Goal: Task Accomplishment & Management: Complete application form

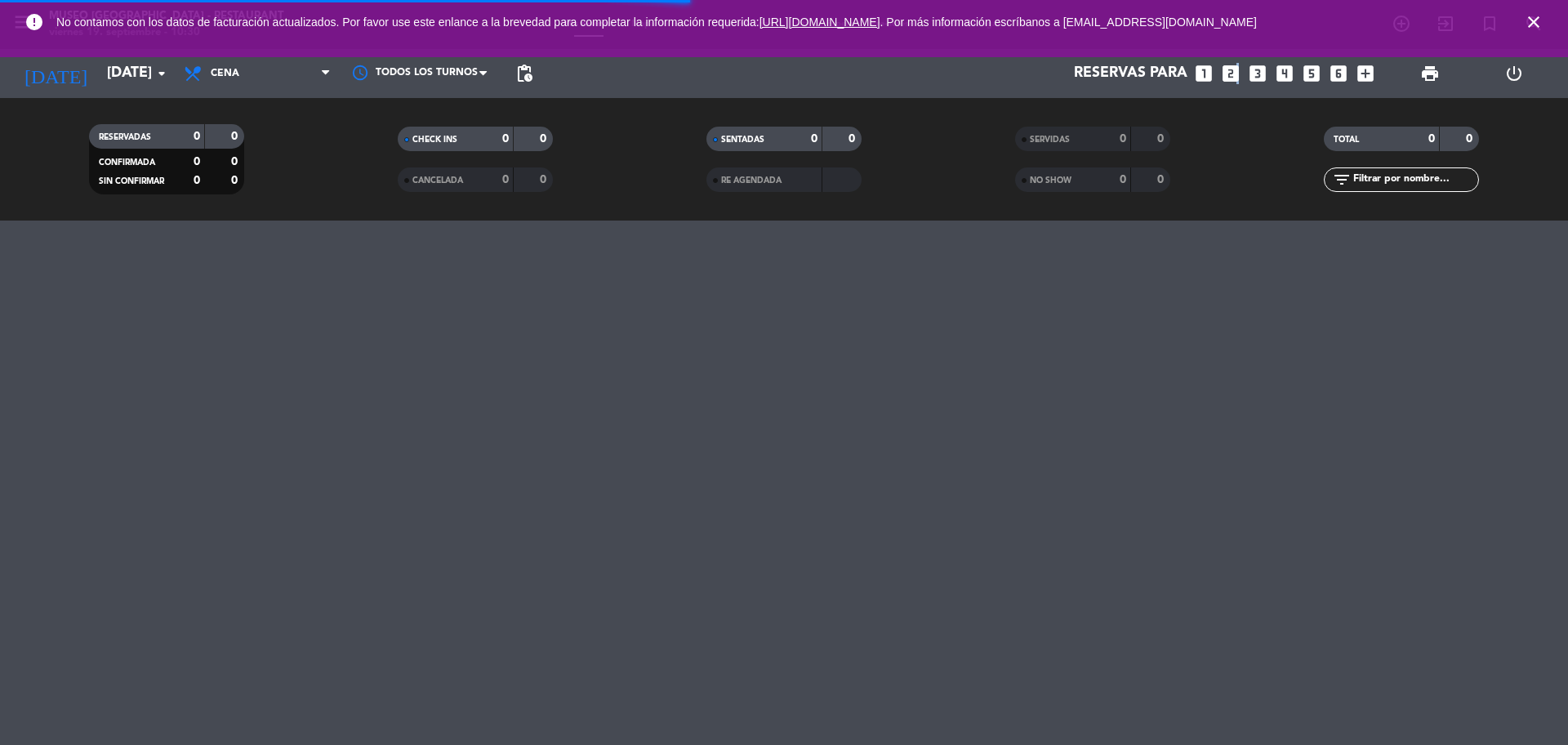
click at [1235, 73] on icon "looks_two" at bounding box center [1231, 74] width 22 height 22
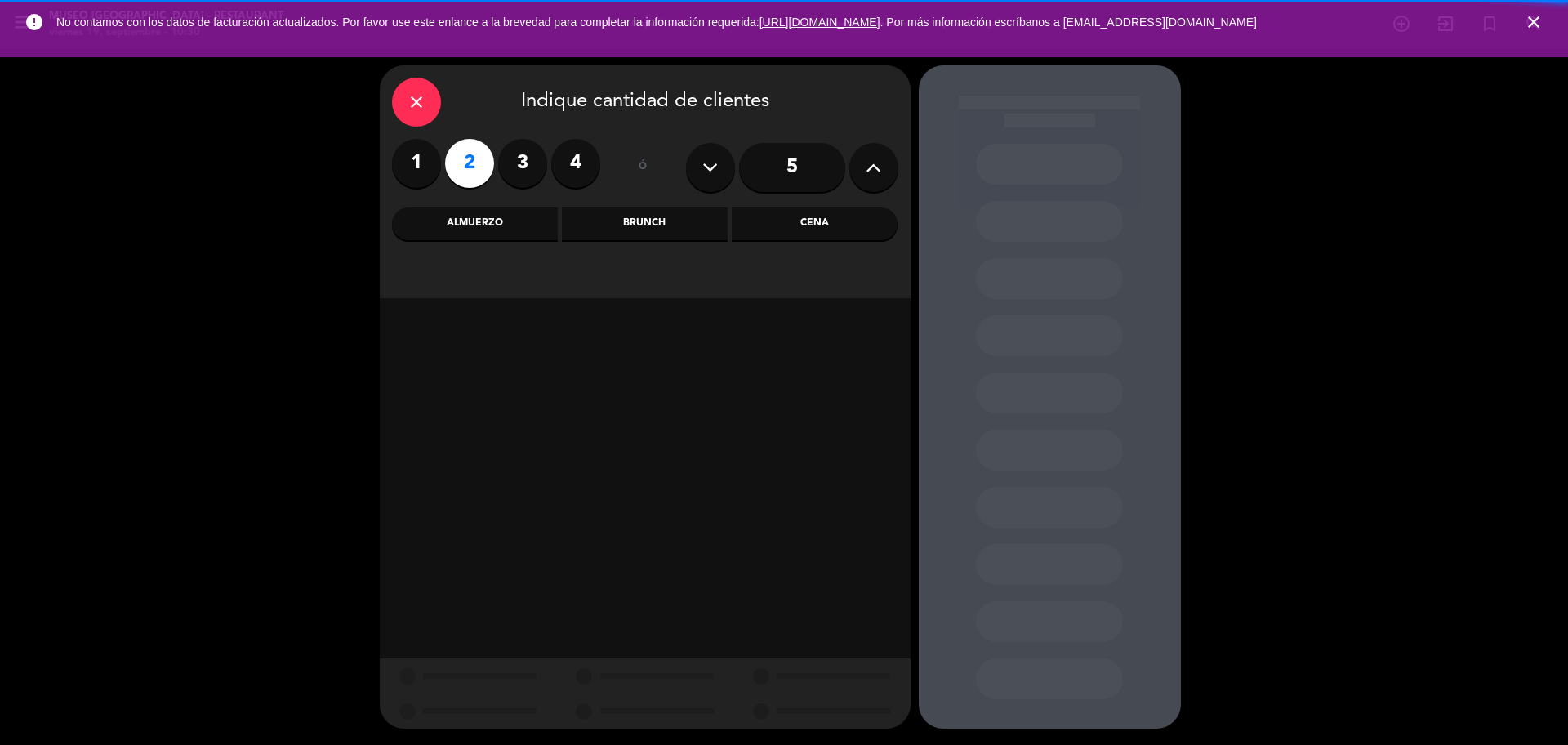
click at [824, 223] on div "Cena" at bounding box center [814, 223] width 166 height 32
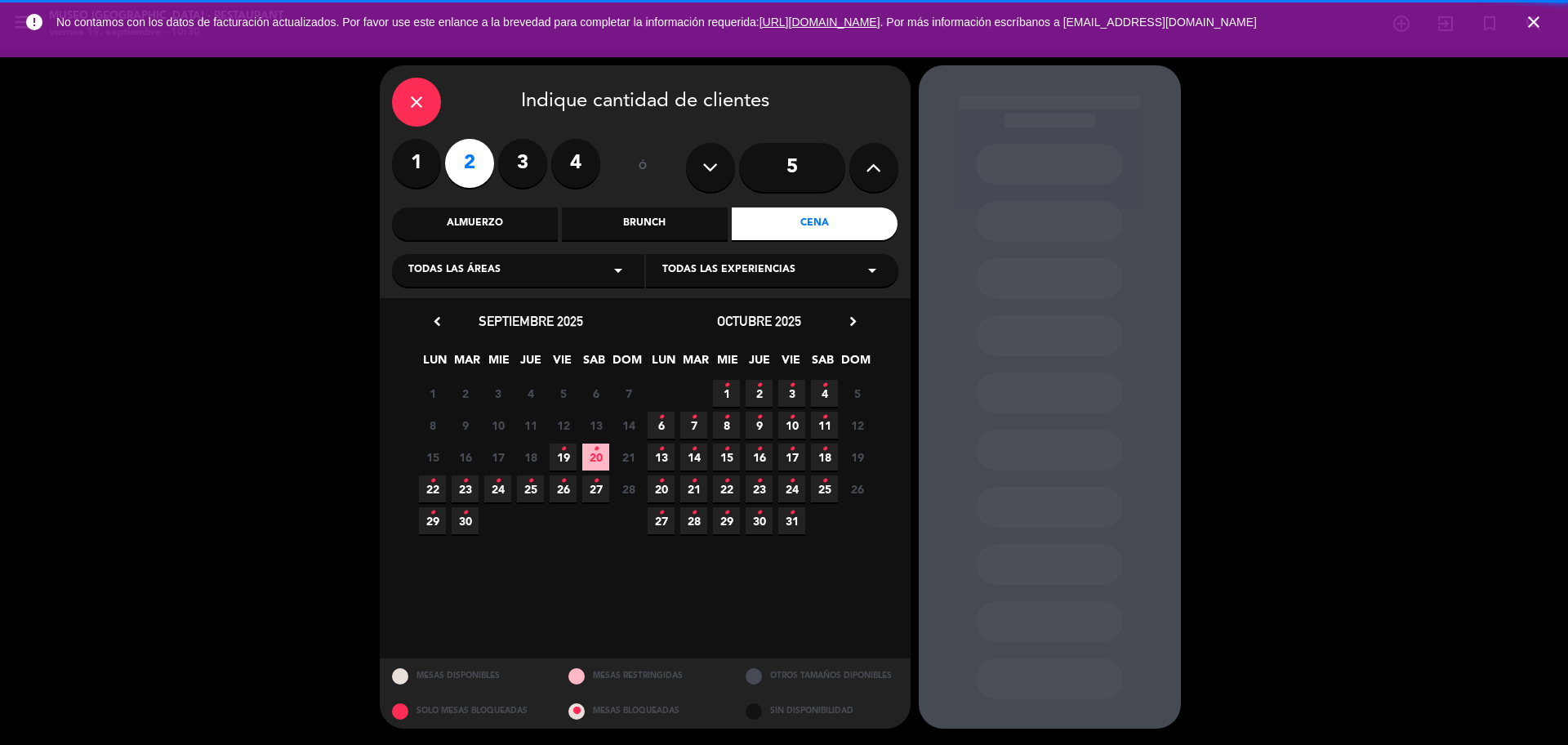
click at [507, 238] on div "Almuerzo" at bounding box center [474, 223] width 166 height 32
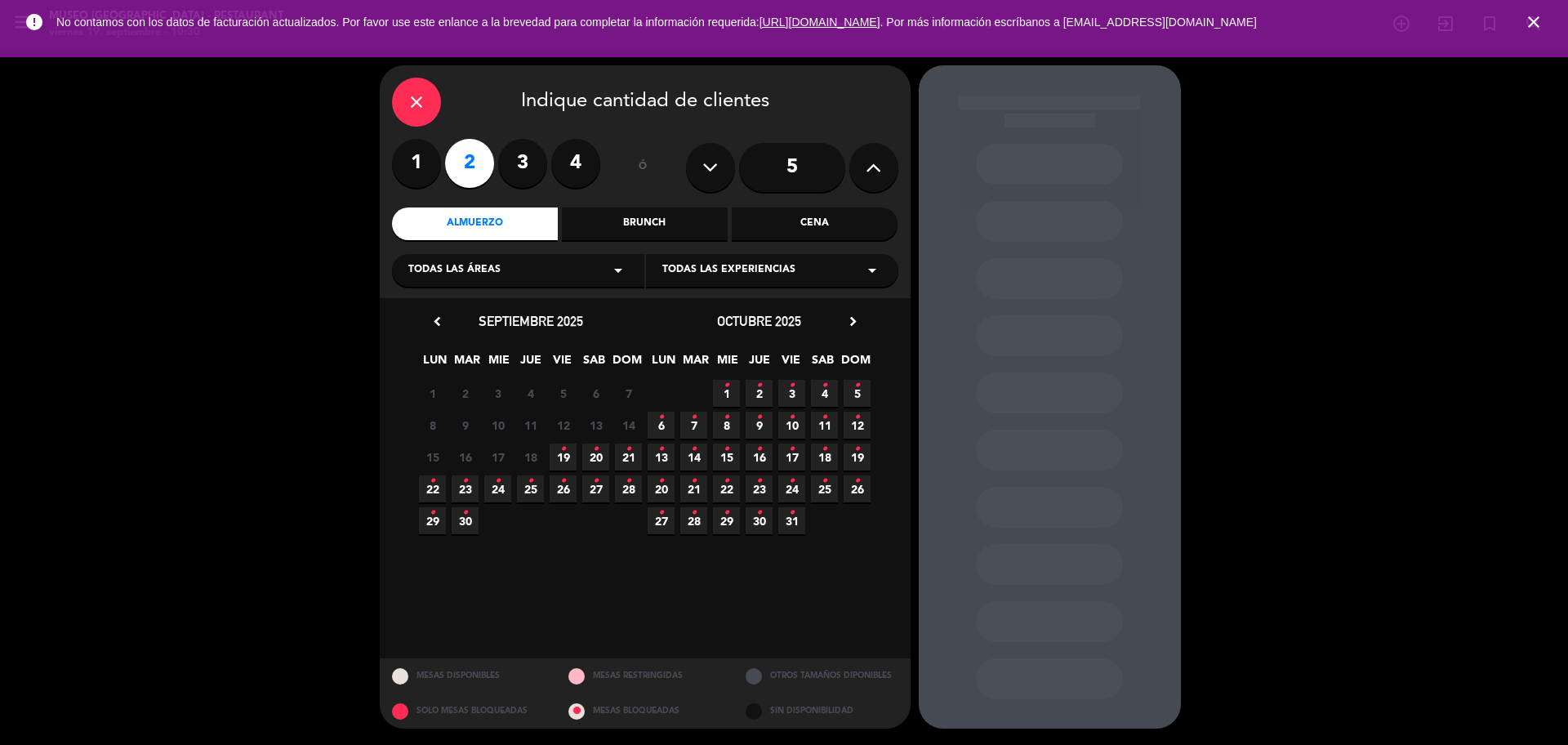
click at [561, 453] on icon "•" at bounding box center [563, 449] width 5 height 26
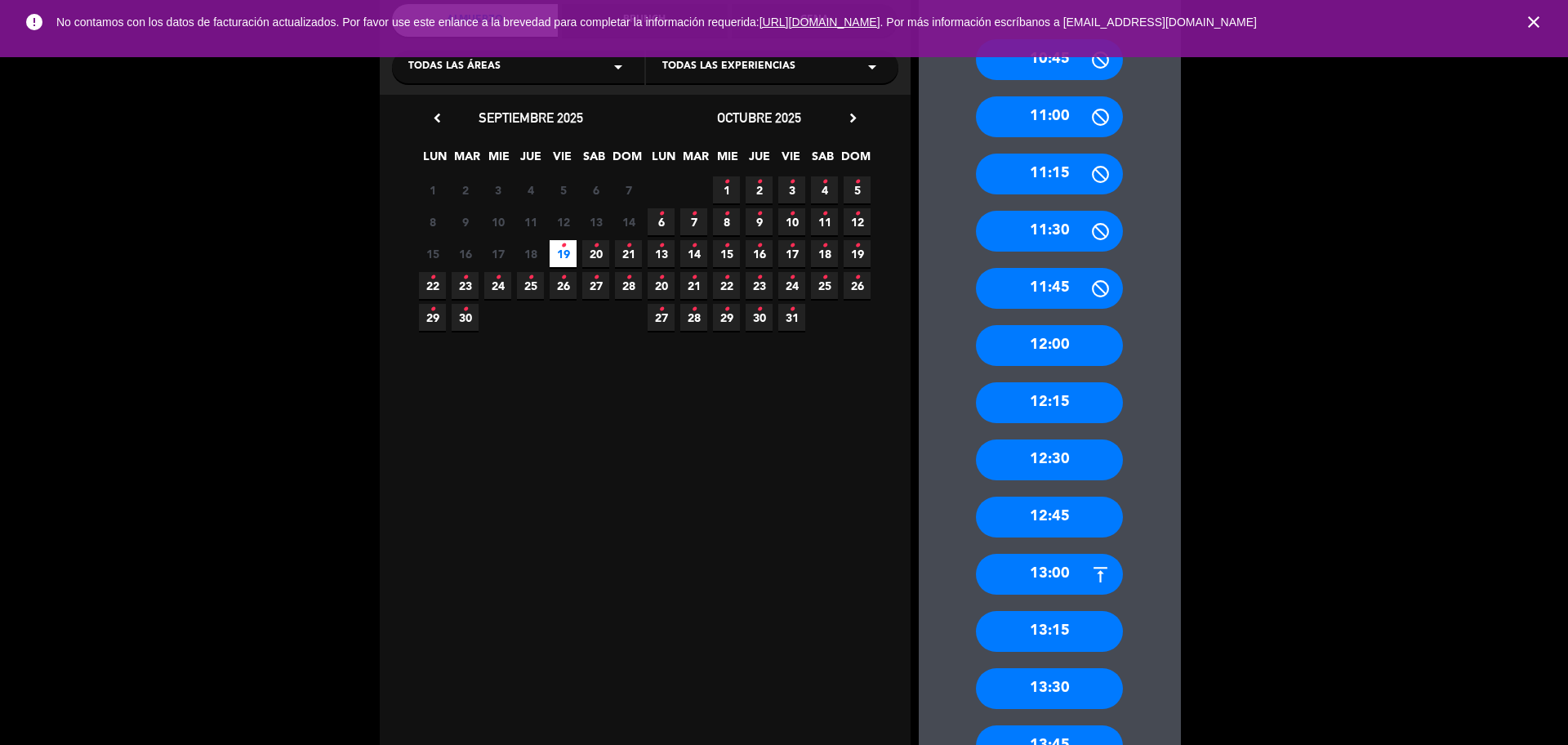
scroll to position [612, 0]
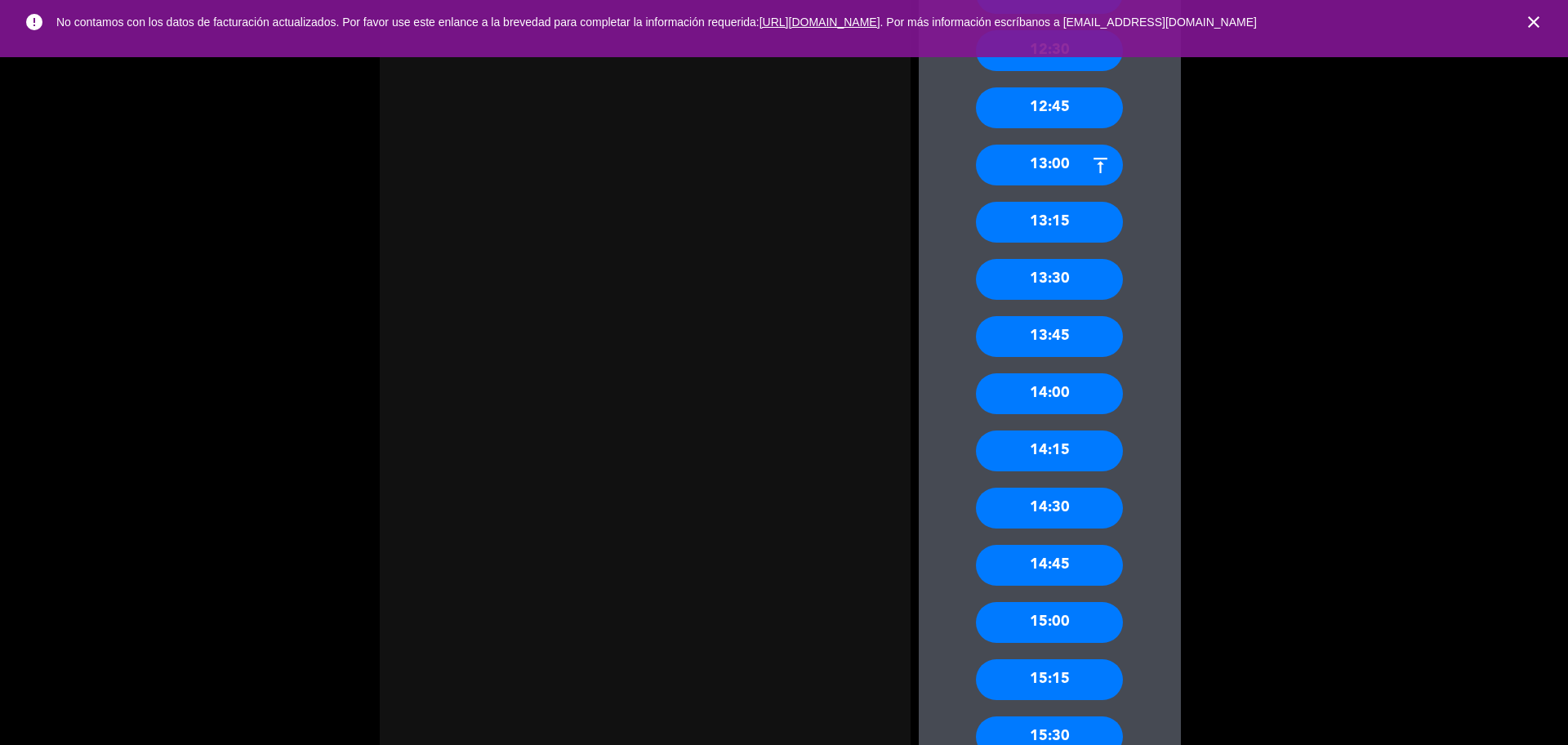
click at [1073, 229] on div "13:15" at bounding box center [1050, 222] width 147 height 41
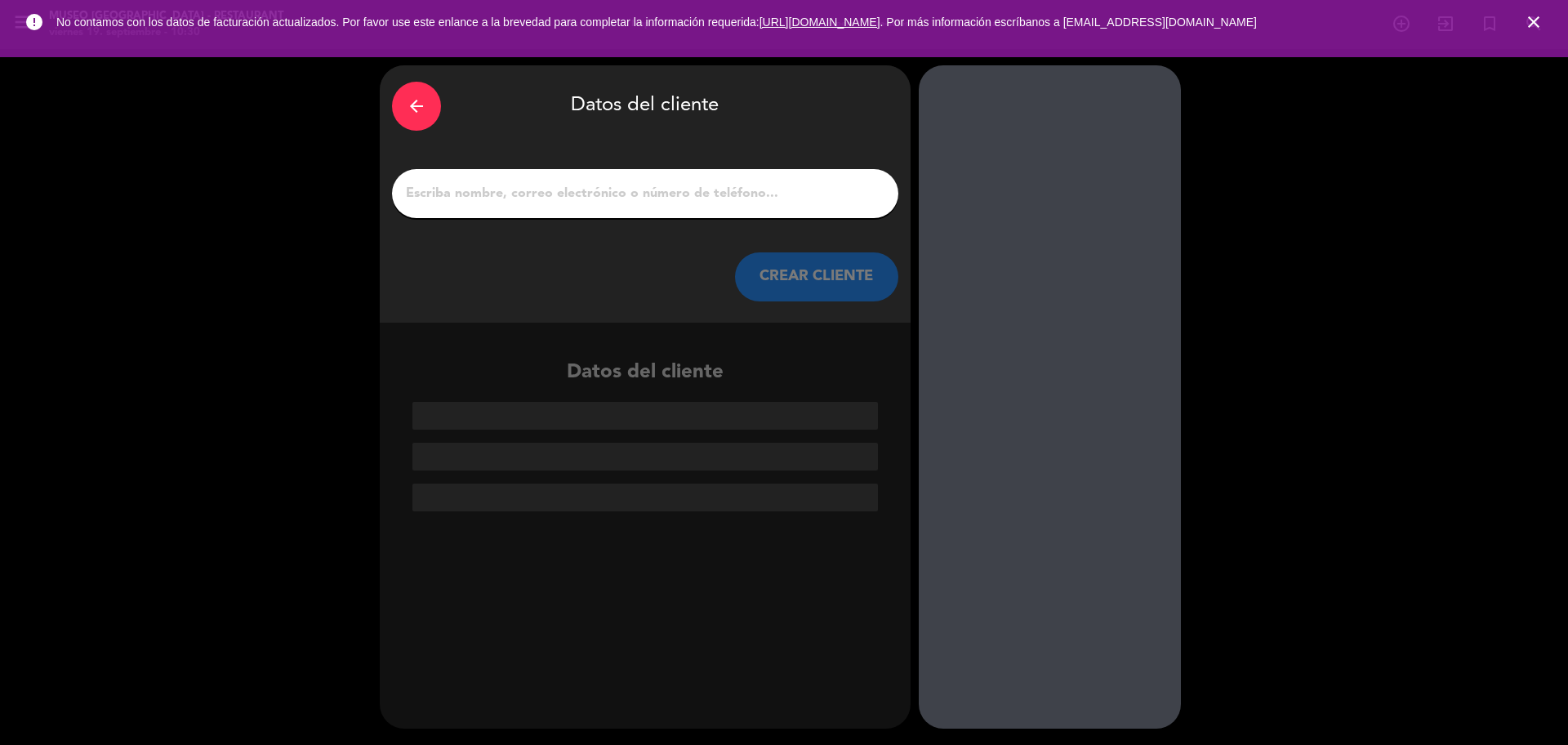
scroll to position [0, 0]
click at [643, 202] on input "1" at bounding box center [645, 194] width 482 height 23
click at [633, 189] on input "1" at bounding box center [645, 194] width 482 height 23
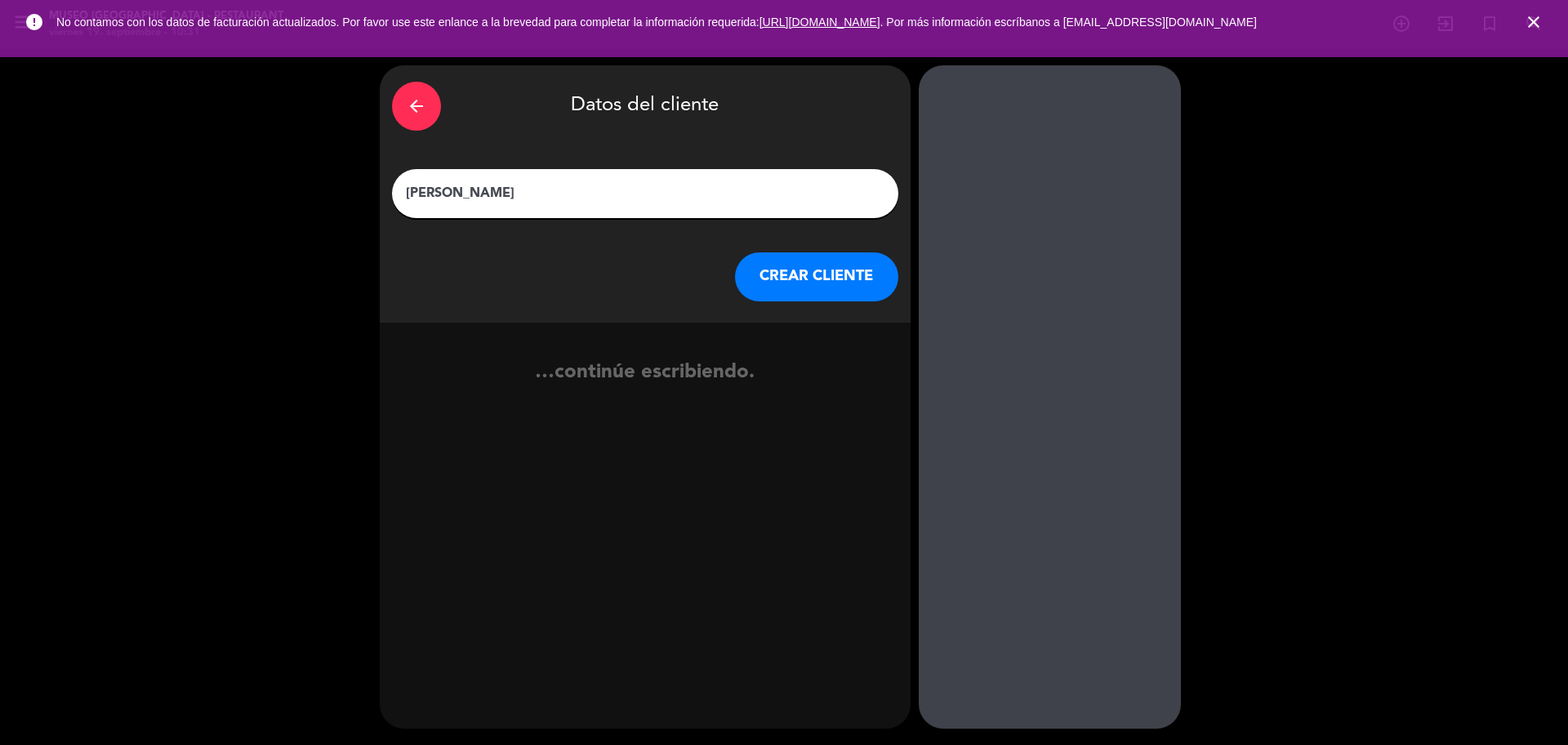
type input "[PERSON_NAME]"
click at [752, 283] on button "CREAR CLIENTE" at bounding box center [817, 277] width 163 height 49
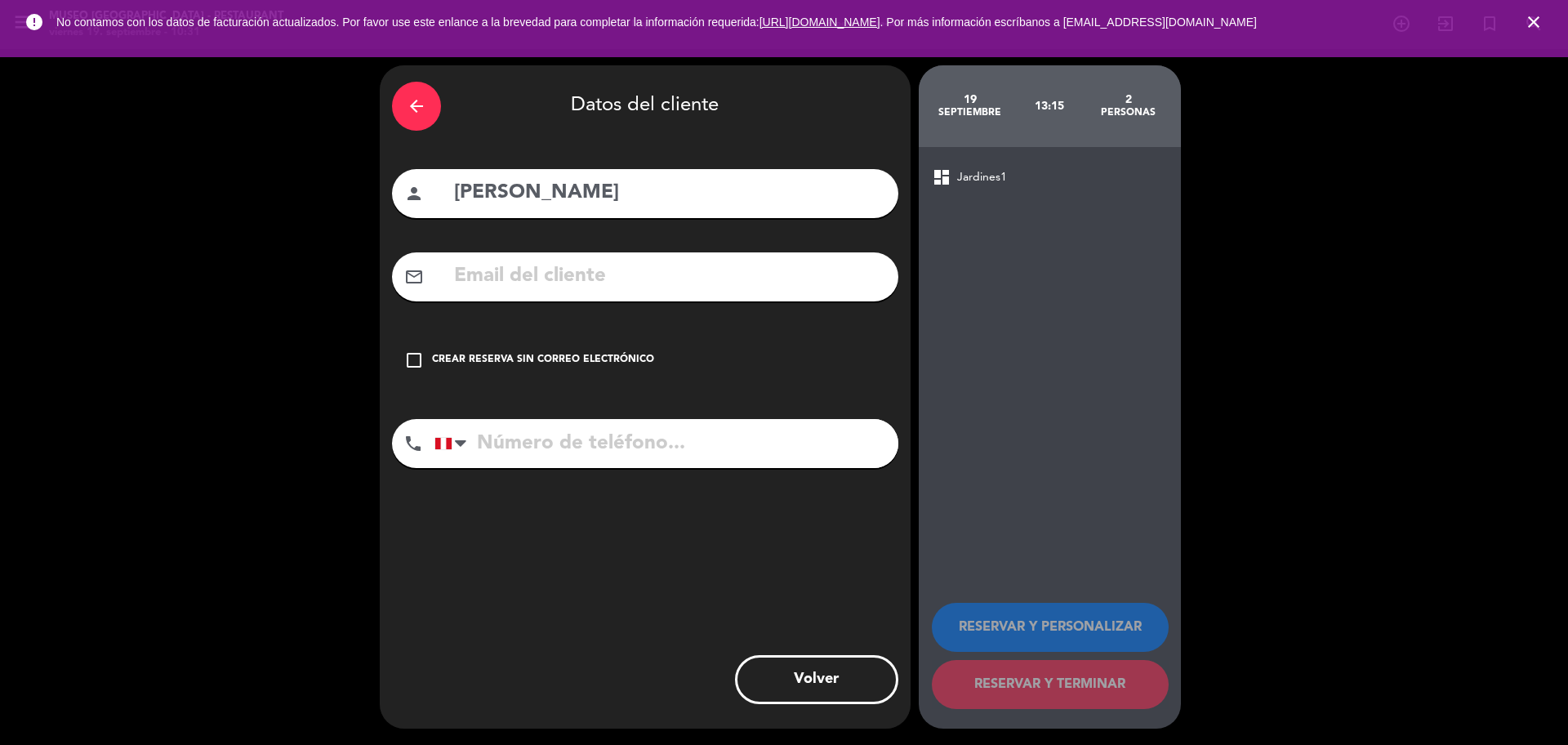
click at [740, 282] on input "text" at bounding box center [670, 276] width 434 height 33
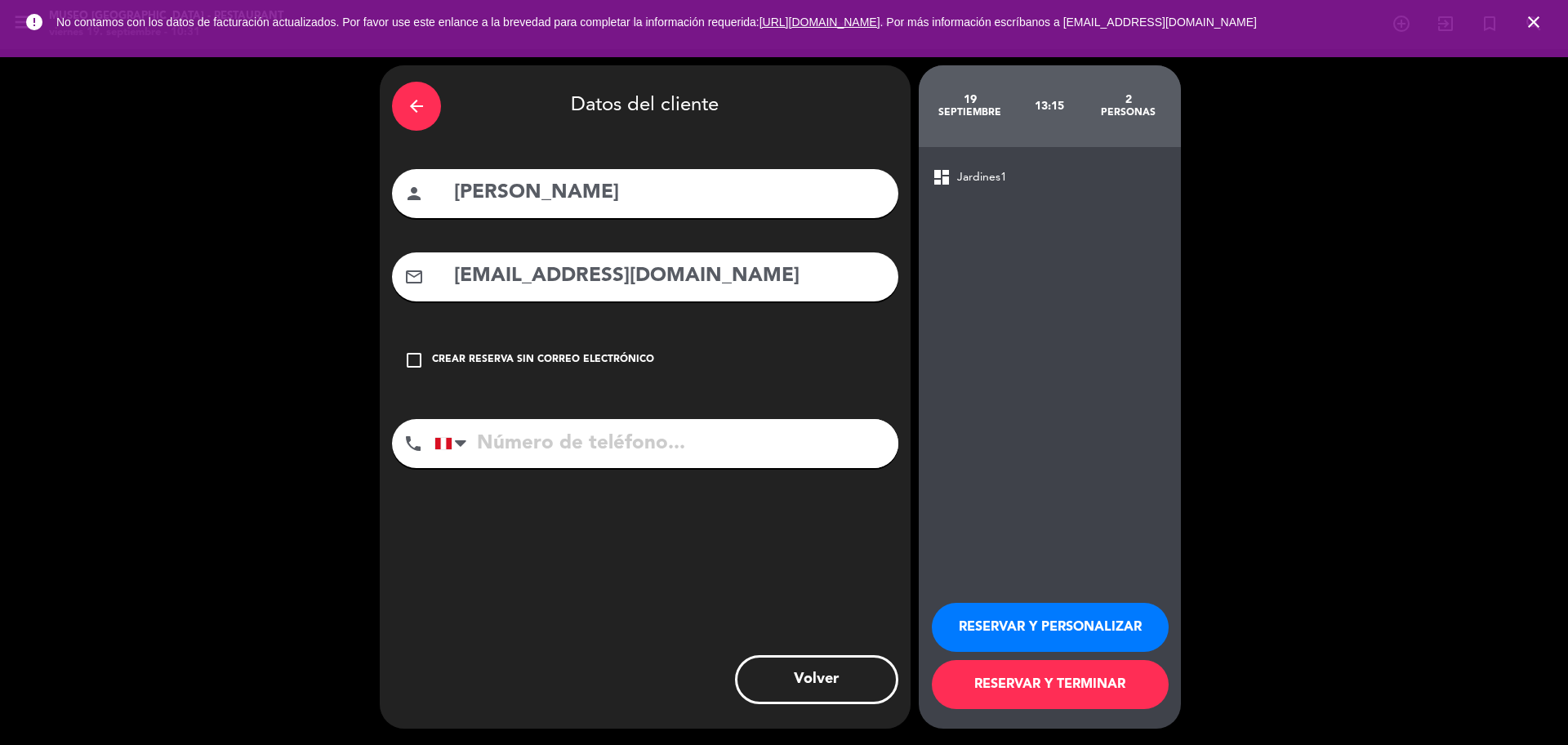
type input "[EMAIL_ADDRESS][DOMAIN_NAME]"
click at [557, 444] on input "tel" at bounding box center [666, 443] width 463 height 49
type input "997909888"
click at [1031, 614] on button "RESERVAR Y PERSONALIZAR" at bounding box center [1051, 627] width 237 height 49
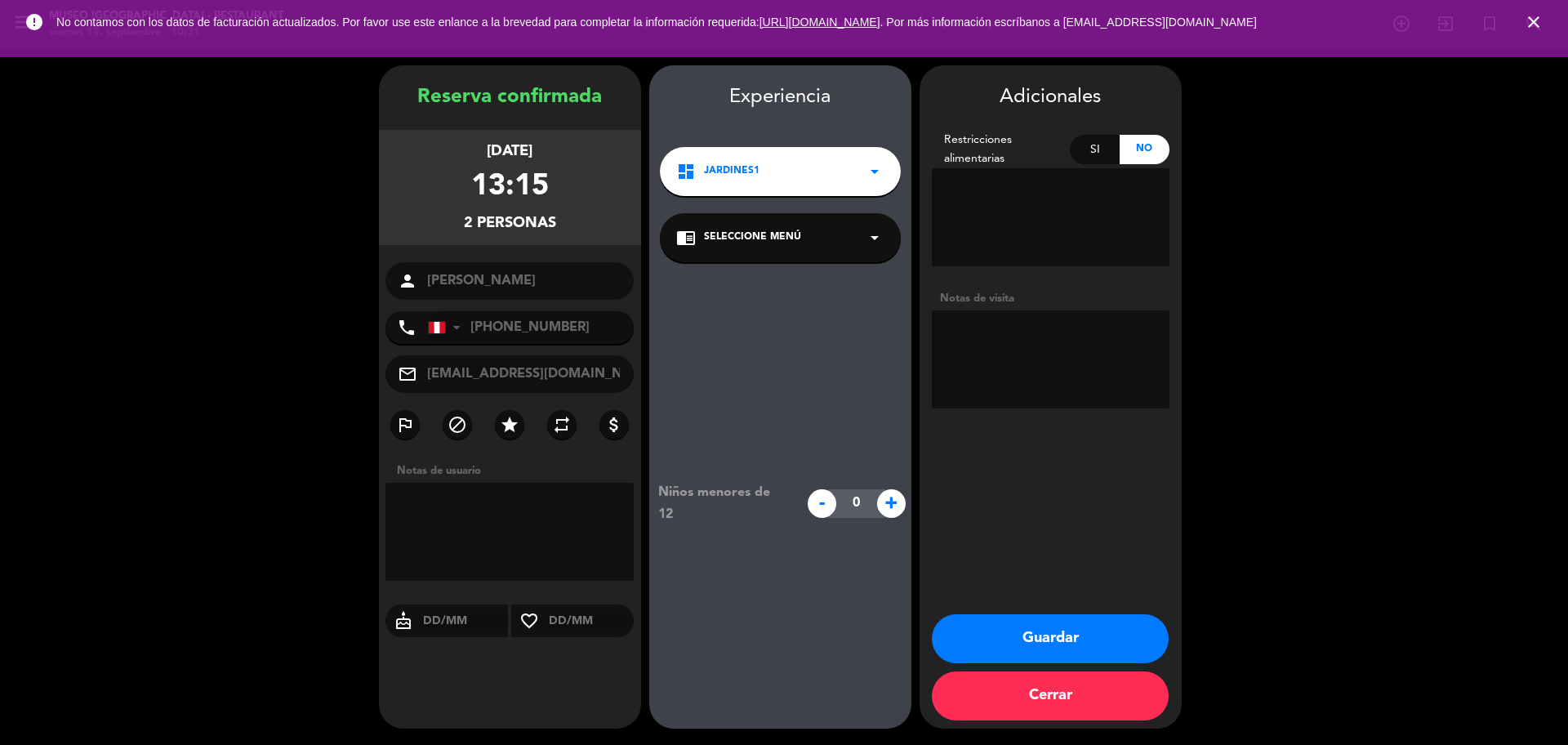
click at [736, 242] on span "Seleccione Menú" at bounding box center [752, 238] width 97 height 16
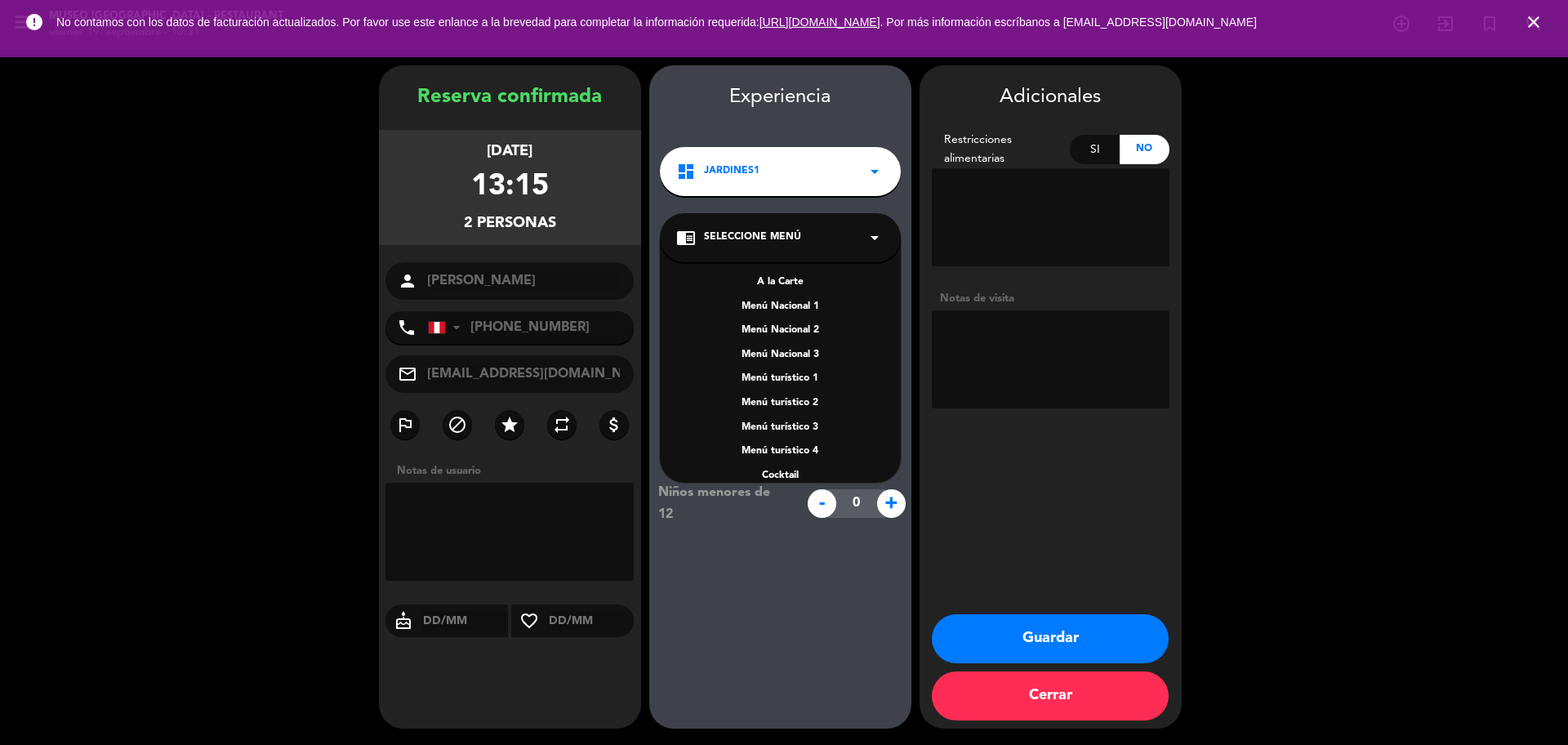
click at [757, 282] on div "A la Carte" at bounding box center [780, 282] width 208 height 16
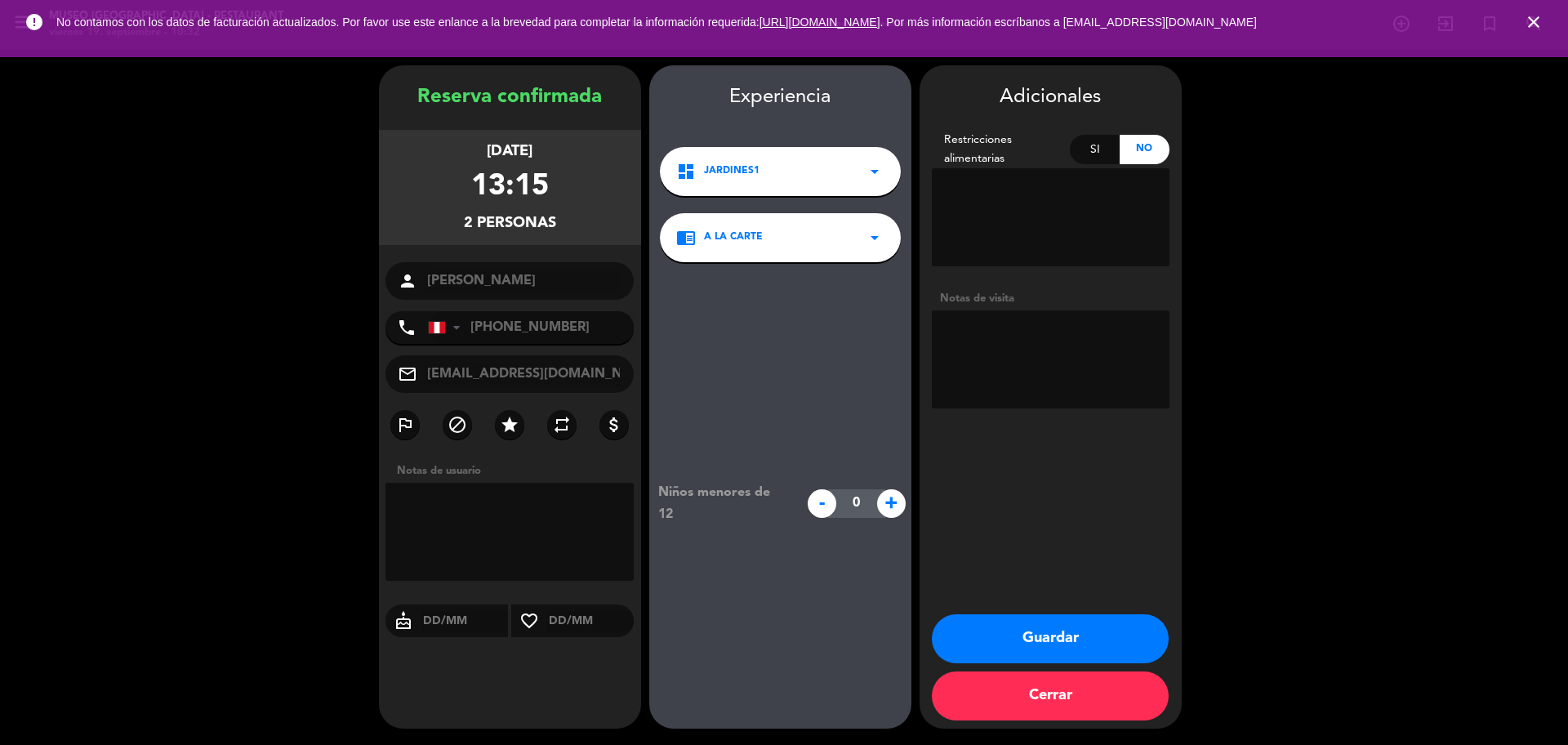
click at [1055, 642] on button "Guardar" at bounding box center [1051, 638] width 237 height 49
click at [1530, 25] on icon "close" at bounding box center [1534, 22] width 20 height 20
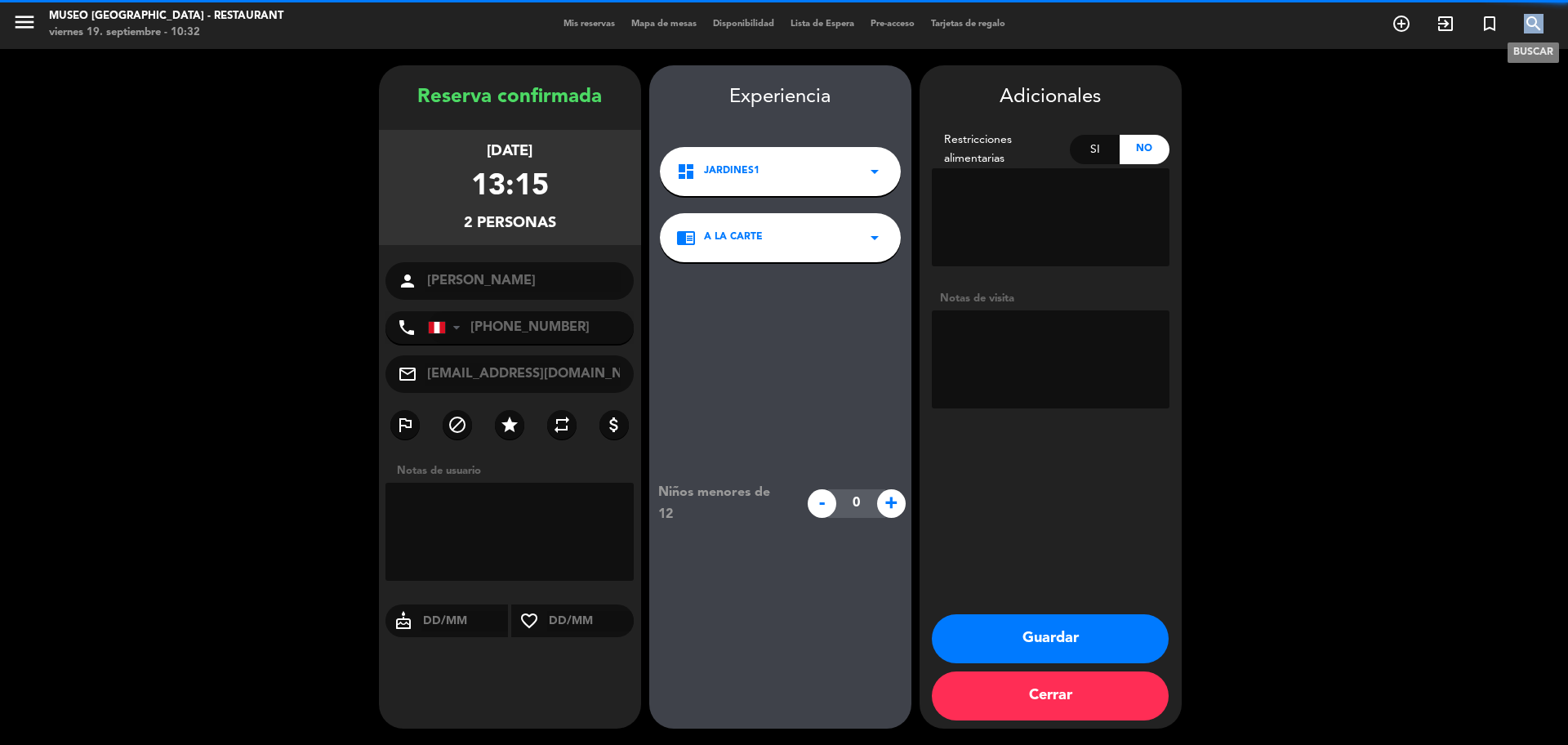
click at [1530, 25] on icon "search" at bounding box center [1534, 23] width 20 height 20
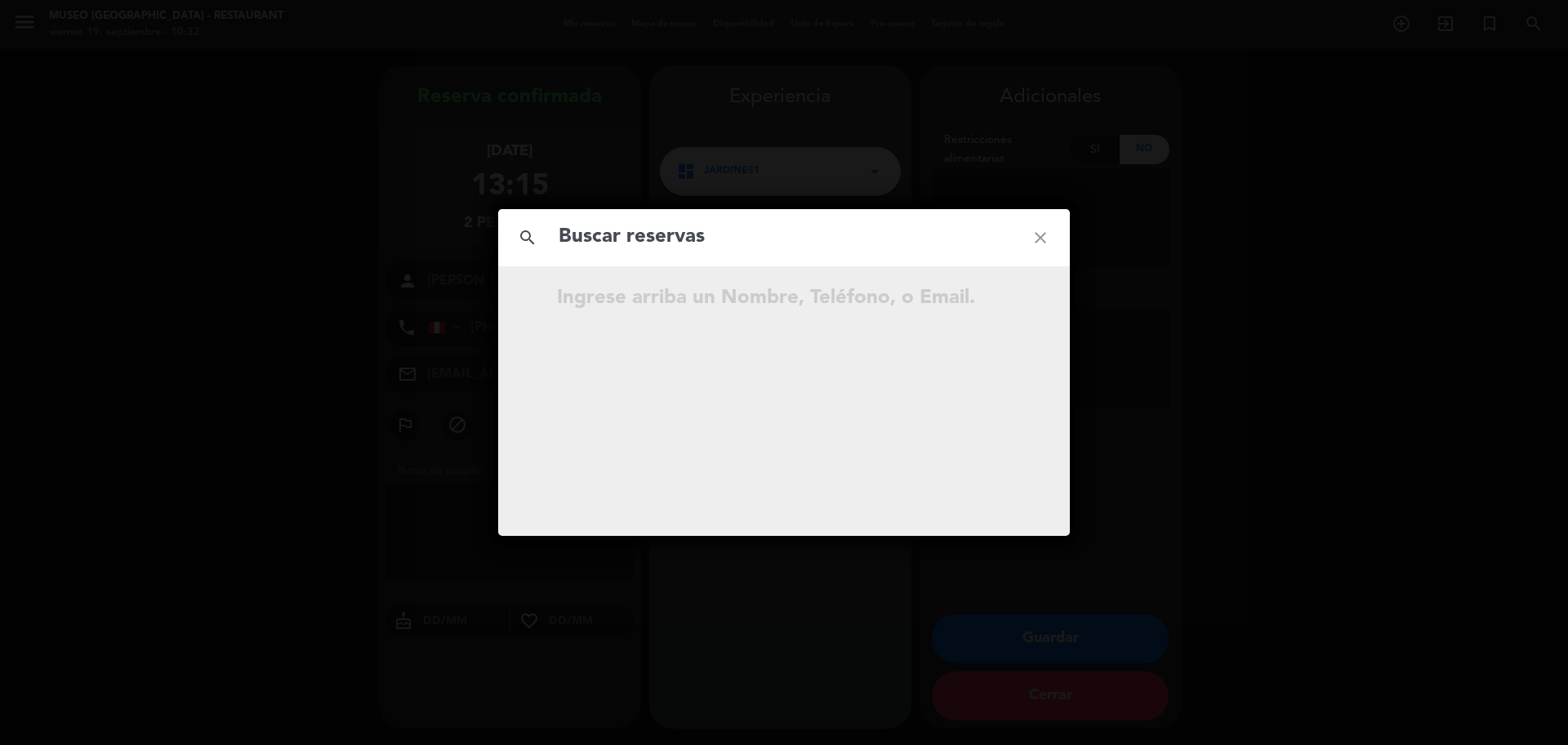
click at [596, 245] on input "text" at bounding box center [784, 237] width 455 height 33
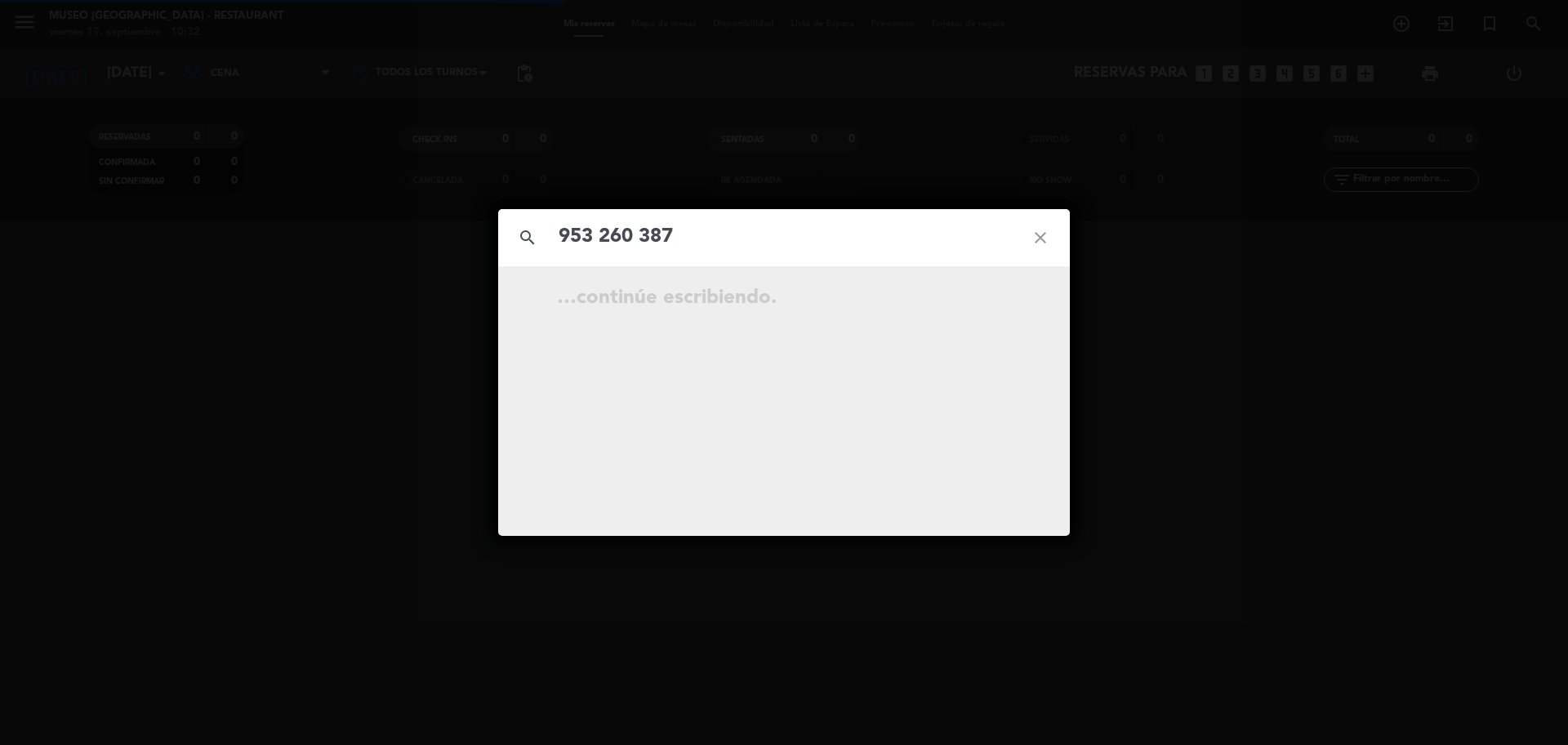
click at [642, 236] on input "953 260 387" at bounding box center [784, 237] width 455 height 33
type input "953260387"
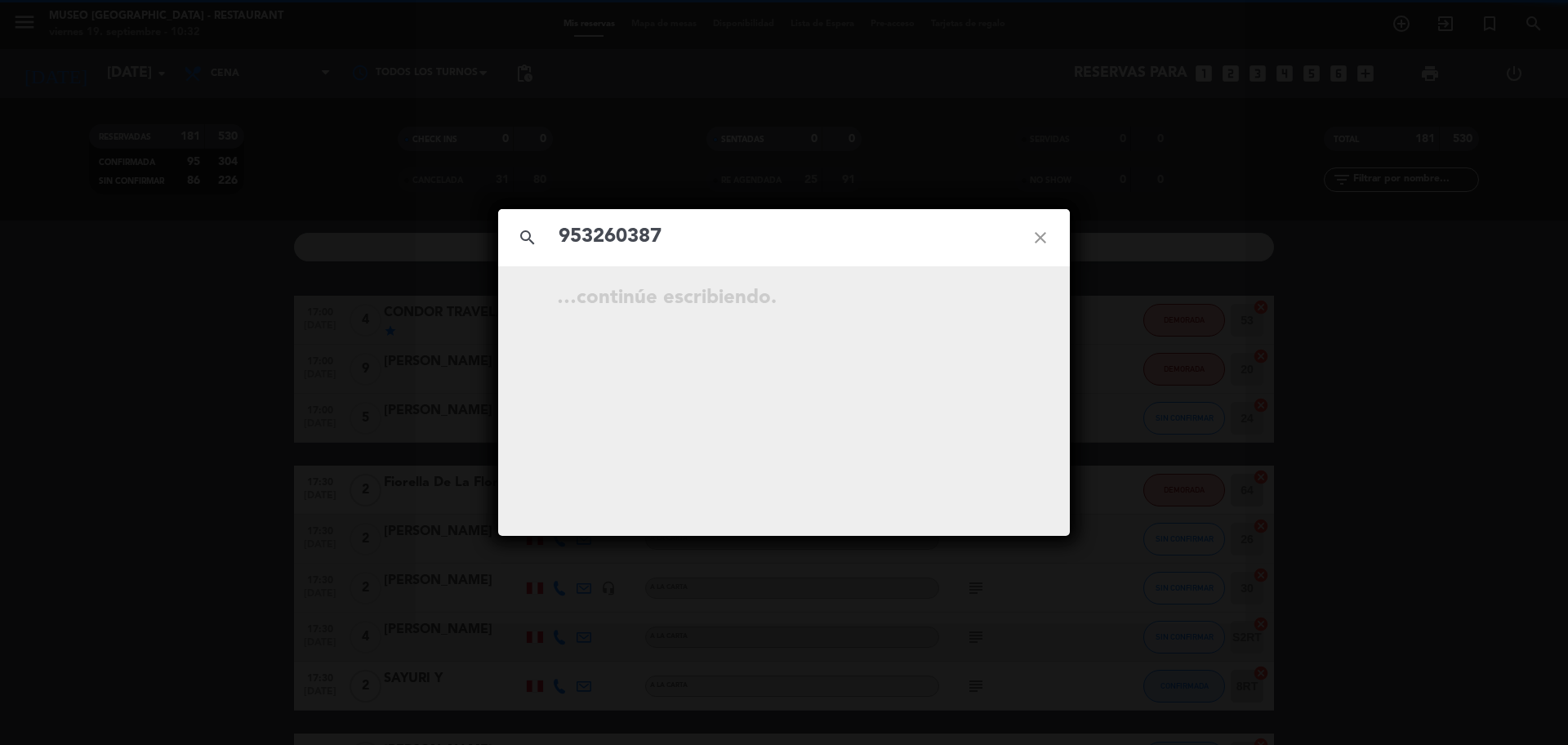
click at [669, 230] on input "953260387" at bounding box center [784, 237] width 455 height 33
click at [999, 299] on icon "open_in_new" at bounding box center [1000, 300] width 20 height 20
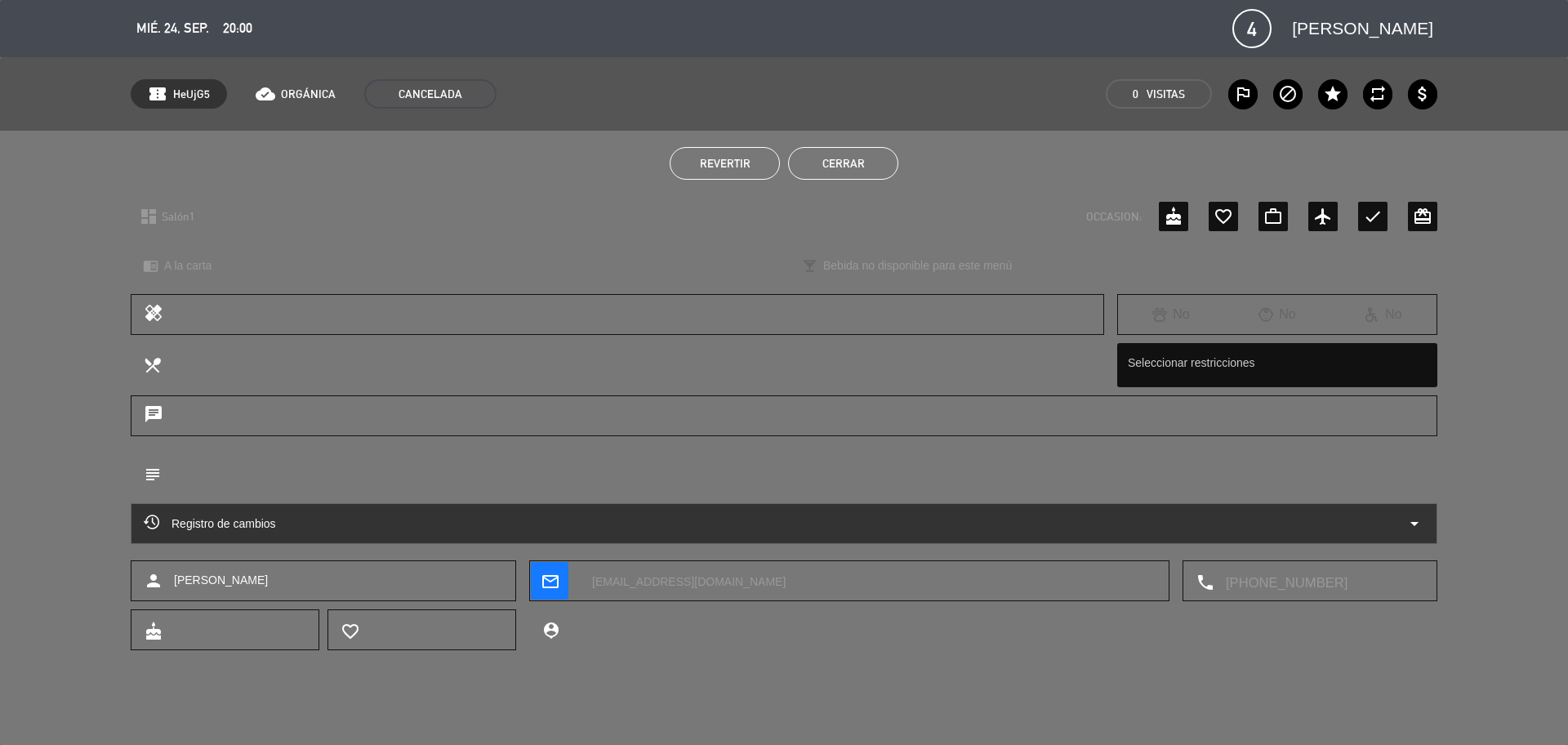
click at [831, 170] on button "Cerrar" at bounding box center [843, 163] width 110 height 32
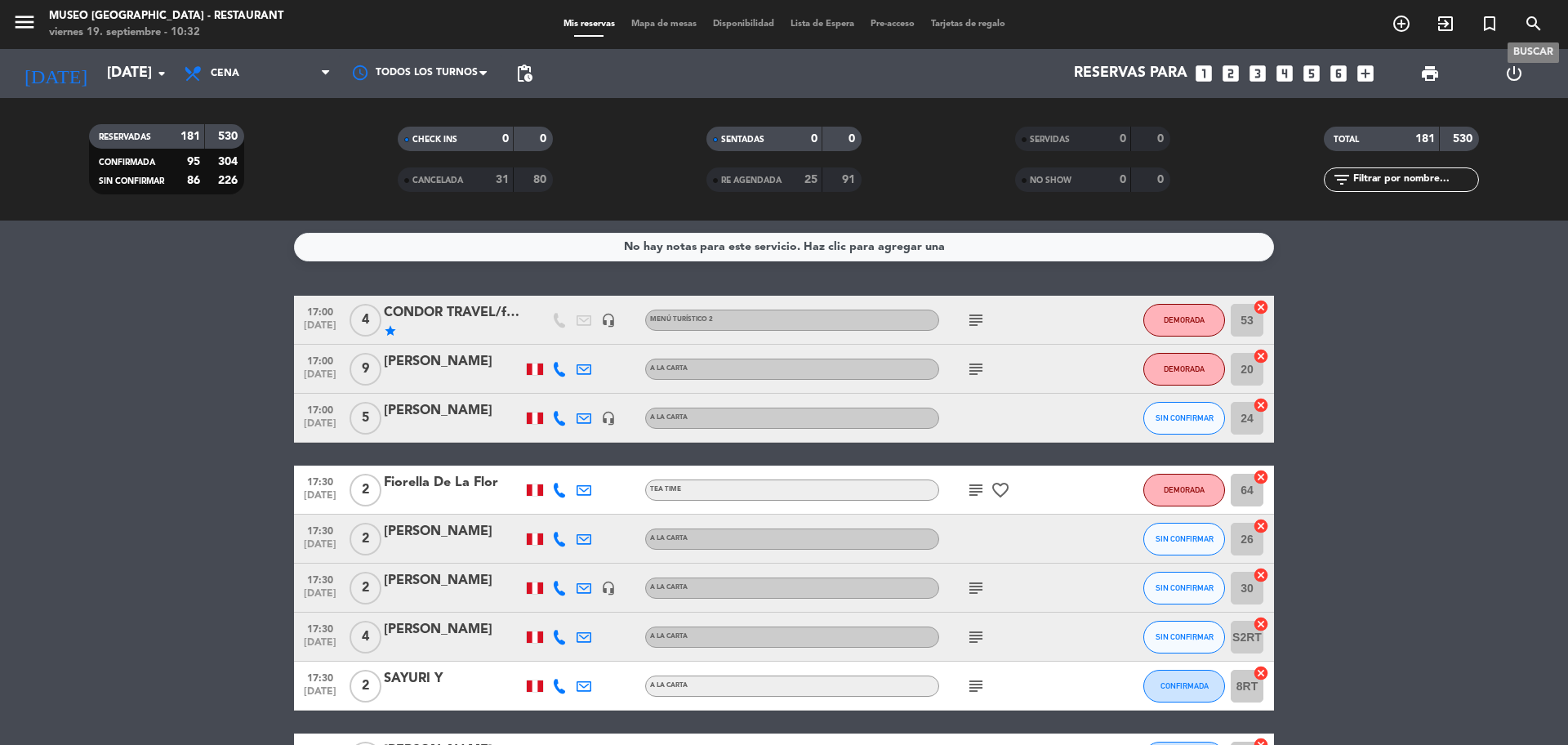
click at [1533, 19] on icon "search" at bounding box center [1534, 23] width 20 height 20
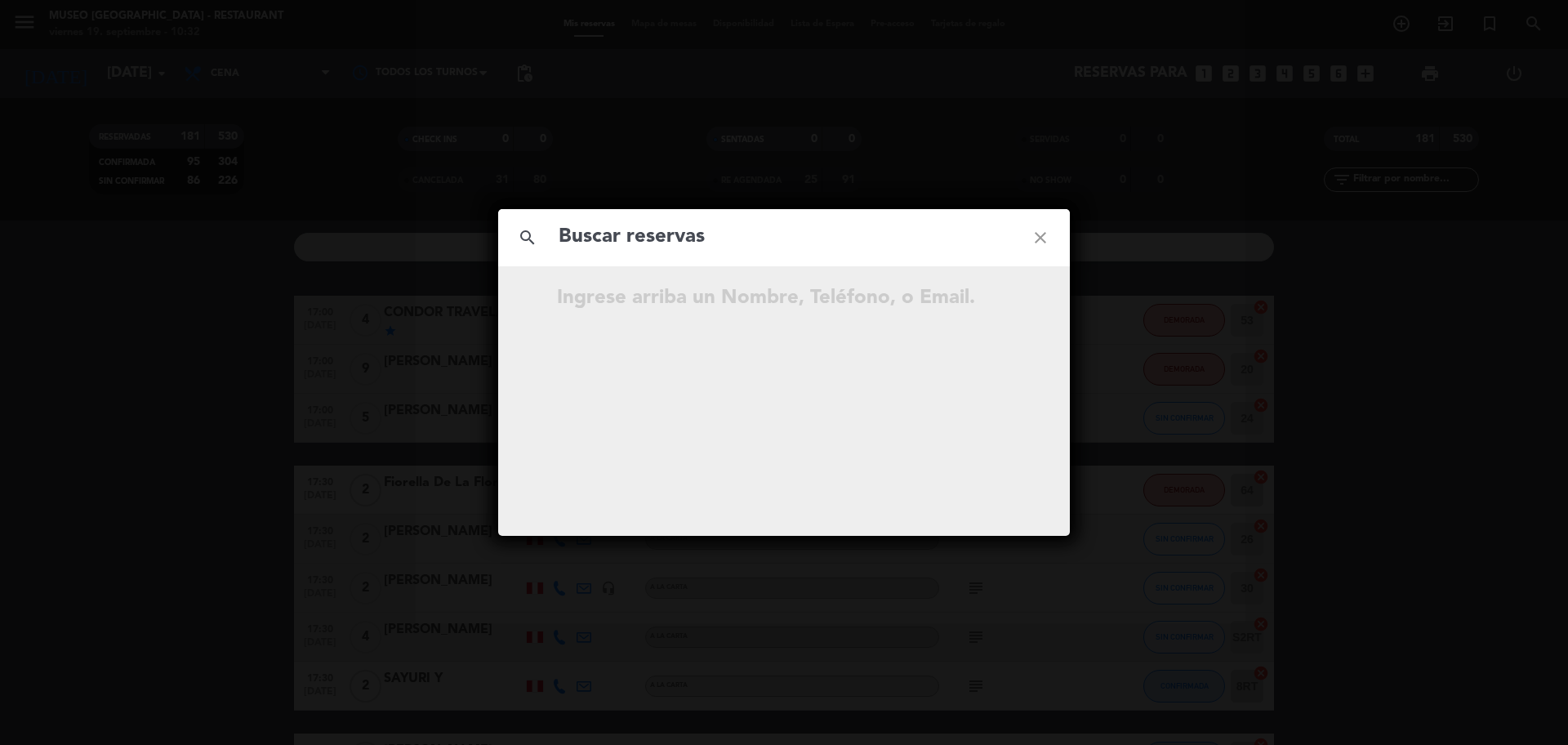
click at [815, 251] on input "text" at bounding box center [784, 237] width 455 height 33
type input "[PERSON_NAME]"
click at [1041, 236] on icon "close" at bounding box center [1041, 238] width 59 height 59
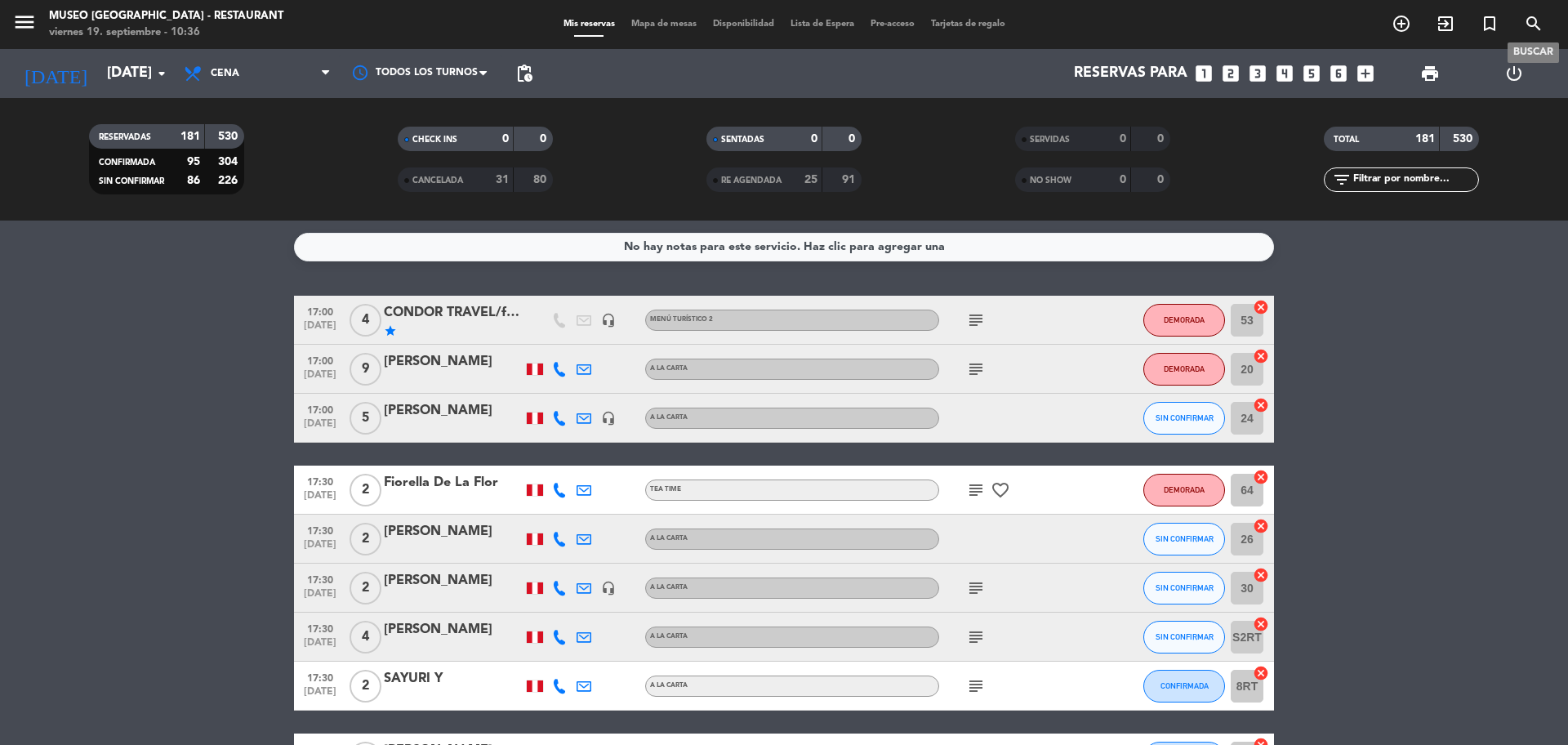
click at [1546, 27] on span "search" at bounding box center [1533, 23] width 44 height 28
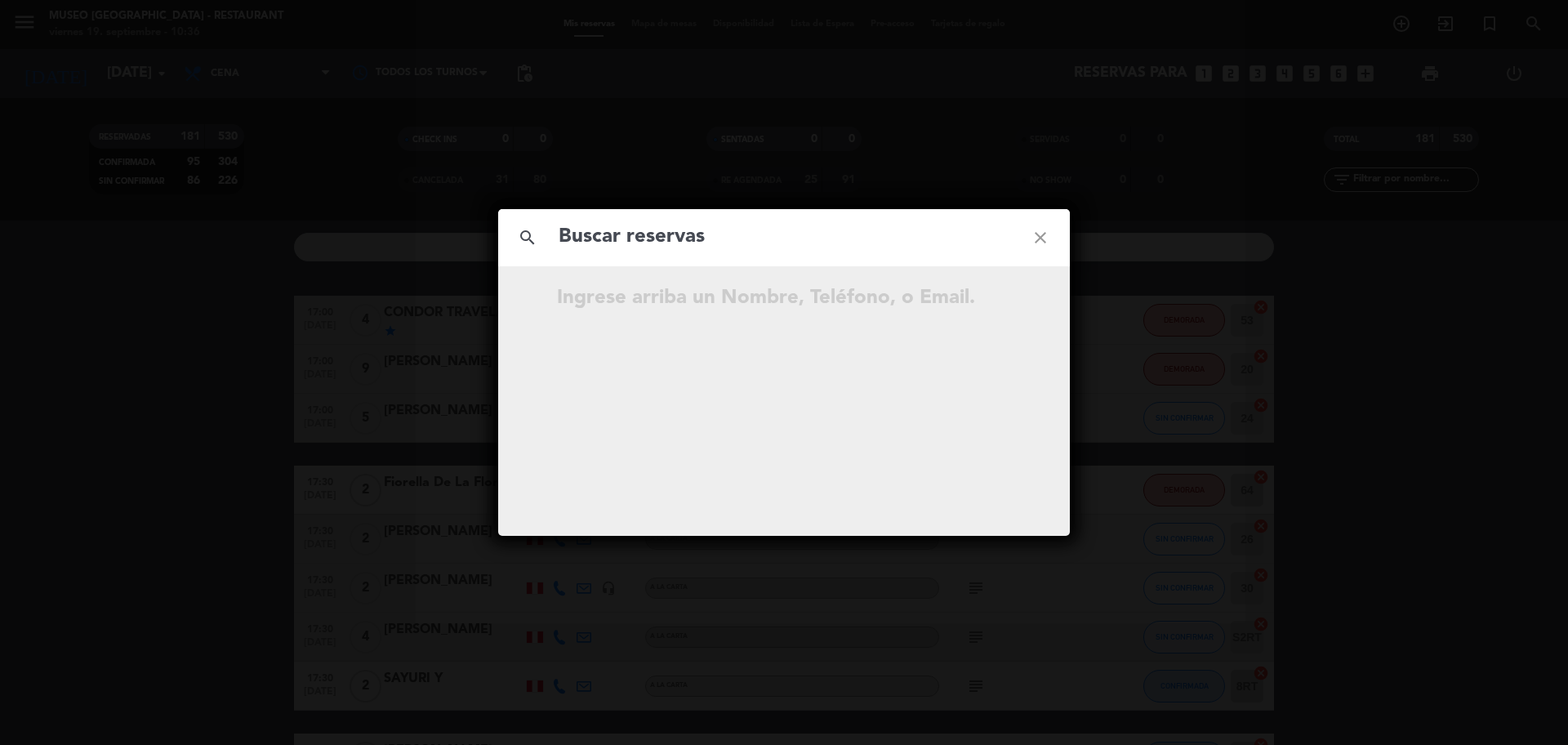
click at [702, 235] on input "text" at bounding box center [784, 237] width 455 height 33
click at [639, 242] on input "915 149 953" at bounding box center [784, 237] width 455 height 33
type input "915149953"
click at [661, 238] on input "915149953" at bounding box center [784, 237] width 455 height 33
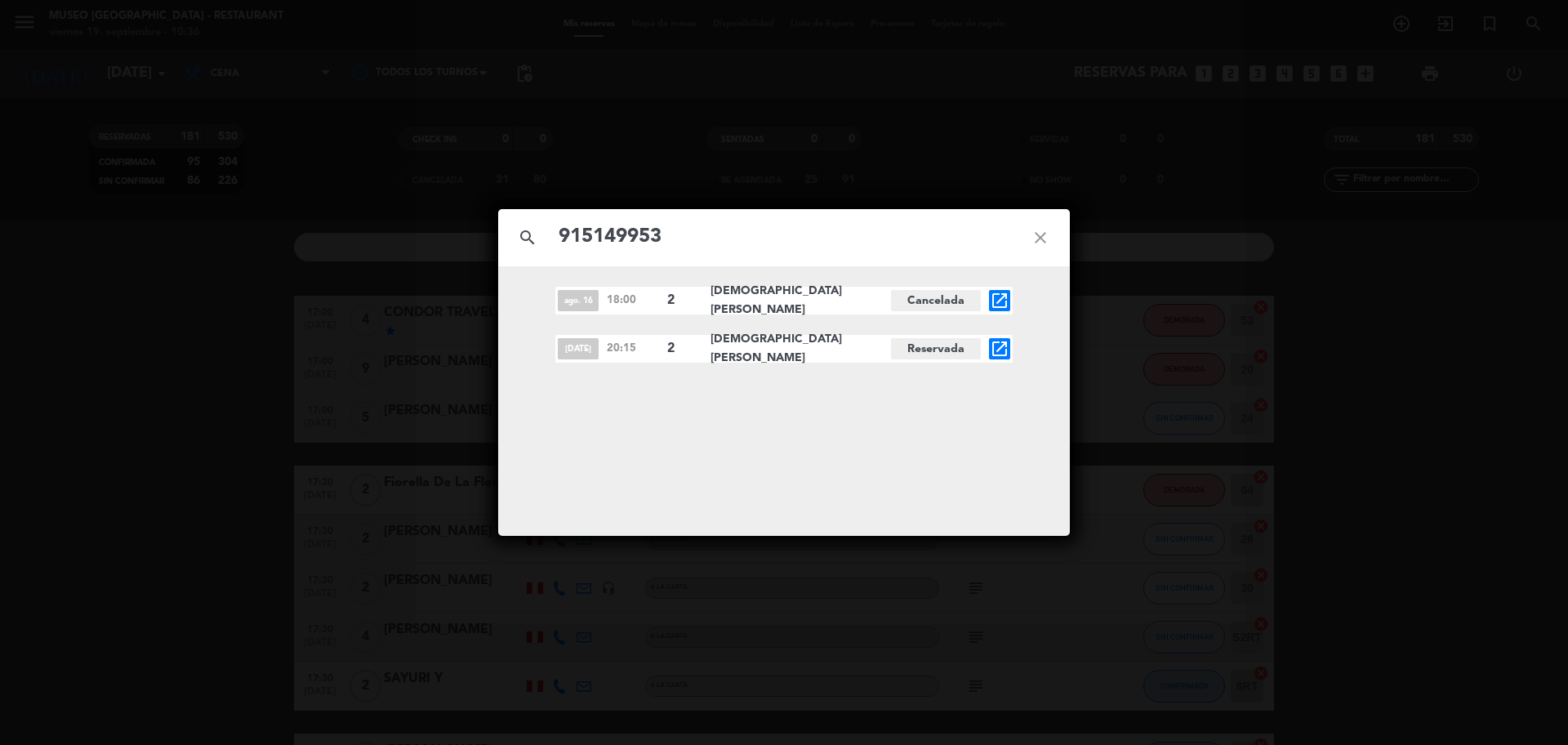
click at [1006, 351] on icon "open_in_new" at bounding box center [1000, 349] width 20 height 20
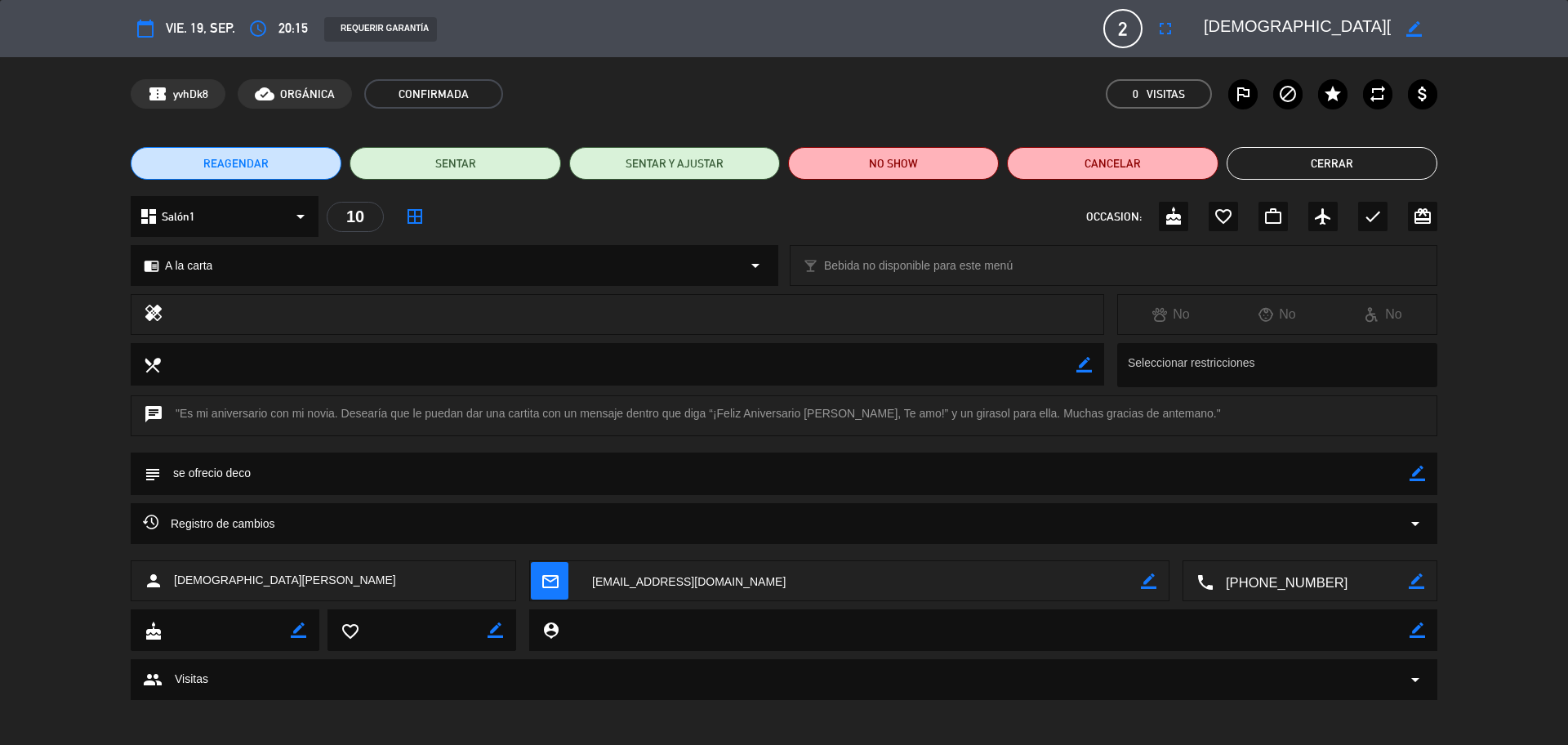
click at [261, 267] on div "chrome_reader_mode A la carta arrow_drop_down" at bounding box center [455, 265] width 646 height 39
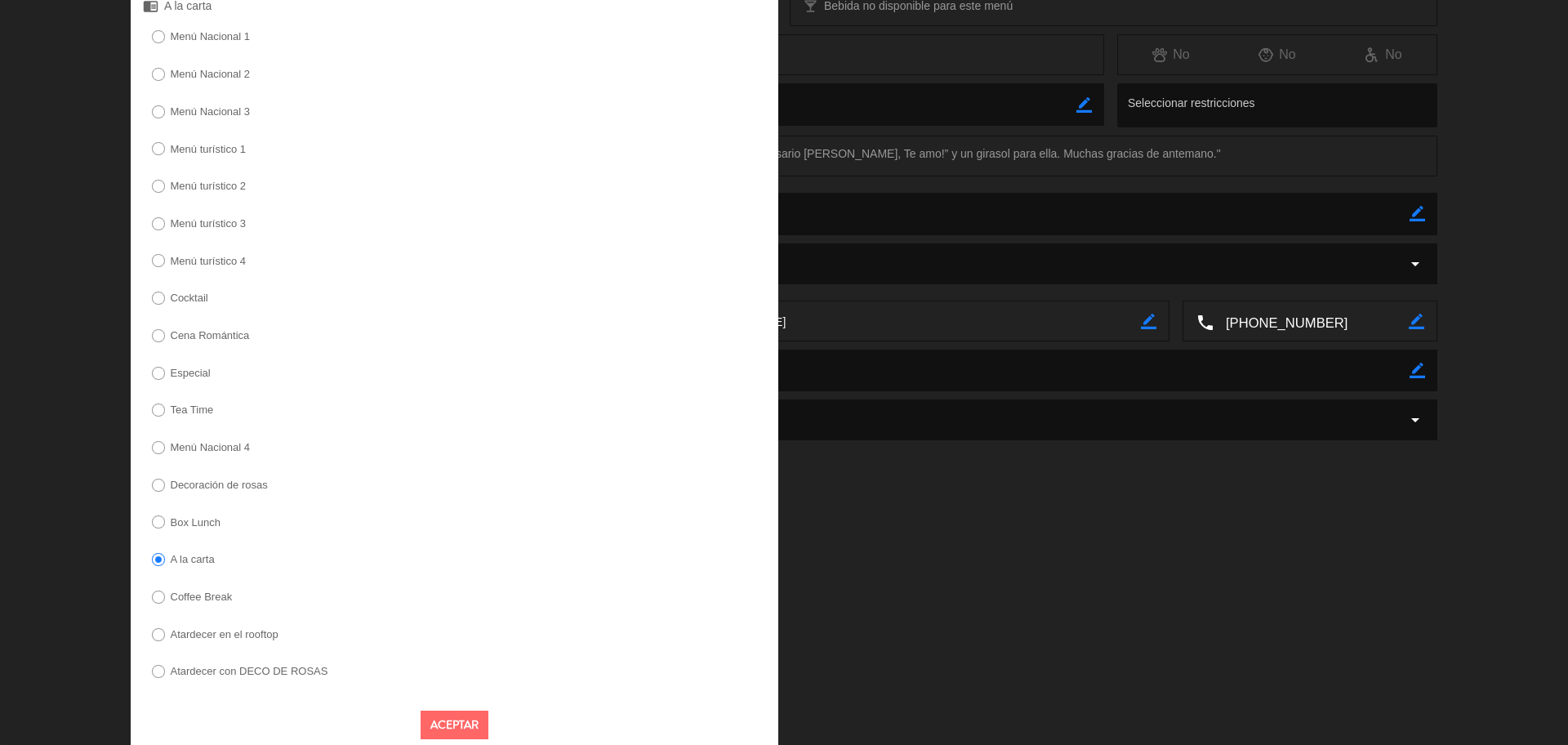
scroll to position [276, 0]
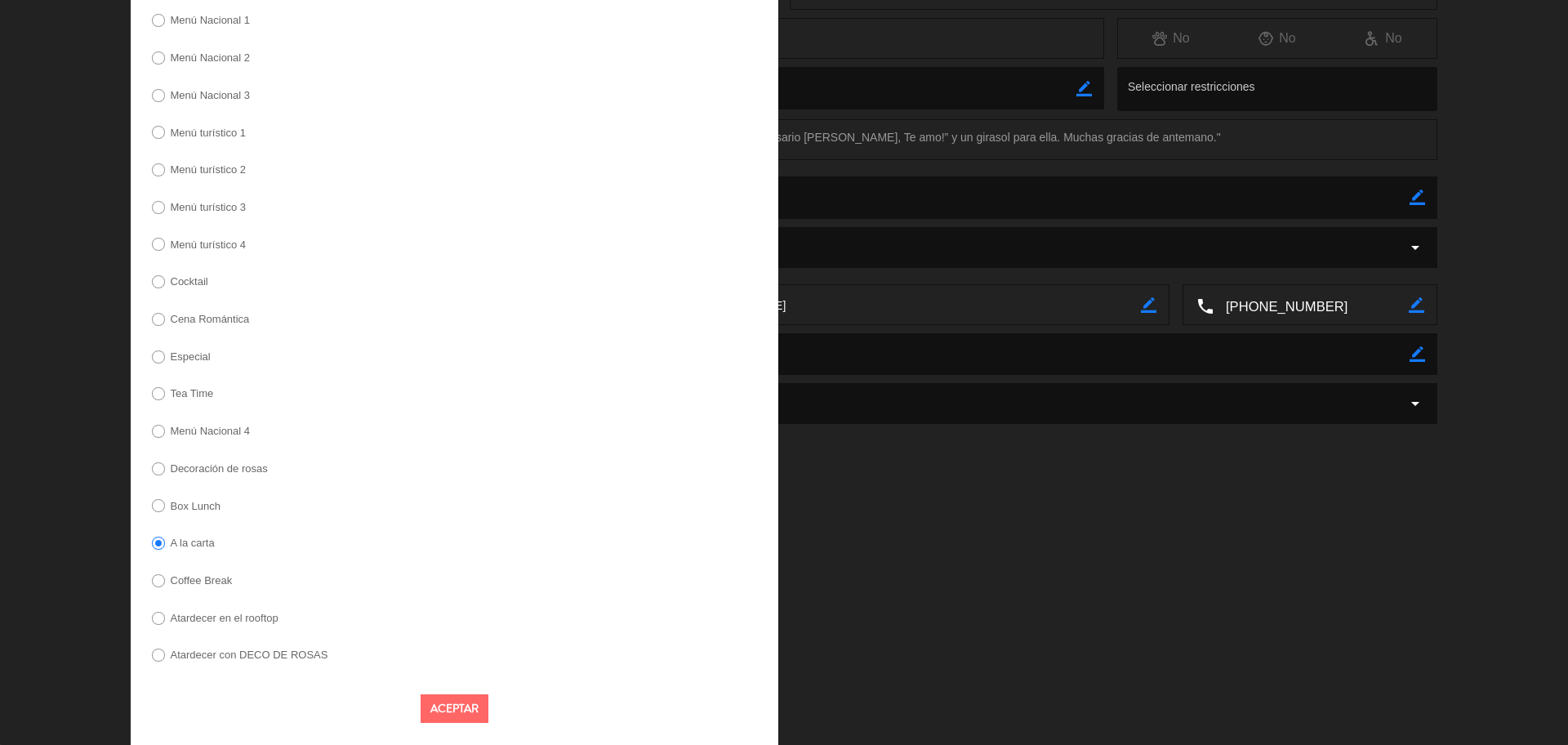
click at [261, 462] on label "Decoración de rosas" at bounding box center [209, 470] width 134 height 26
click at [443, 702] on button "Aceptar" at bounding box center [455, 708] width 68 height 29
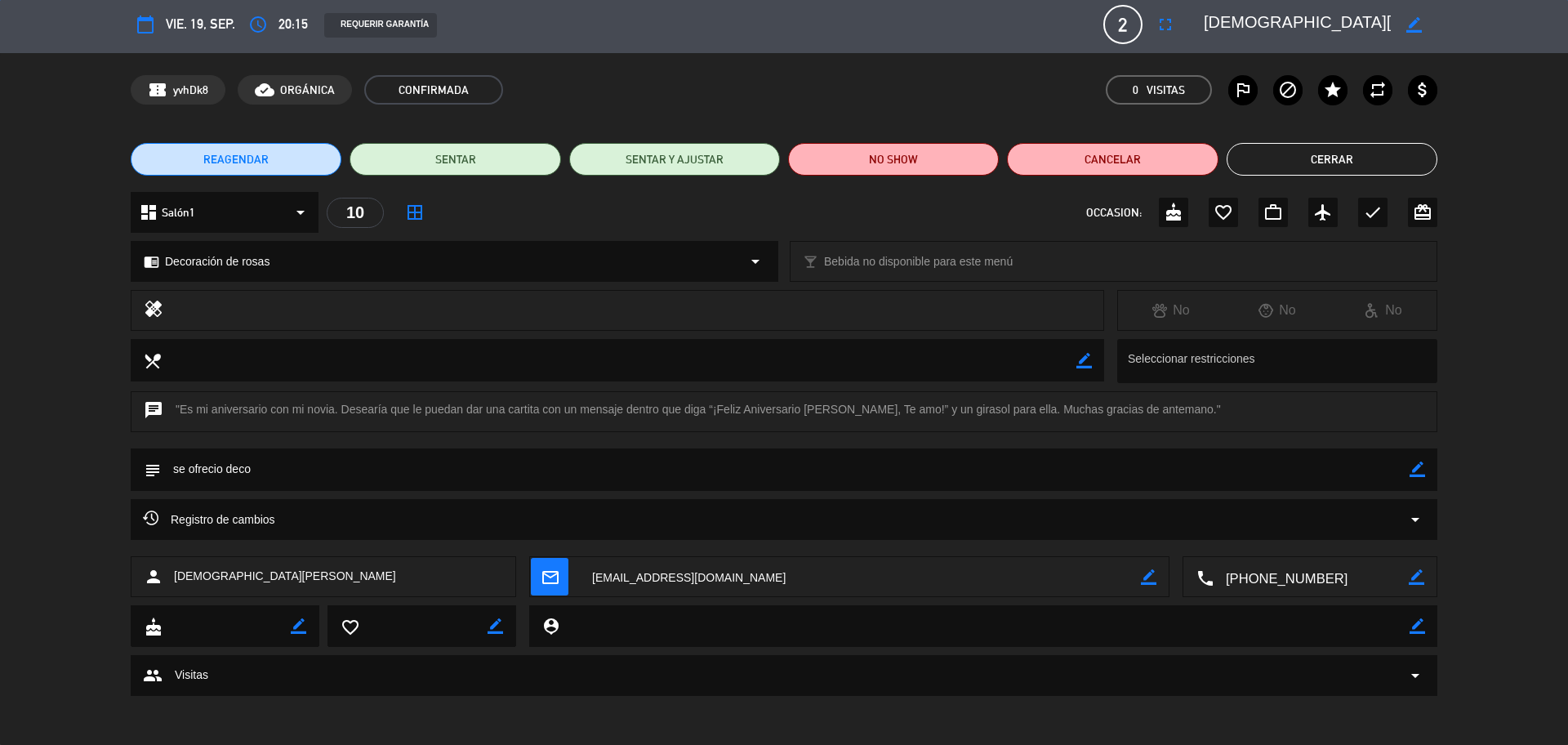
scroll to position [4, 0]
click at [1424, 473] on icon "border_color" at bounding box center [1417, 469] width 15 height 15
drag, startPoint x: 281, startPoint y: 472, endPoint x: 45, endPoint y: 470, distance: 236.0
click at [48, 468] on div "subject" at bounding box center [784, 473] width 1568 height 50
type textarea "DECORACIÓN DE ROSAS (PAGADA Y SIN ENVIO A CAJA)"
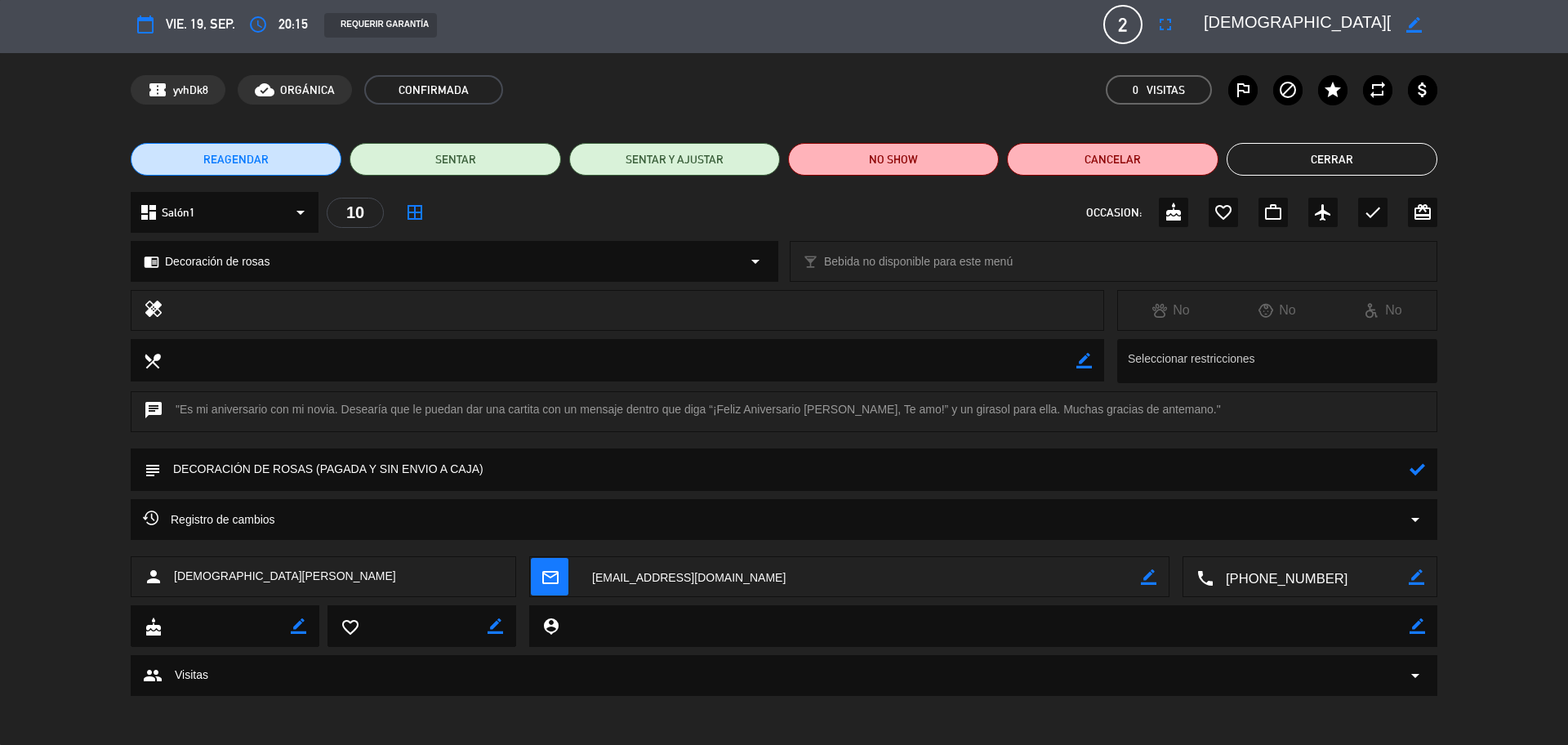
click at [1413, 473] on icon at bounding box center [1417, 469] width 15 height 15
drag, startPoint x: 1208, startPoint y: 19, endPoint x: 1437, endPoint y: 26, distance: 229.1
click at [1437, 26] on div "border_color" at bounding box center [1314, 24] width 245 height 30
click at [1271, 156] on button "Cerrar" at bounding box center [1331, 159] width 211 height 32
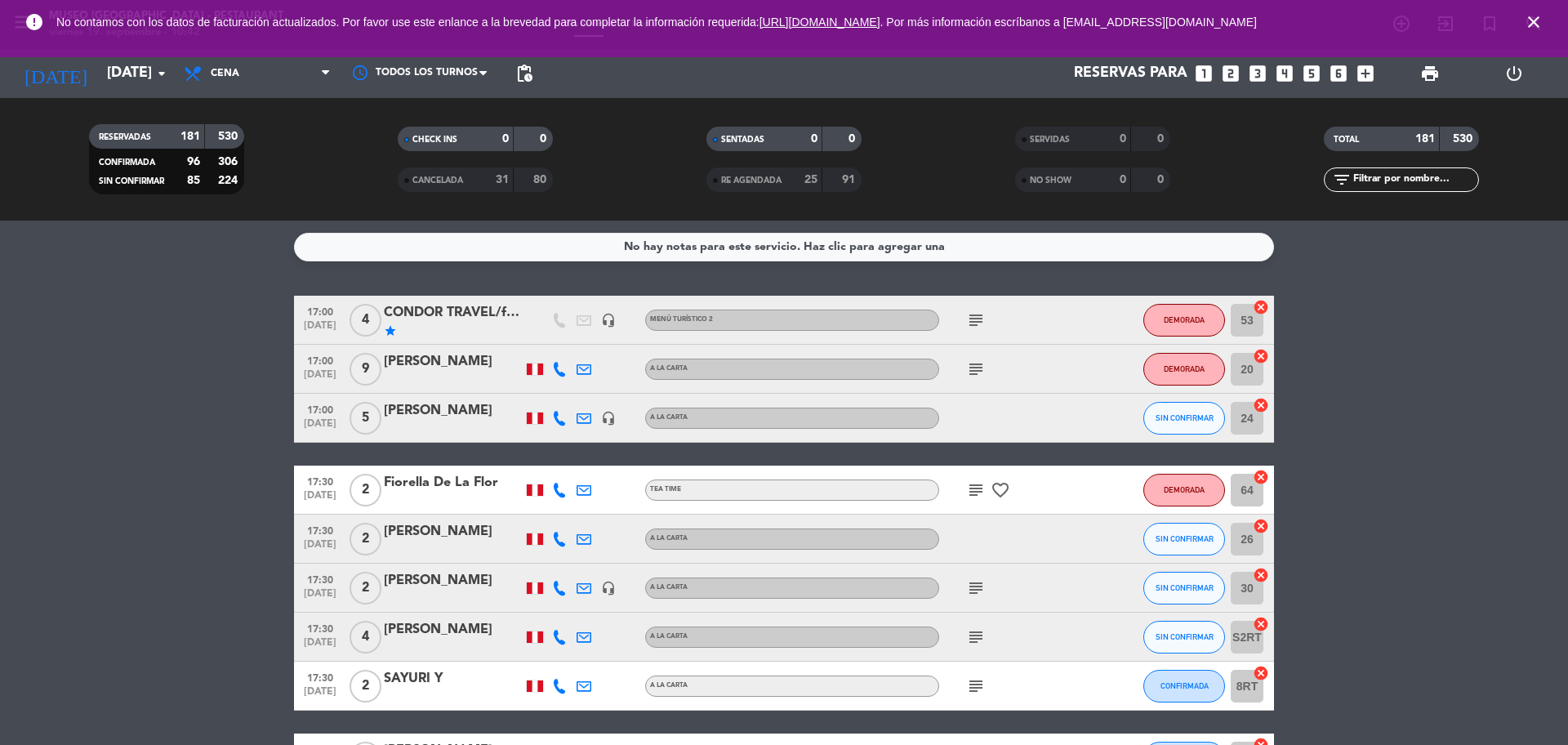
click at [1290, 80] on icon "looks_4" at bounding box center [1285, 74] width 22 height 22
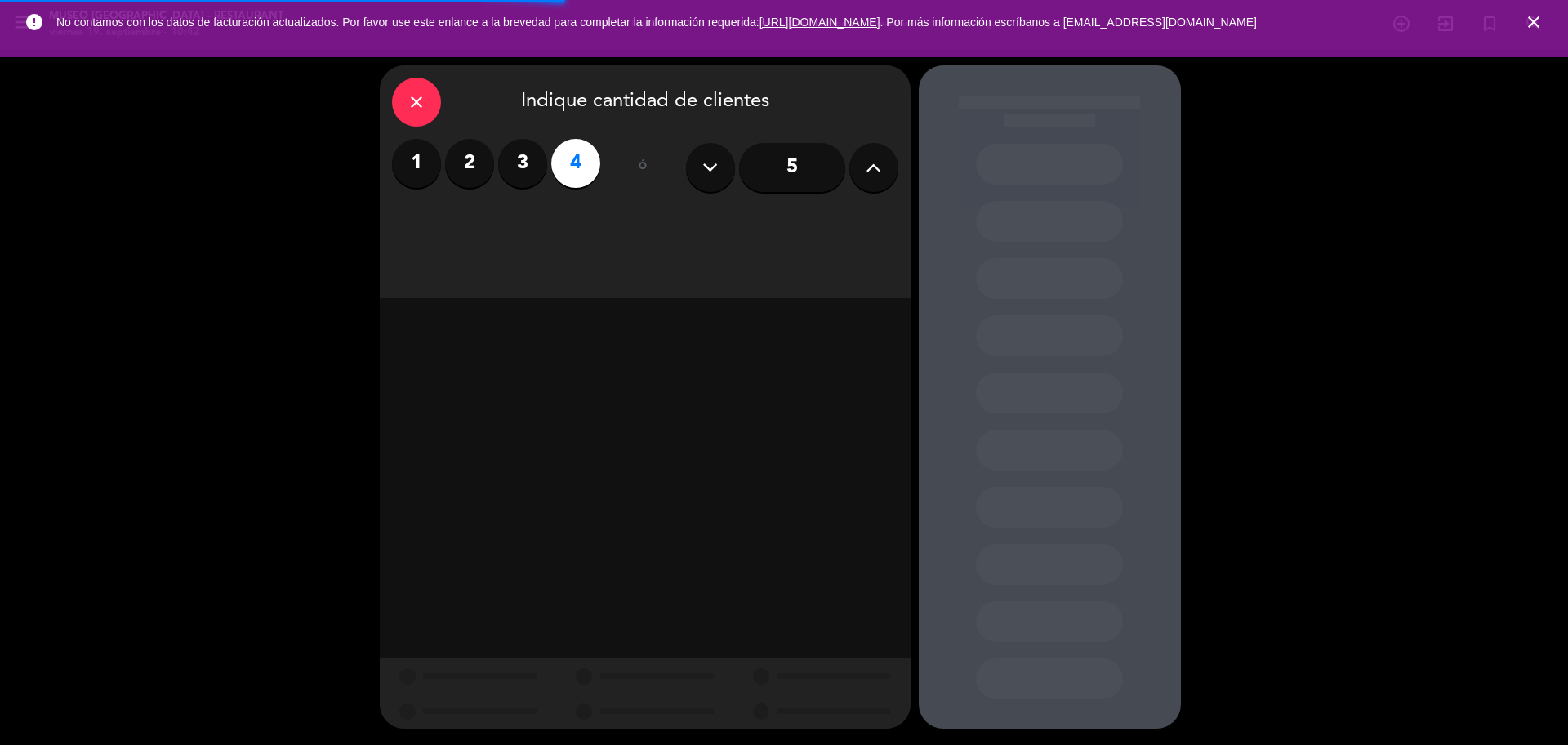
click at [819, 221] on div "close Indique cantidad de clientes 1 2 3 4 ó 5" at bounding box center [645, 182] width 531 height 233
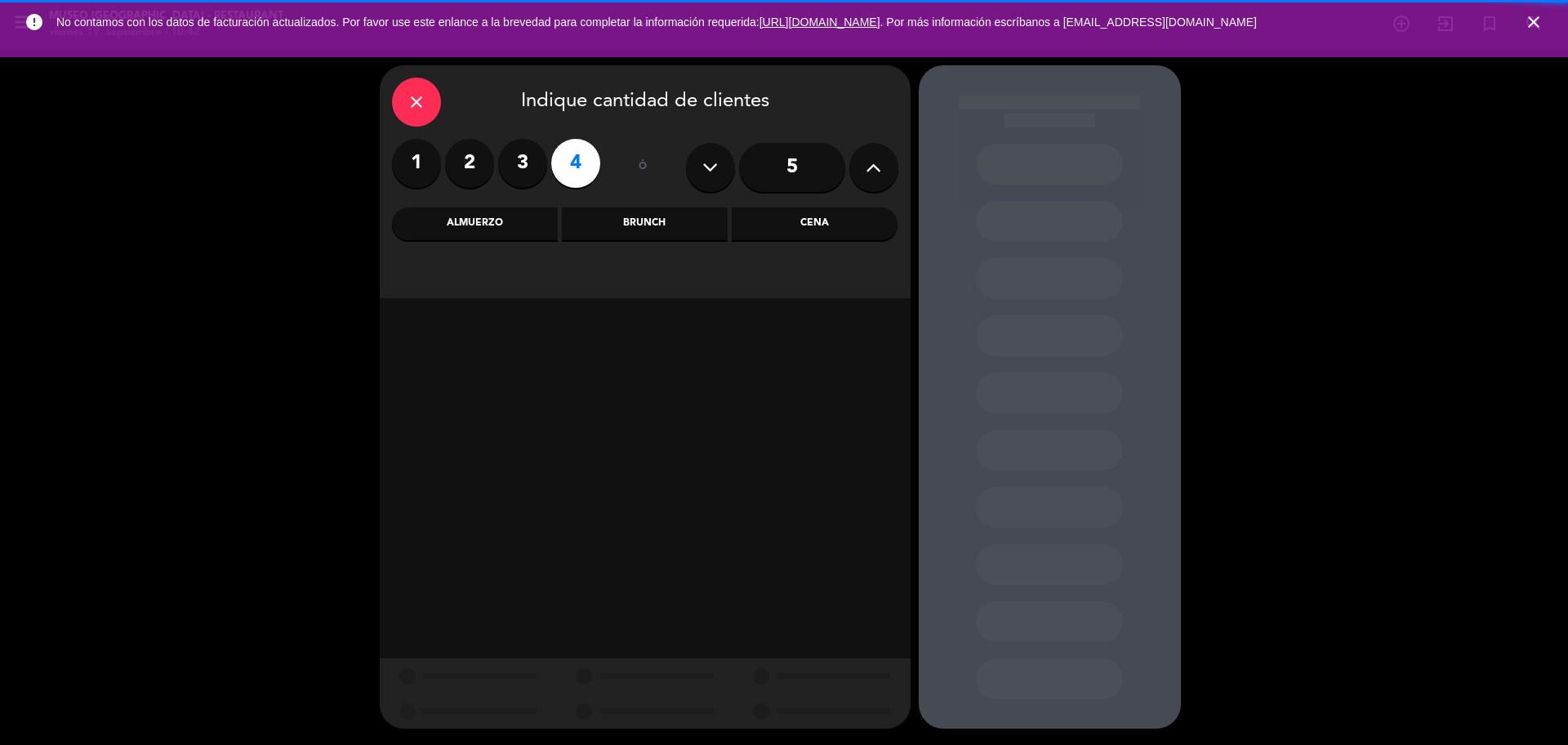
click at [808, 222] on div "Cena" at bounding box center [814, 223] width 166 height 32
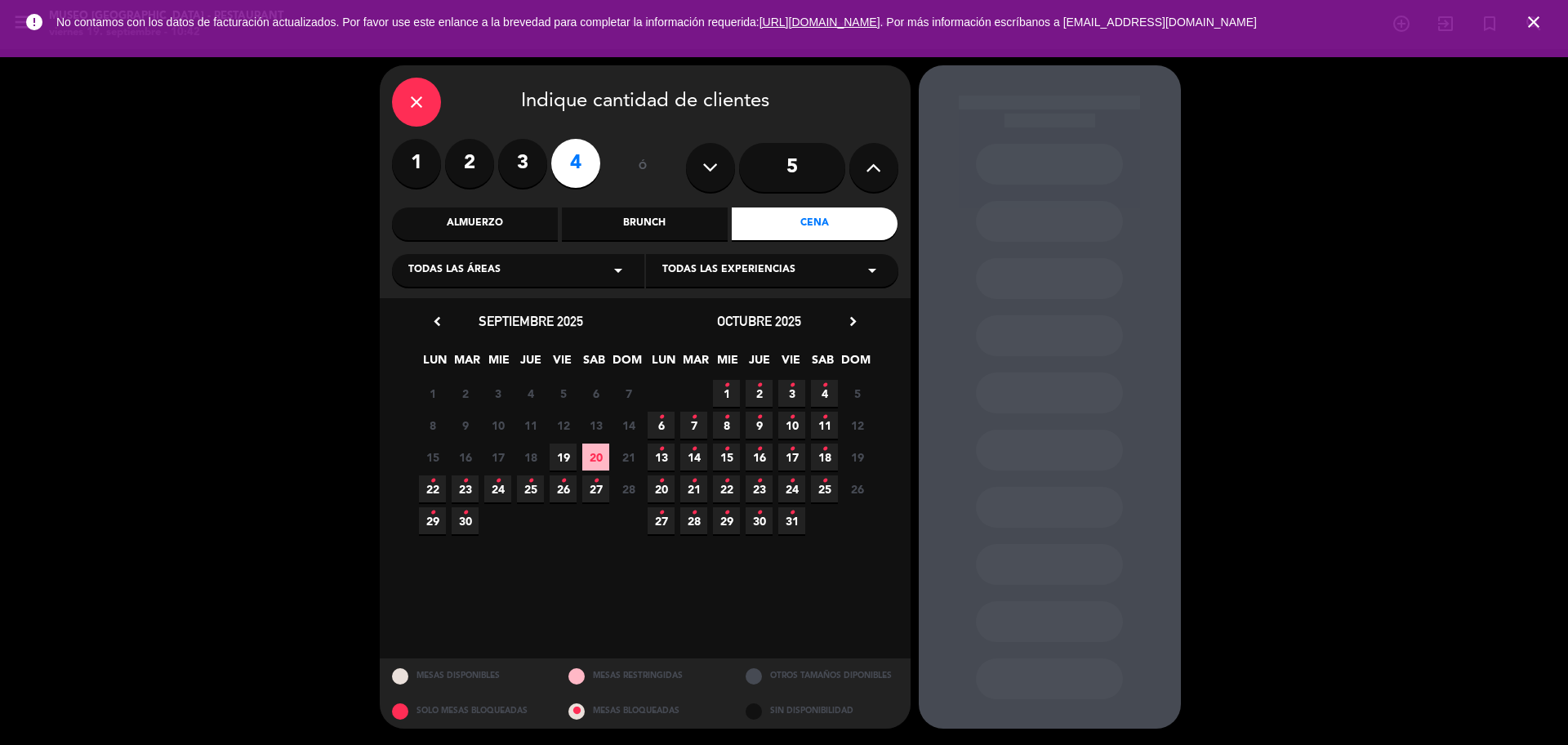
click at [565, 463] on span "19" at bounding box center [563, 457] width 27 height 27
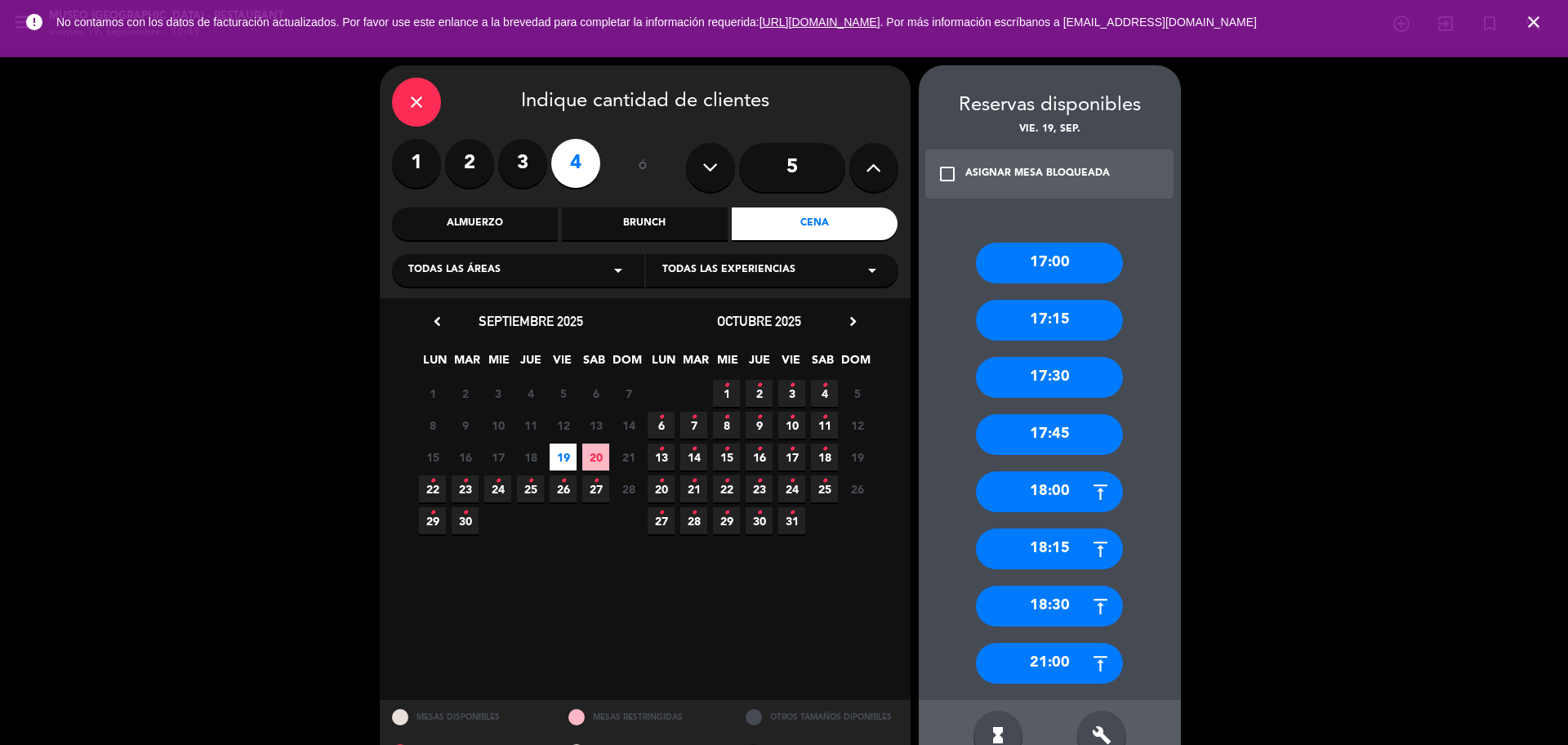
click at [427, 111] on div "close" at bounding box center [416, 102] width 49 height 49
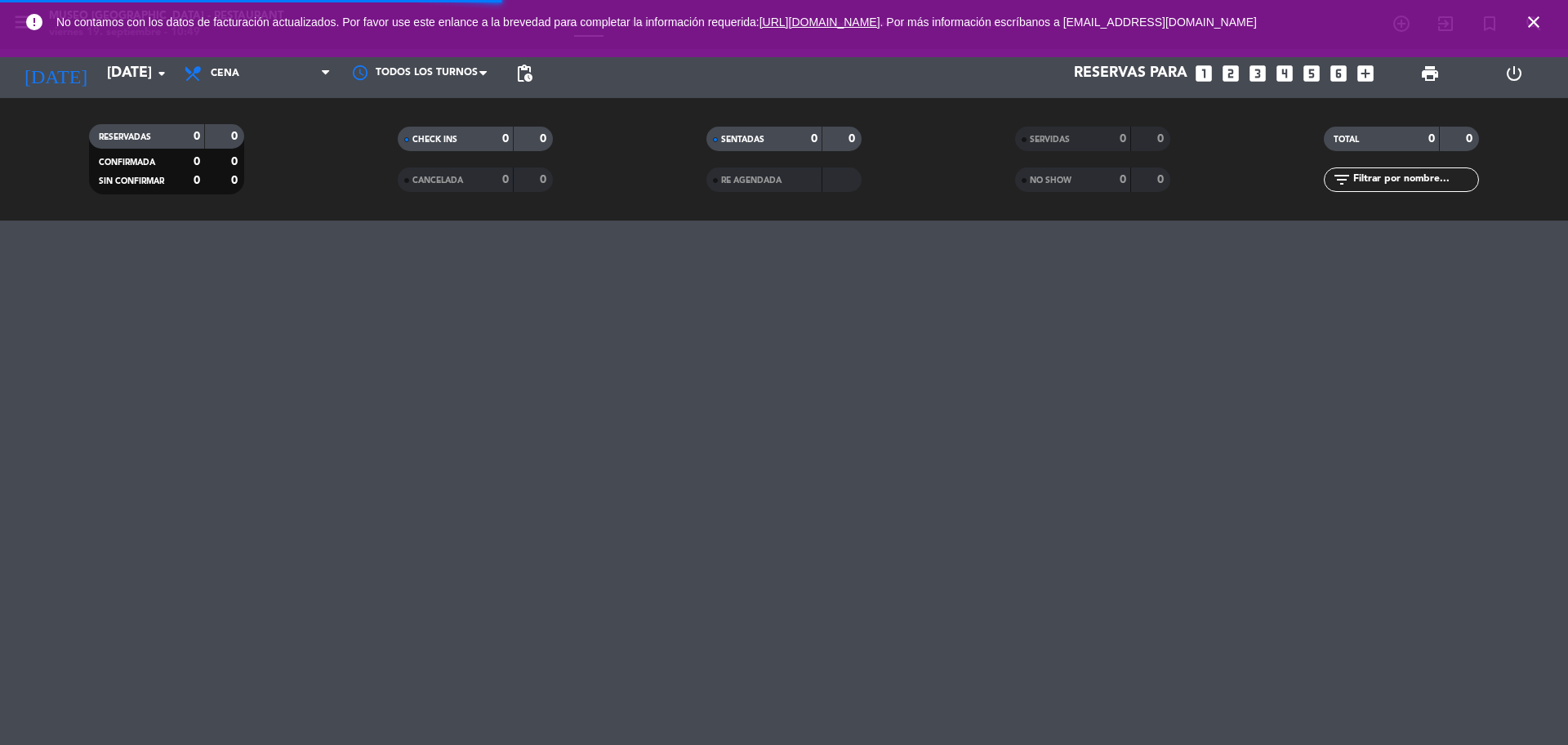
click at [1526, 19] on icon "close" at bounding box center [1534, 22] width 20 height 20
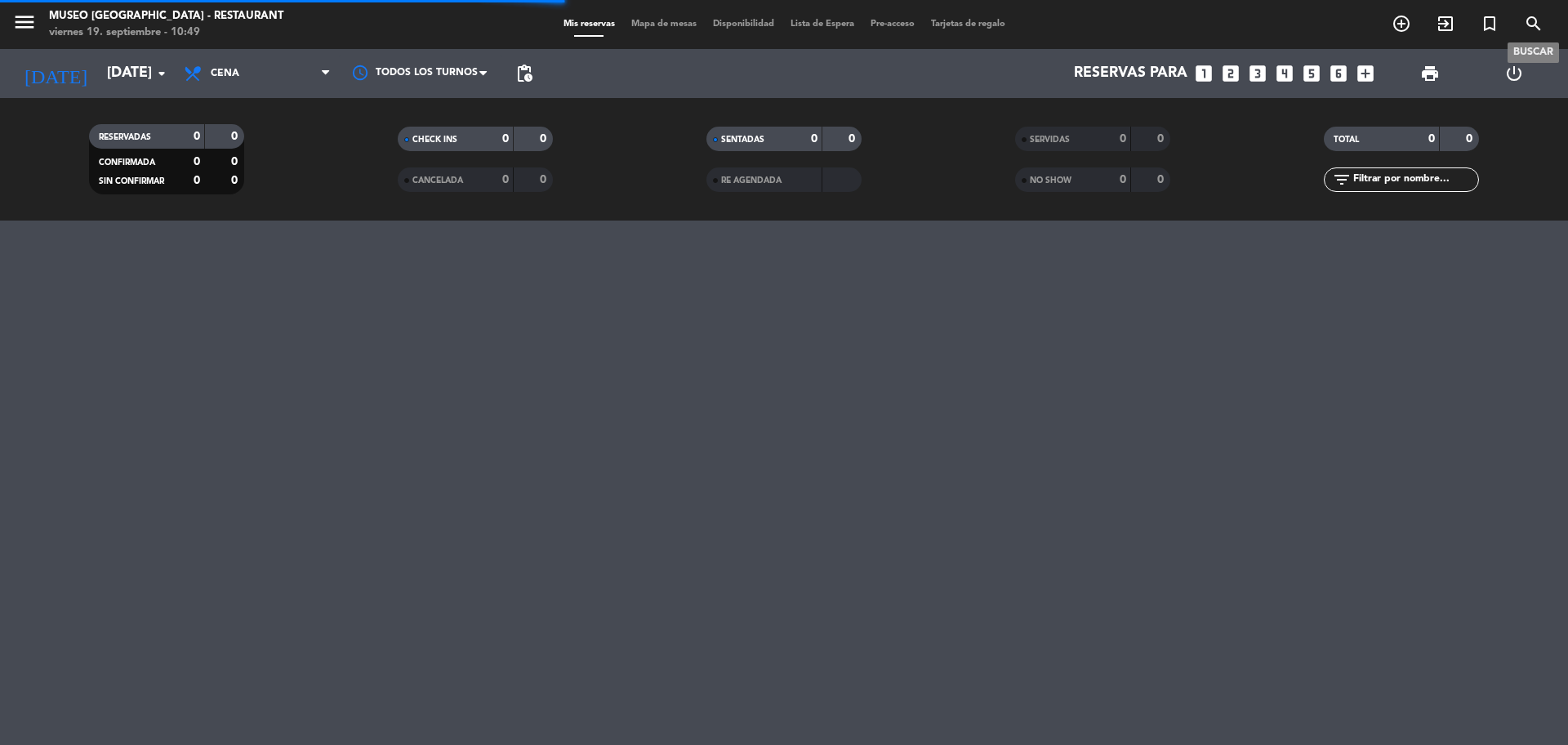
click at [1531, 20] on icon "search" at bounding box center [1534, 23] width 20 height 20
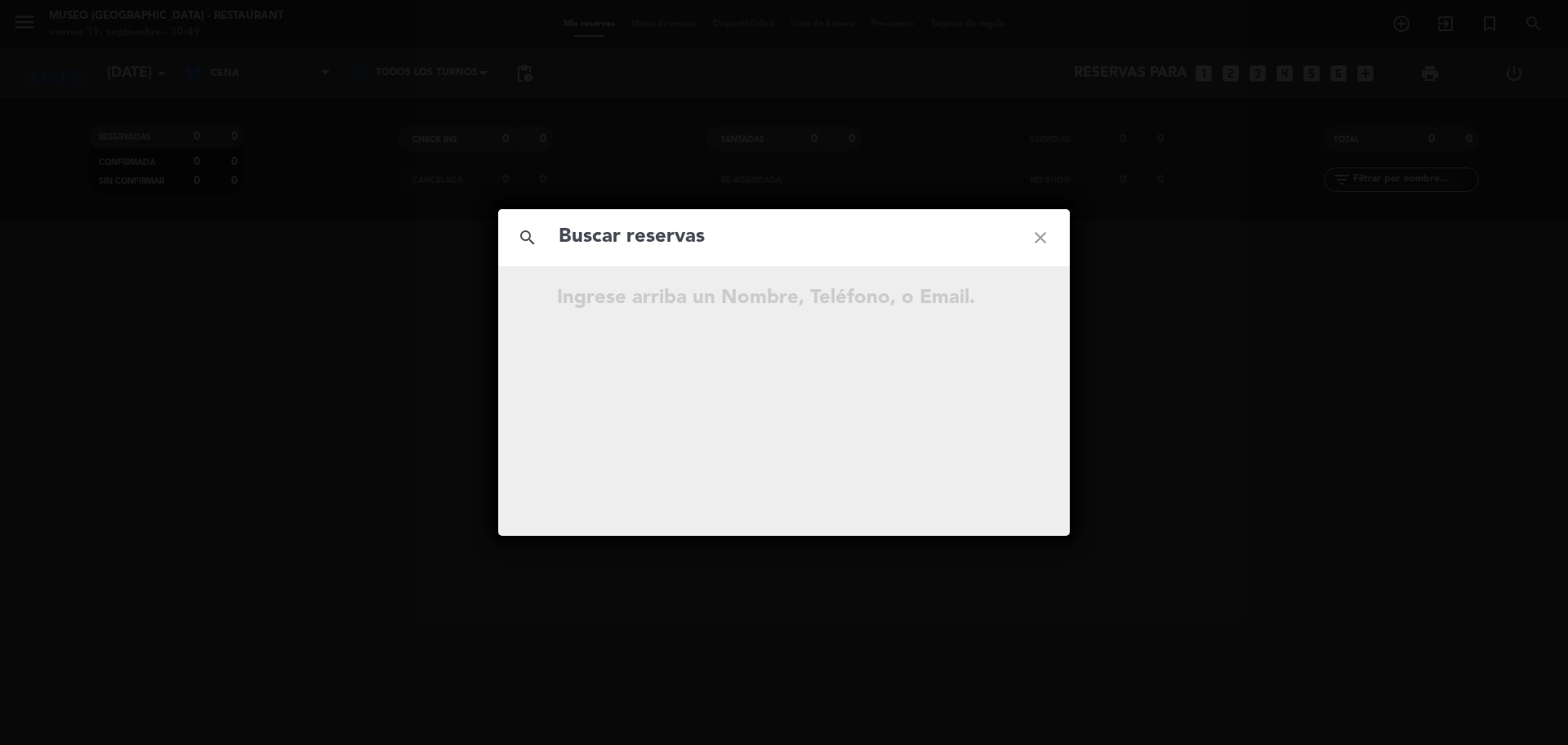
click at [739, 248] on input "text" at bounding box center [784, 237] width 455 height 33
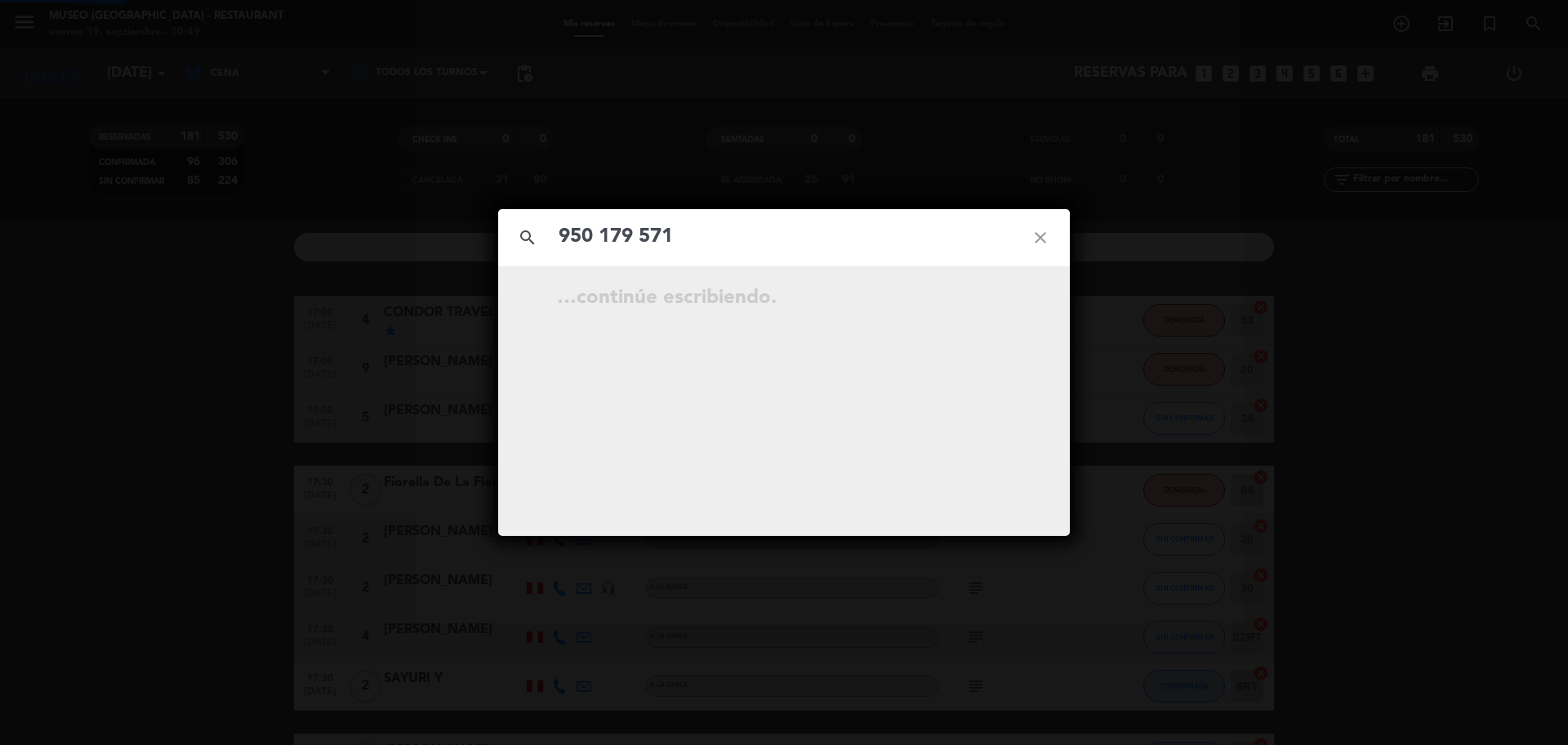
click at [642, 247] on input "950 179 571" at bounding box center [784, 237] width 455 height 33
type input "950179571"
click at [687, 246] on input "950179571" at bounding box center [784, 237] width 455 height 33
click at [998, 291] on icon "open_in_new" at bounding box center [1000, 300] width 20 height 20
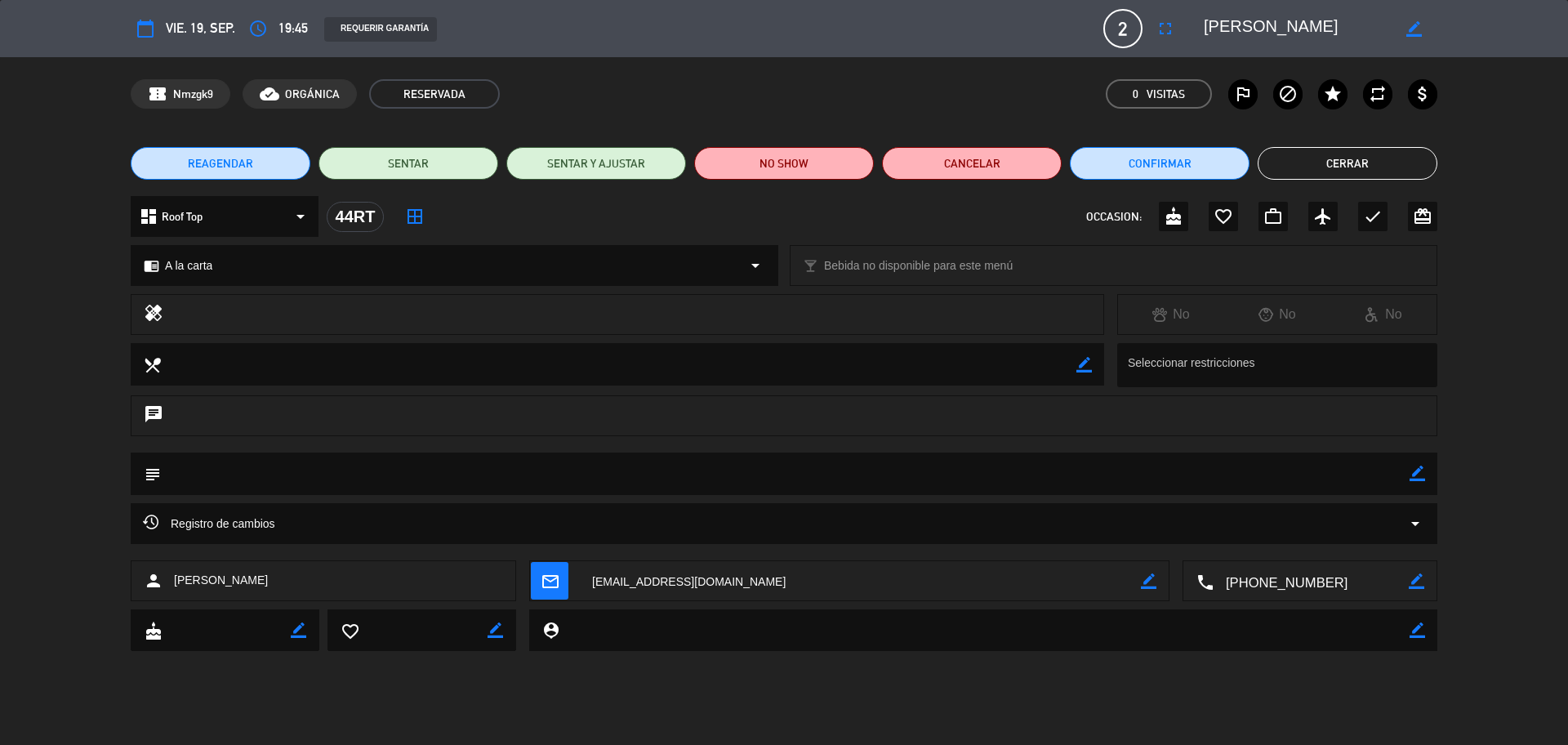
click at [271, 277] on div "chrome_reader_mode A la carta arrow_drop_down" at bounding box center [455, 265] width 646 height 39
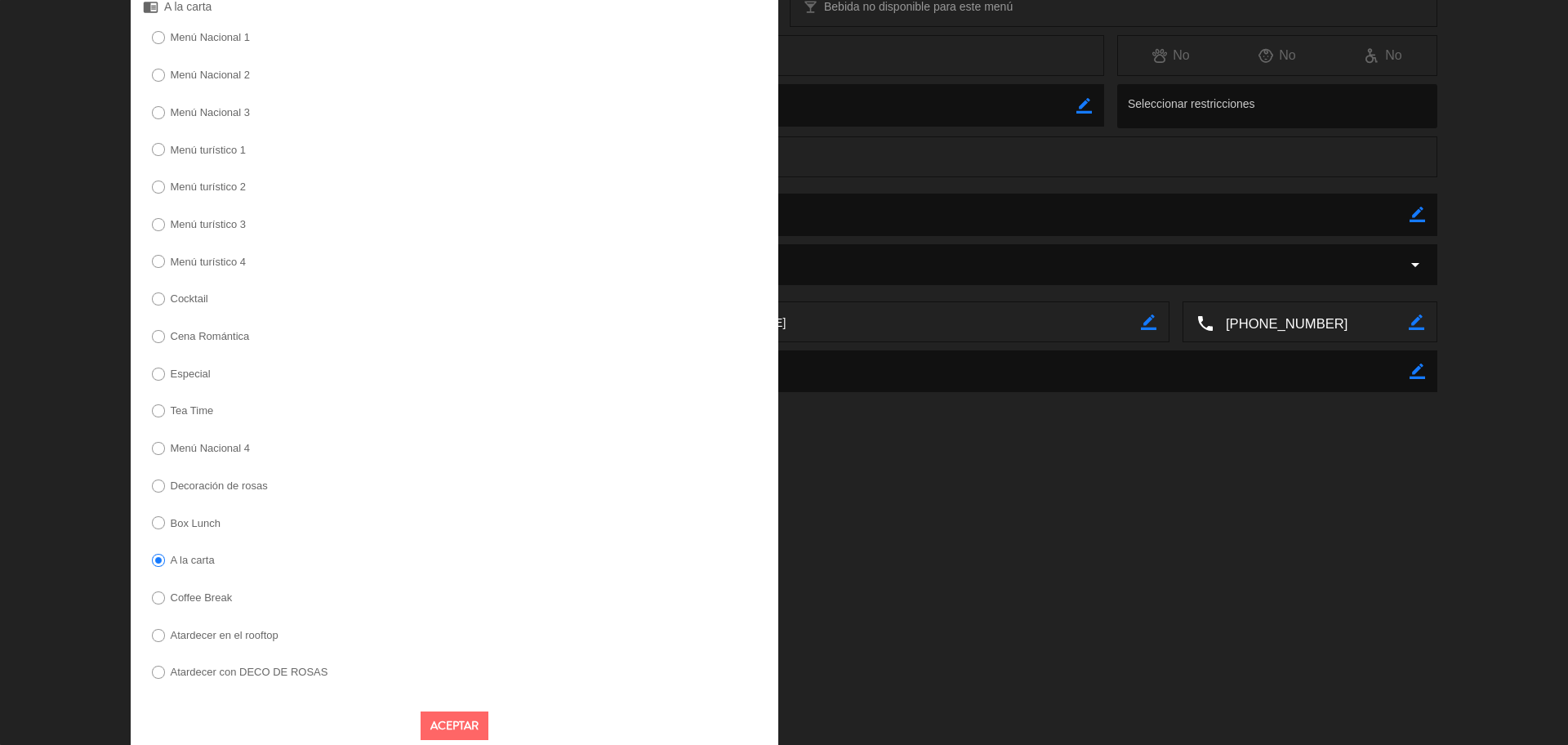
scroll to position [276, 0]
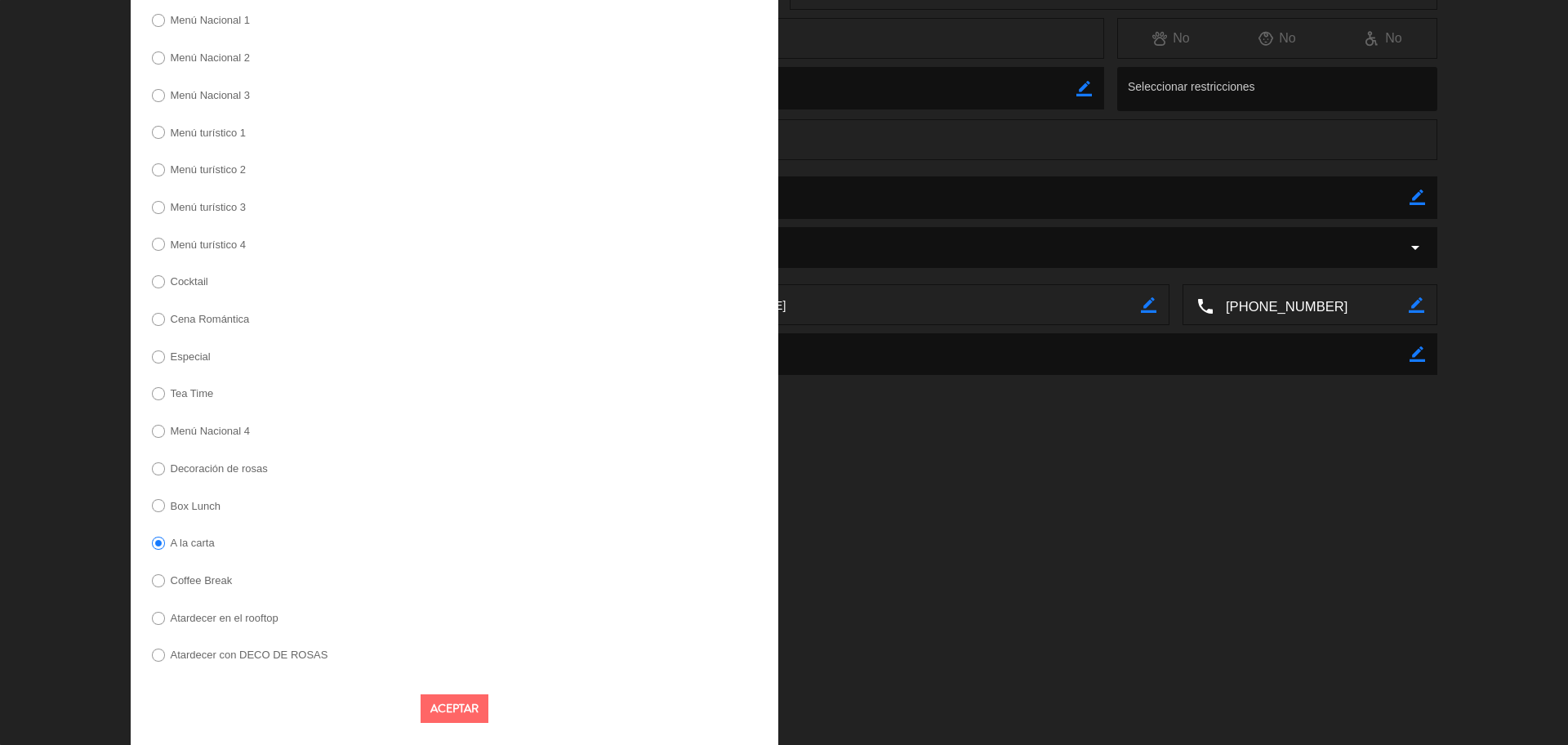
click at [252, 470] on label "Decoración de rosas" at bounding box center [219, 469] width 97 height 11
click at [441, 706] on button "Aceptar" at bounding box center [455, 708] width 68 height 29
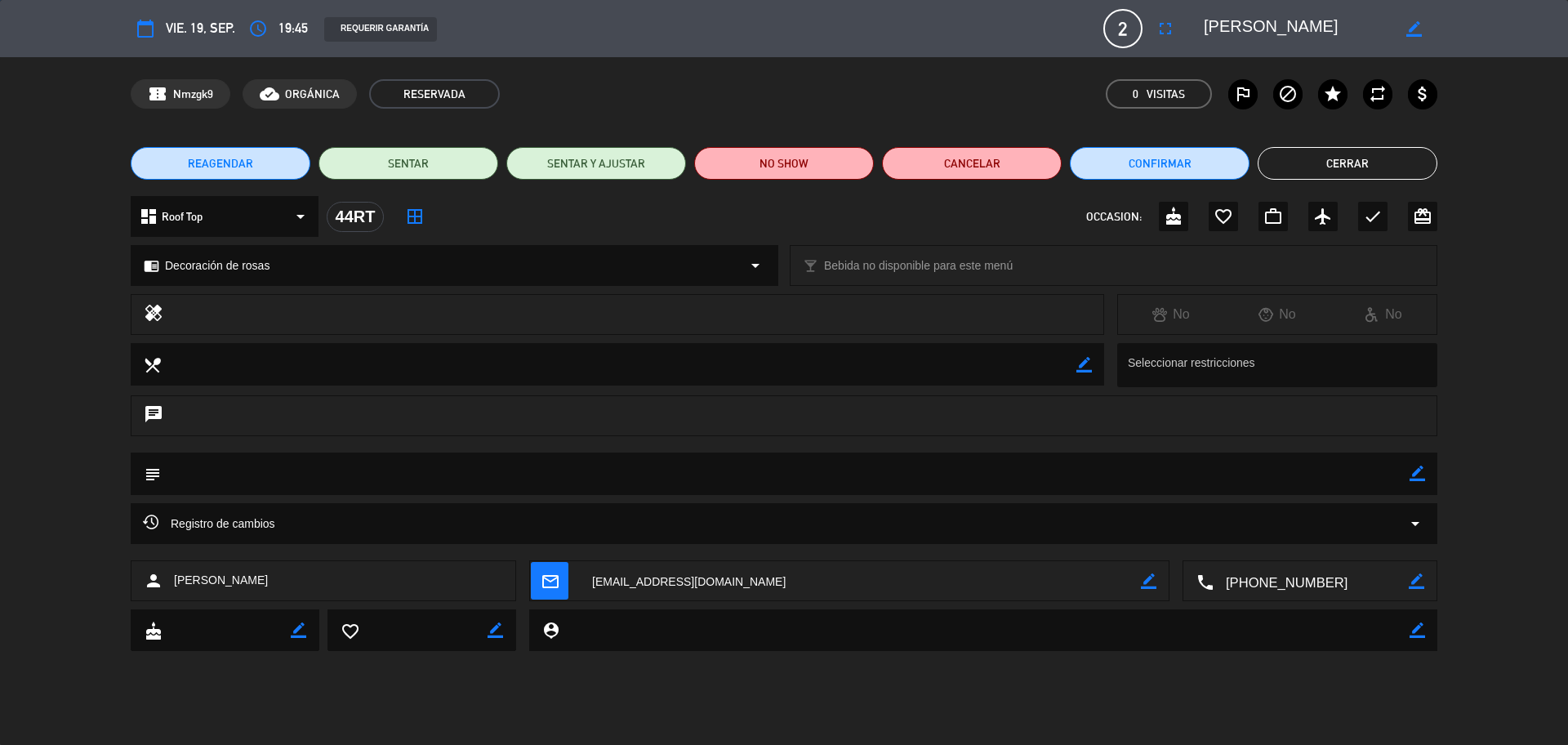
scroll to position [0, 0]
click at [1410, 473] on icon "border_color" at bounding box center [1417, 472] width 15 height 15
click at [1379, 475] on textarea at bounding box center [784, 473] width 1249 height 41
type textarea "DECORACIÓN DE ROSAS (PAGADA Y SIN ENVIO A CAJA)"
click at [1412, 474] on icon at bounding box center [1417, 472] width 15 height 15
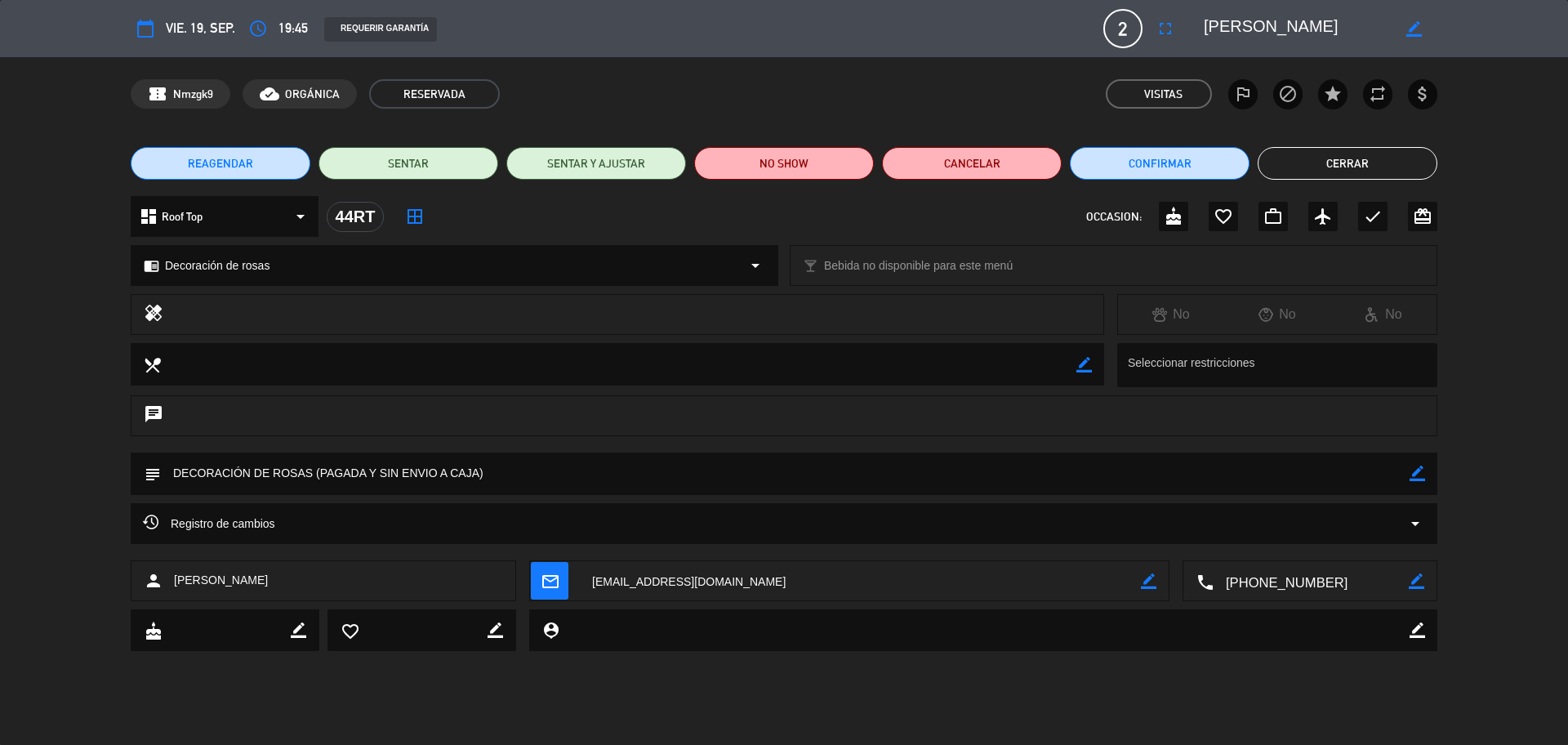
drag, startPoint x: 1303, startPoint y: 36, endPoint x: 1237, endPoint y: 28, distance: 66.5
click at [1205, 37] on textarea at bounding box center [1297, 28] width 187 height 30
click at [1378, 225] on icon "check" at bounding box center [1373, 217] width 20 height 20
click at [1373, 174] on button "Cerrar" at bounding box center [1347, 163] width 179 height 32
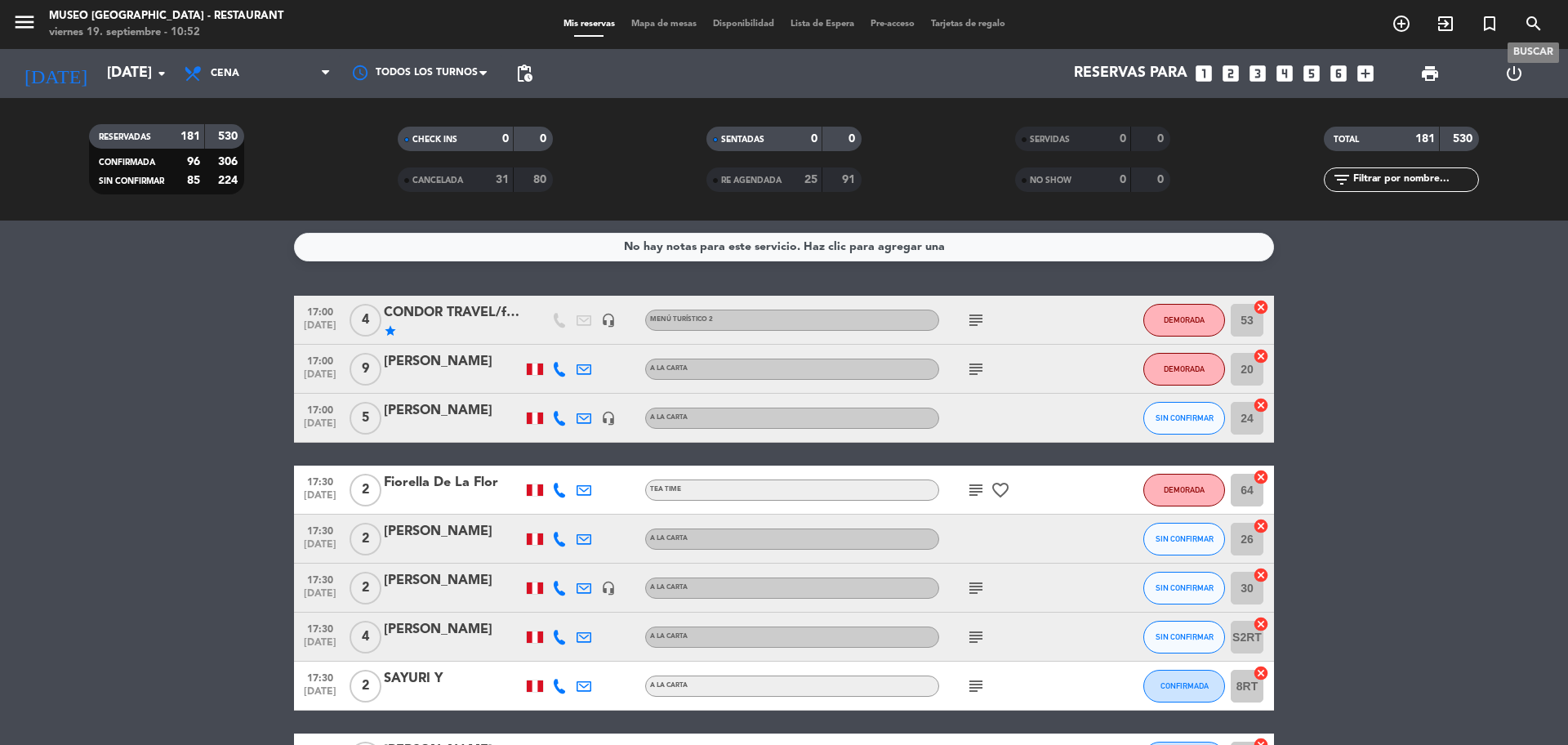
click at [1529, 19] on icon "search" at bounding box center [1534, 23] width 20 height 20
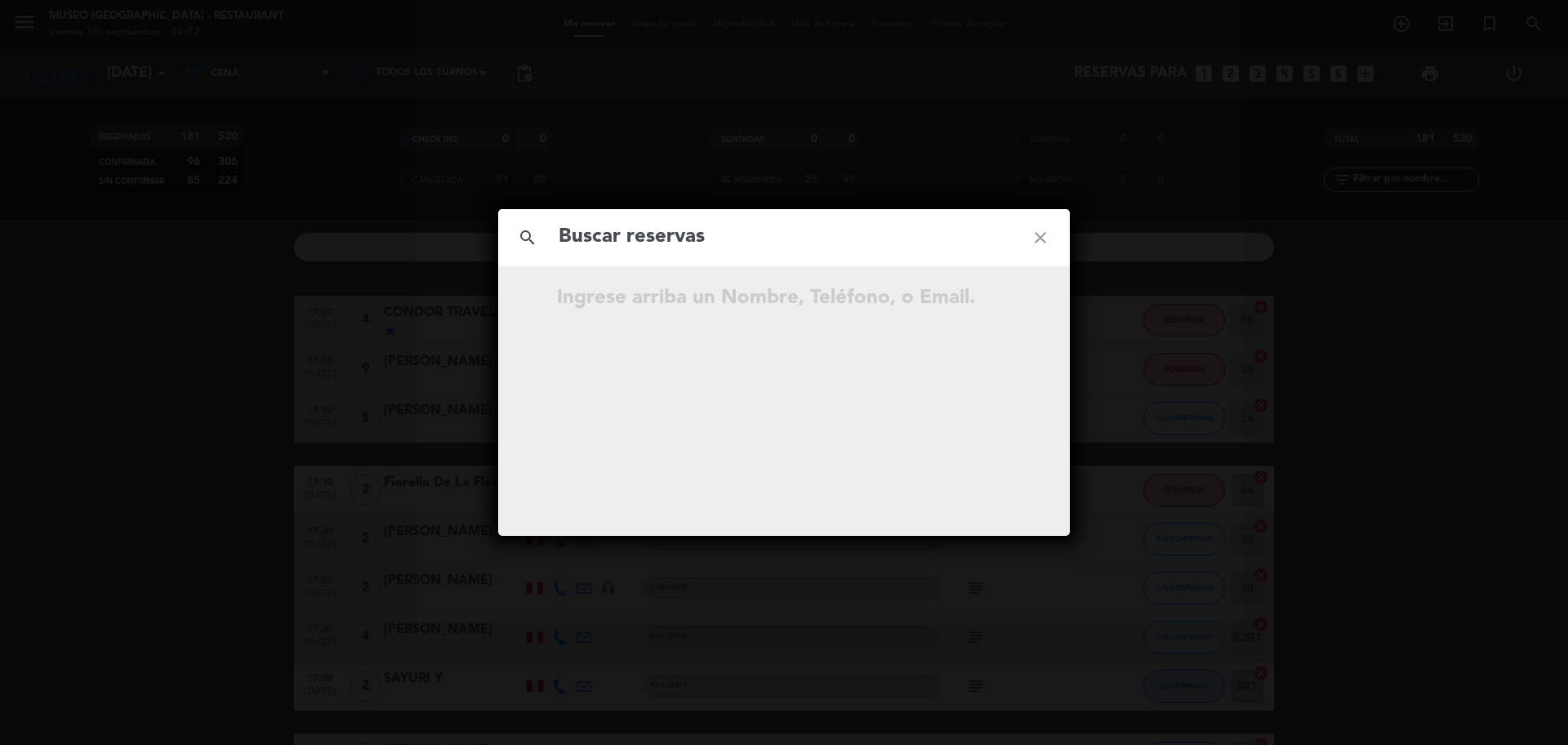
click at [855, 249] on input "text" at bounding box center [784, 237] width 455 height 33
click at [647, 242] on input "912 599 161" at bounding box center [784, 237] width 455 height 33
type input "912599161"
click at [864, 242] on input "912599161" at bounding box center [784, 237] width 455 height 33
click at [733, 234] on input "912599161" at bounding box center [784, 237] width 455 height 33
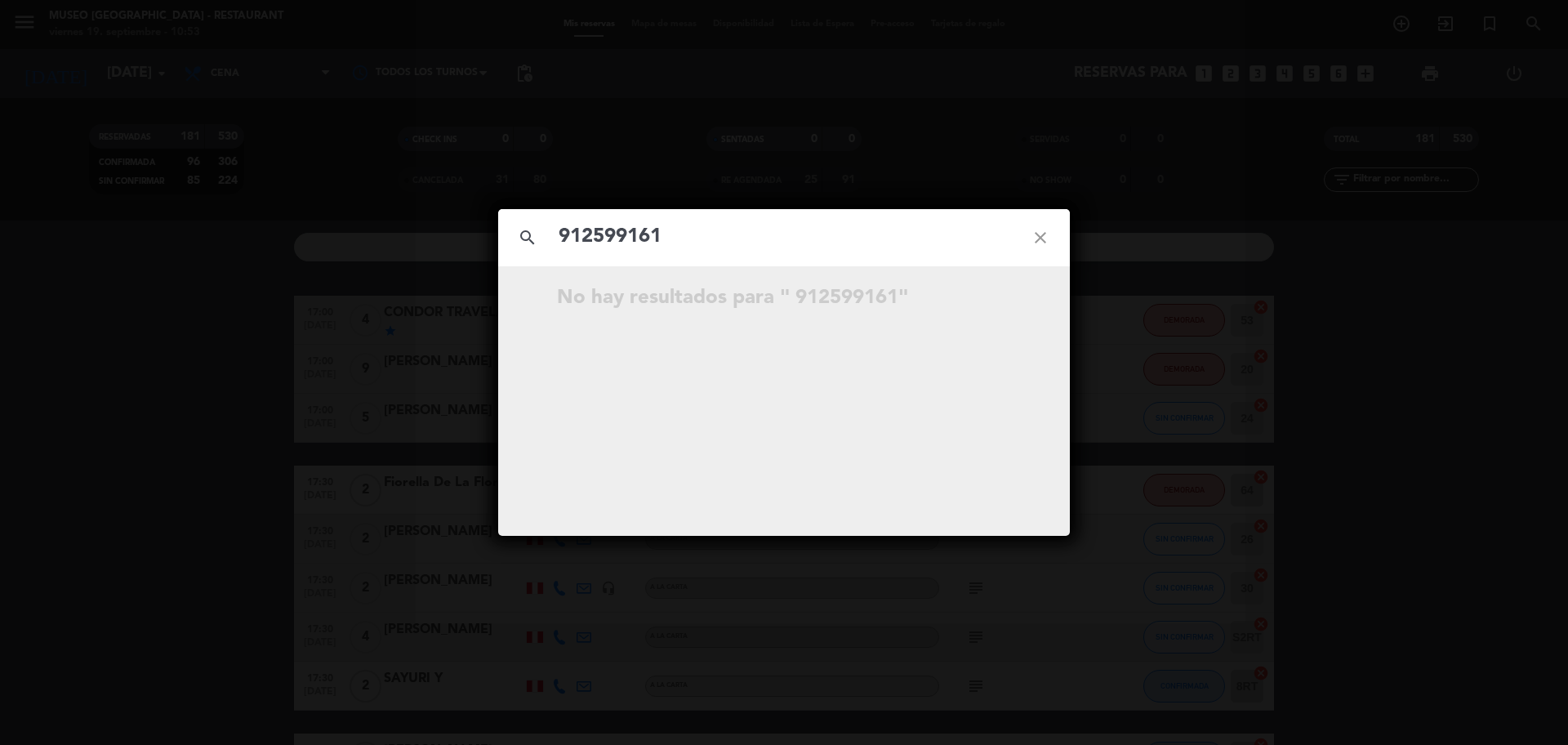
click at [1042, 233] on icon "close" at bounding box center [1041, 238] width 59 height 59
click at [977, 243] on input "text" at bounding box center [784, 237] width 455 height 33
paste input "922 426 770"
click at [641, 247] on input "922 426 770" at bounding box center [784, 237] width 455 height 33
type input "922426770"
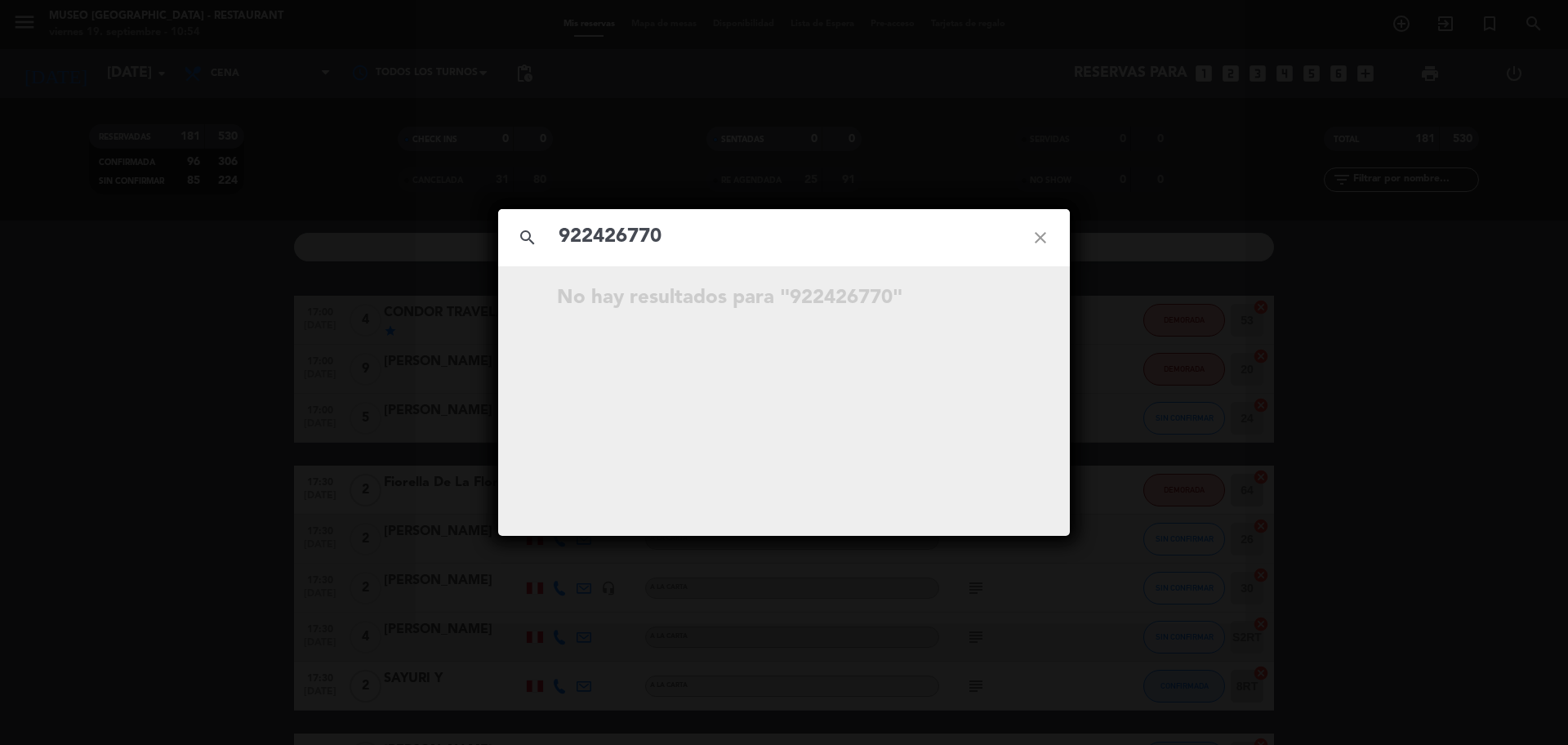
click at [687, 234] on input "922426770" at bounding box center [784, 237] width 455 height 33
click at [992, 302] on icon "open_in_new" at bounding box center [1000, 300] width 20 height 20
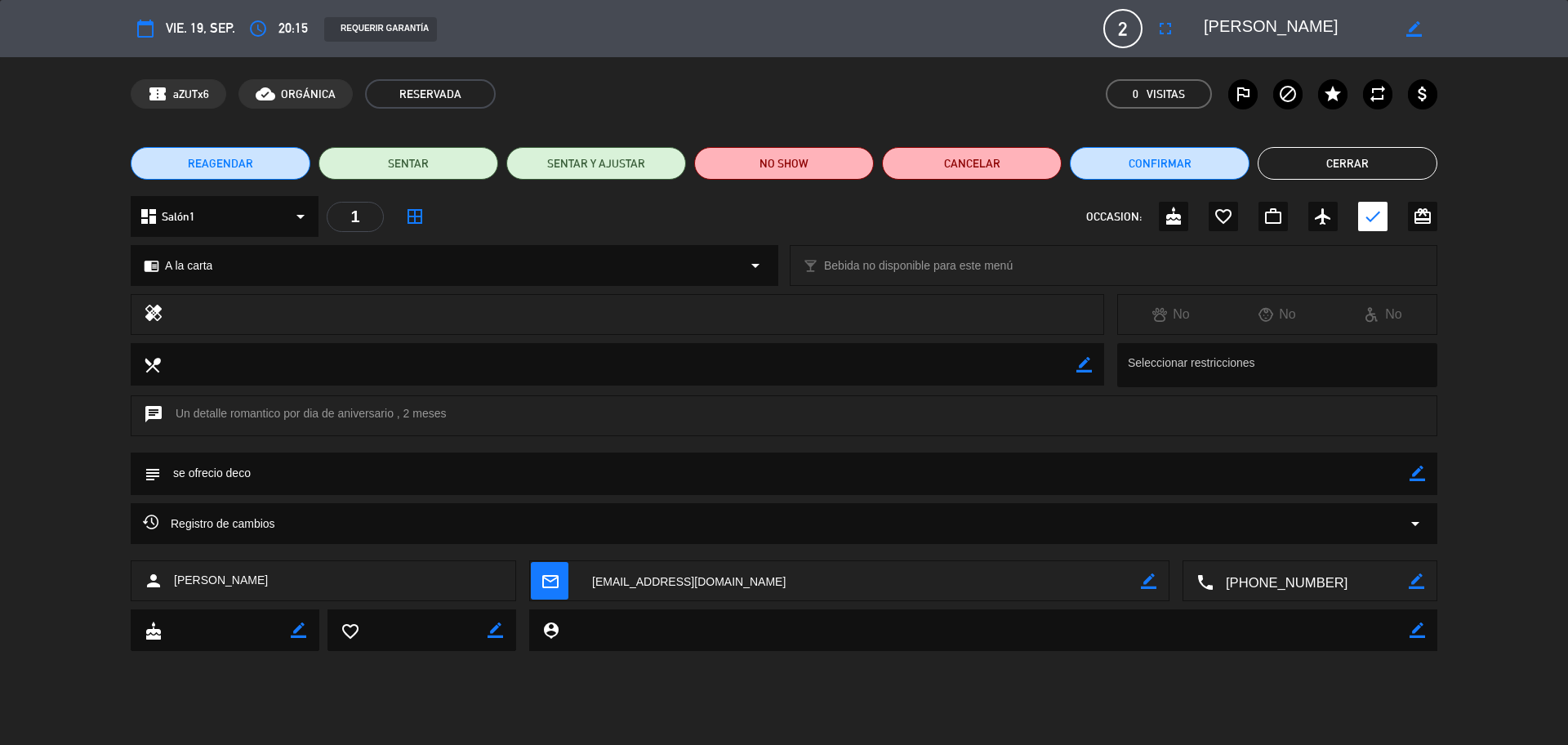
click at [257, 264] on div "chrome_reader_mode A la carta arrow_drop_down" at bounding box center [455, 265] width 646 height 39
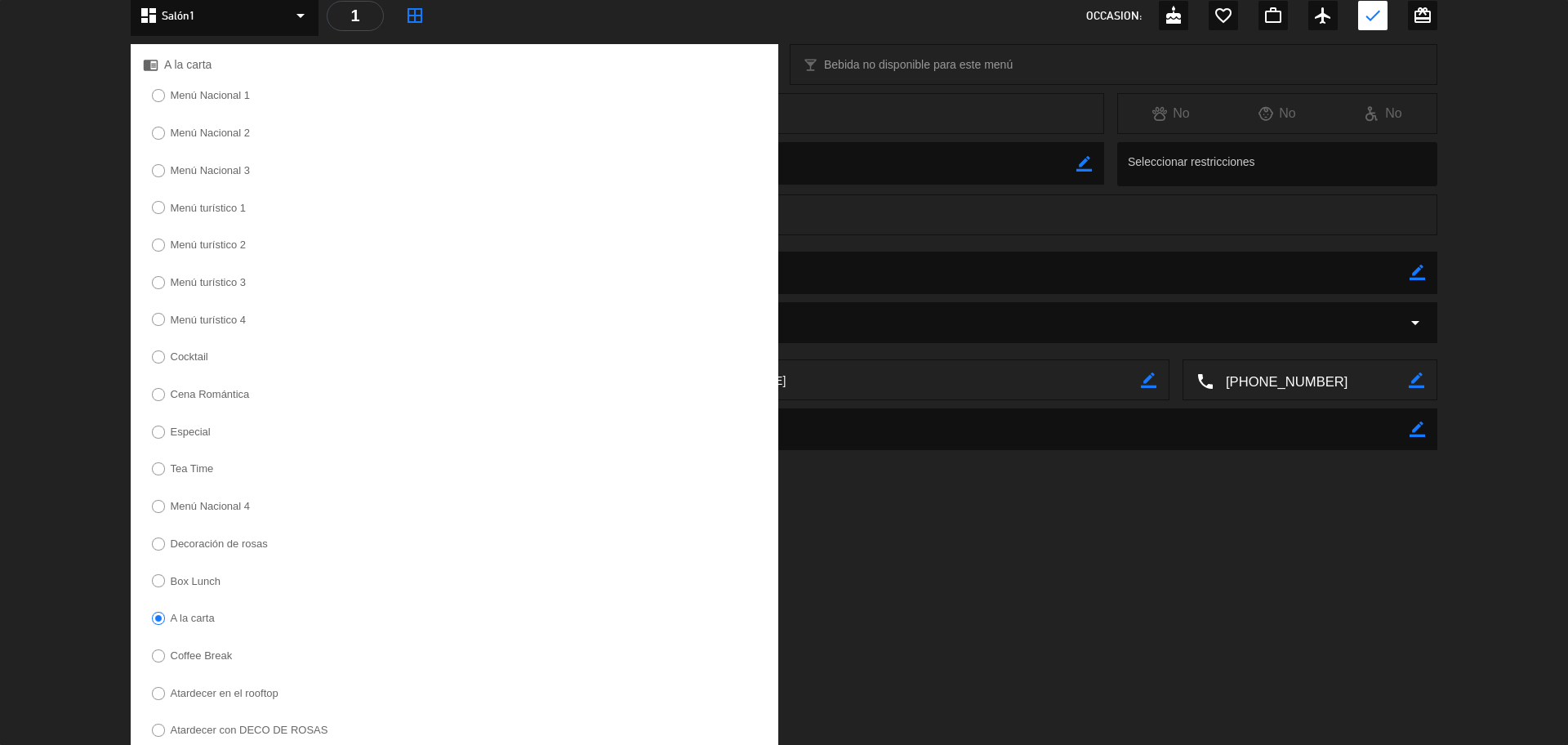
scroll to position [276, 0]
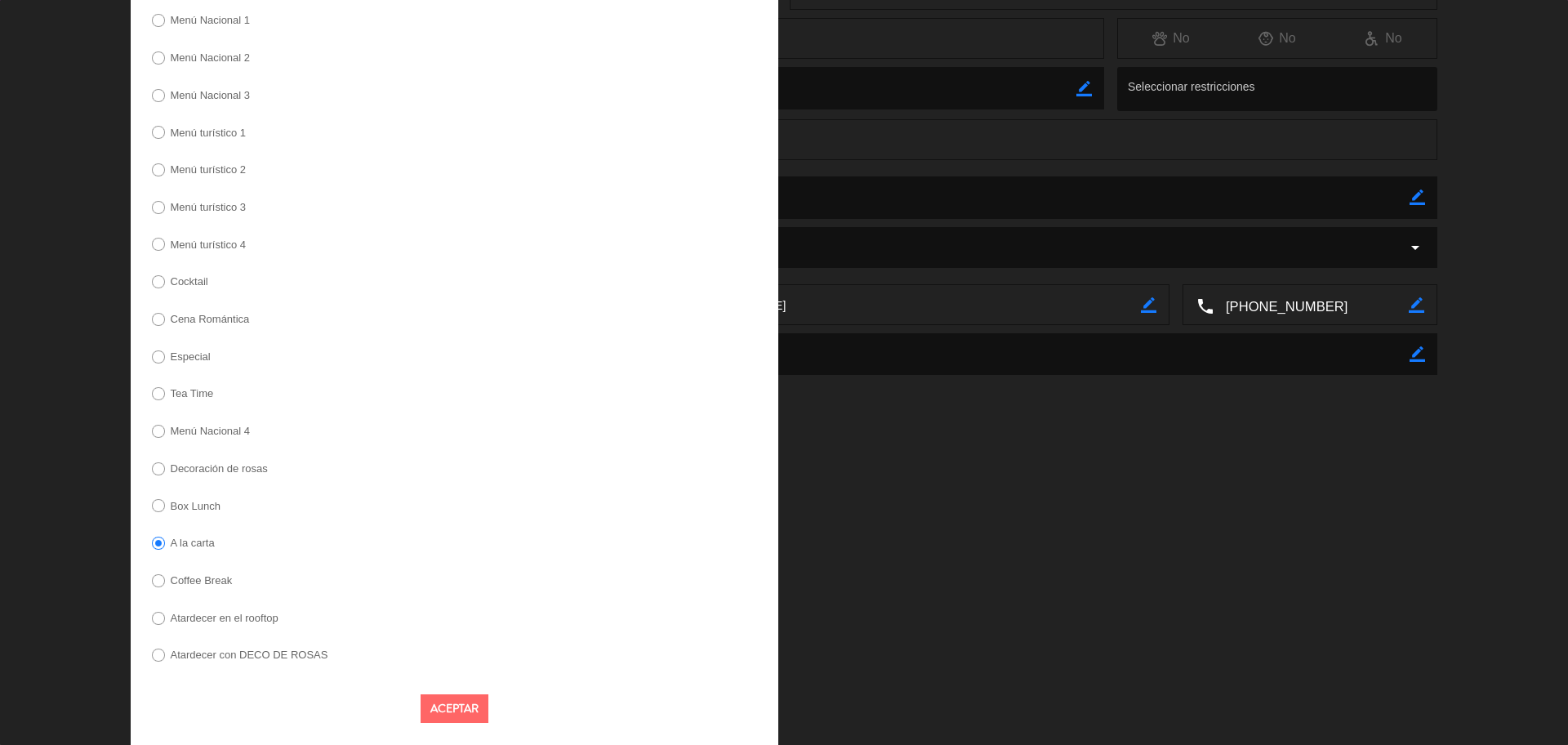
click at [238, 463] on label "Decoración de rosas" at bounding box center [219, 469] width 97 height 11
click at [446, 706] on button "Aceptar" at bounding box center [455, 708] width 68 height 29
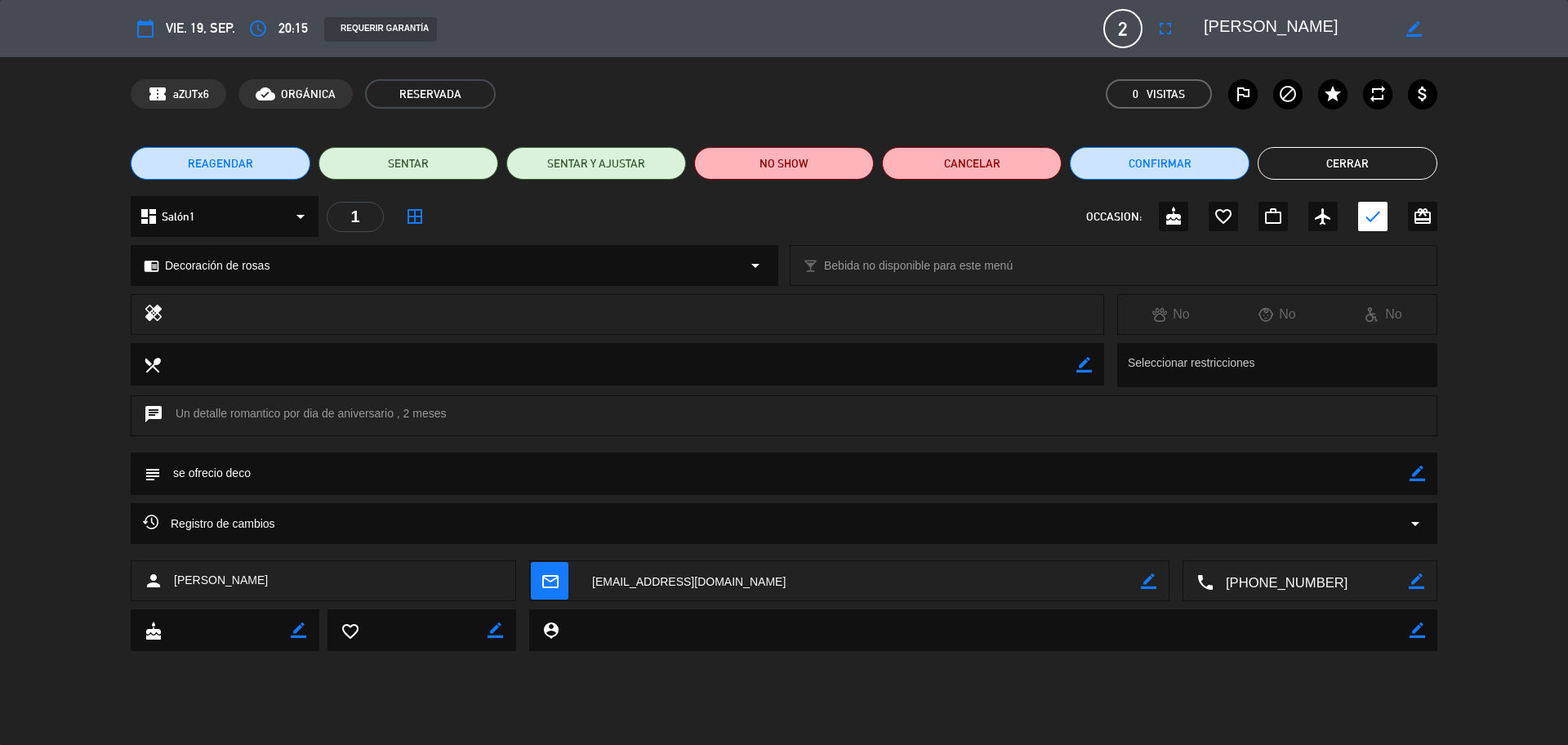
scroll to position [0, 0]
click at [1415, 476] on icon "border_color" at bounding box center [1417, 472] width 15 height 15
drag, startPoint x: 337, startPoint y: 475, endPoint x: 137, endPoint y: 464, distance: 200.3
click at [135, 476] on div "subject" at bounding box center [784, 473] width 1307 height 42
type textarea "DECORACIÓN DE ROSAS (PAGADA Y SIN ENVIO A CAJA)"
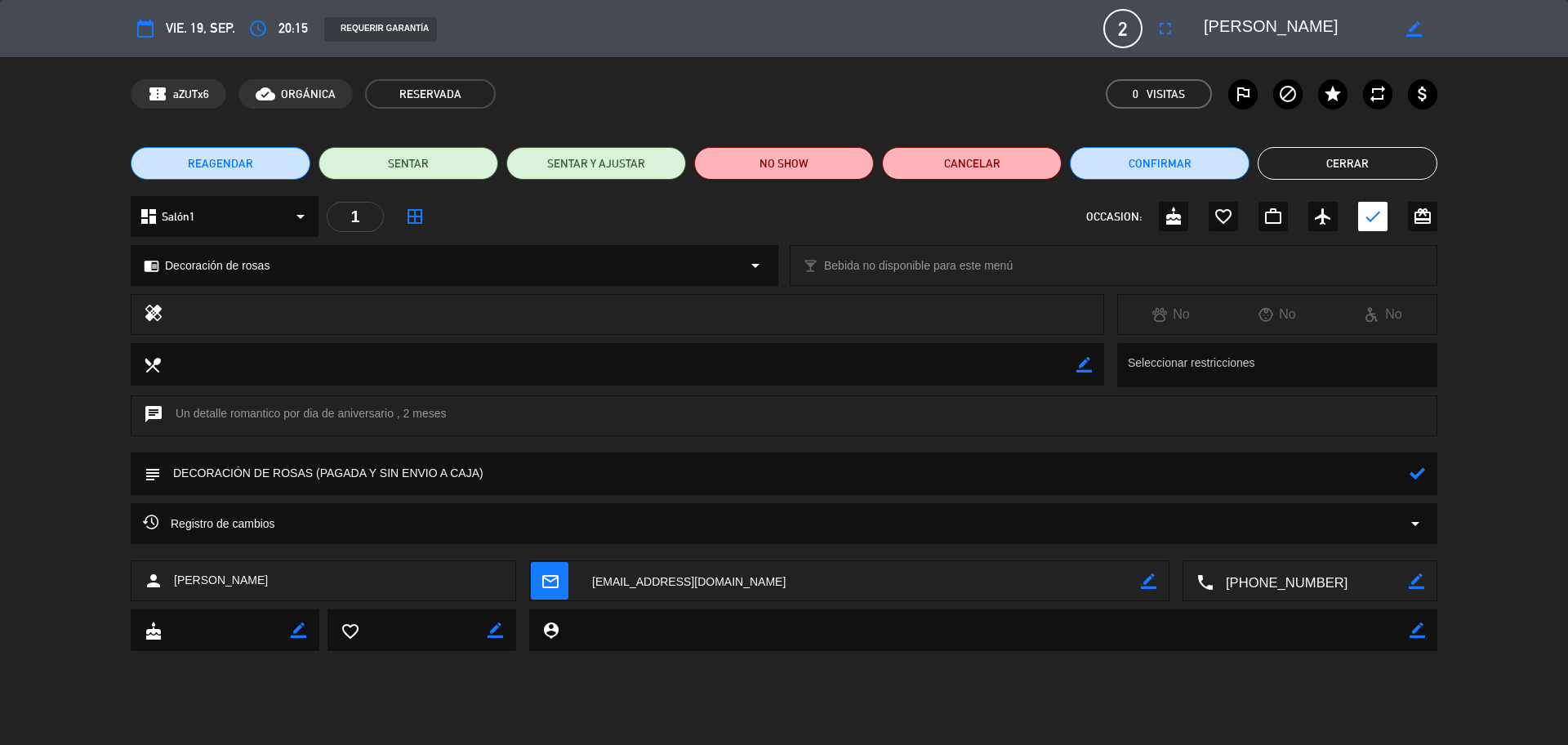
click at [1409, 472] on div "subject" at bounding box center [784, 473] width 1307 height 42
click at [1421, 471] on icon at bounding box center [1417, 472] width 15 height 15
drag, startPoint x: 1205, startPoint y: 20, endPoint x: 1413, endPoint y: 30, distance: 208.2
click at [1413, 30] on div "border_color" at bounding box center [1314, 28] width 245 height 30
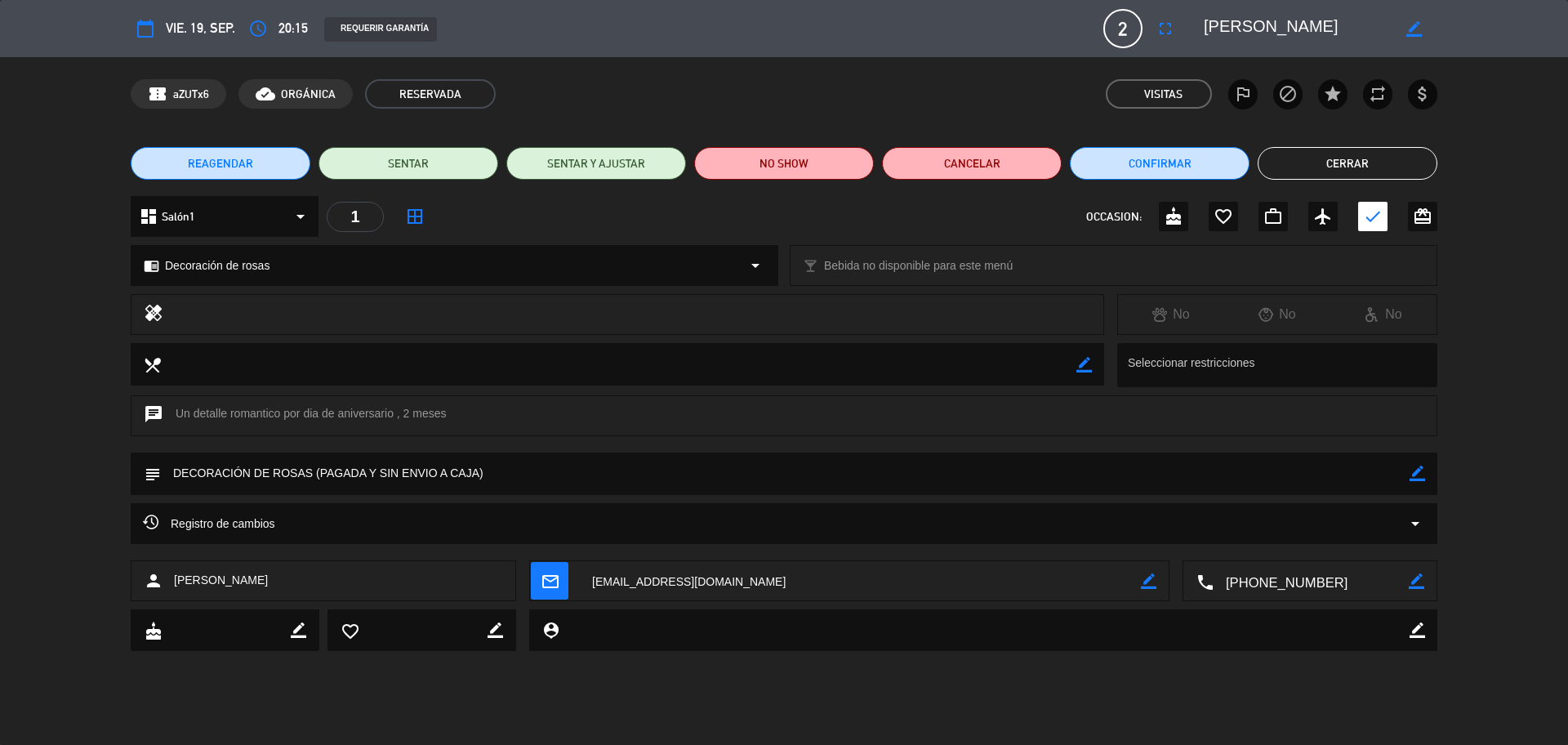
click at [1336, 160] on button "Cerrar" at bounding box center [1347, 163] width 179 height 32
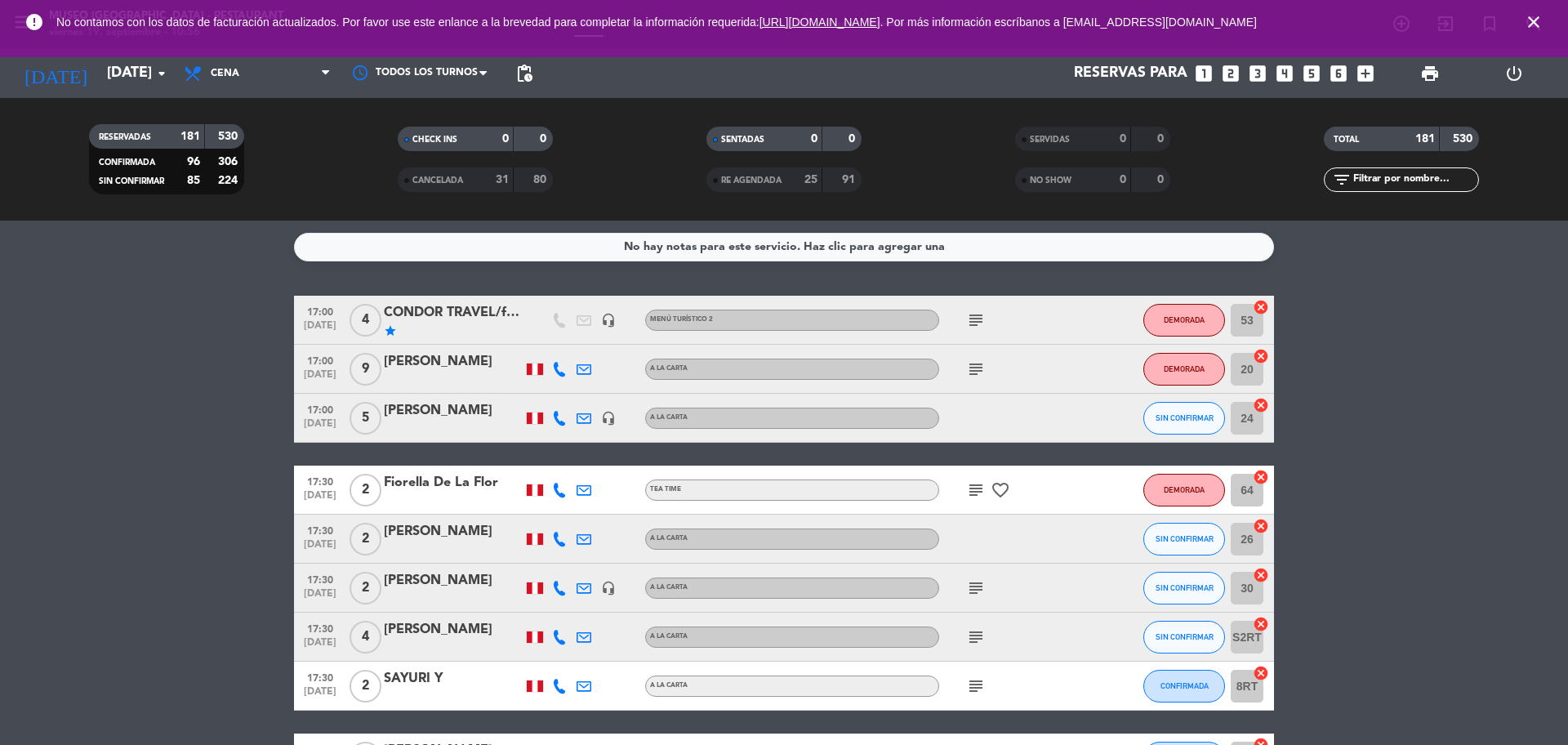
click at [1311, 75] on icon "looks_5" at bounding box center [1312, 74] width 22 height 22
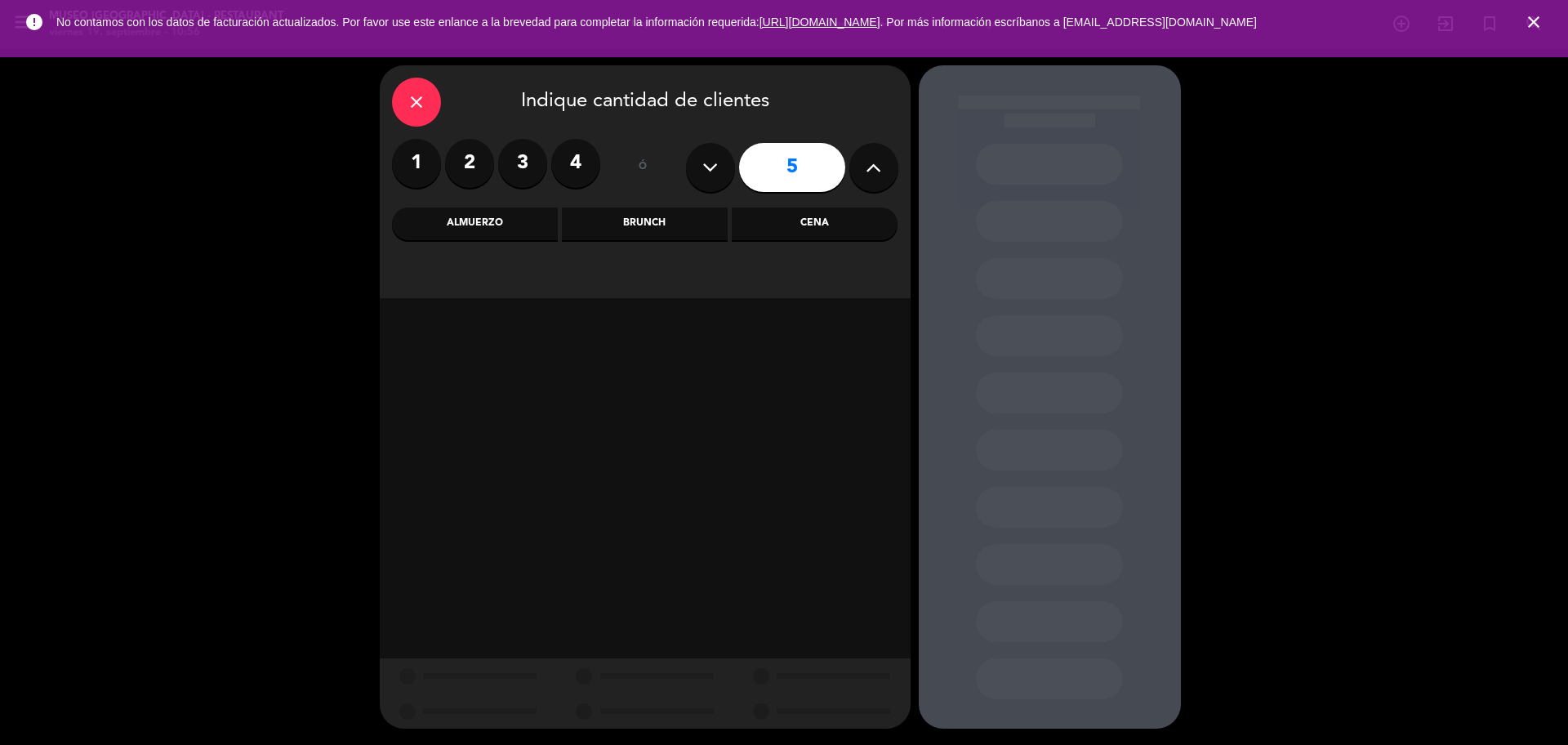
click at [791, 225] on div "Cena" at bounding box center [814, 223] width 166 height 32
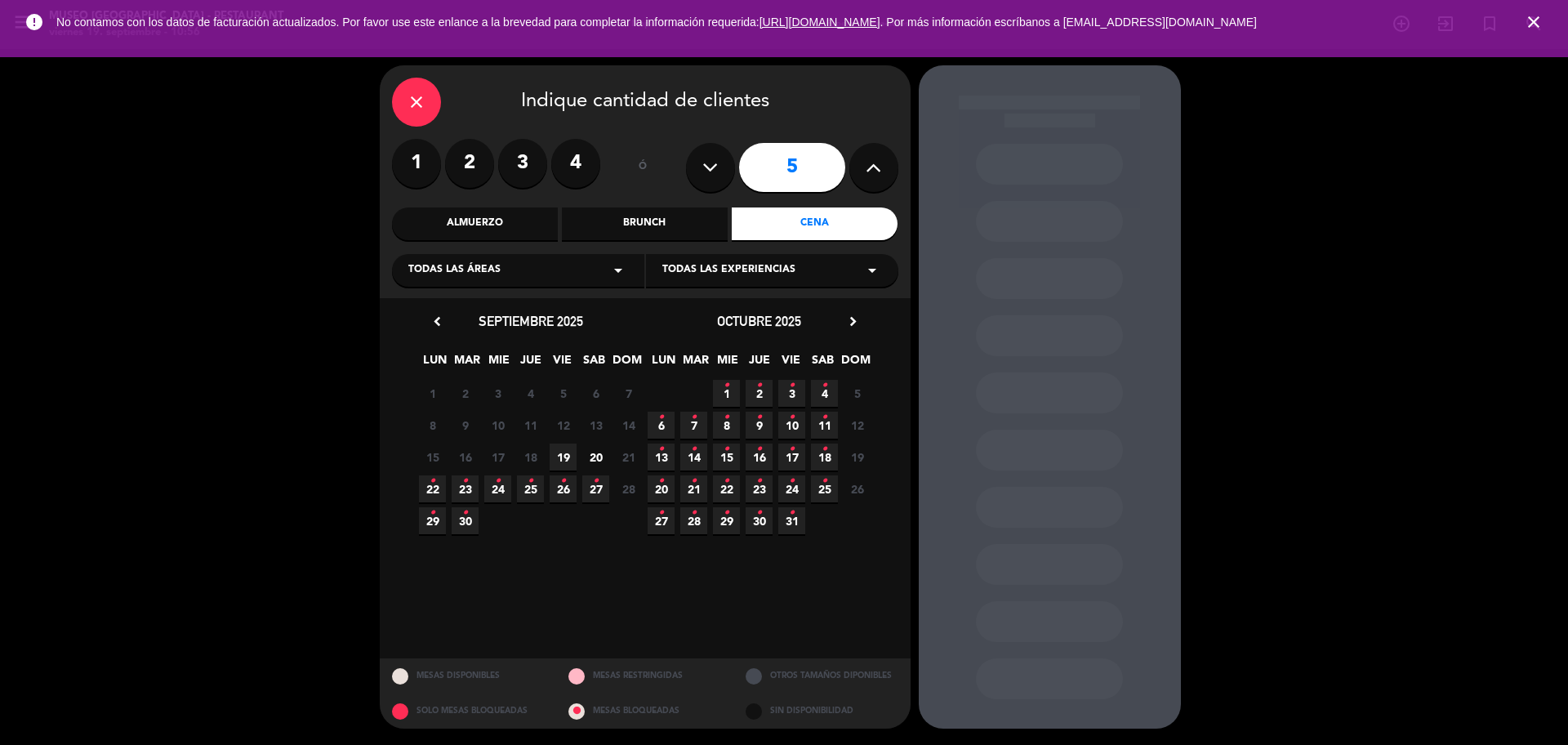
click at [563, 455] on span "19" at bounding box center [563, 457] width 27 height 27
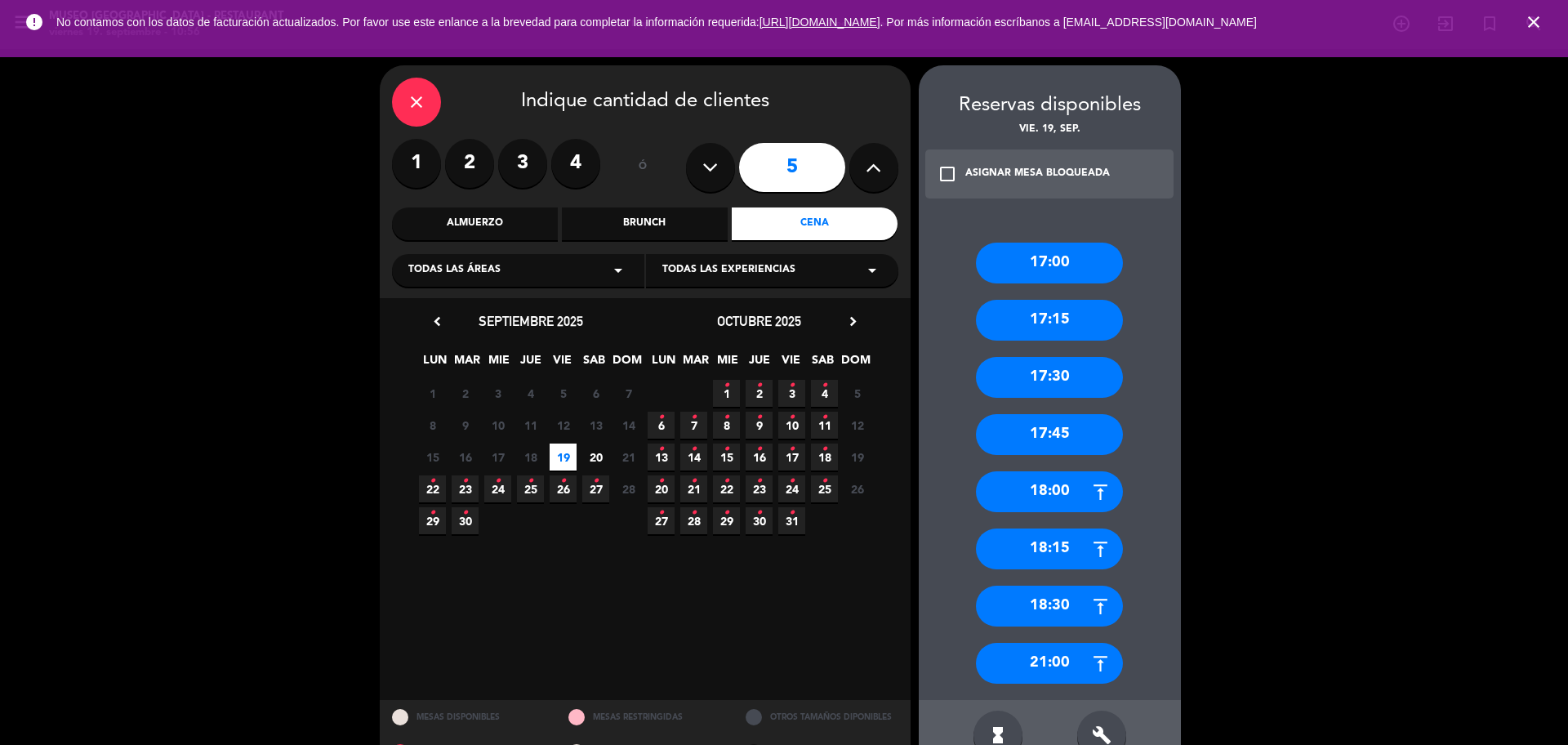
click at [1092, 384] on div "17:30" at bounding box center [1050, 377] width 147 height 41
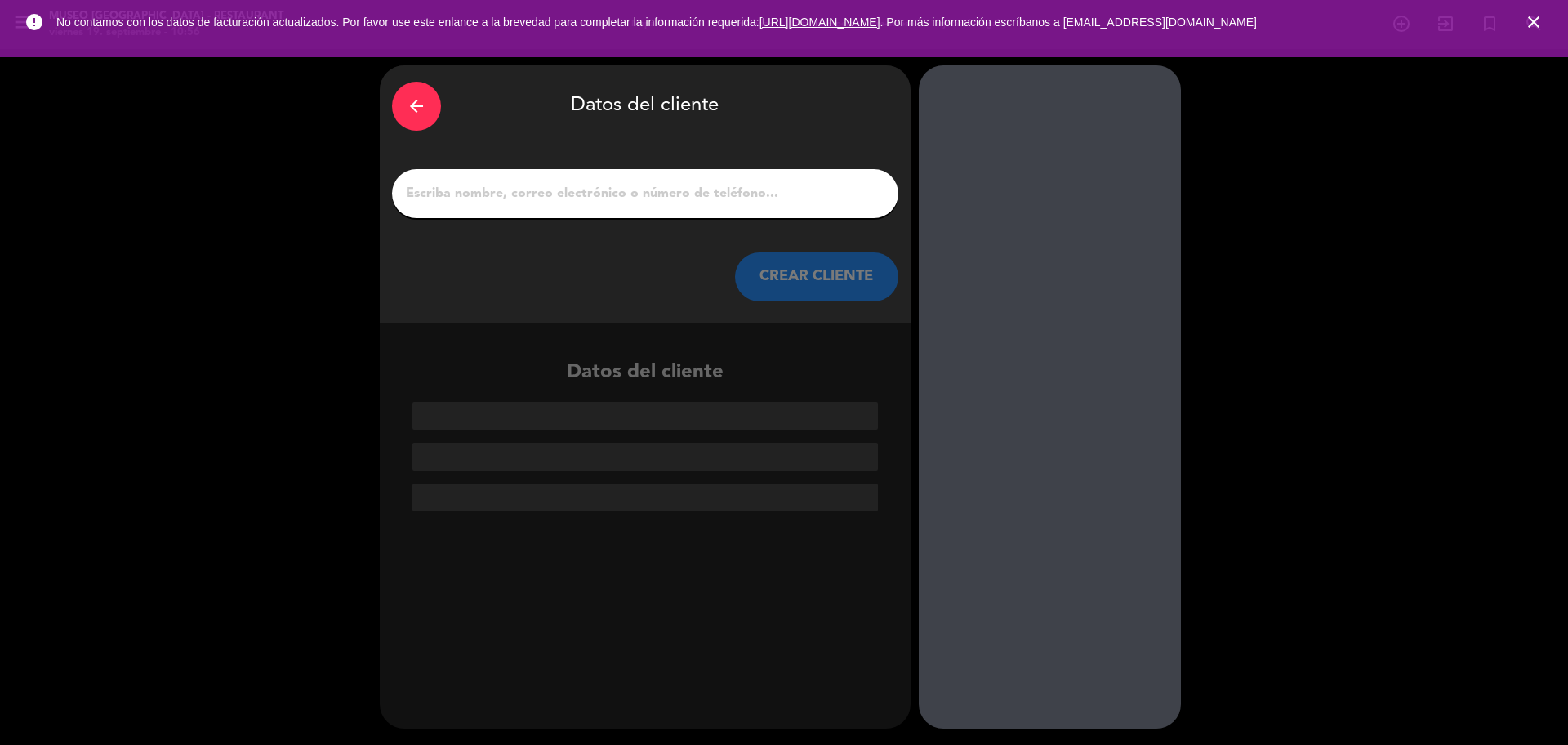
click at [687, 194] on input "1" at bounding box center [645, 194] width 482 height 23
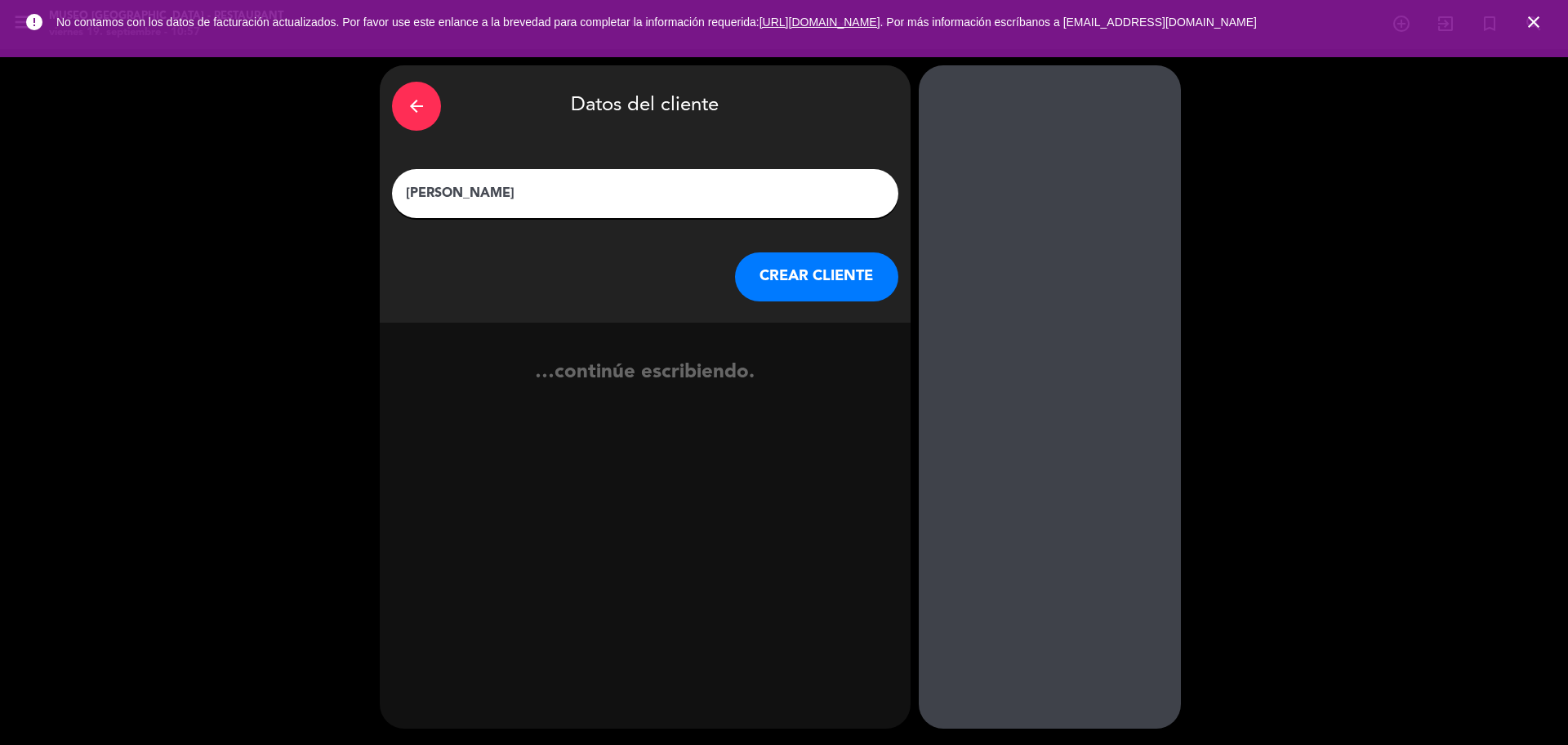
click at [495, 193] on input "[PERSON_NAME]" at bounding box center [645, 194] width 482 height 23
type input "[PERSON_NAME]"
click at [845, 290] on button "CREAR CLIENTE" at bounding box center [817, 277] width 163 height 49
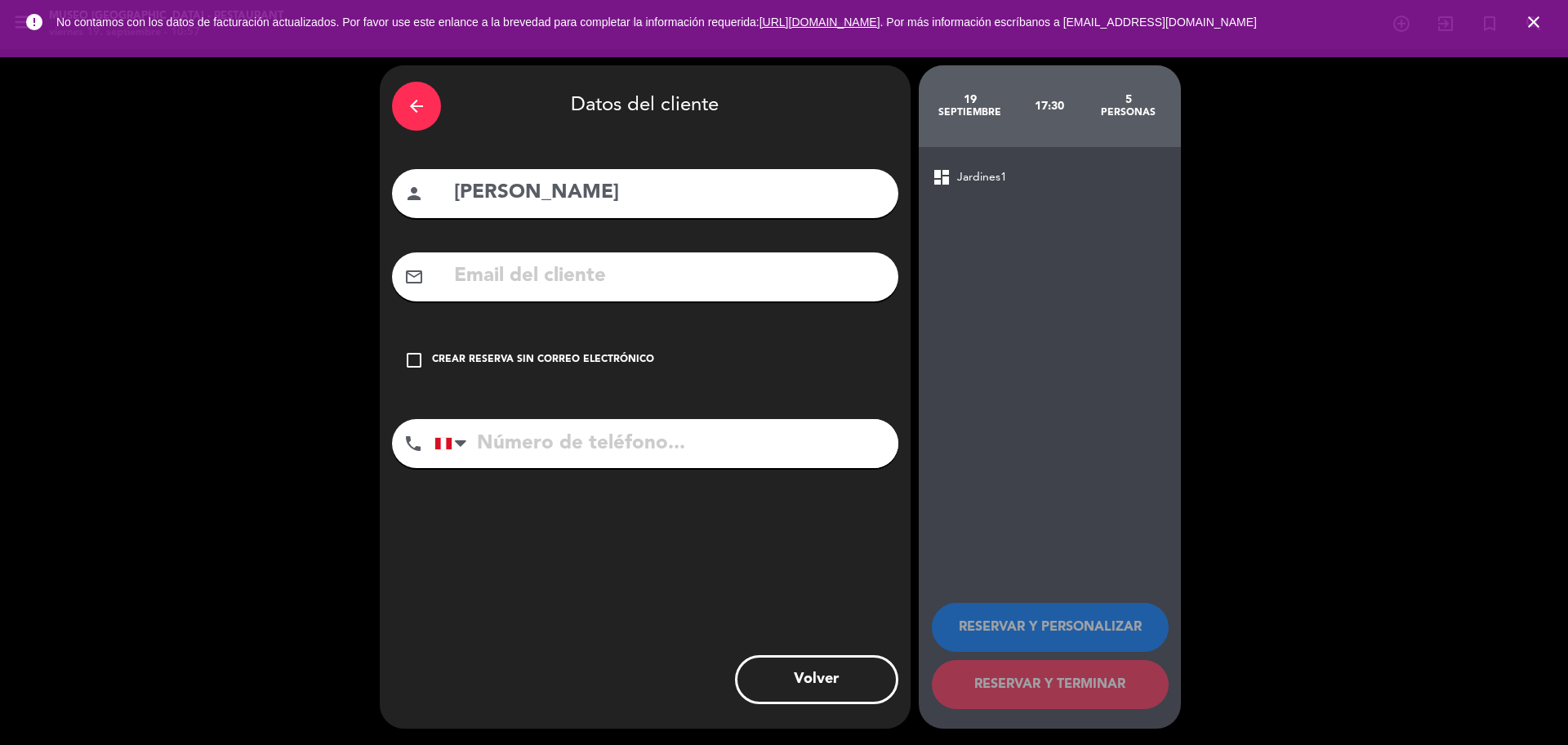
click at [611, 267] on input "text" at bounding box center [670, 276] width 434 height 33
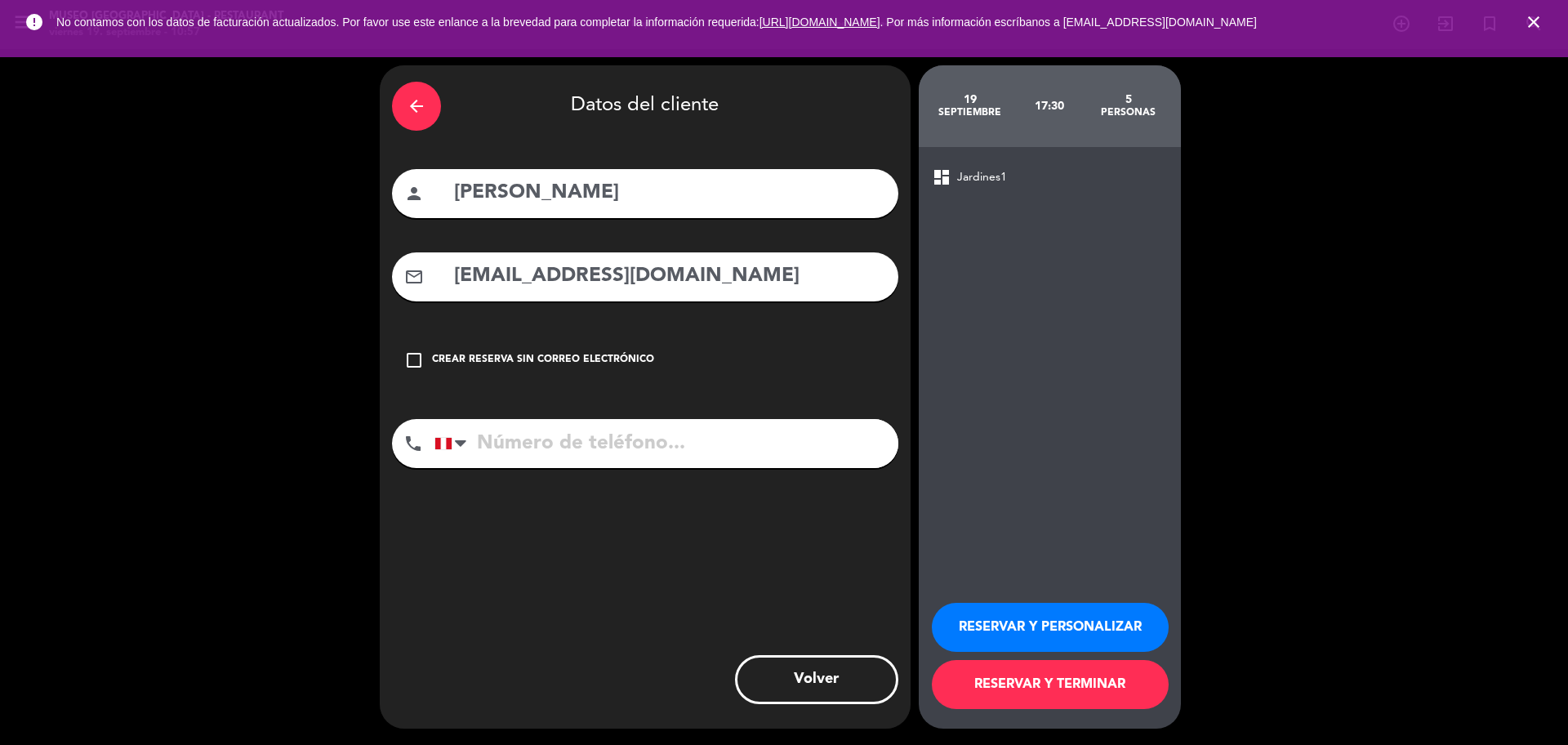
type input "[EMAIL_ADDRESS][DOMAIN_NAME]"
click at [506, 464] on input "tel" at bounding box center [666, 443] width 463 height 49
click at [532, 192] on input "[PERSON_NAME]" at bounding box center [670, 193] width 434 height 33
type input "[PERSON_NAME]"
click at [594, 447] on input "tel" at bounding box center [666, 443] width 463 height 49
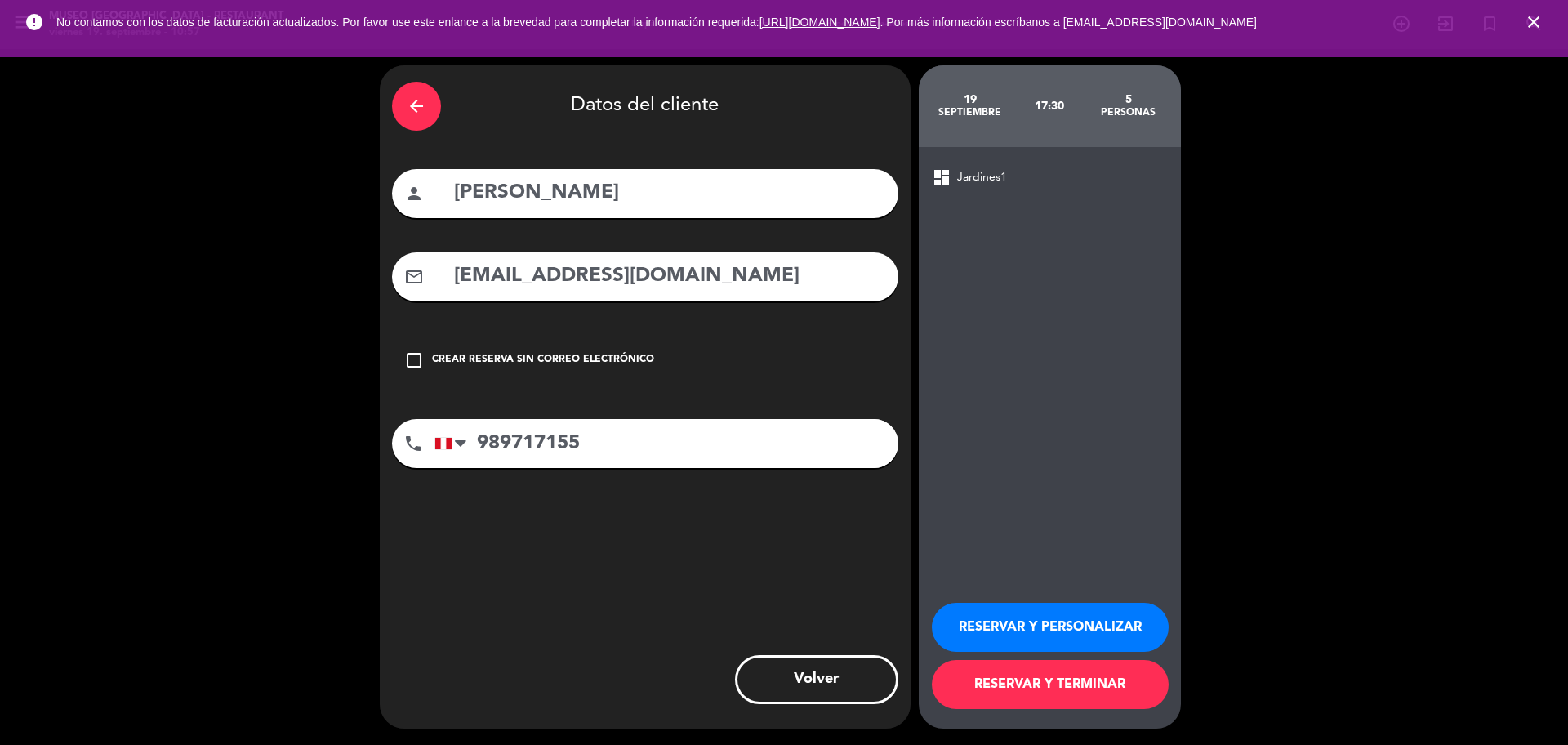
type input "989717155"
click at [584, 198] on input "[PERSON_NAME]" at bounding box center [670, 193] width 434 height 33
type input "[PERSON_NAME]"
click at [999, 629] on button "RESERVAR Y PERSONALIZAR" at bounding box center [1051, 627] width 237 height 49
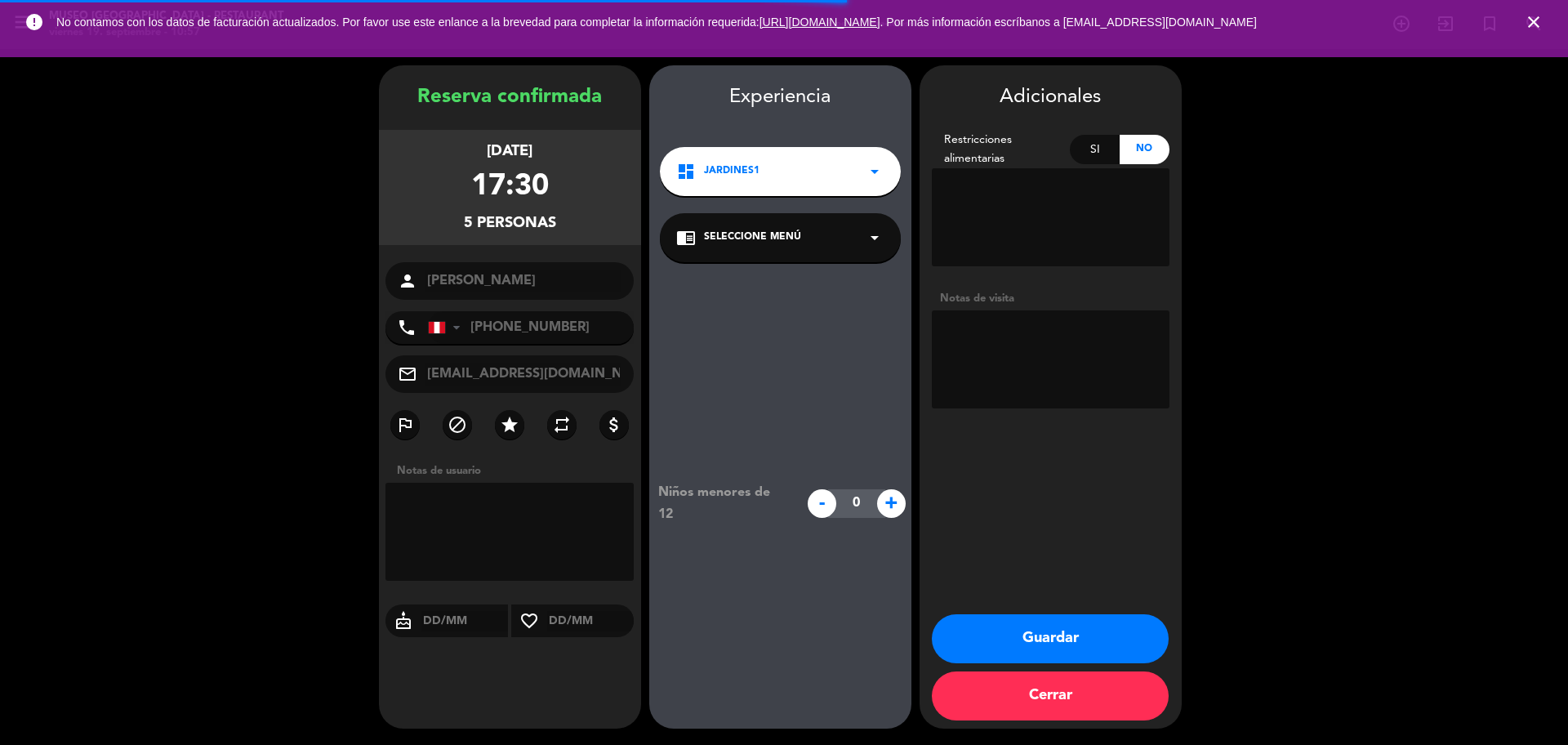
click at [768, 235] on span "Seleccione Menú" at bounding box center [752, 238] width 97 height 16
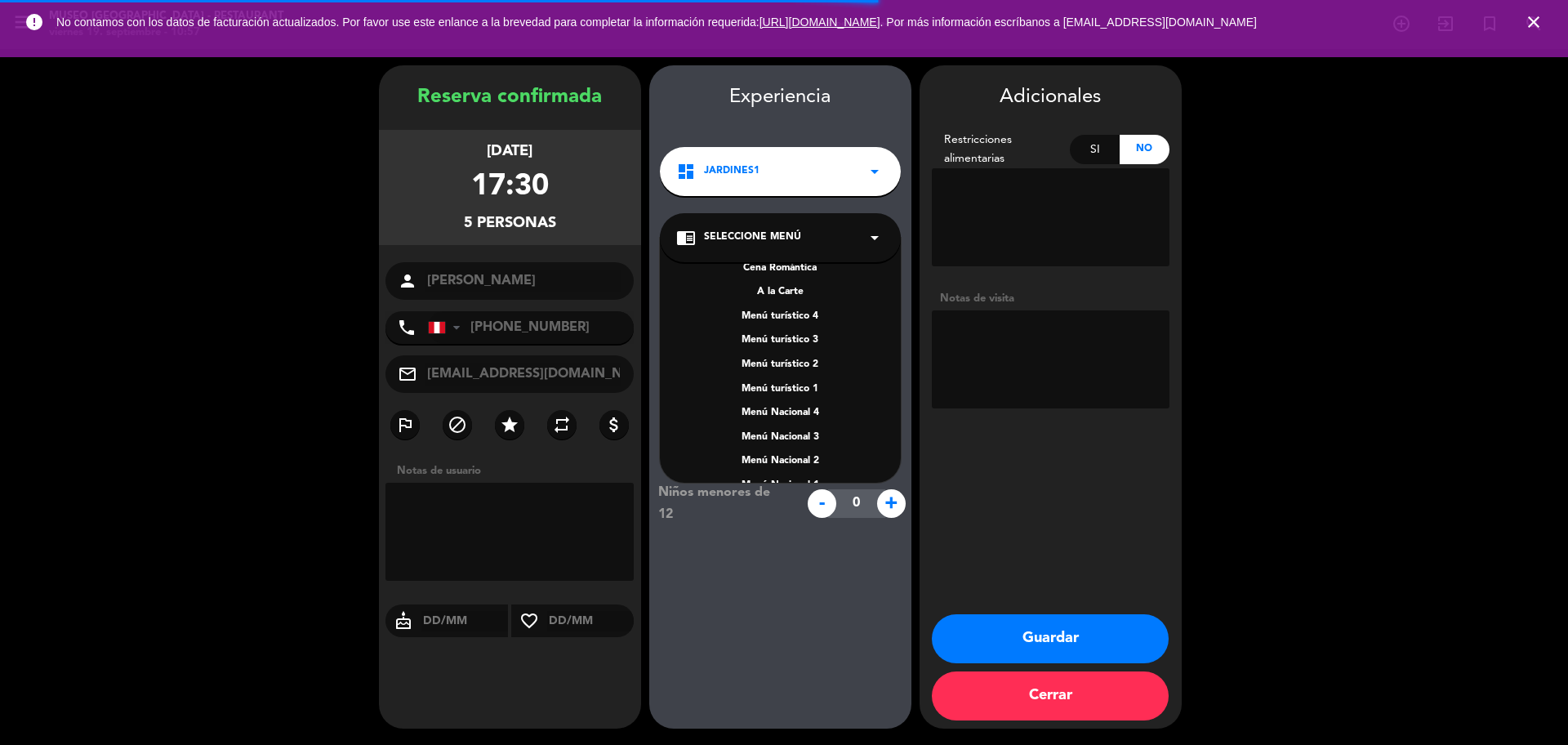
scroll to position [234, 0]
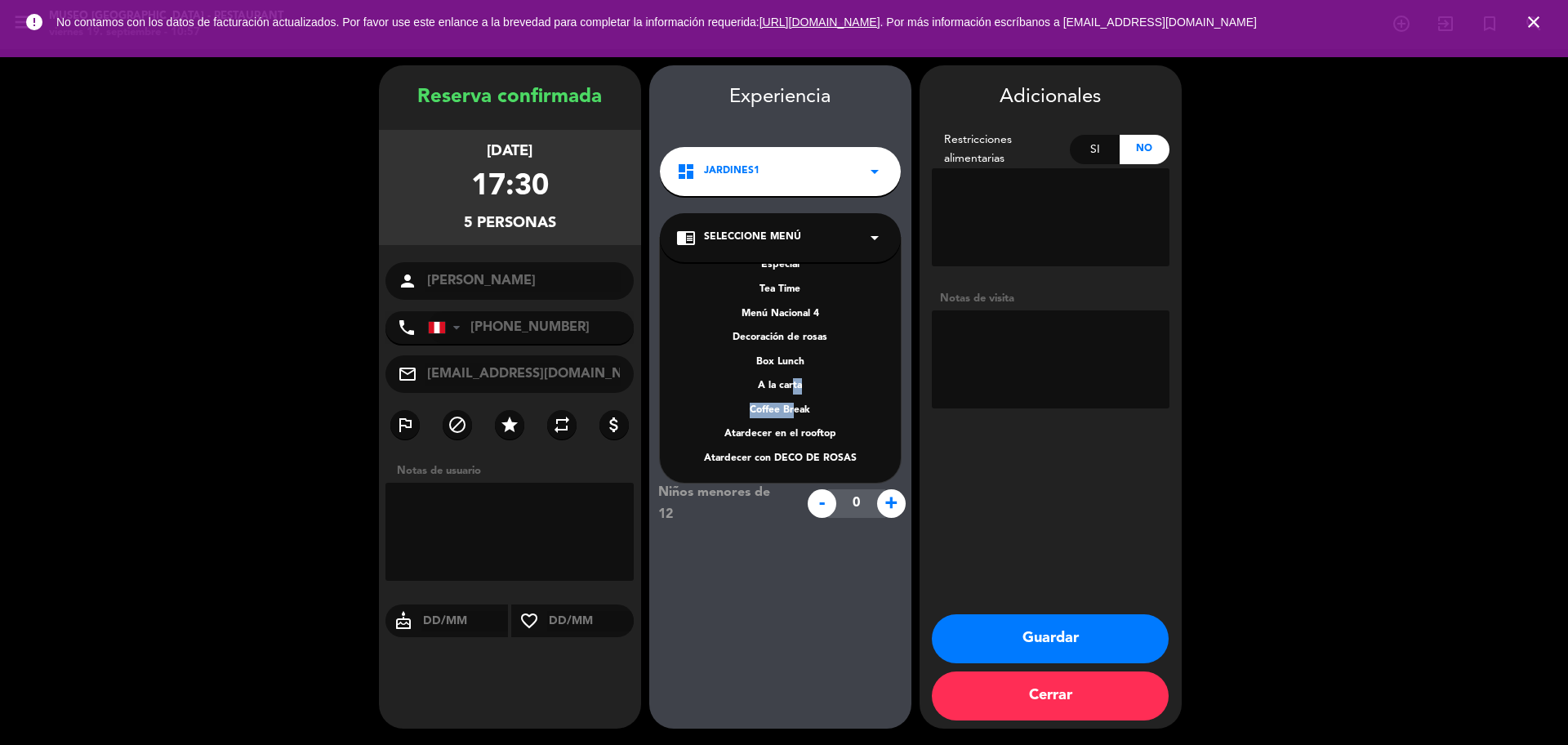
drag, startPoint x: 791, startPoint y: 394, endPoint x: 850, endPoint y: 370, distance: 63.7
click at [790, 394] on div "Menú Nacional 1 Menú Nacional 2 Menú Nacional 3 Menú turístico 1 Menú turístico…" at bounding box center [780, 360] width 241 height 245
click at [776, 386] on div "A la carta" at bounding box center [780, 386] width 208 height 16
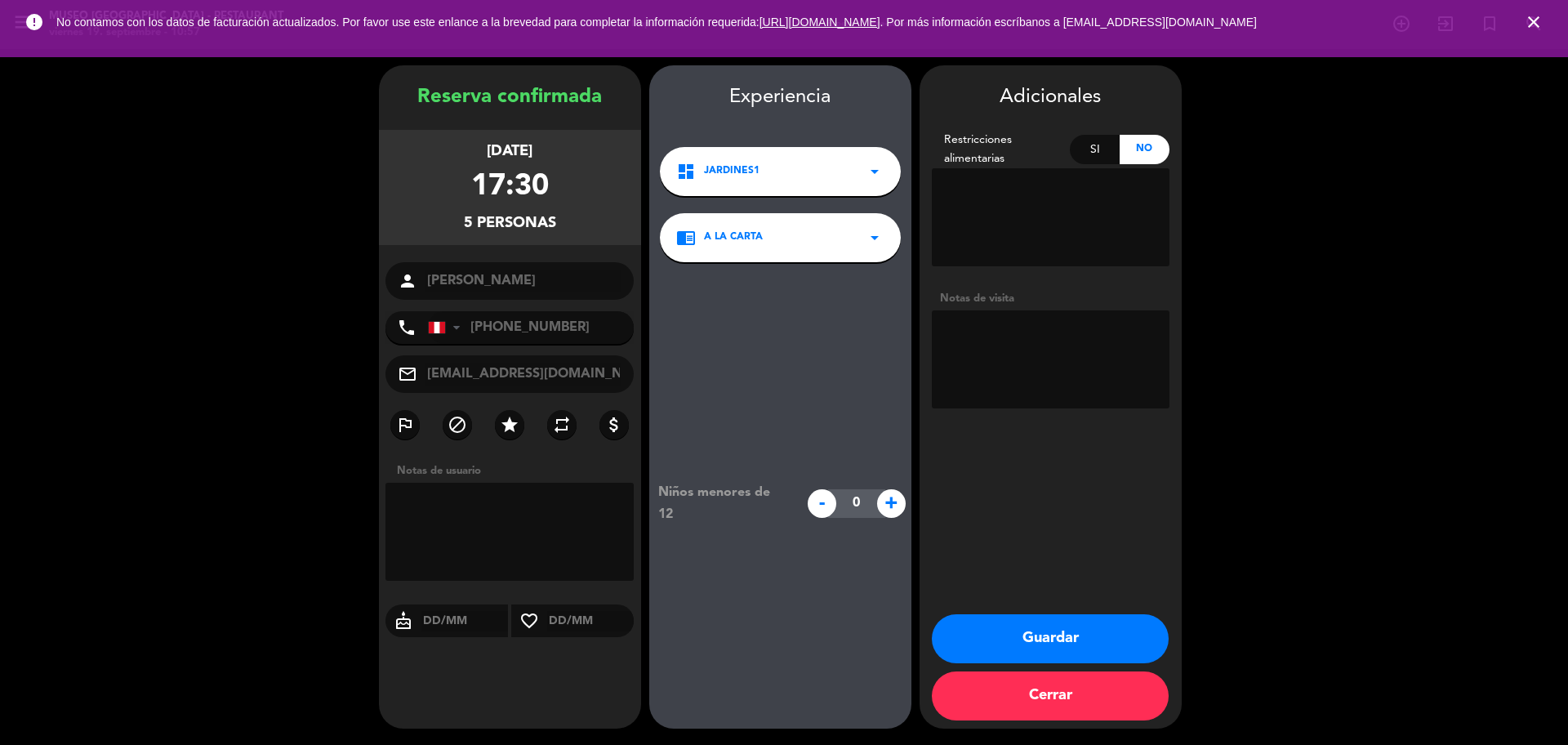
click at [998, 368] on textarea at bounding box center [1051, 359] width 238 height 98
type textarea "DESEA SALÓN - VIENE CON ADULTOS MAYORES"
click at [1083, 642] on button "Guardar" at bounding box center [1051, 638] width 237 height 49
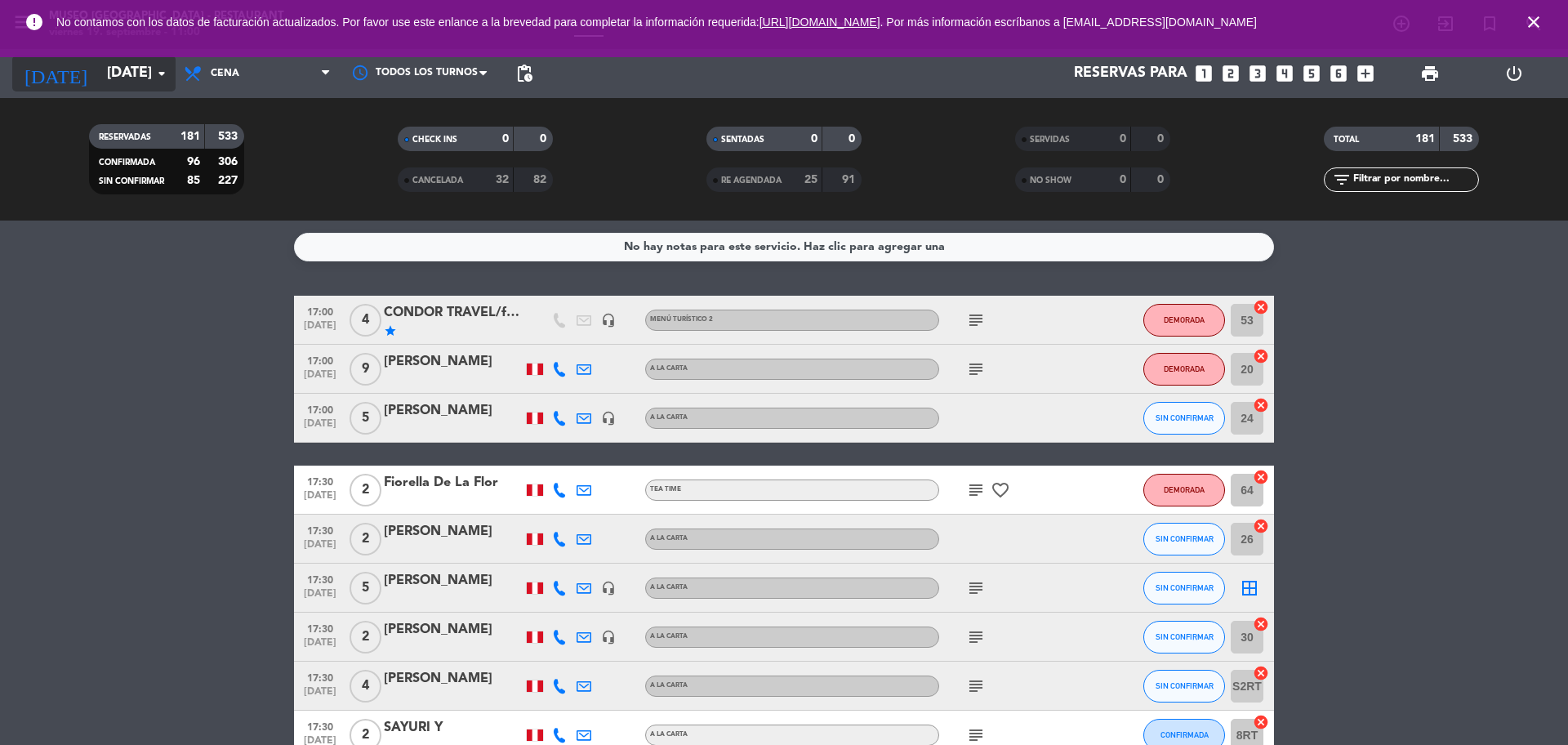
click at [99, 69] on input "[DATE]" at bounding box center [193, 74] width 189 height 32
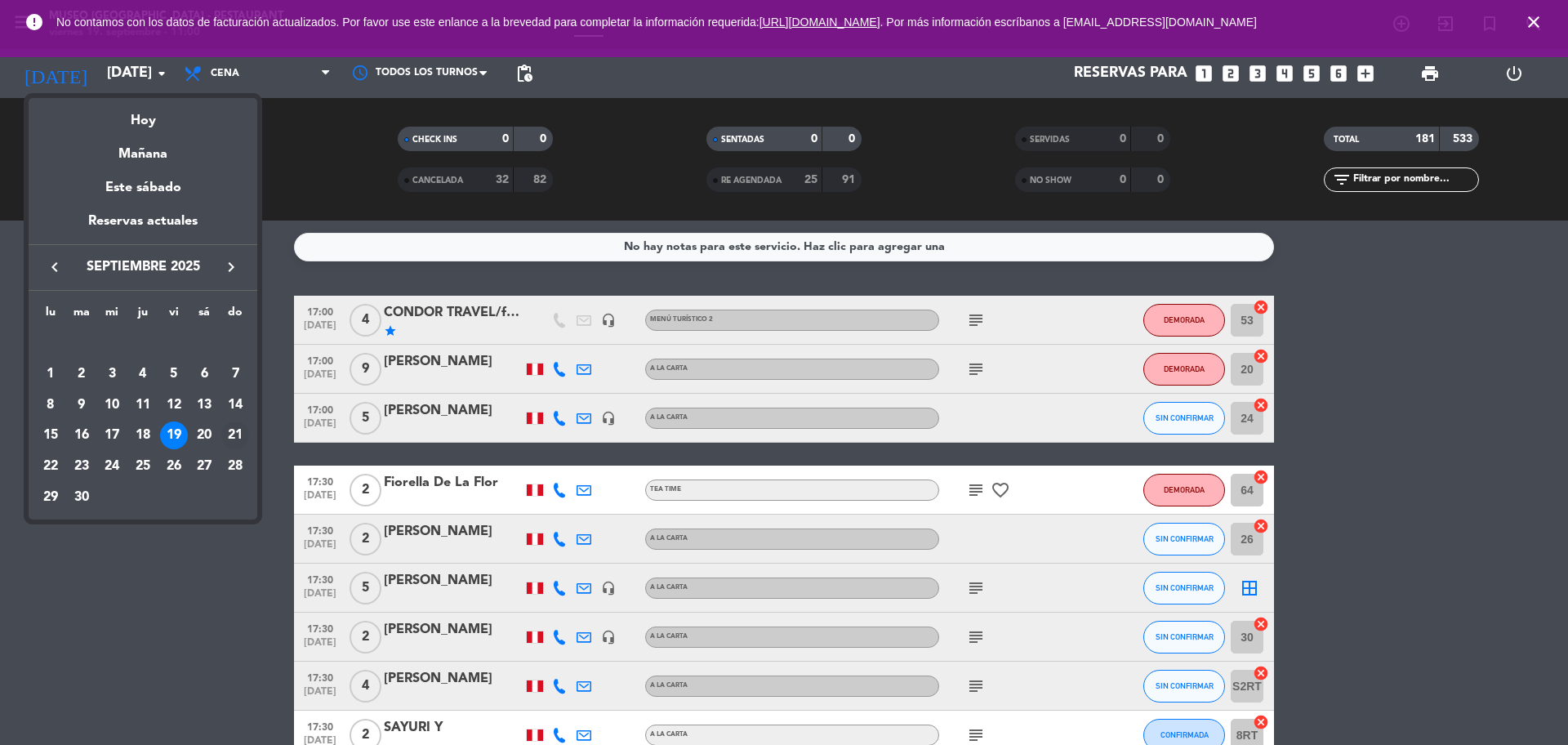
click at [235, 429] on div "21" at bounding box center [235, 435] width 28 height 28
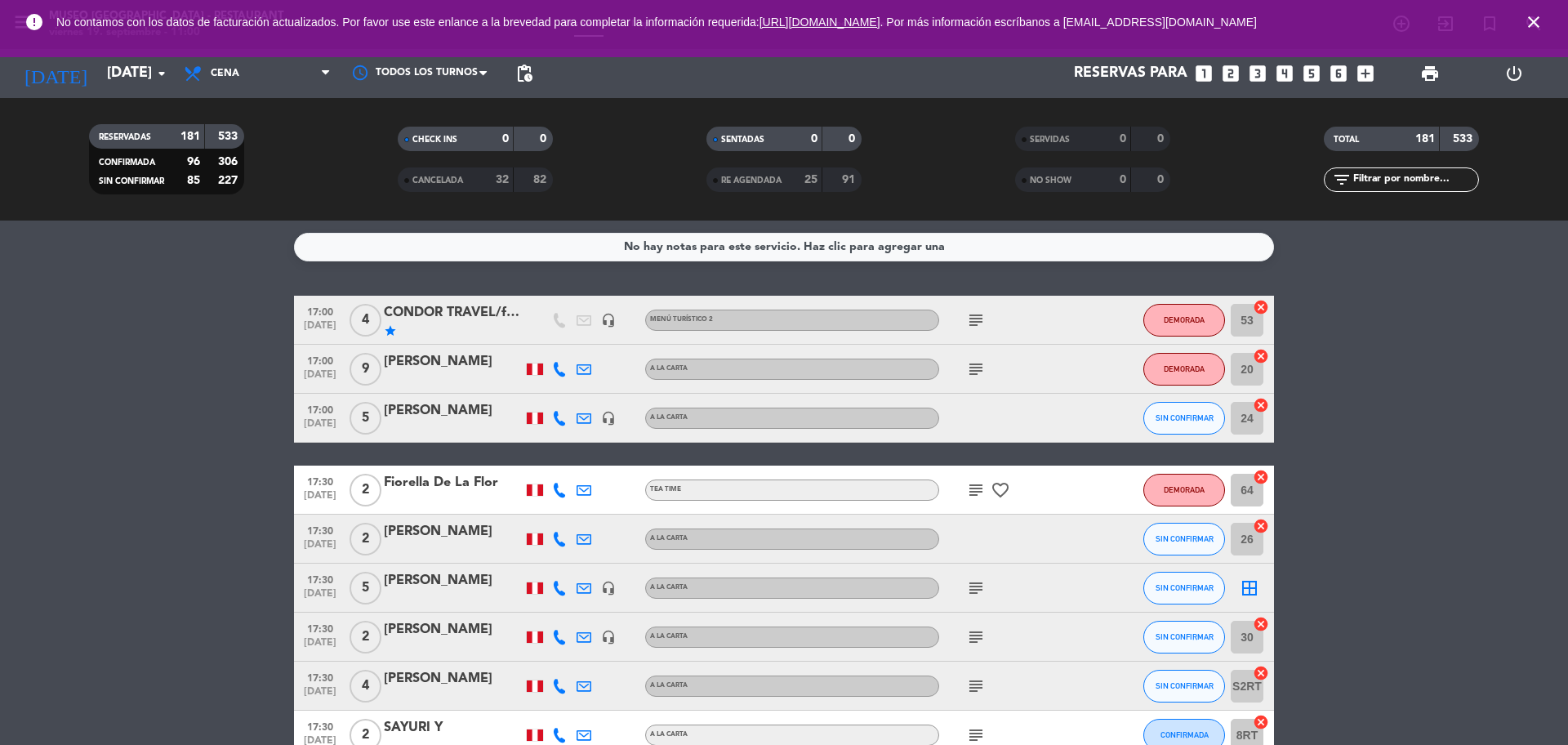
type input "[DATE]"
click at [237, 82] on span "Cena" at bounding box center [257, 74] width 163 height 36
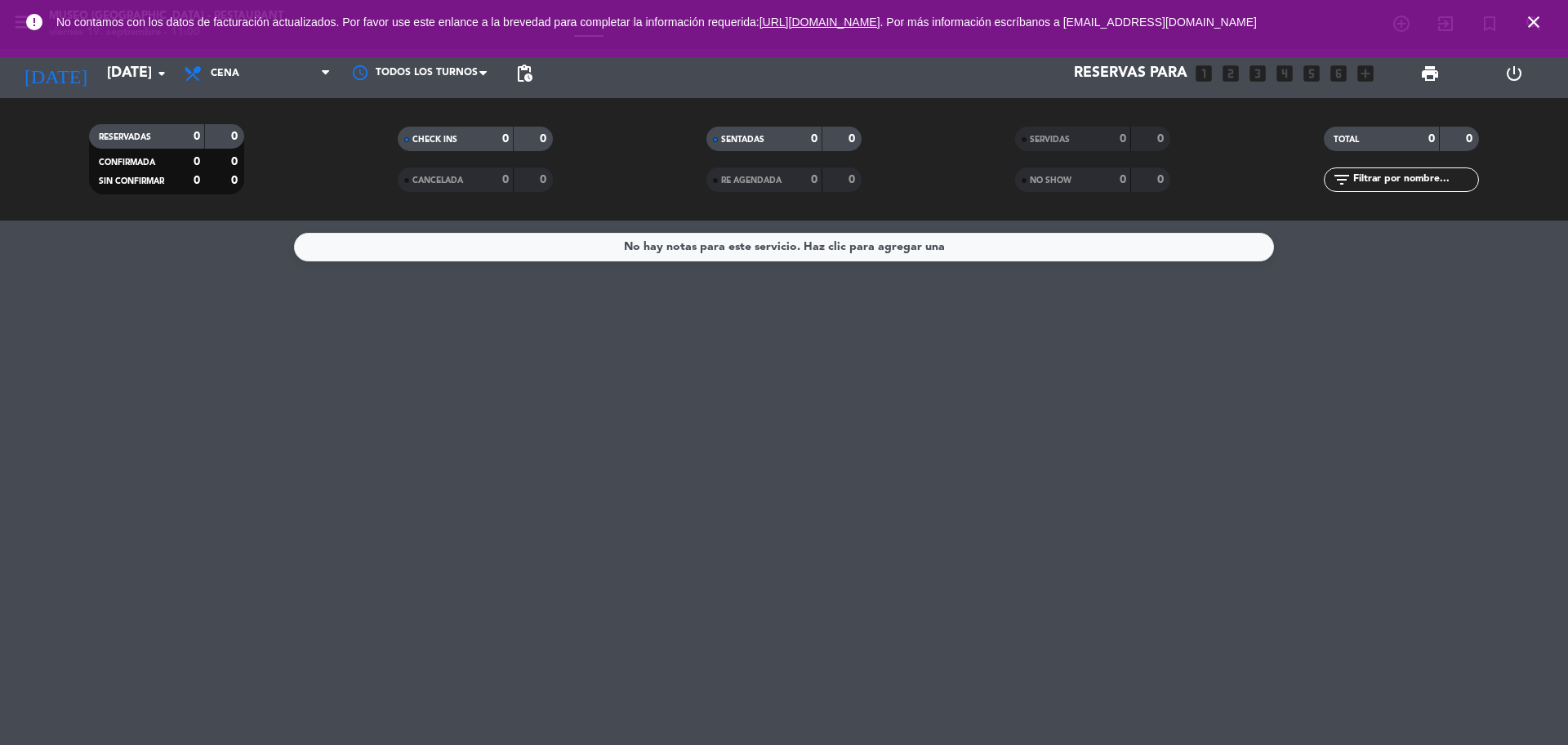
click at [250, 96] on div "Todos los servicios Brunch Almuerzo Cena Cena Todos los servicios Brunch Almuer…" at bounding box center [257, 74] width 163 height 49
click at [249, 84] on span "Cena" at bounding box center [257, 74] width 163 height 36
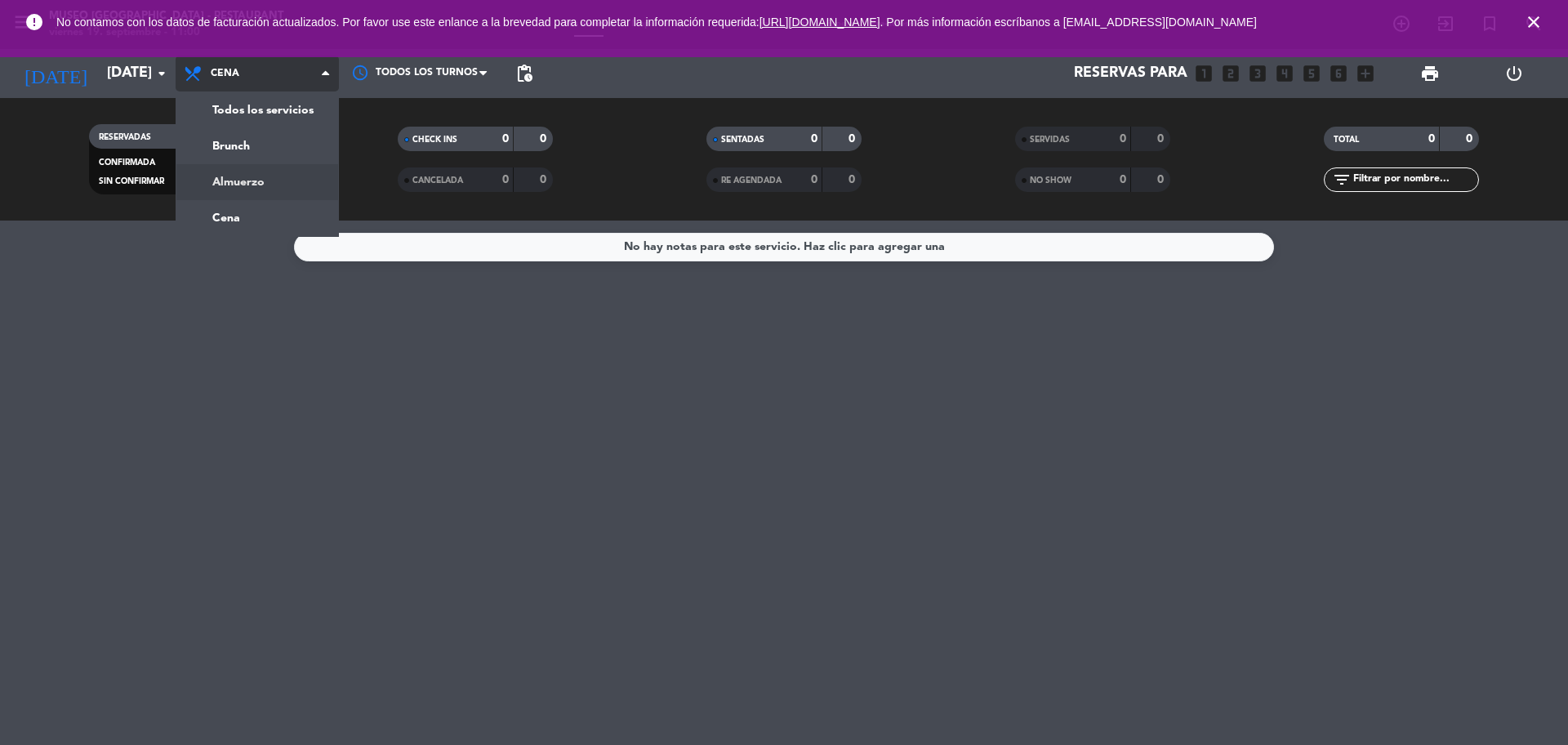
click at [265, 187] on div "menu Museo Larco Café - Restaurant viernes 19. septiembre - 11:00 Mis reservas …" at bounding box center [784, 110] width 1568 height 221
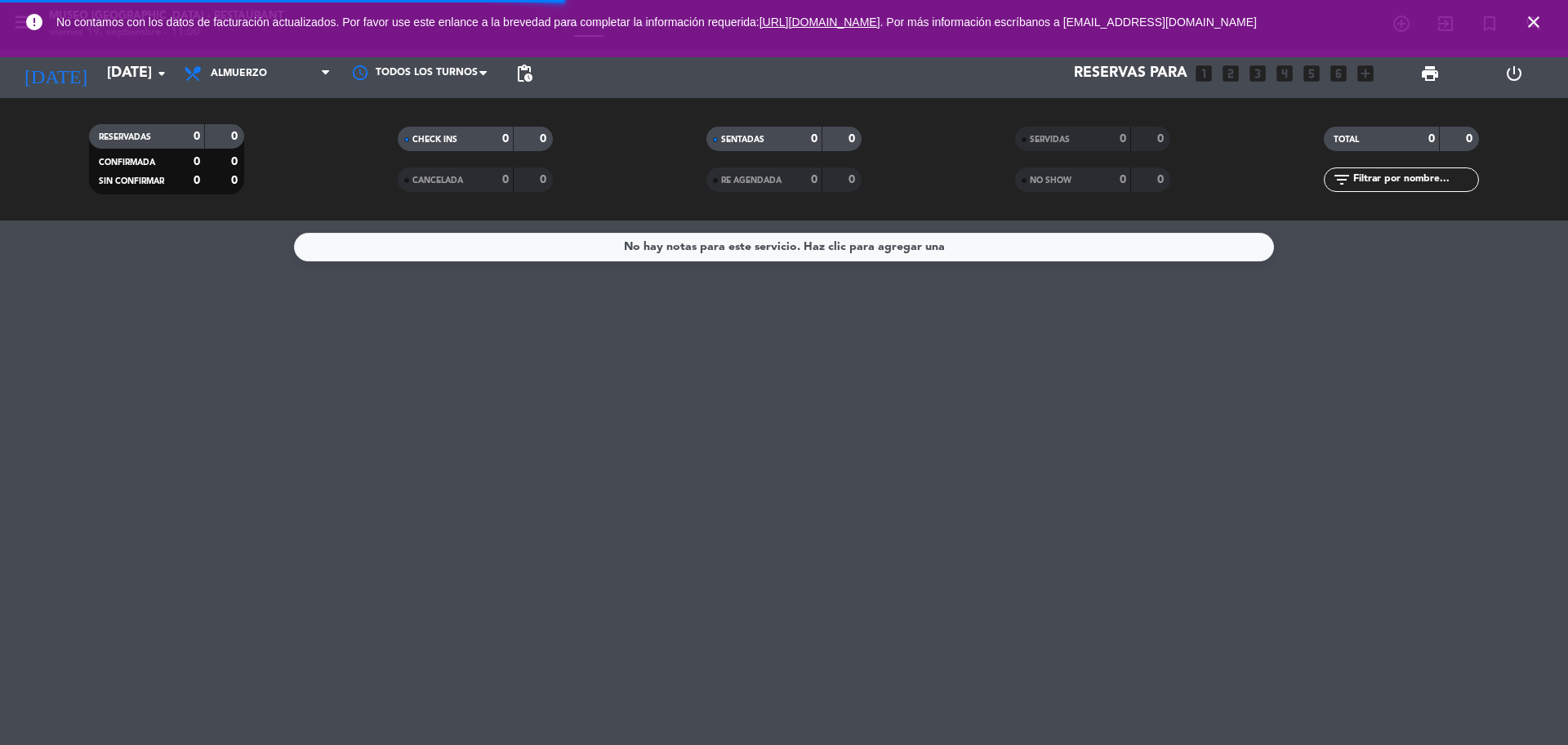
click at [1432, 176] on input "text" at bounding box center [1415, 179] width 126 height 18
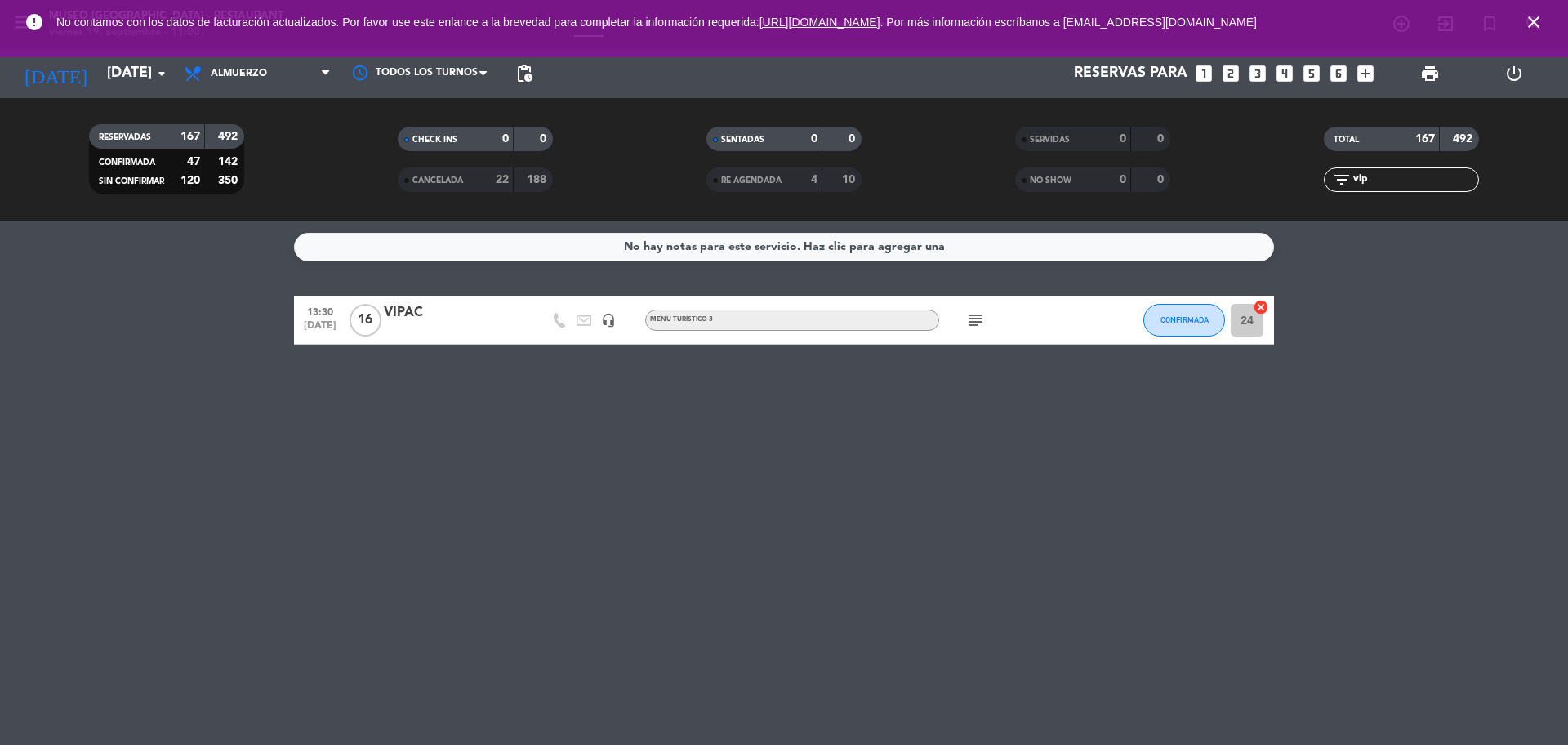
click at [1386, 182] on input "vip" at bounding box center [1415, 179] width 126 height 18
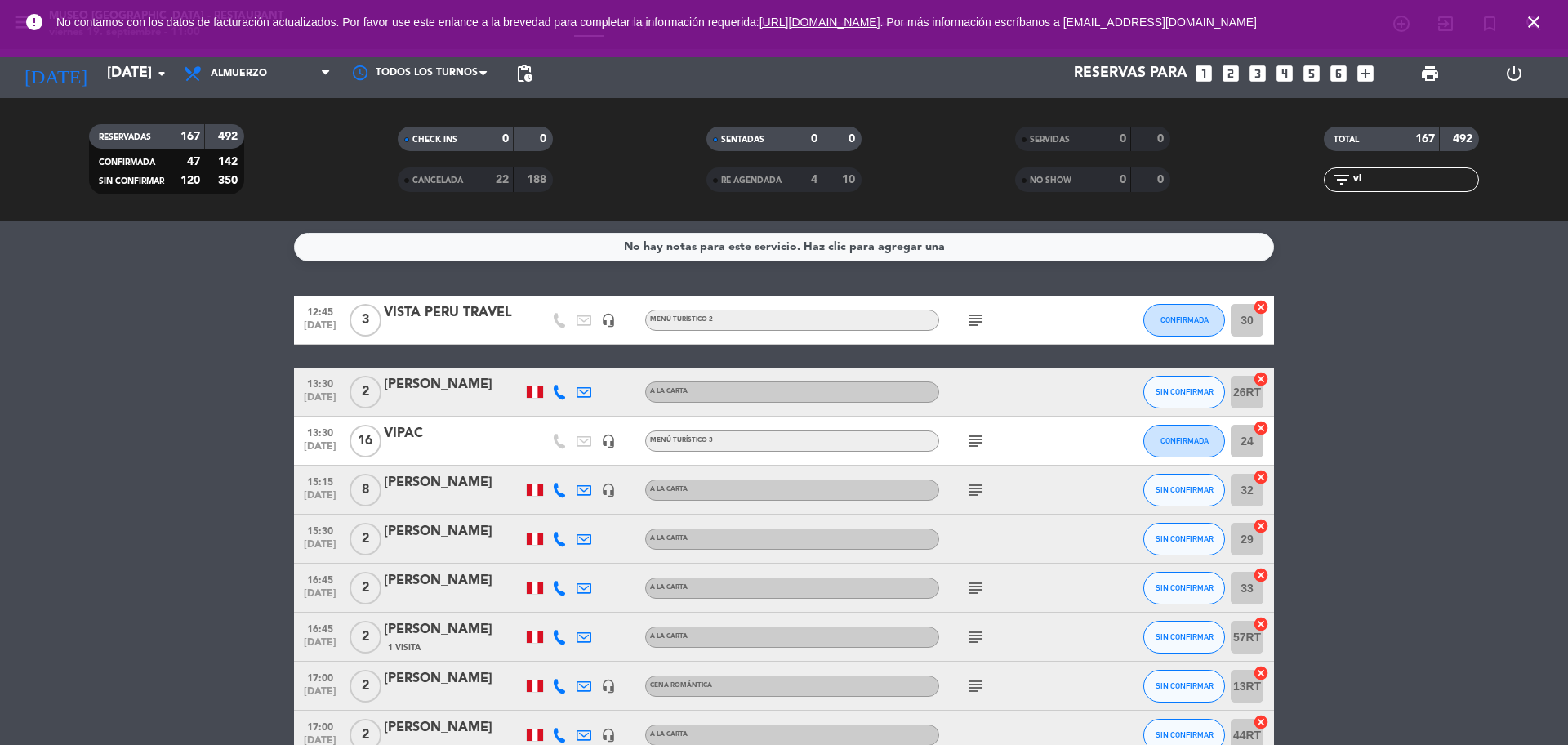
type input "v"
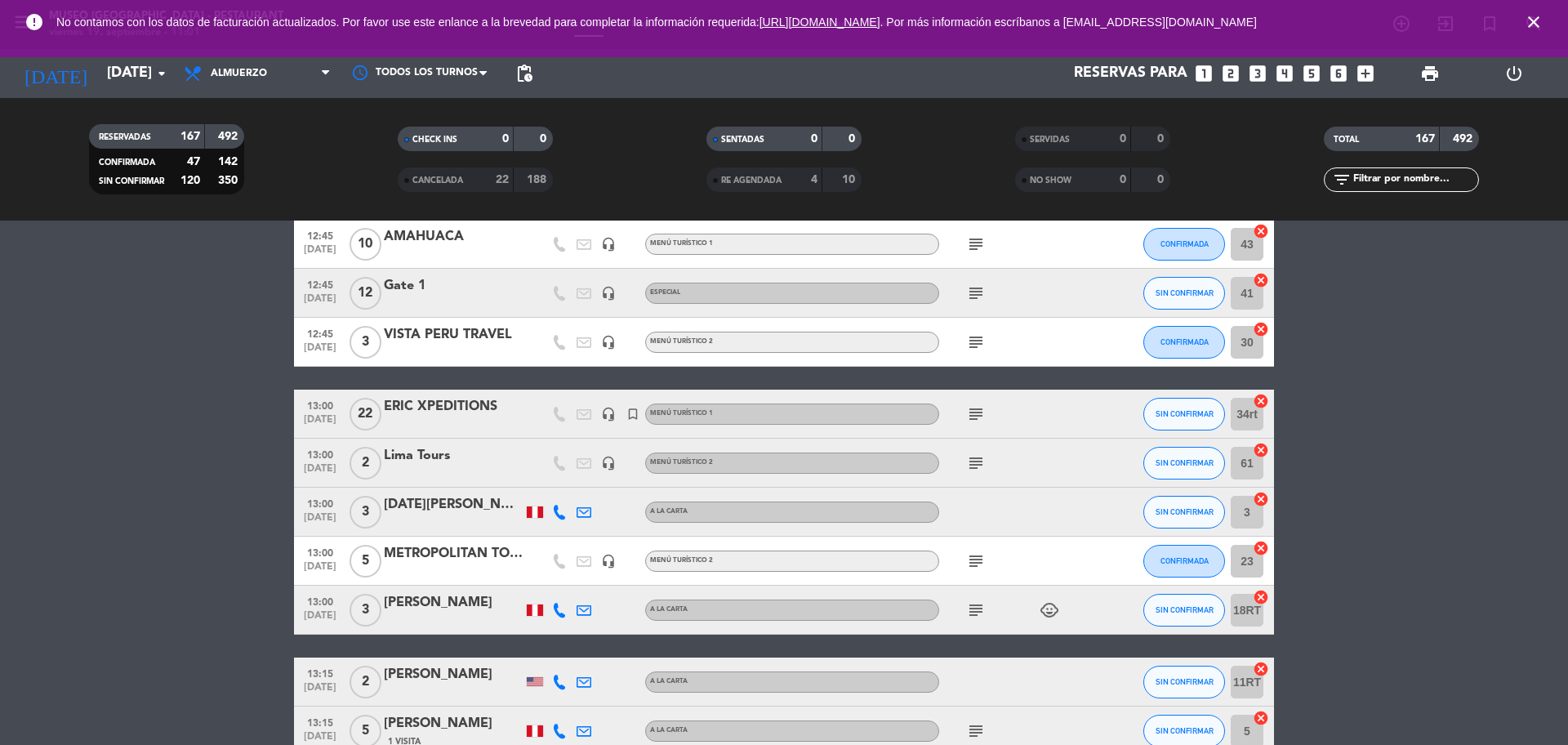
scroll to position [510, 0]
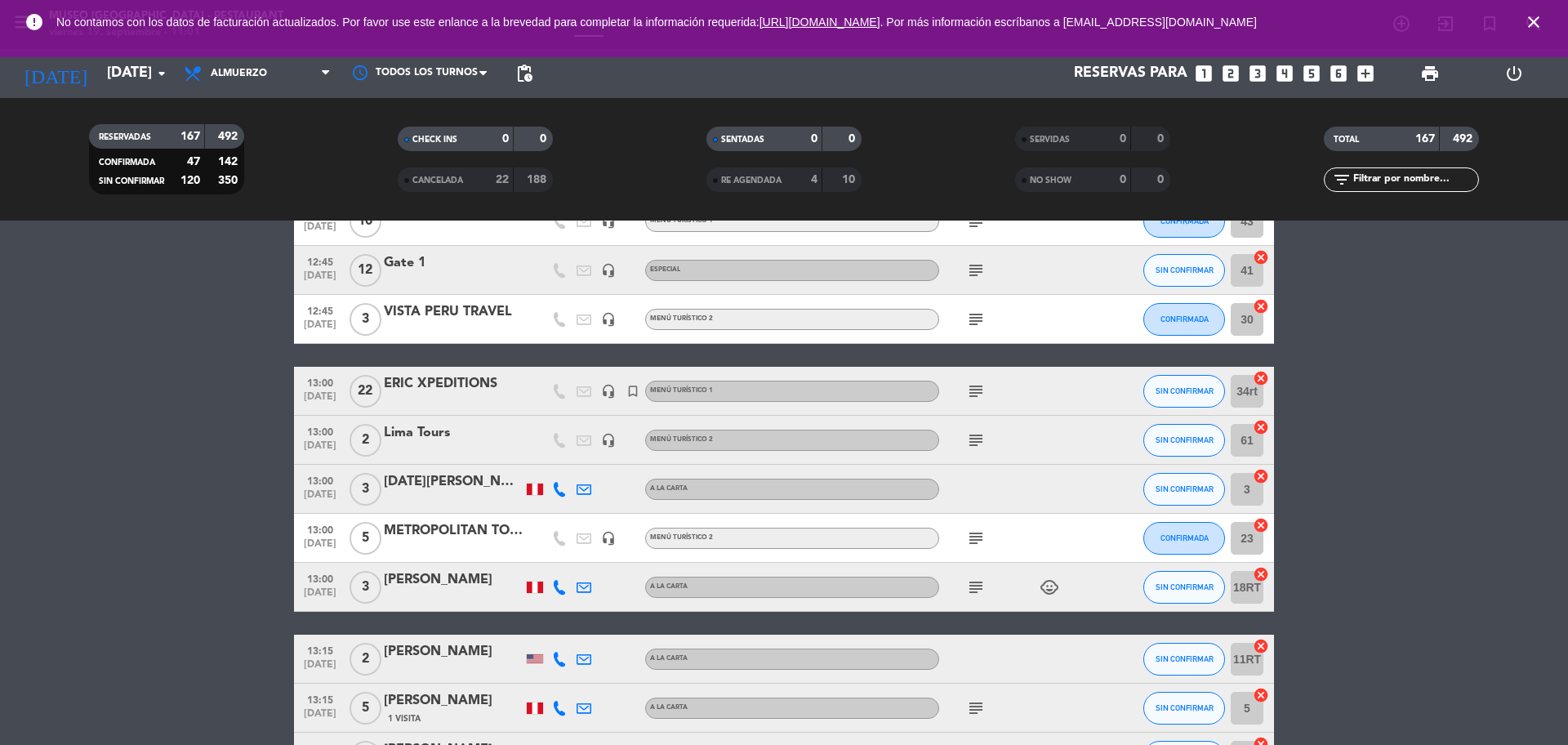
click at [474, 323] on div "VISTA PERU TRAVEL" at bounding box center [453, 312] width 139 height 22
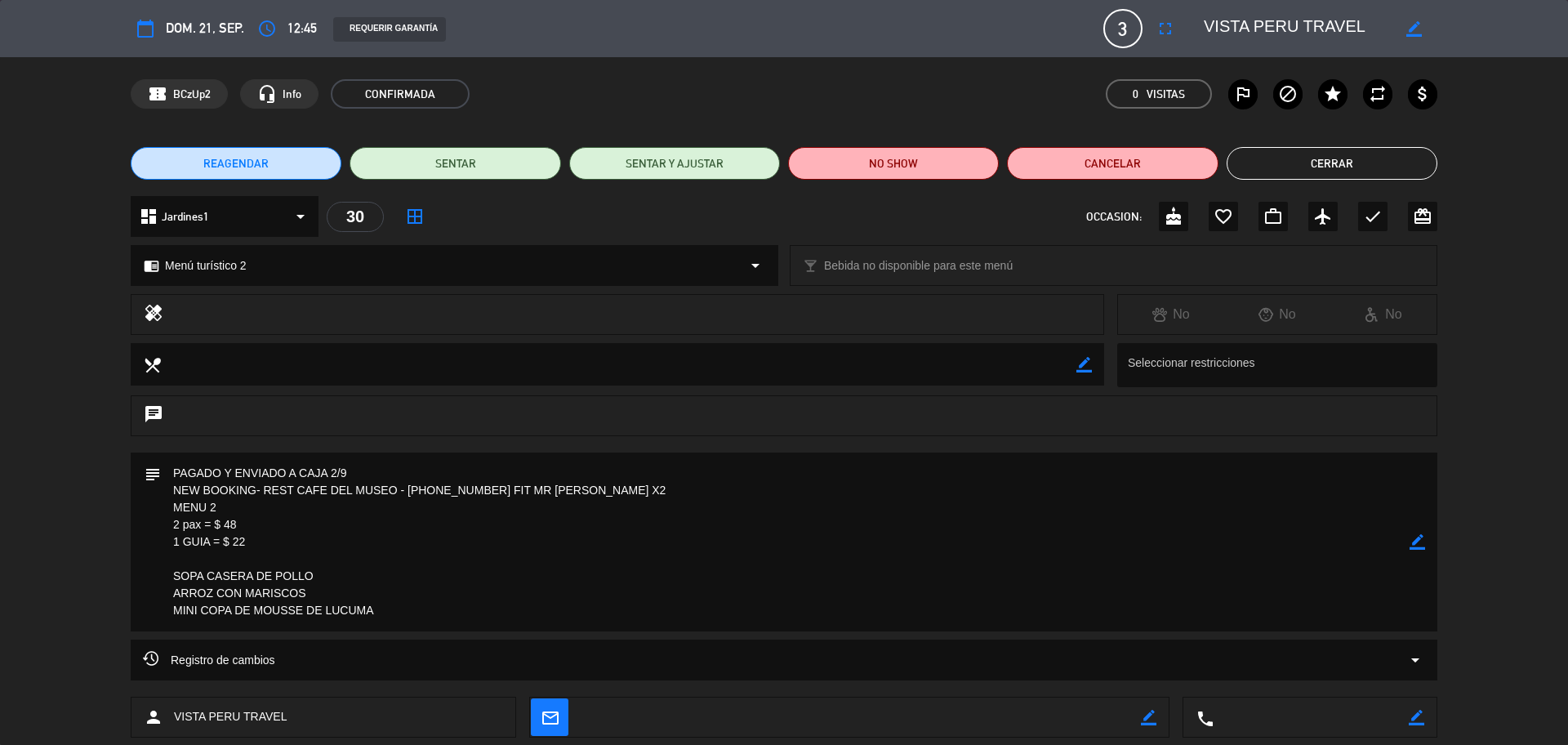
click at [1418, 545] on icon "border_color" at bounding box center [1417, 541] width 15 height 15
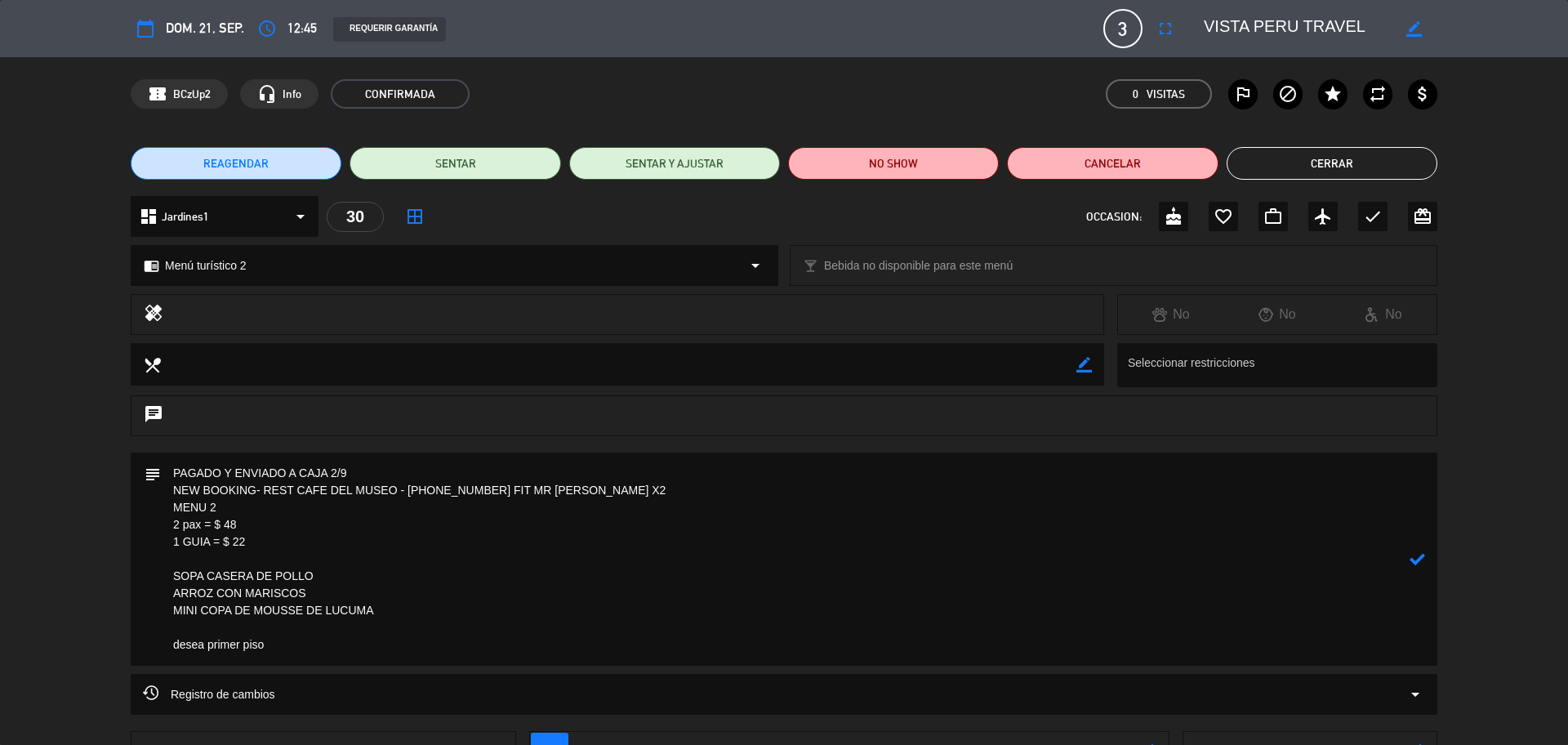
type textarea "PAGADO Y ENVIADO A CAJA 2/9 NEW BOOKING- REST CAFE DEL MUSEO - [PHONE_NUMBER] F…"
click at [1410, 559] on icon at bounding box center [1417, 559] width 15 height 15
click at [1286, 160] on button "Cerrar" at bounding box center [1331, 163] width 211 height 32
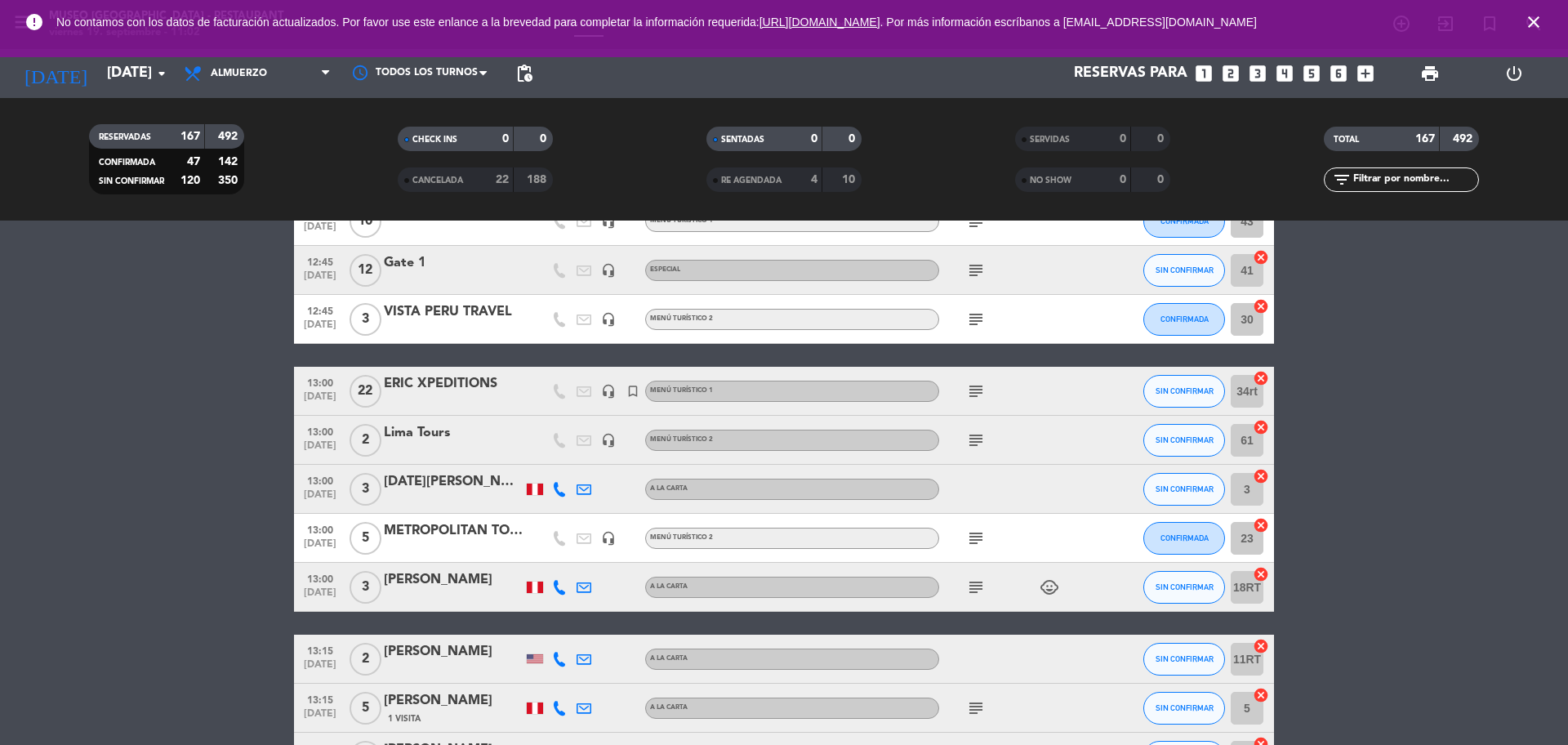
click at [1533, 21] on icon "close" at bounding box center [1534, 22] width 20 height 20
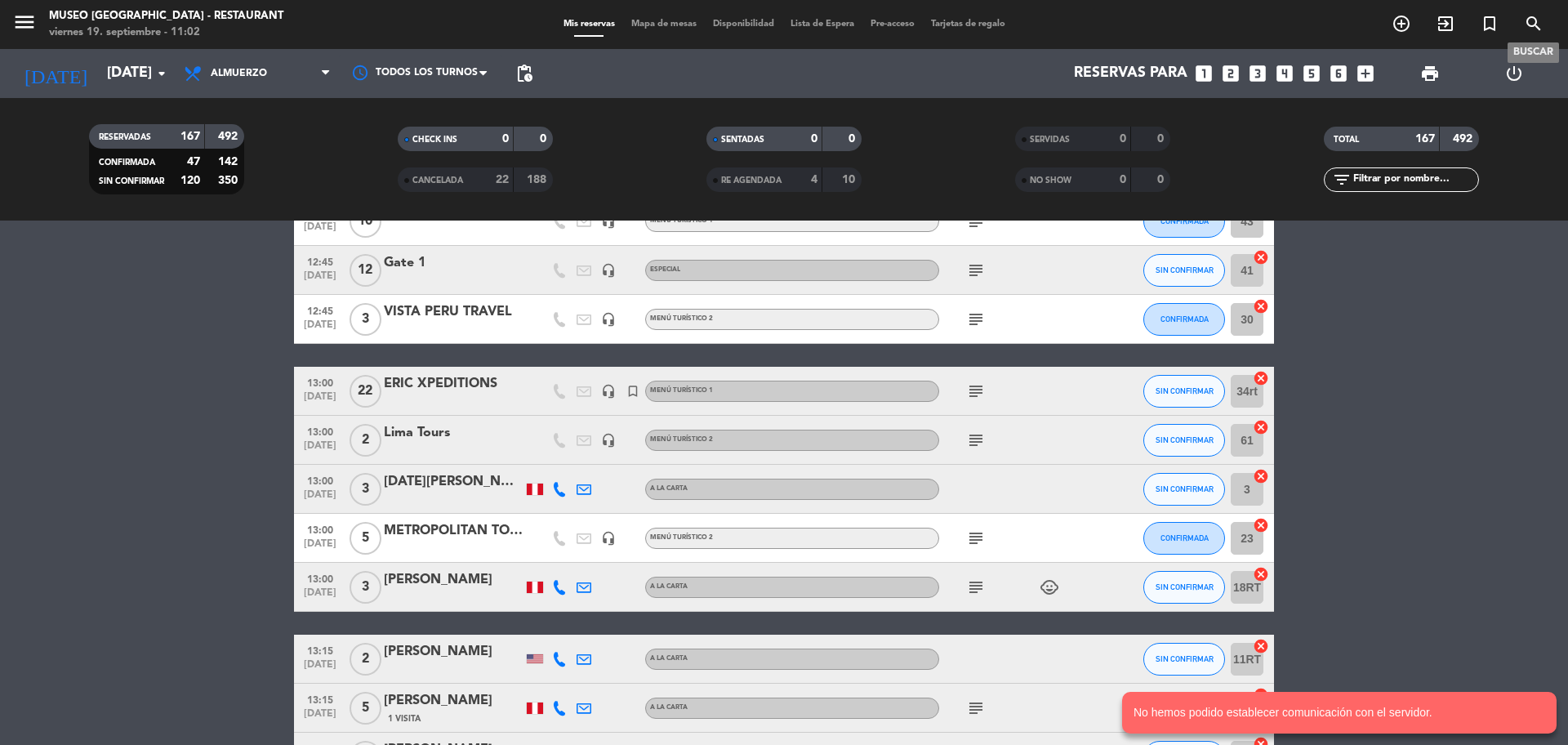
click at [1530, 25] on icon "search" at bounding box center [1534, 23] width 20 height 20
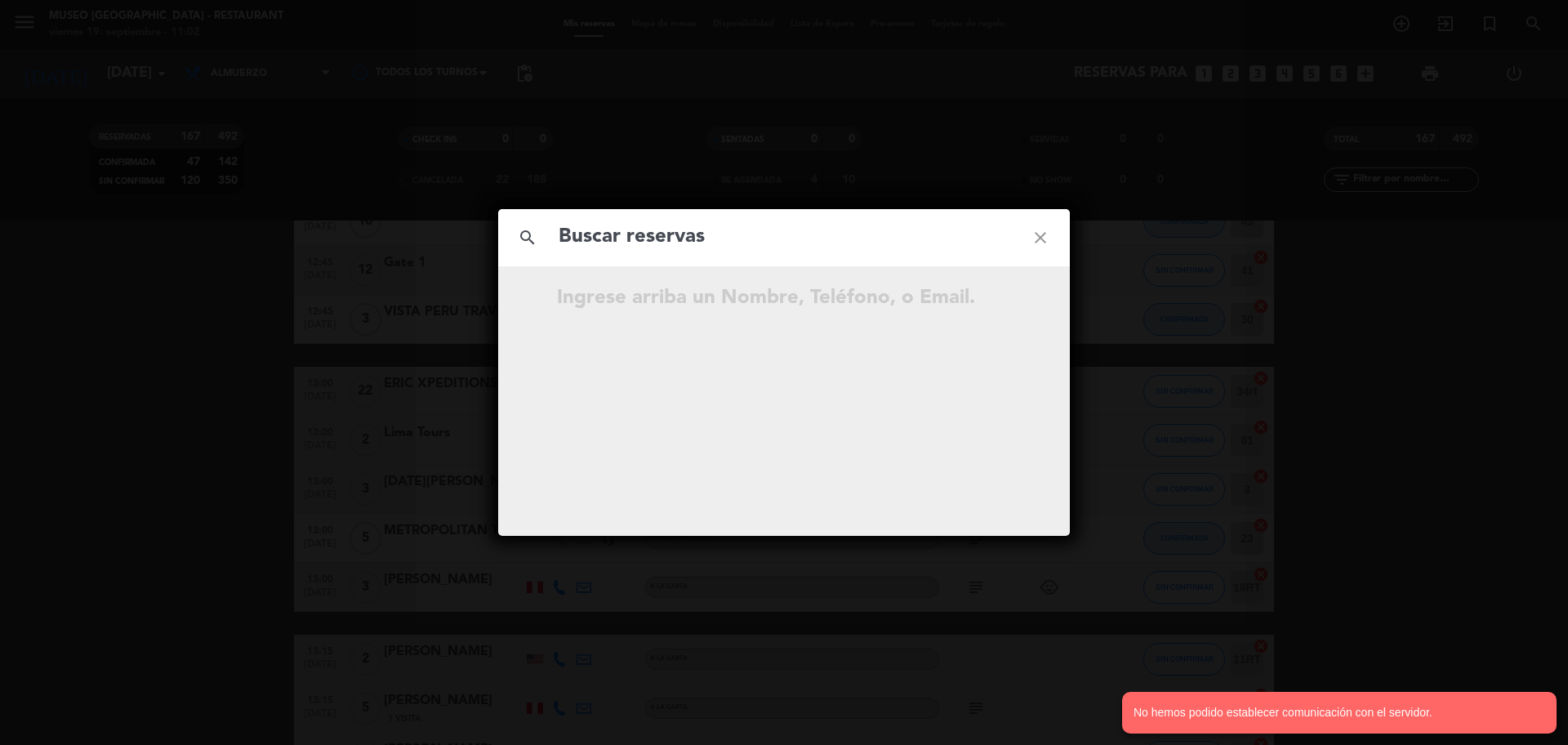
click at [629, 247] on input "text" at bounding box center [784, 237] width 455 height 33
click at [640, 247] on input "999 201 517" at bounding box center [784, 237] width 455 height 33
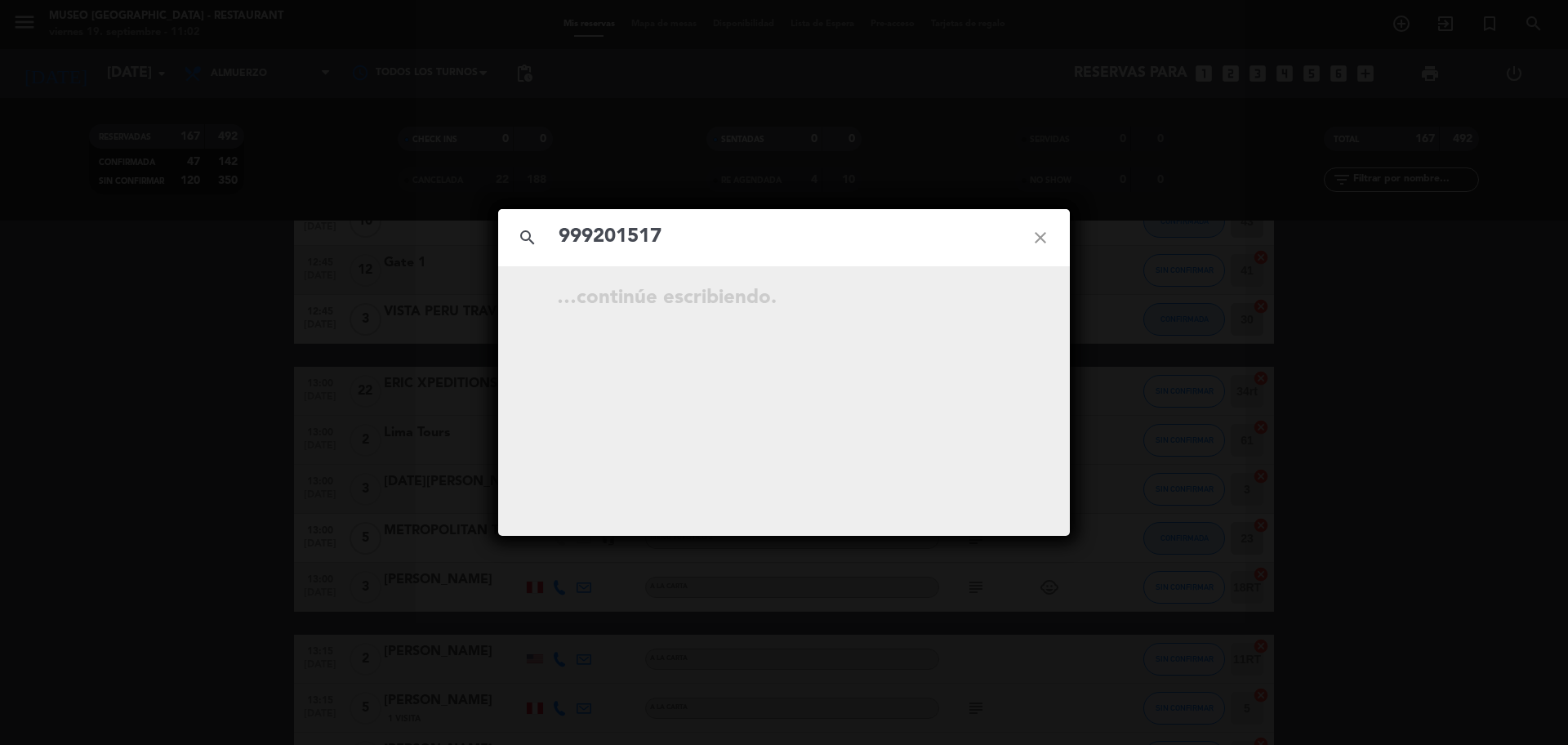
type input "999201517"
click at [1001, 299] on icon "open_in_new" at bounding box center [1000, 300] width 20 height 20
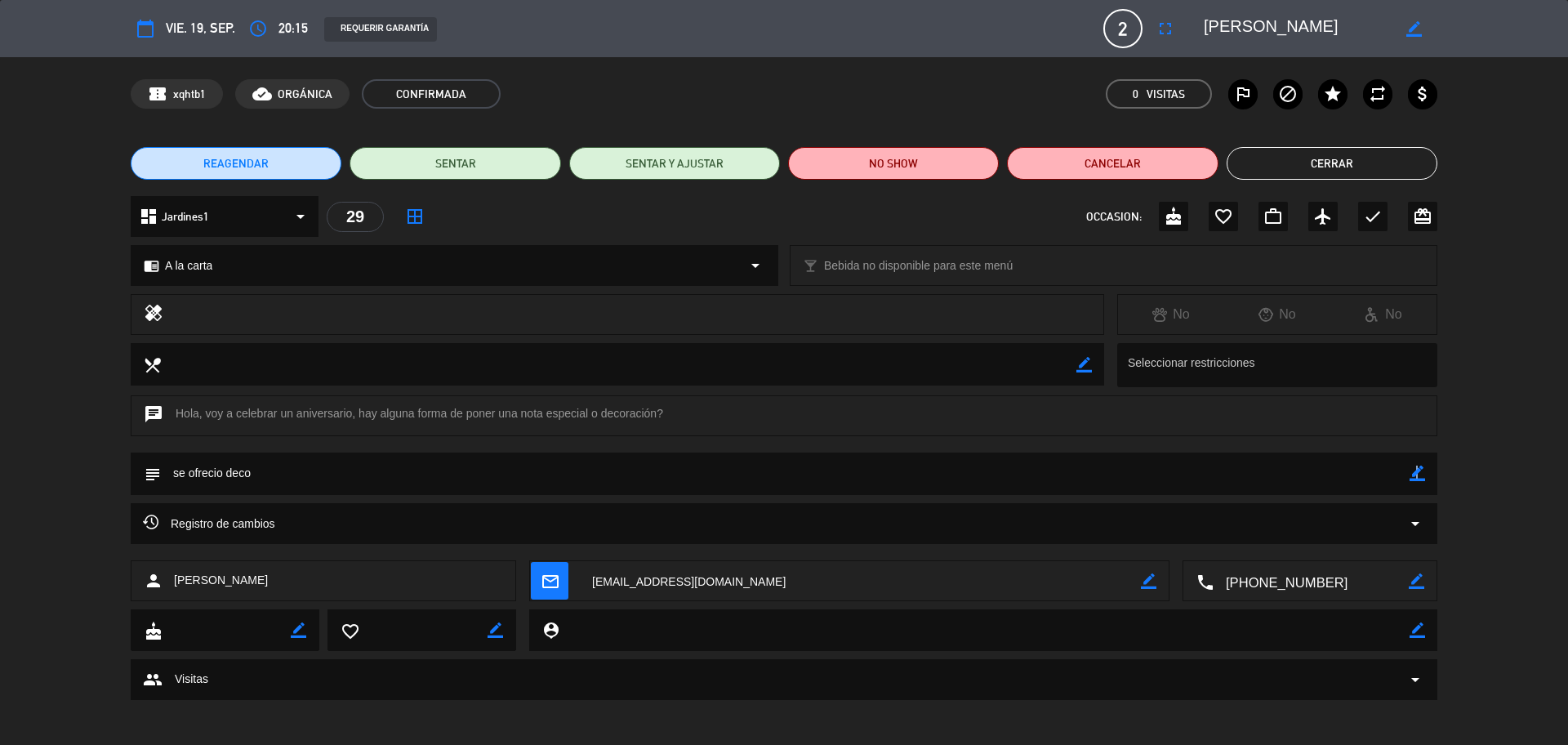
drag, startPoint x: 1415, startPoint y: 475, endPoint x: 1382, endPoint y: 478, distance: 33.1
click at [1417, 477] on icon "border_color" at bounding box center [1417, 472] width 15 height 15
click at [1356, 478] on textarea at bounding box center [784, 473] width 1249 height 41
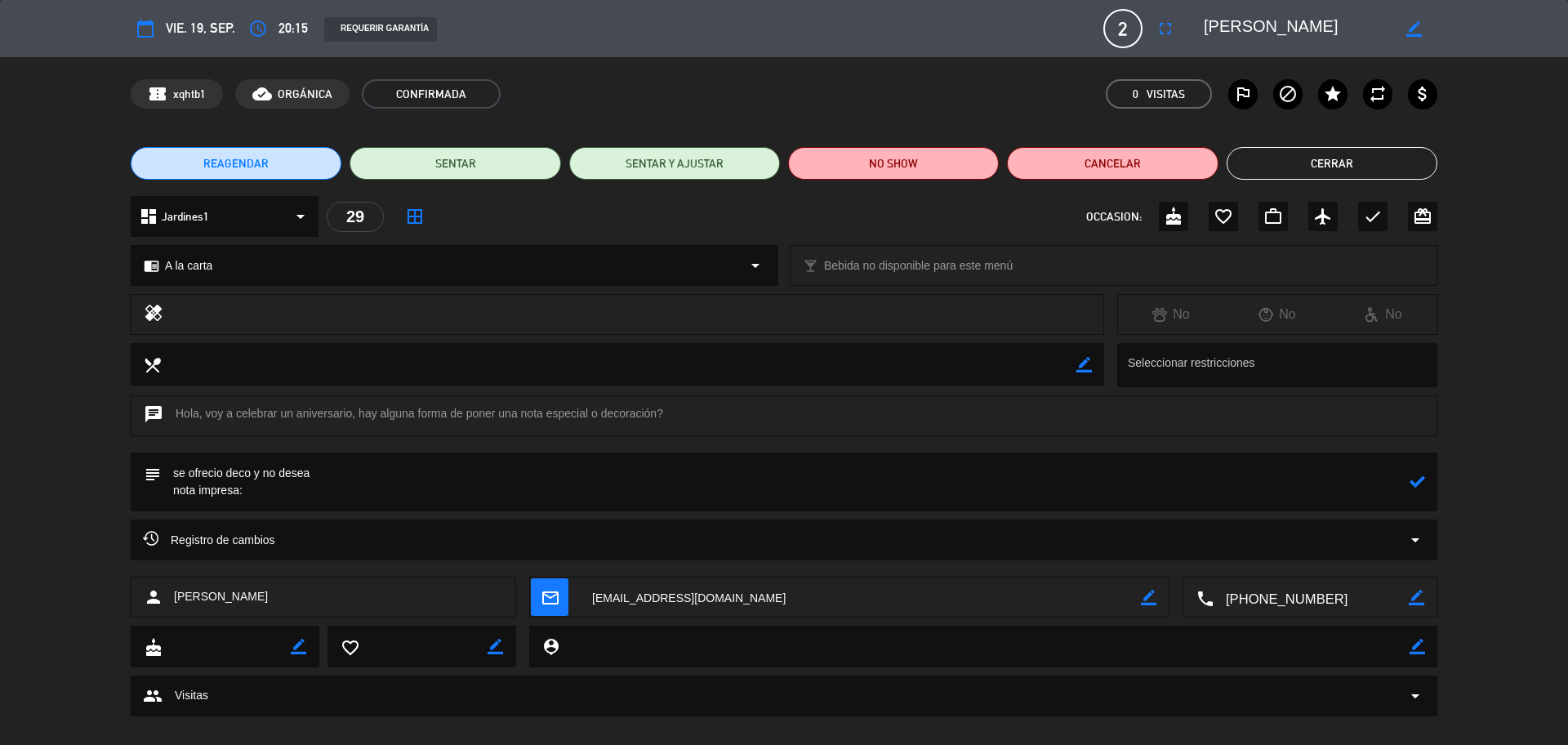
paste textarea ""Feliz dos años de propósito compartido""
type textarea "se ofrecio deco y no desea nota impresa: "Feliz dos años de propósito compartid…"
click at [1417, 481] on icon at bounding box center [1417, 481] width 15 height 15
click at [1367, 214] on icon "check" at bounding box center [1373, 217] width 20 height 20
click at [1315, 152] on button "Cerrar" at bounding box center [1331, 163] width 211 height 32
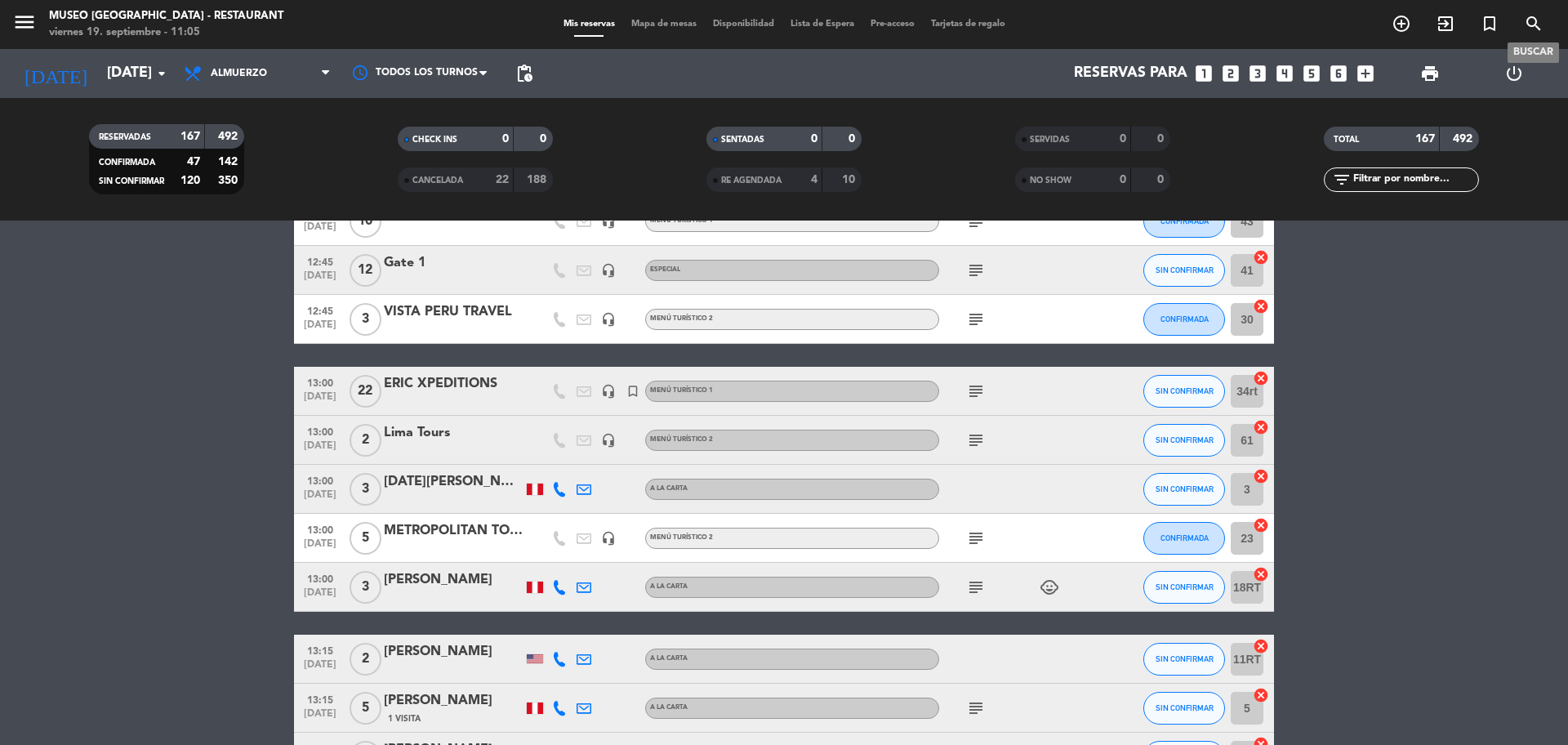
click at [1544, 30] on span "search" at bounding box center [1533, 23] width 44 height 28
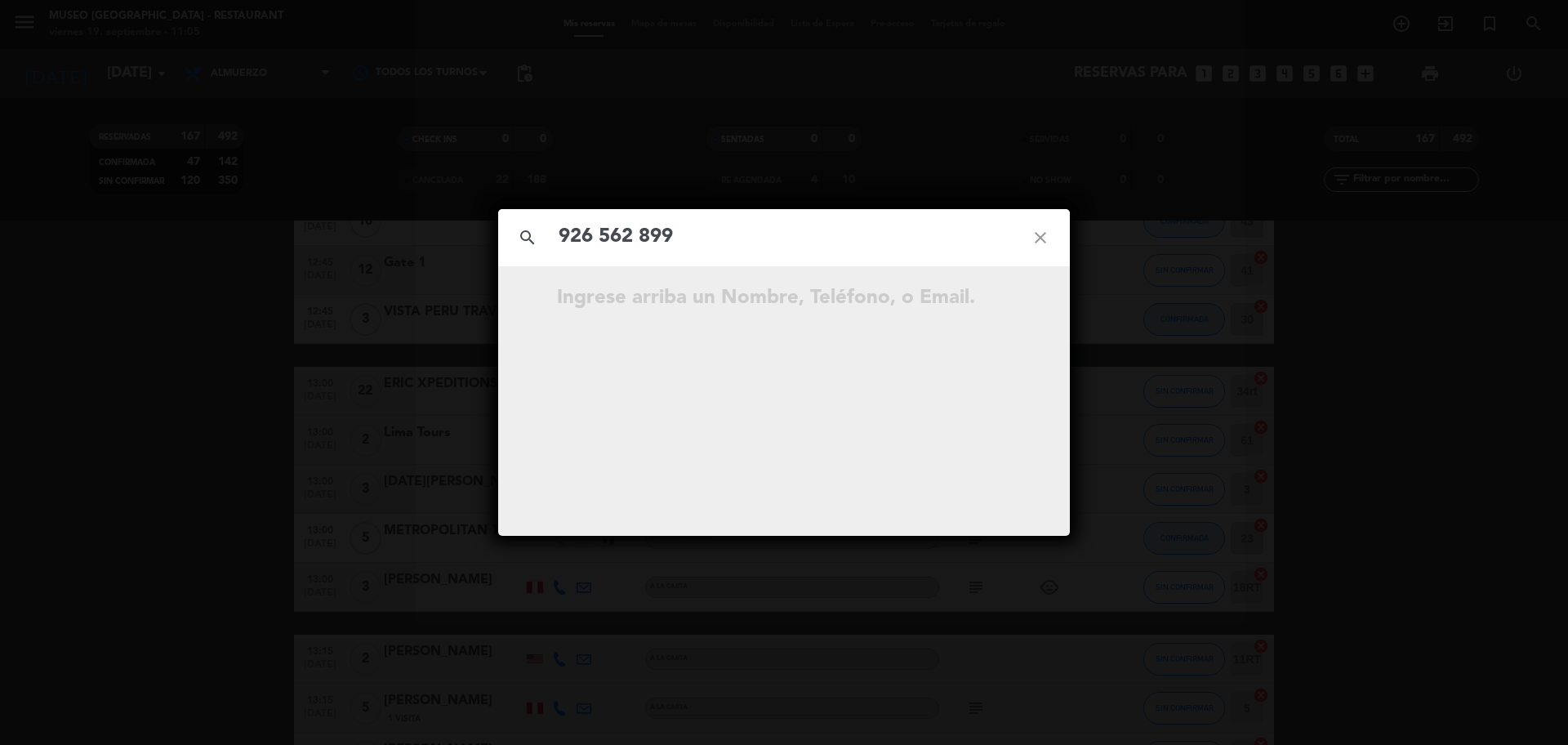
drag, startPoint x: 822, startPoint y: 244, endPoint x: 808, endPoint y: 244, distance: 14.0
click at [820, 244] on input "926 562 899" at bounding box center [784, 237] width 455 height 33
click at [640, 247] on input "926 562 899" at bounding box center [784, 237] width 455 height 33
type input "926562899"
click at [689, 234] on input "926562899" at bounding box center [784, 237] width 455 height 33
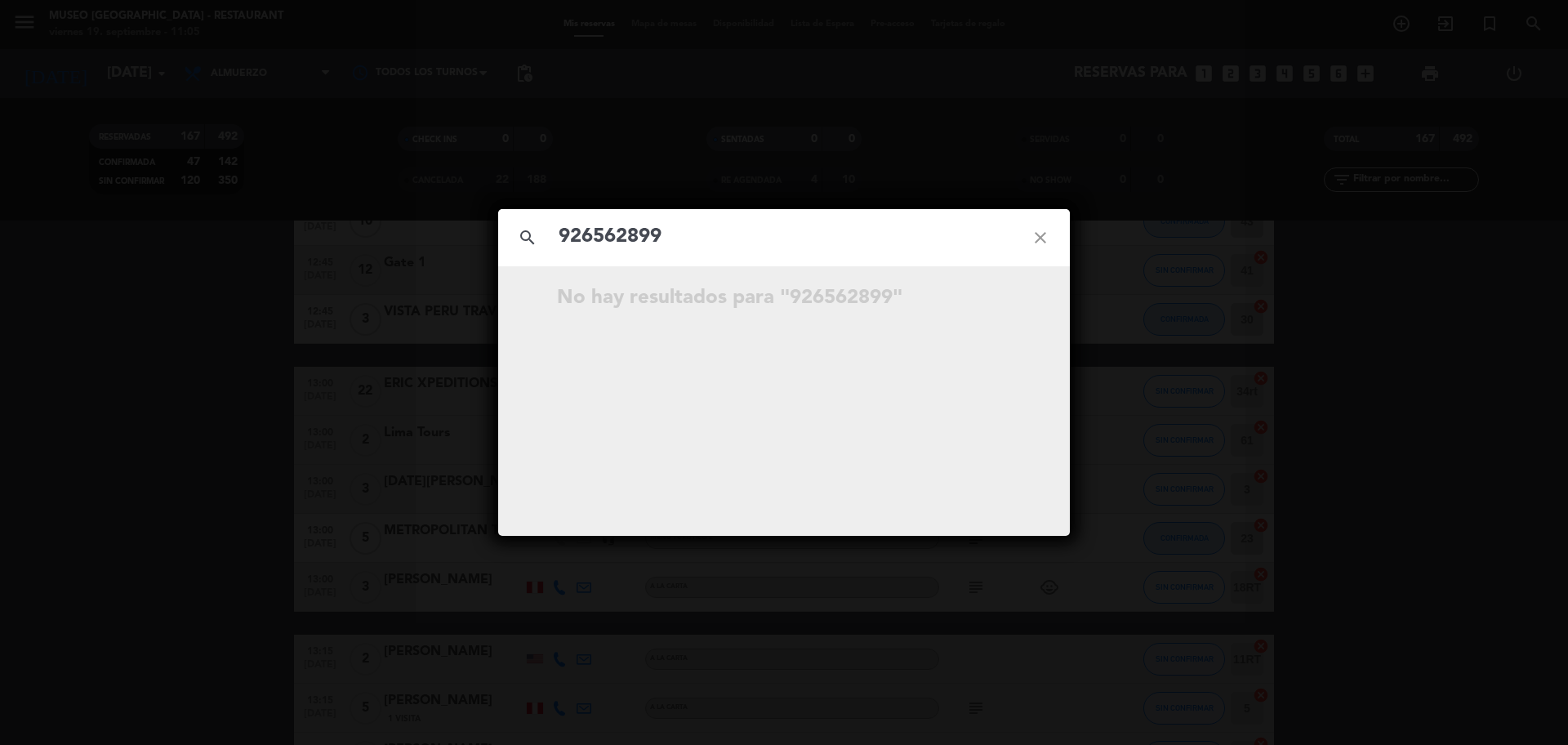
click at [677, 239] on input "926562899" at bounding box center [784, 237] width 455 height 33
drag, startPoint x: 685, startPoint y: 238, endPoint x: 533, endPoint y: 240, distance: 152.0
click at [533, 240] on div "search 926562899 close" at bounding box center [784, 238] width 572 height 57
click at [639, 230] on input "text" at bounding box center [784, 237] width 455 height 33
paste input "[PERSON_NAME]"
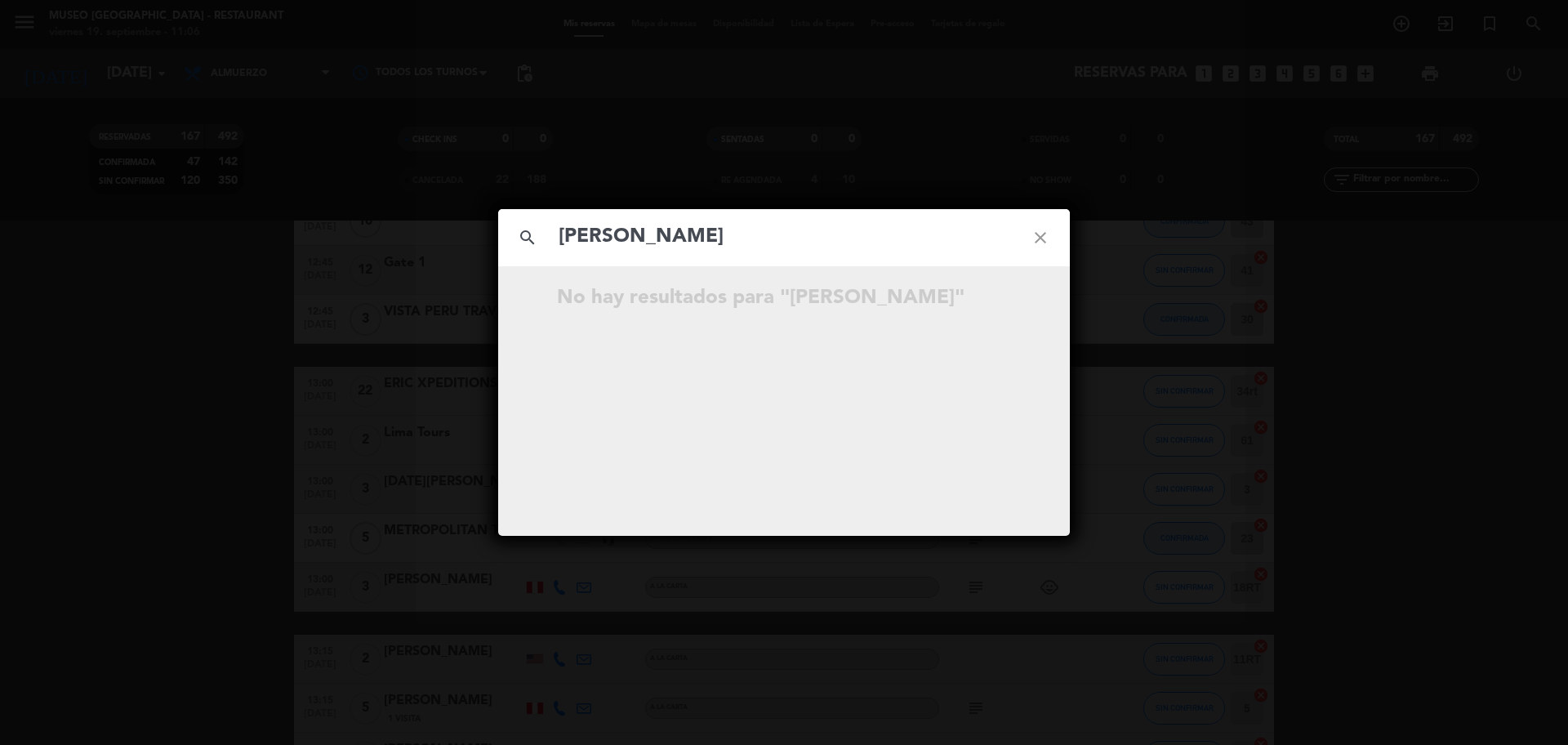
type input "[PERSON_NAME]"
click at [994, 343] on icon "open_in_new" at bounding box center [1000, 349] width 20 height 20
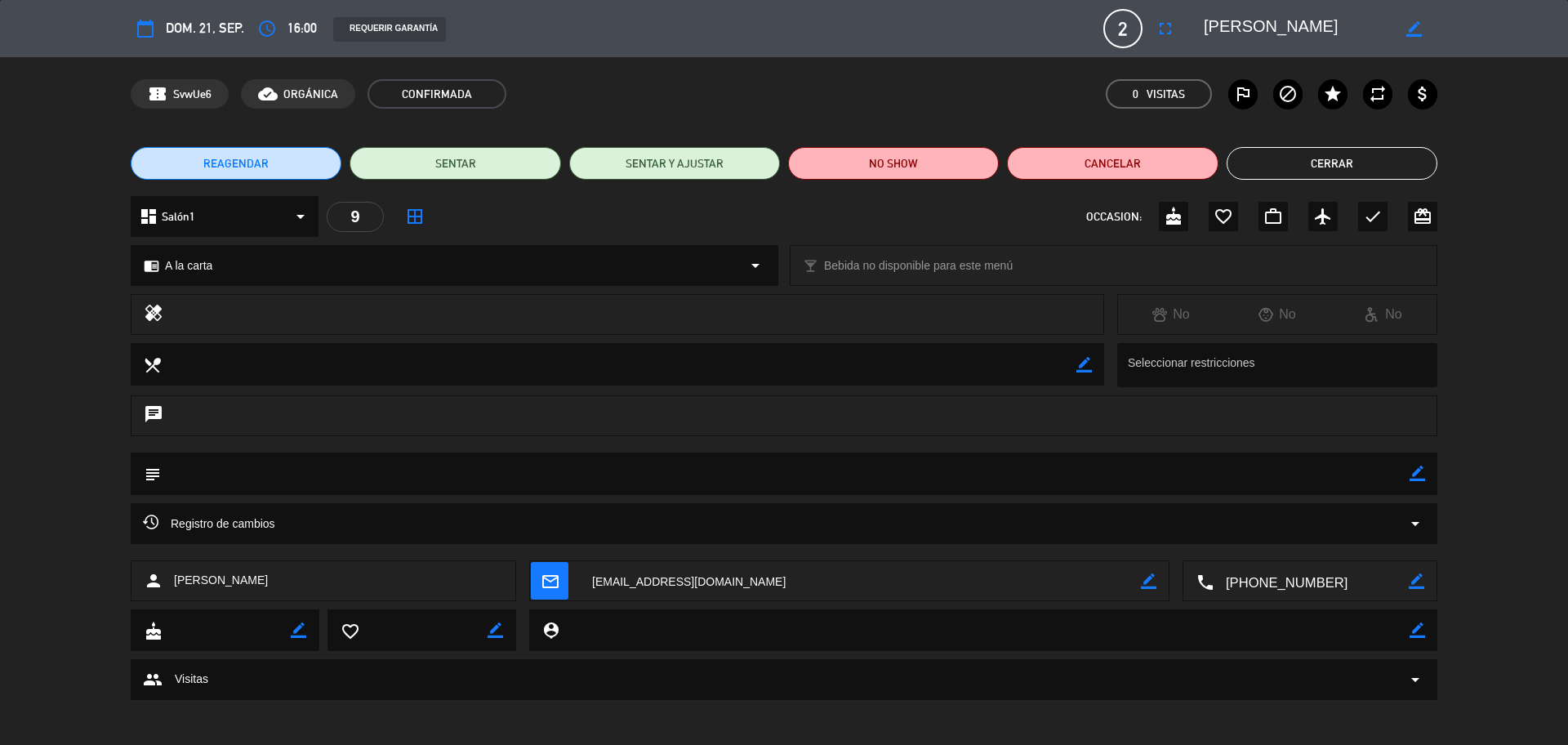
click at [740, 575] on textarea at bounding box center [861, 582] width 561 height 41
click at [1412, 475] on icon "border_color" at bounding box center [1417, 472] width 15 height 15
click at [1364, 491] on textarea at bounding box center [784, 473] width 1249 height 41
click at [1356, 481] on textarea at bounding box center [784, 473] width 1249 height 41
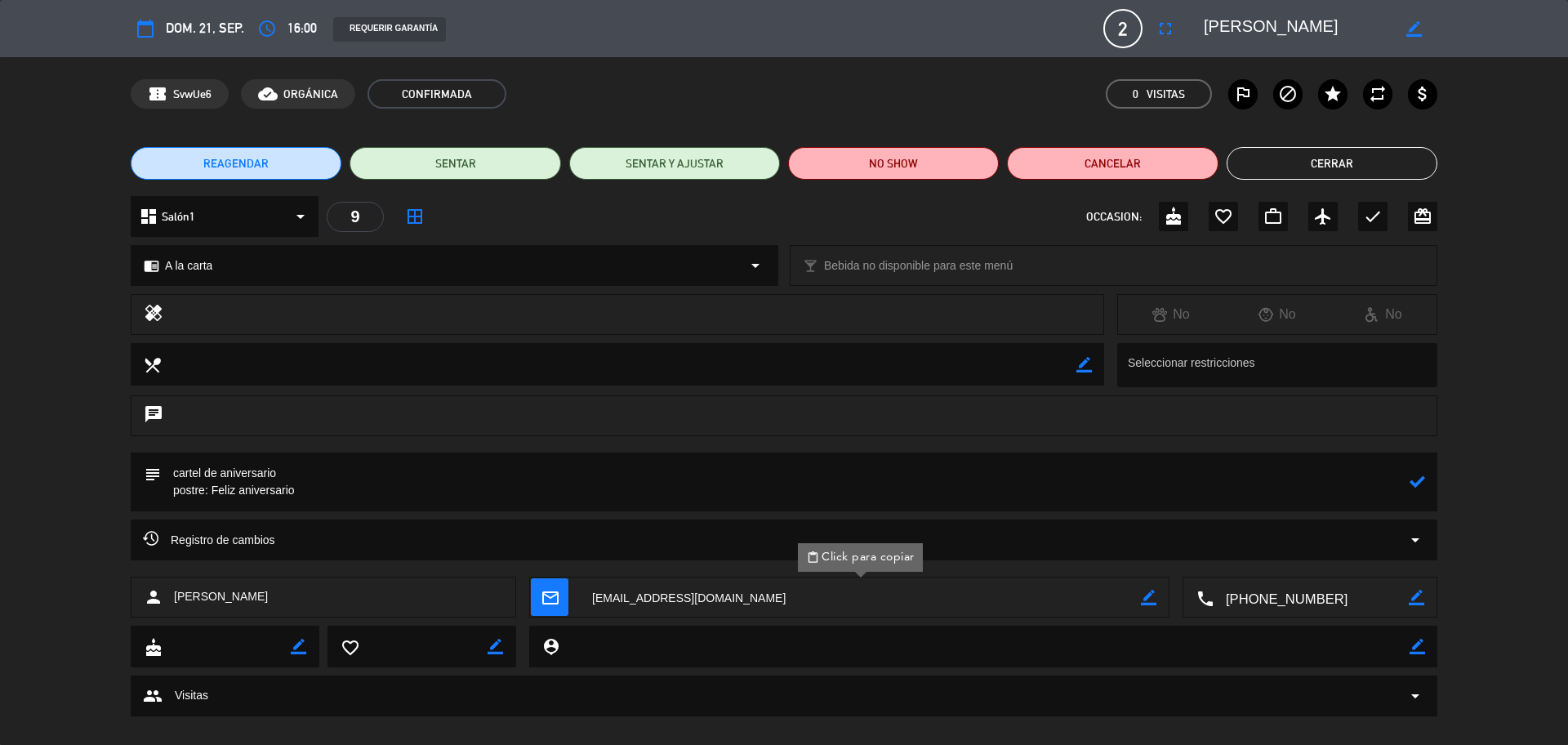
type textarea "cartel de aniversario postre: Feliz aniversario"
click at [1412, 480] on icon at bounding box center [1417, 481] width 15 height 15
click at [1375, 223] on icon "check" at bounding box center [1373, 217] width 20 height 20
click at [1333, 149] on button "Cerrar" at bounding box center [1331, 163] width 211 height 32
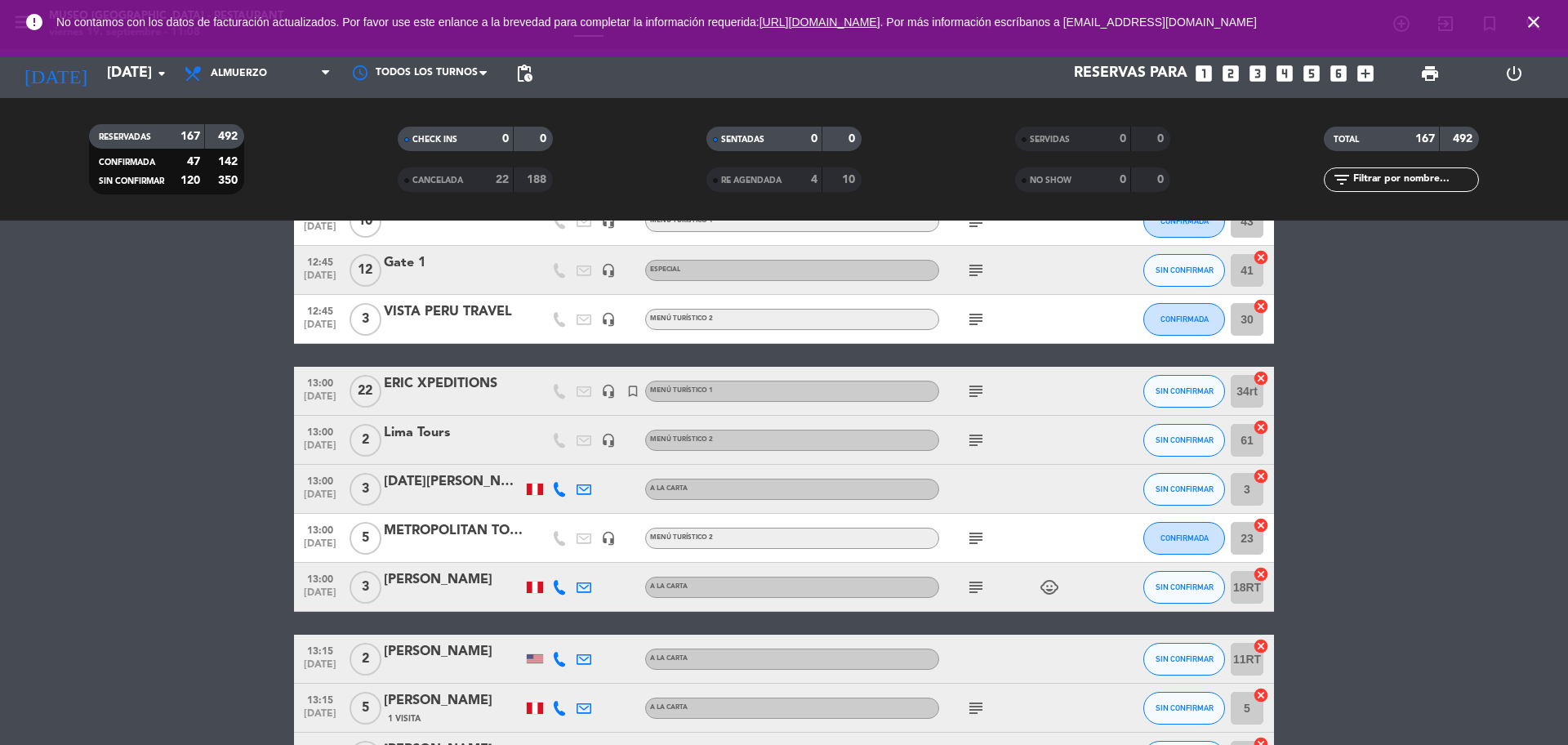
click at [1290, 64] on icon "looks_4" at bounding box center [1285, 74] width 22 height 22
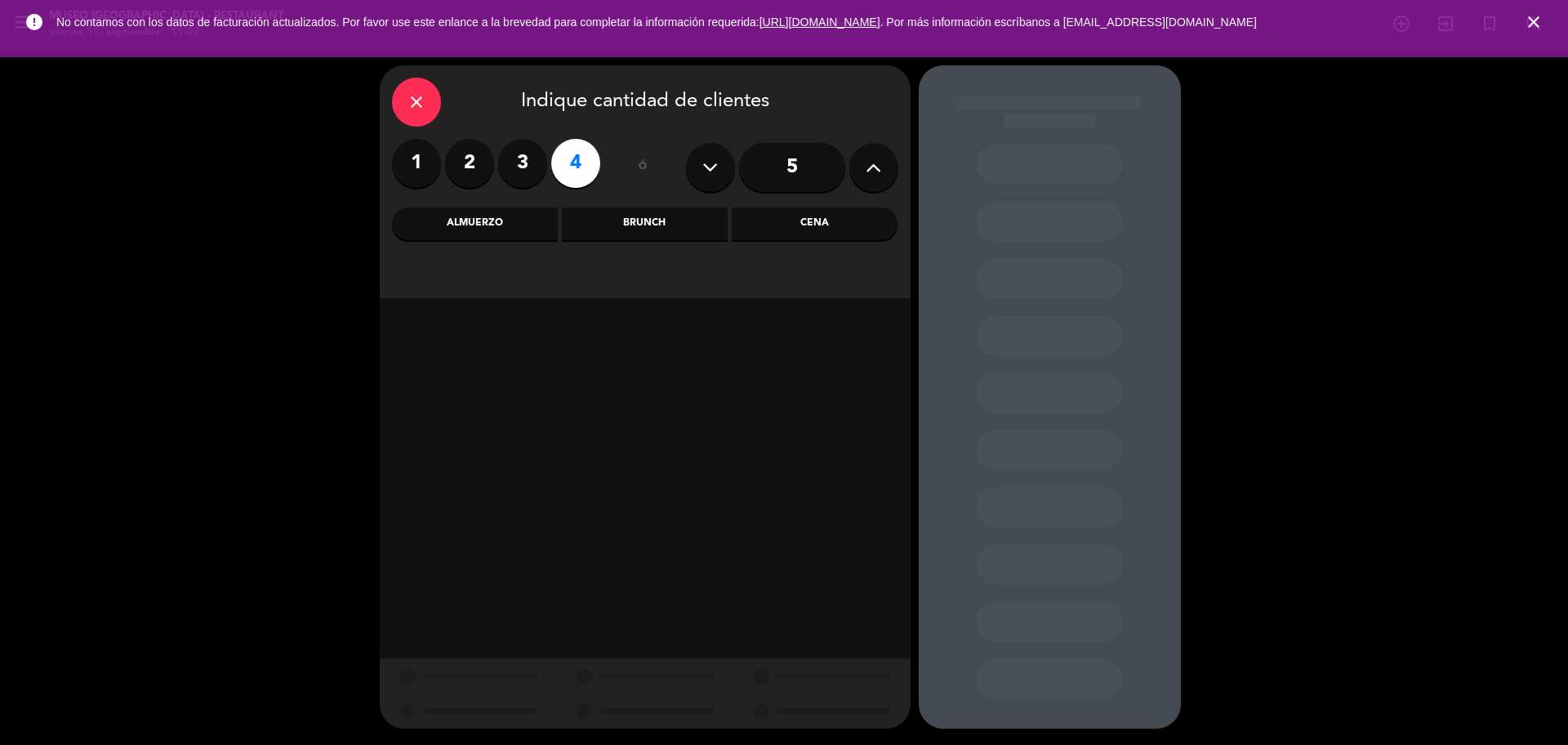
click at [818, 228] on div "Cena" at bounding box center [814, 223] width 166 height 32
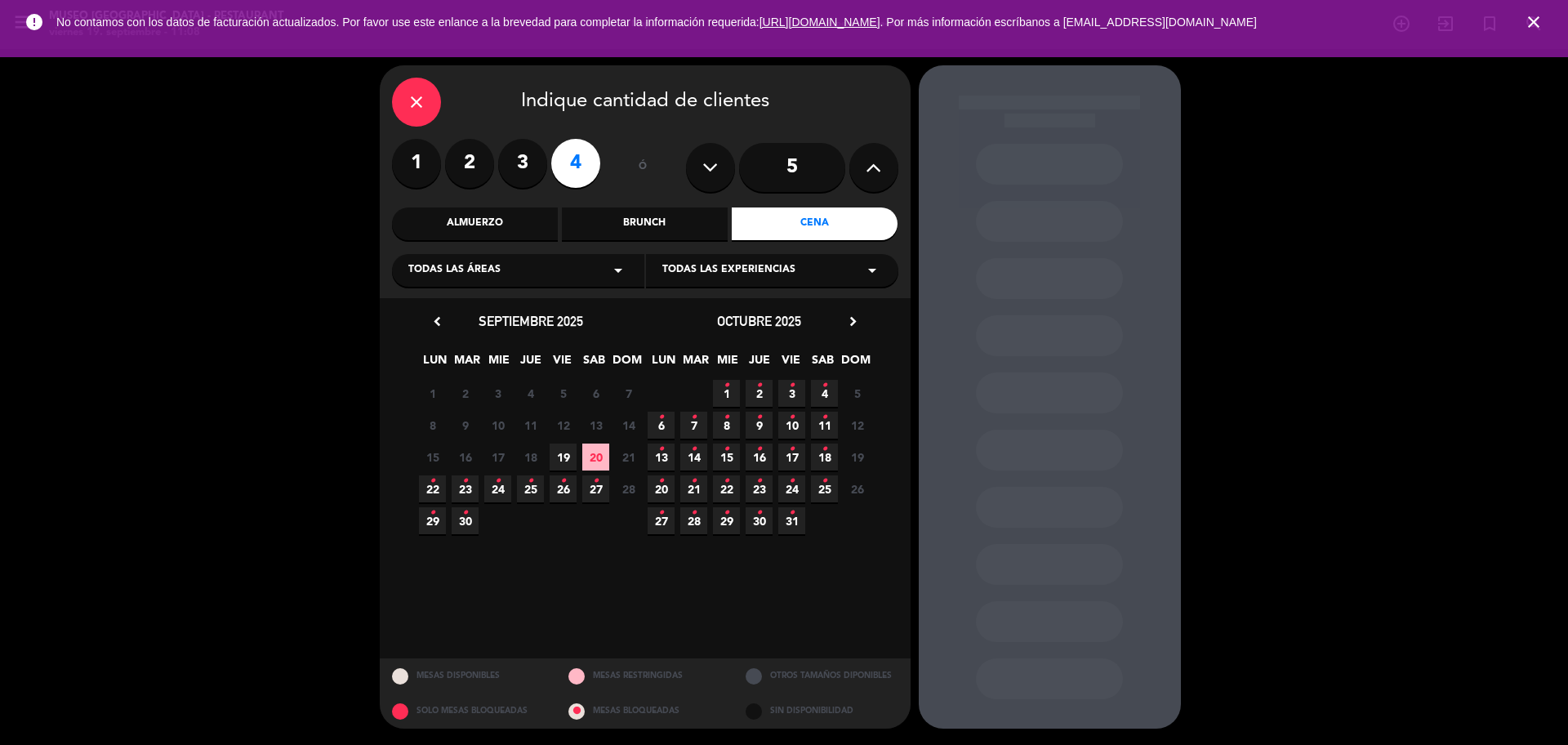
click at [500, 483] on span "24 •" at bounding box center [498, 489] width 27 height 27
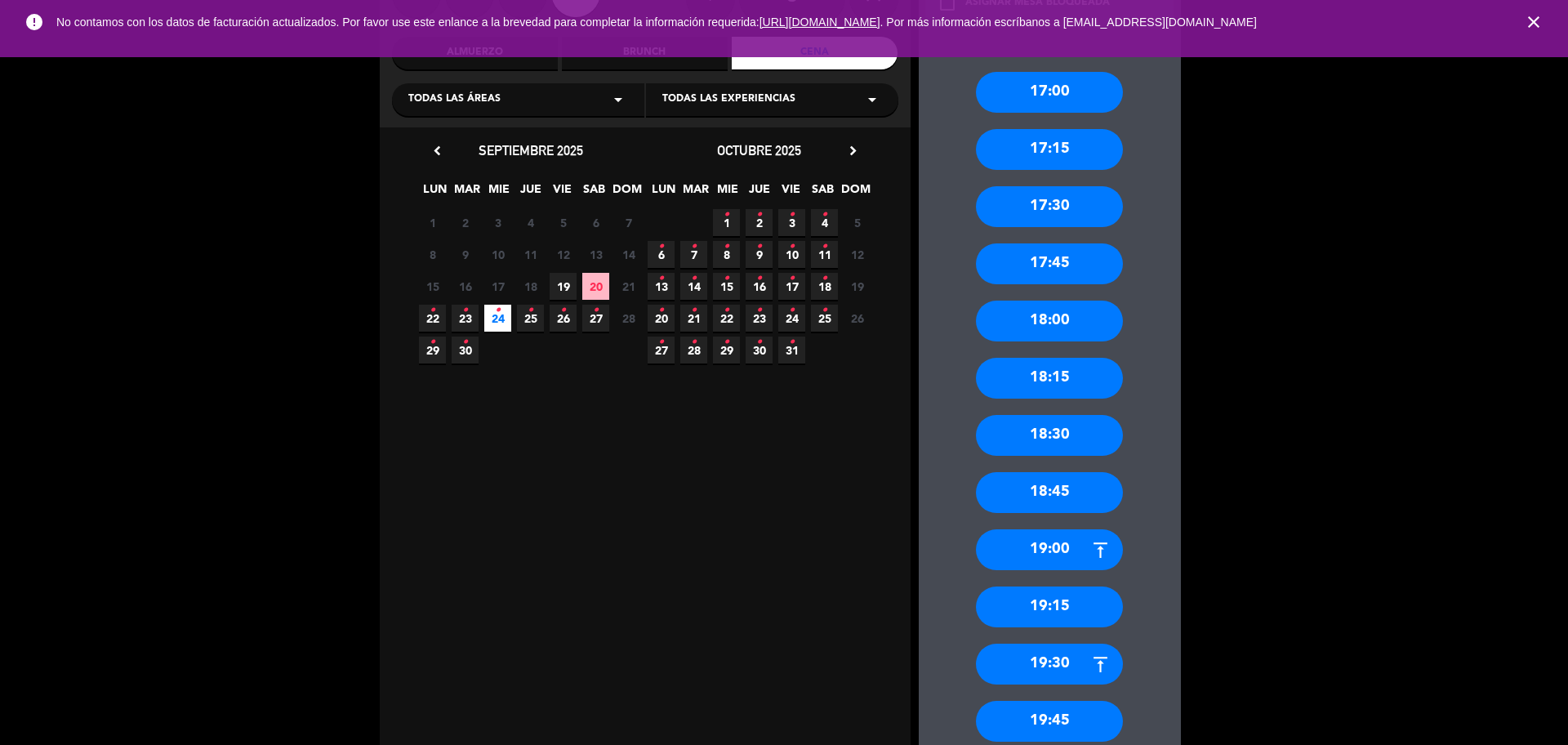
scroll to position [307, 0]
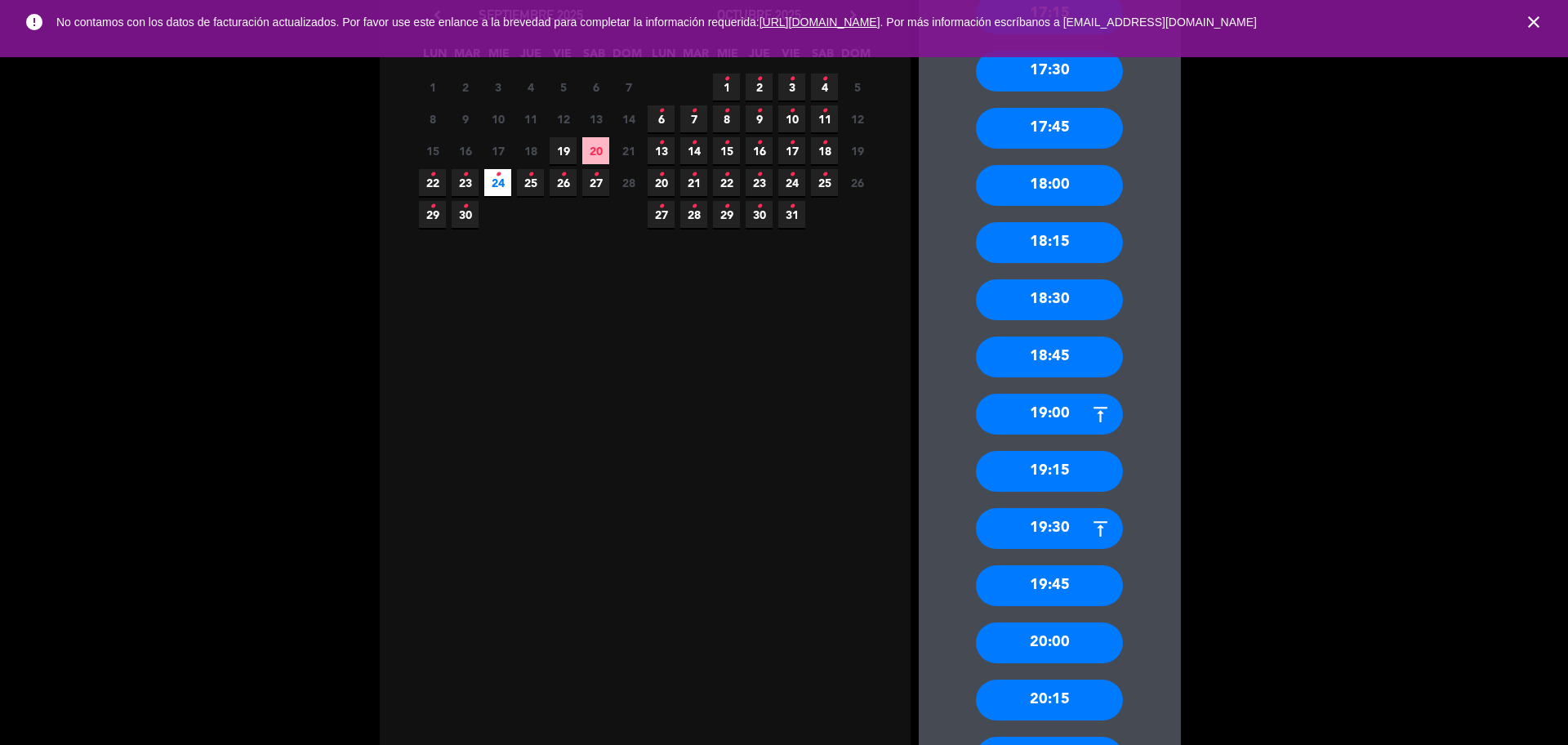
click at [1037, 293] on div "18:30" at bounding box center [1050, 300] width 147 height 41
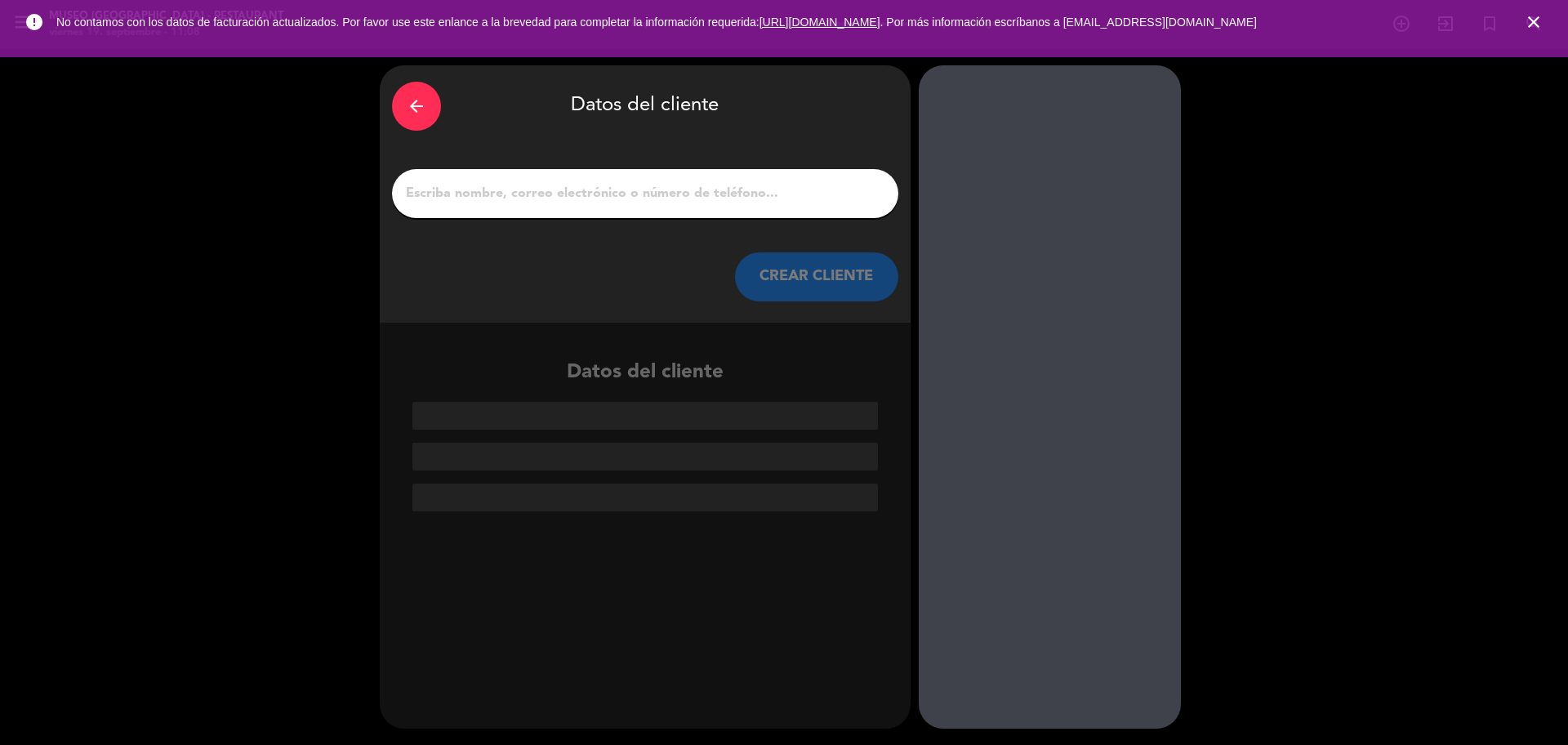
scroll to position [0, 0]
click at [617, 205] on div at bounding box center [645, 194] width 507 height 49
click at [612, 199] on input "1" at bounding box center [645, 194] width 482 height 23
paste input "Cielo [PERSON_NAME][GEOGRAPHIC_DATA]"
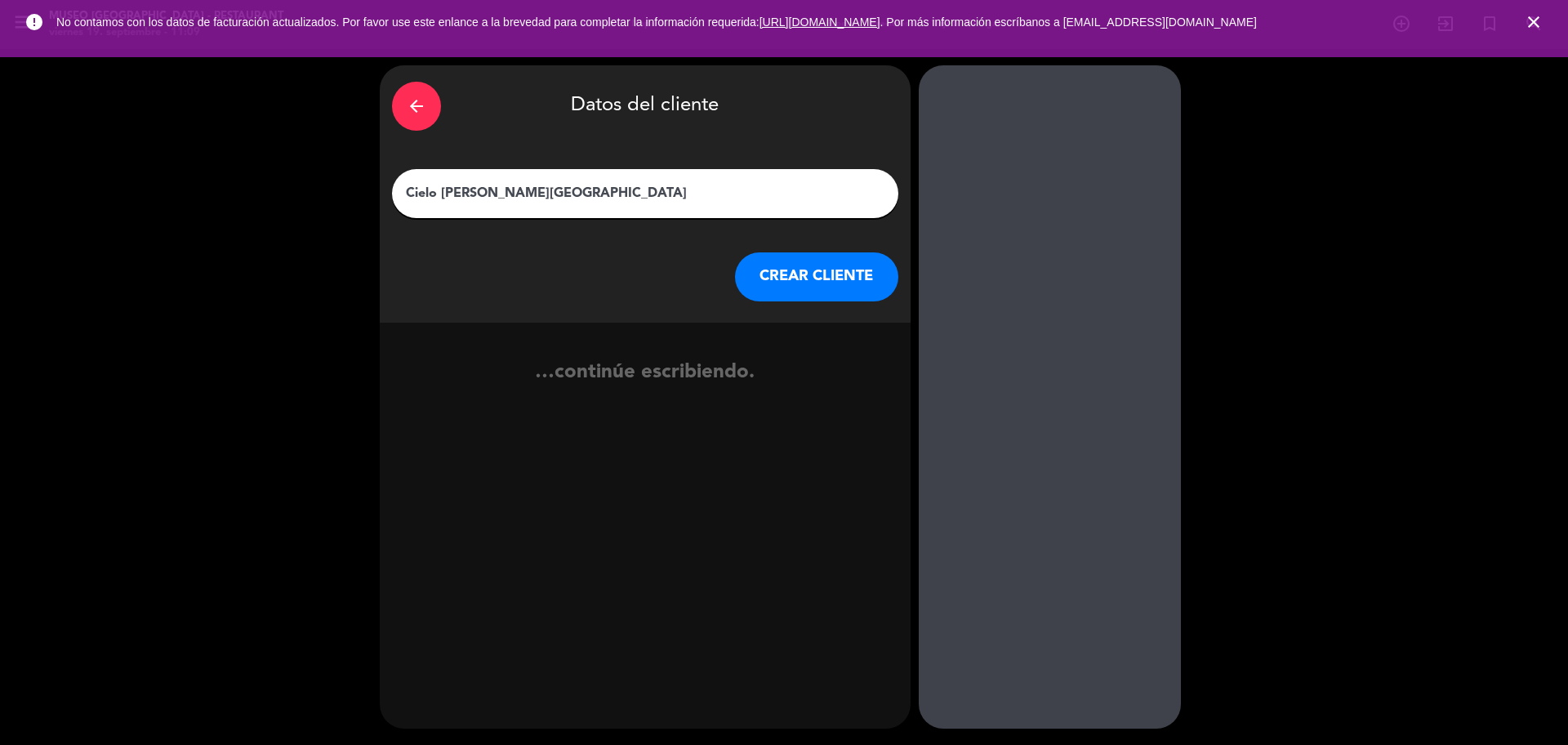
type input "Cielo [PERSON_NAME][GEOGRAPHIC_DATA]"
click at [784, 289] on button "CREAR CLIENTE" at bounding box center [817, 277] width 163 height 49
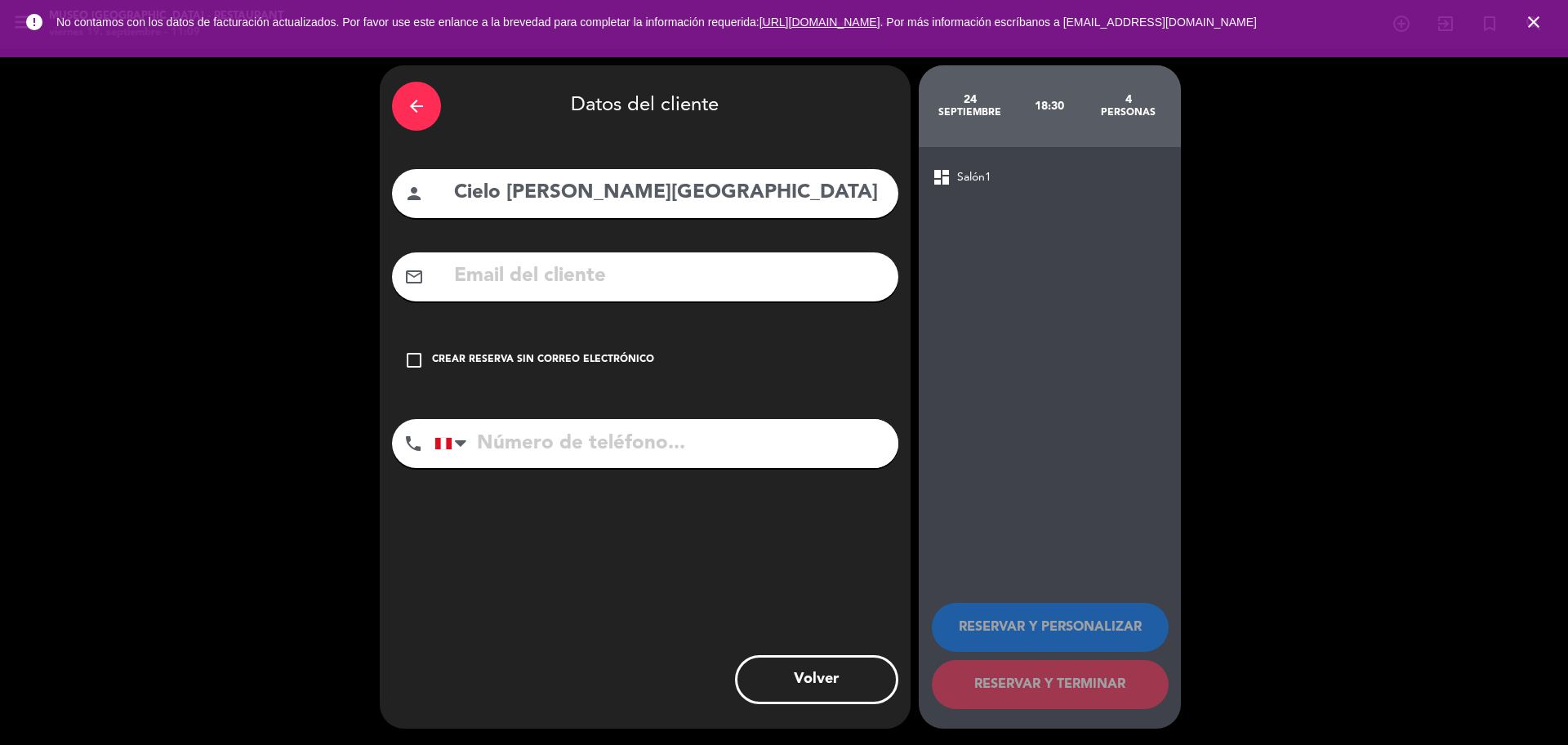
click at [651, 267] on input "text" at bounding box center [670, 276] width 434 height 33
paste input "[EMAIL_ADDRESS][DOMAIN_NAME]"
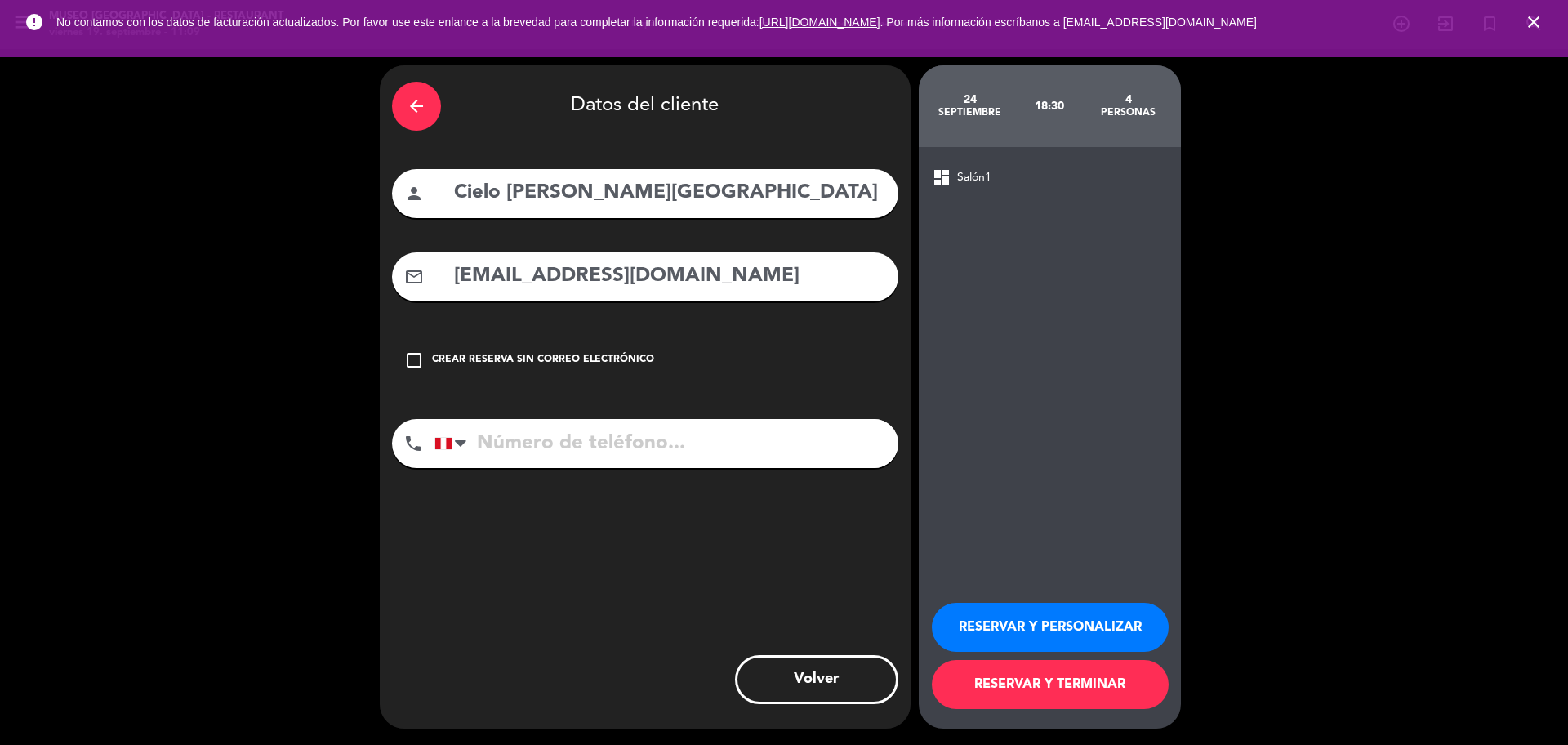
type input "[EMAIL_ADDRESS][DOMAIN_NAME]"
click at [552, 446] on input "tel" at bounding box center [666, 443] width 463 height 49
paste input "958222592"
type input "958222592"
click at [944, 612] on button "RESERVAR Y PERSONALIZAR" at bounding box center [1051, 627] width 237 height 49
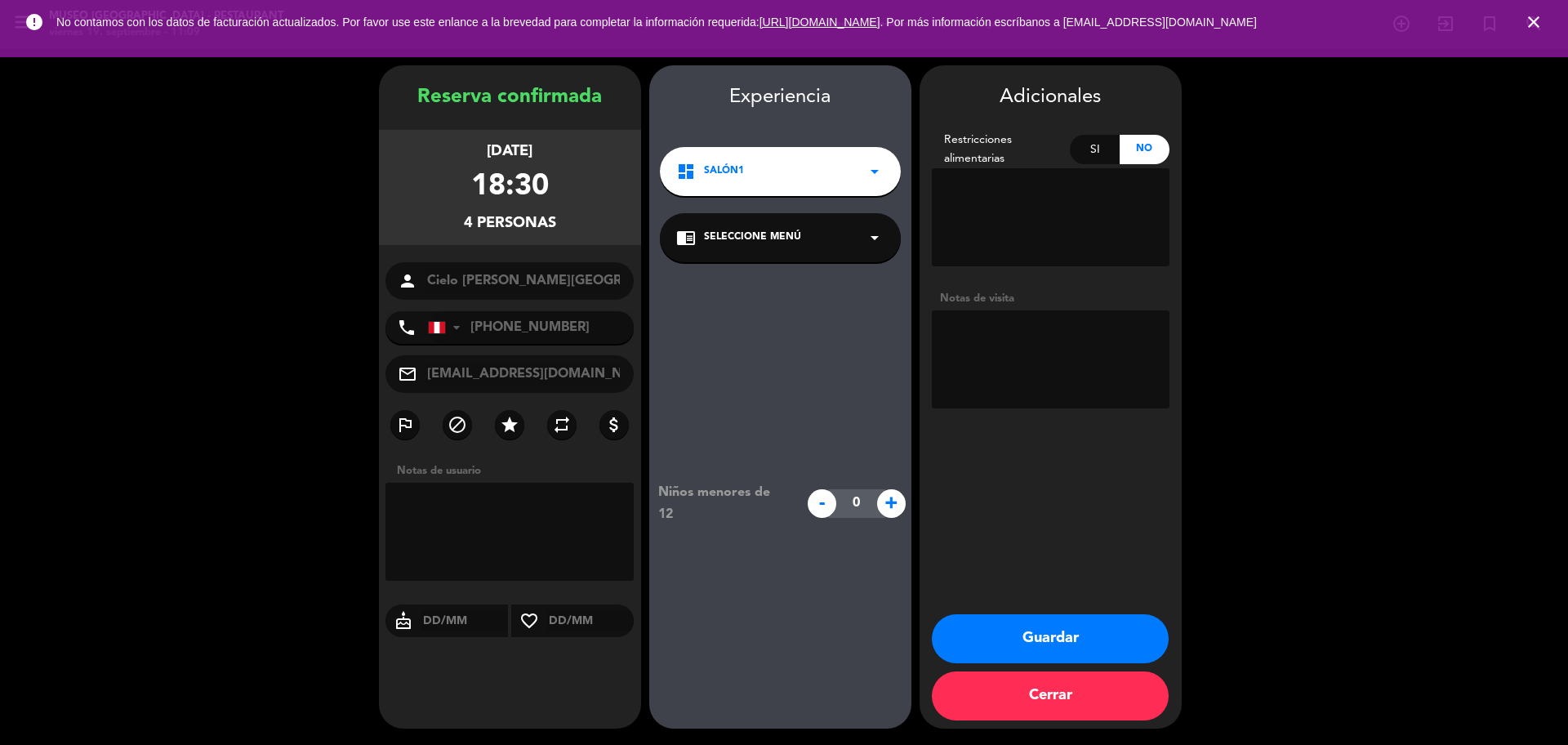
click at [1084, 340] on textarea at bounding box center [1051, 359] width 238 height 98
paste textarea "Distrito de procedencia: Molina Alergias: ninguna."
click at [719, 207] on div "Experiencia dashboard Salón1 arrow_drop_down chrome_reader_mode Seleccione Menú…" at bounding box center [780, 413] width 262 height 663
click at [728, 243] on span "Seleccione Menú" at bounding box center [752, 238] width 97 height 16
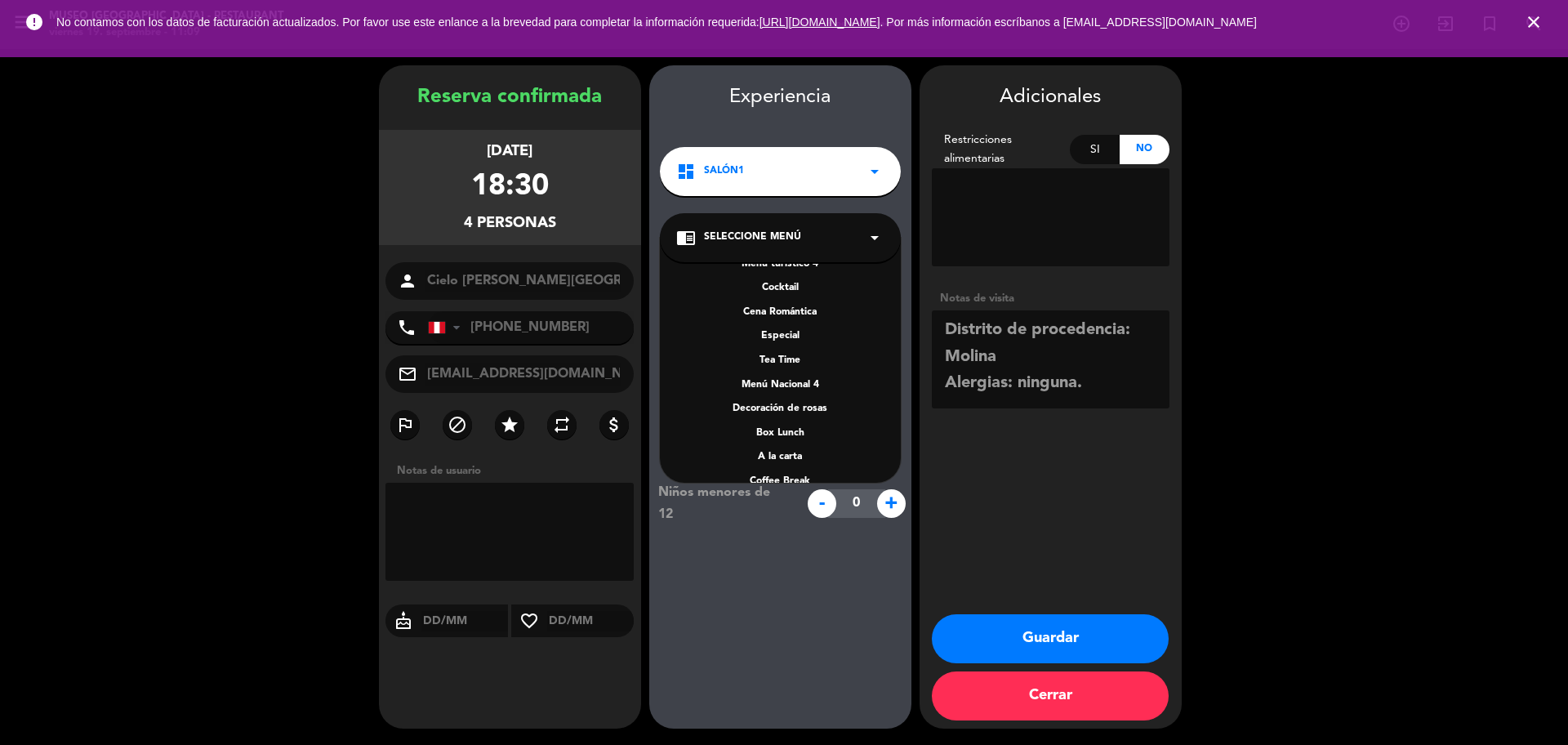
scroll to position [234, 0]
click at [796, 389] on div "A la carta" at bounding box center [780, 386] width 208 height 16
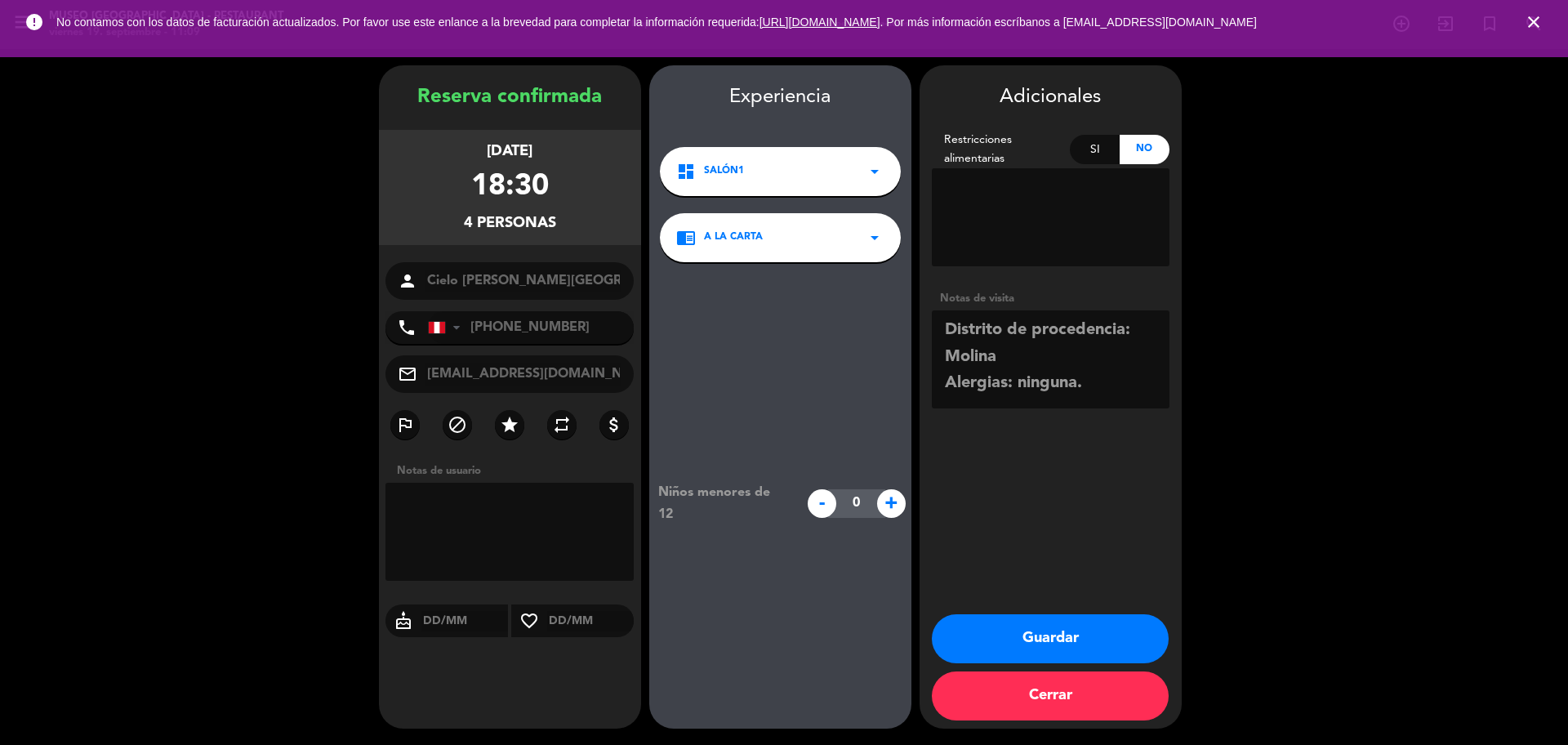
click at [1122, 389] on textarea at bounding box center [1051, 359] width 238 height 98
type textarea "Distrito de procedencia: Molina Alergias: ninguna. Motivo: cumpleaños desea sal…"
click at [1003, 638] on button "Guardar" at bounding box center [1051, 638] width 237 height 49
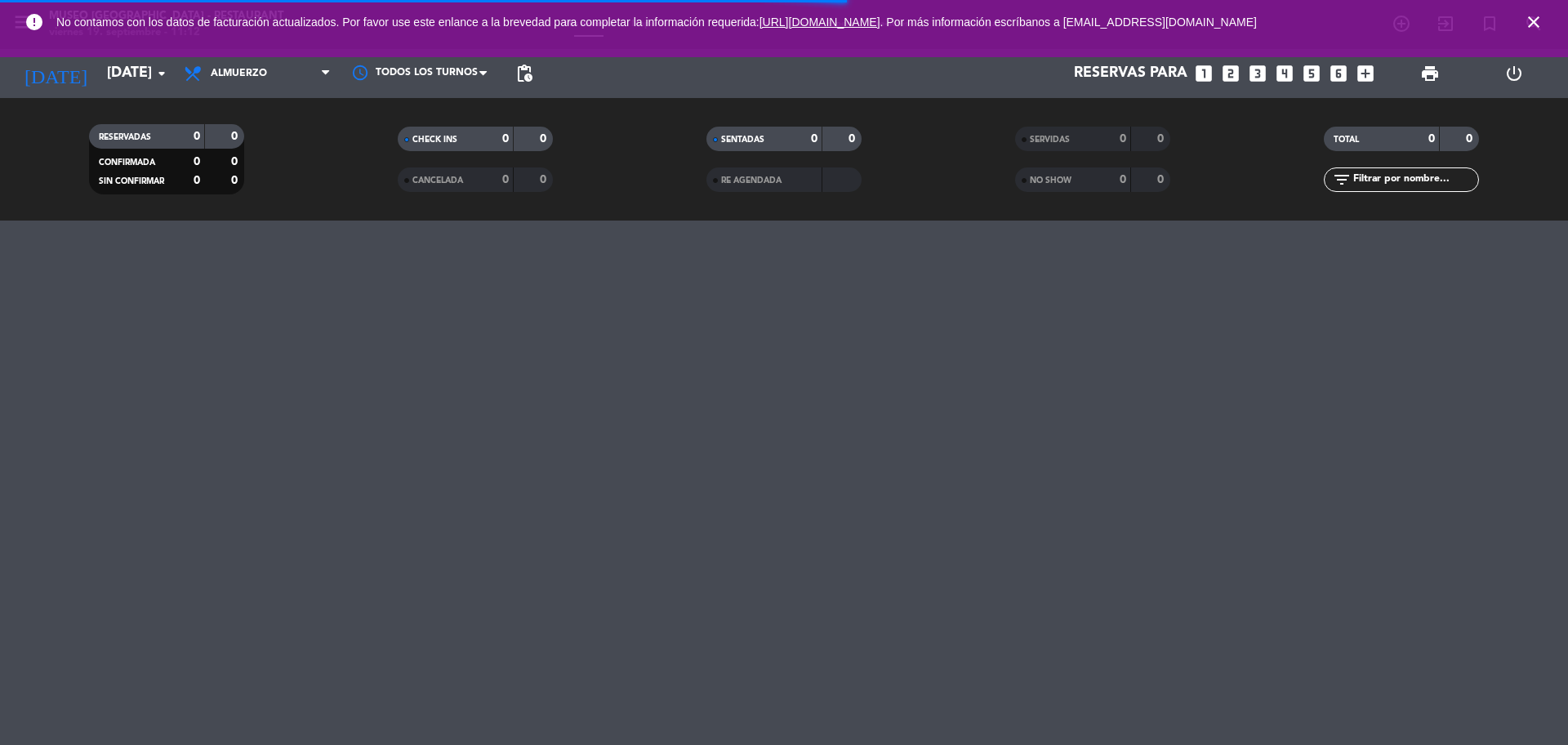
click at [1529, 27] on icon "close" at bounding box center [1534, 22] width 20 height 20
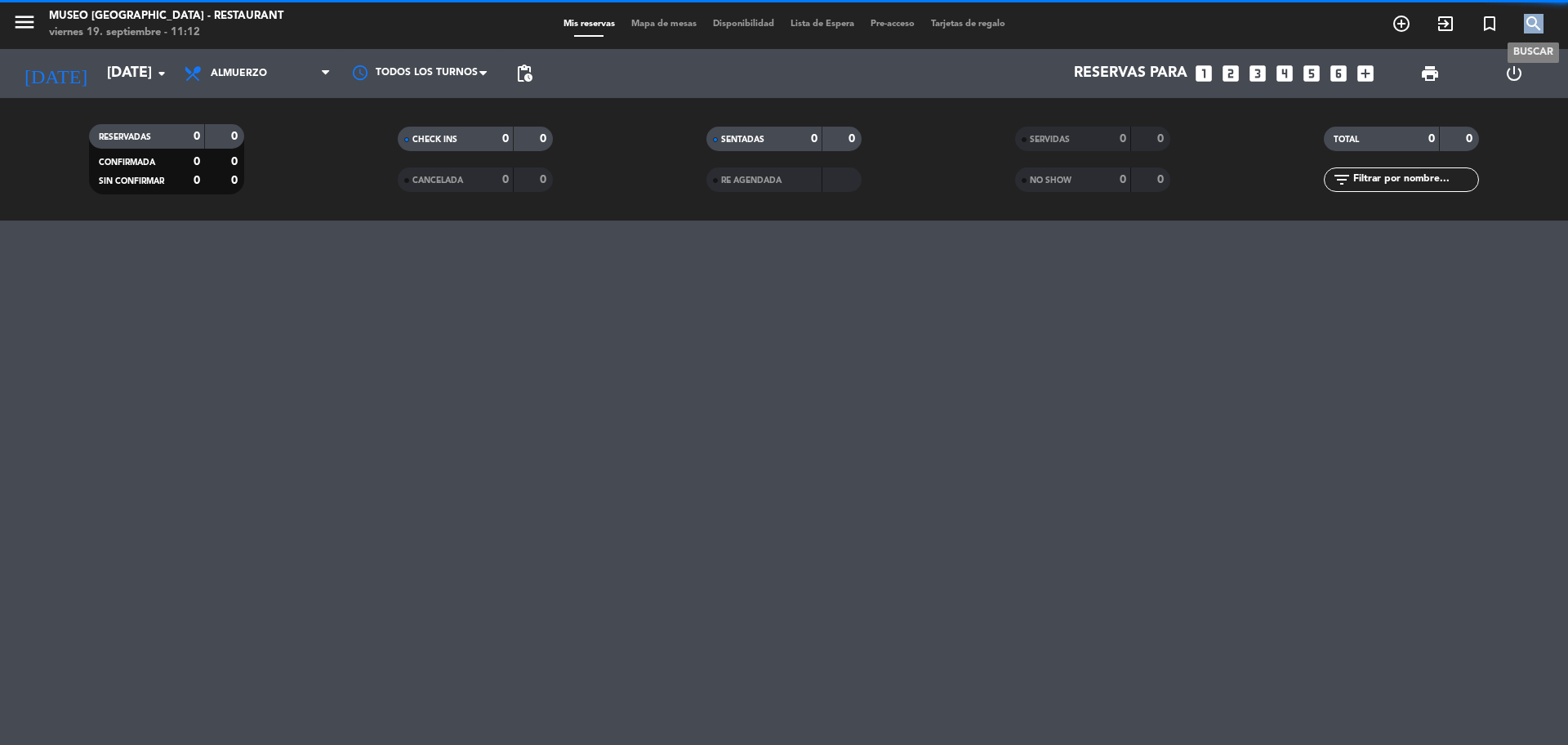
click at [1529, 27] on icon "search" at bounding box center [1534, 23] width 20 height 20
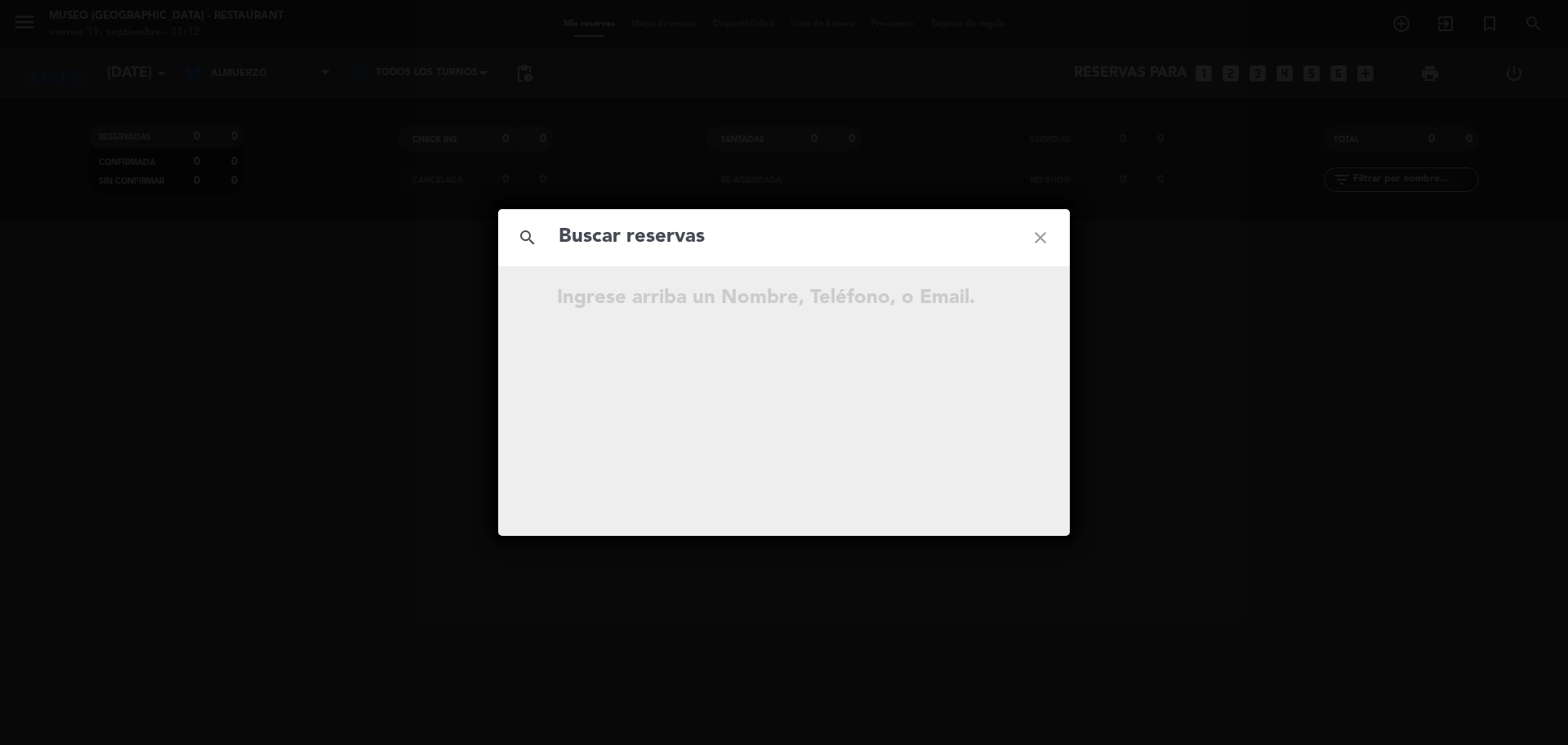
click at [701, 215] on div "search close" at bounding box center [784, 238] width 572 height 57
click at [690, 235] on input "text" at bounding box center [784, 237] width 455 height 33
paste input "988 816 761"
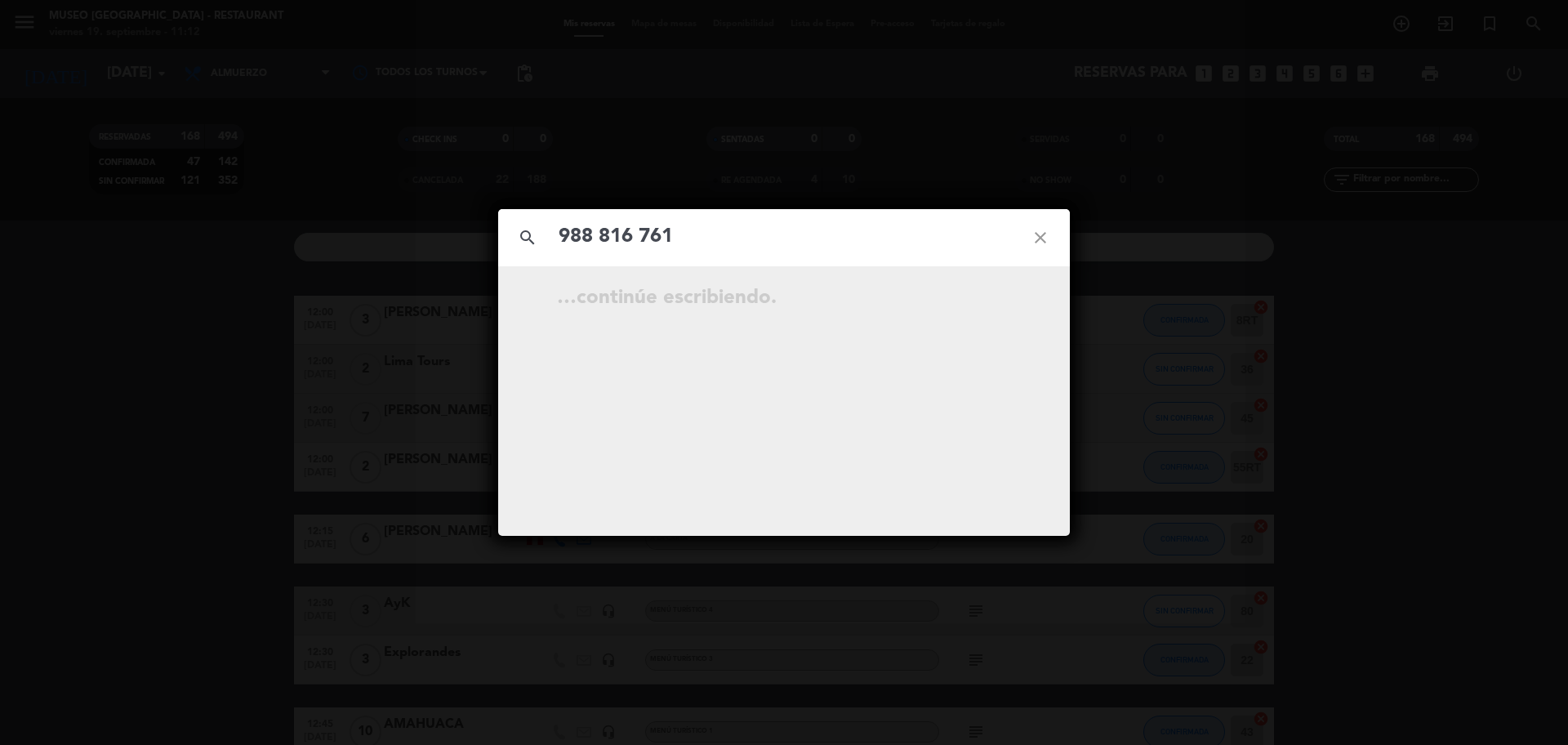
click at [645, 237] on input "988 816 761" at bounding box center [784, 237] width 455 height 33
type input "988816761"
click at [663, 238] on input "988816761" at bounding box center [784, 237] width 455 height 33
click at [1001, 292] on icon "open_in_new" at bounding box center [1000, 300] width 20 height 20
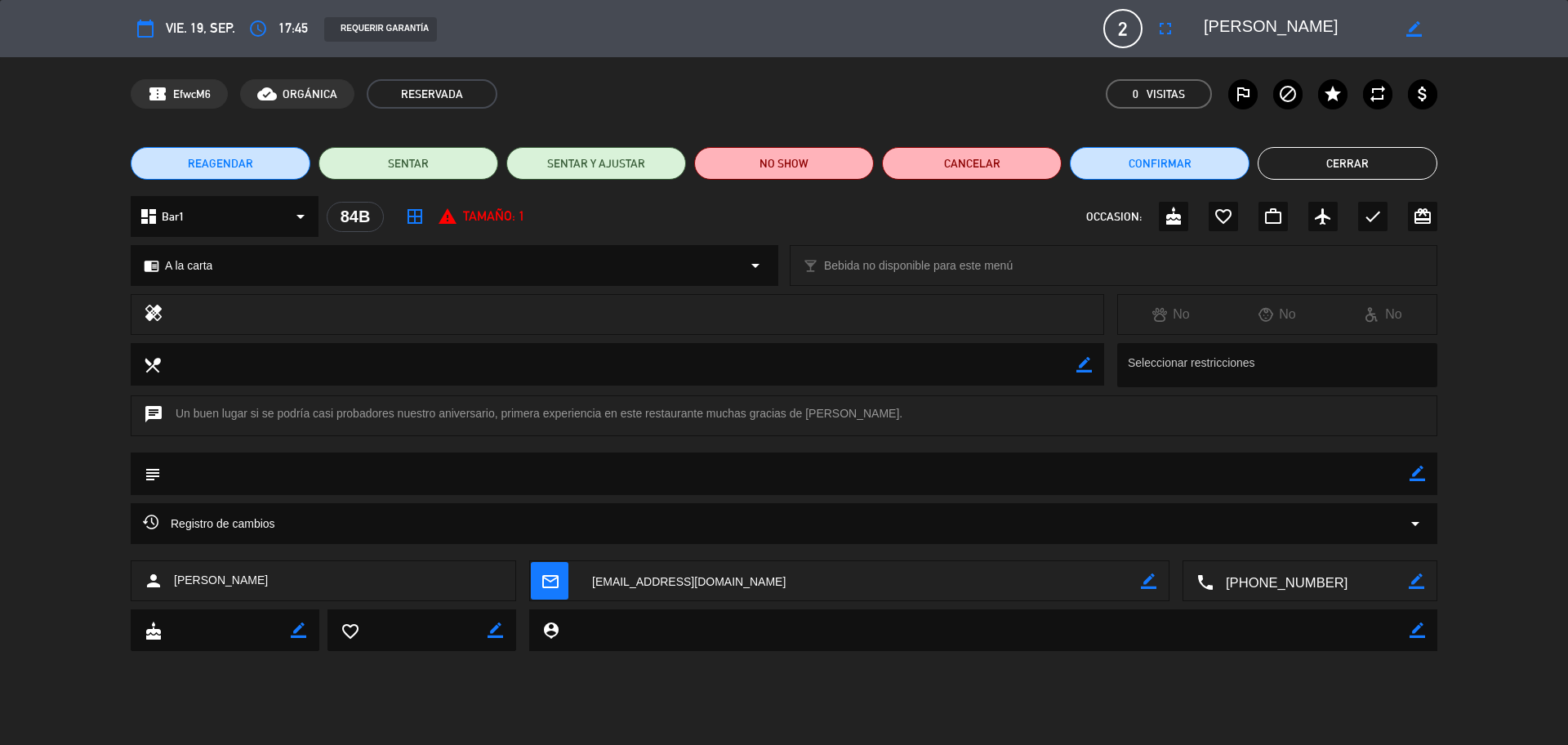
click at [225, 158] on span "REAGENDAR" at bounding box center [221, 163] width 65 height 17
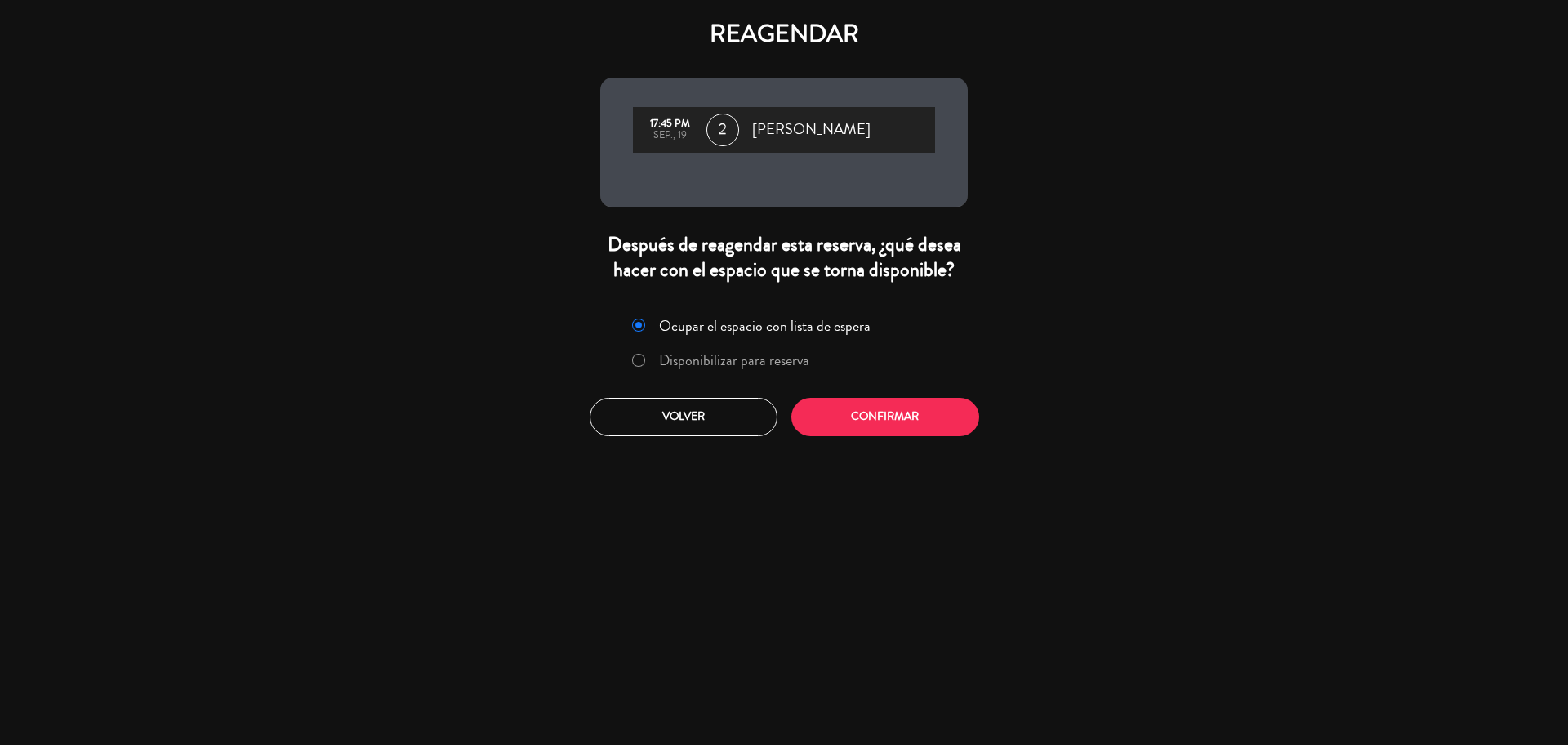
click at [767, 366] on label "Disponibilizar para reserva" at bounding box center [734, 360] width 151 height 14
click at [860, 418] on button "Confirmar" at bounding box center [886, 417] width 188 height 39
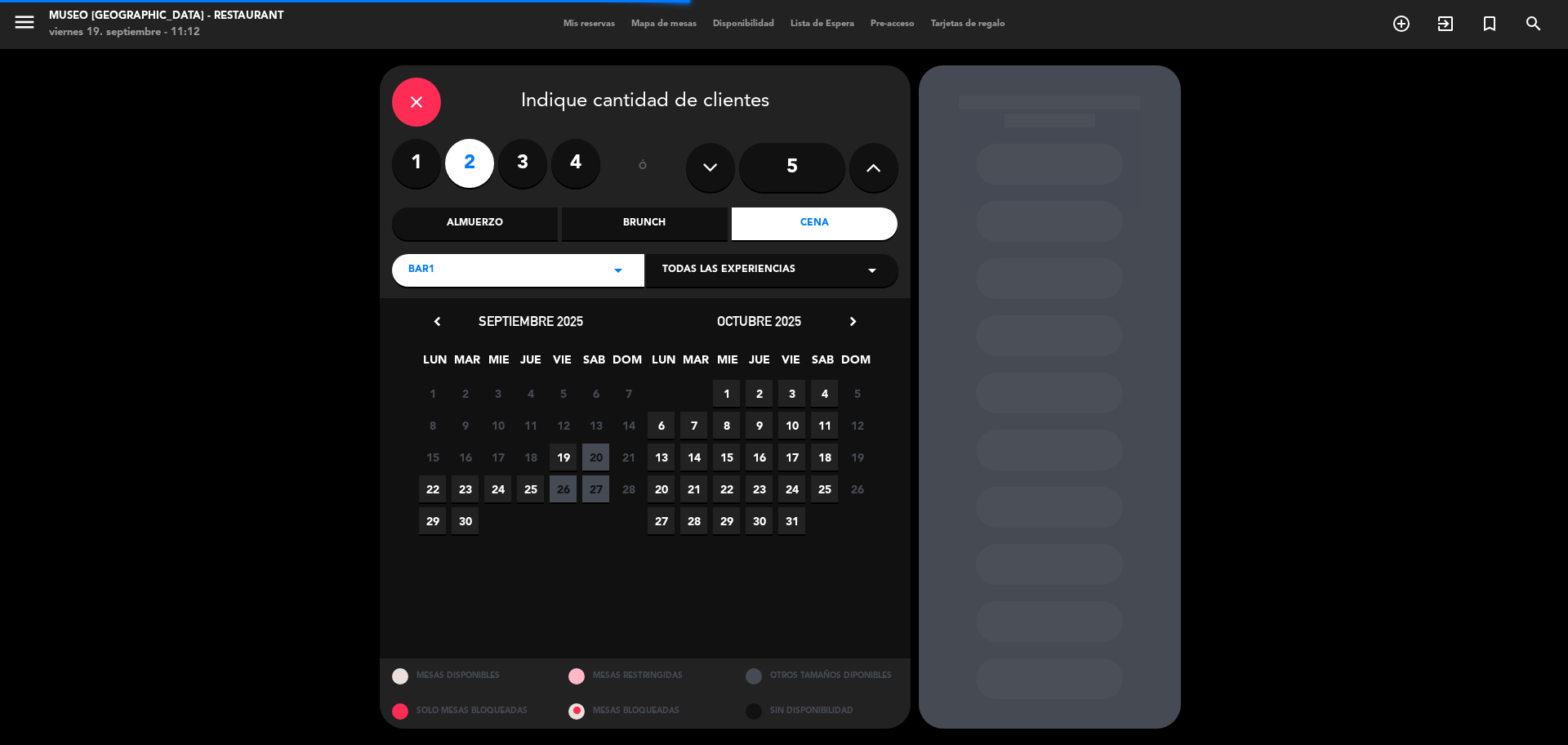
click at [528, 223] on div "Almuerzo" at bounding box center [474, 223] width 166 height 32
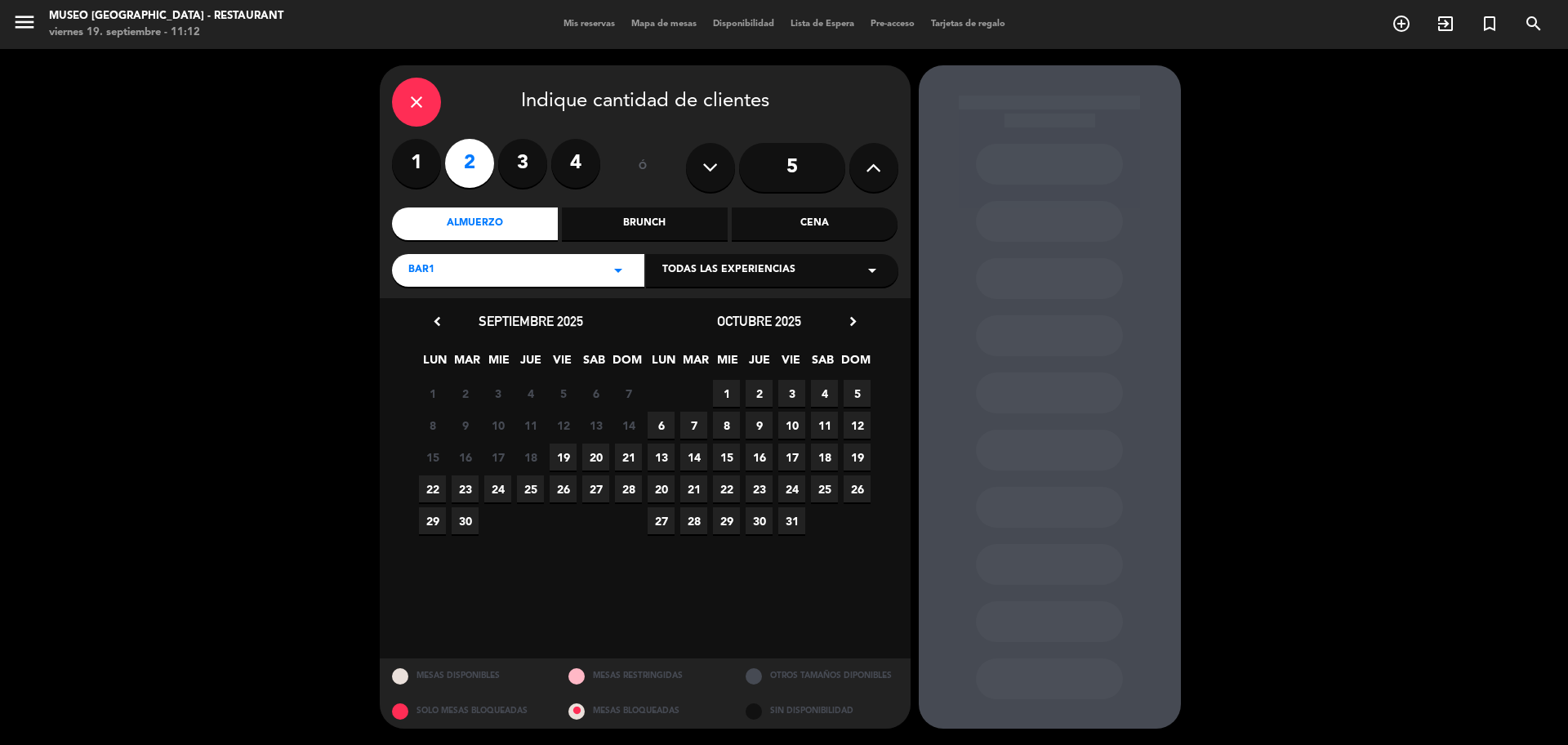
click at [594, 458] on span "20" at bounding box center [596, 457] width 27 height 27
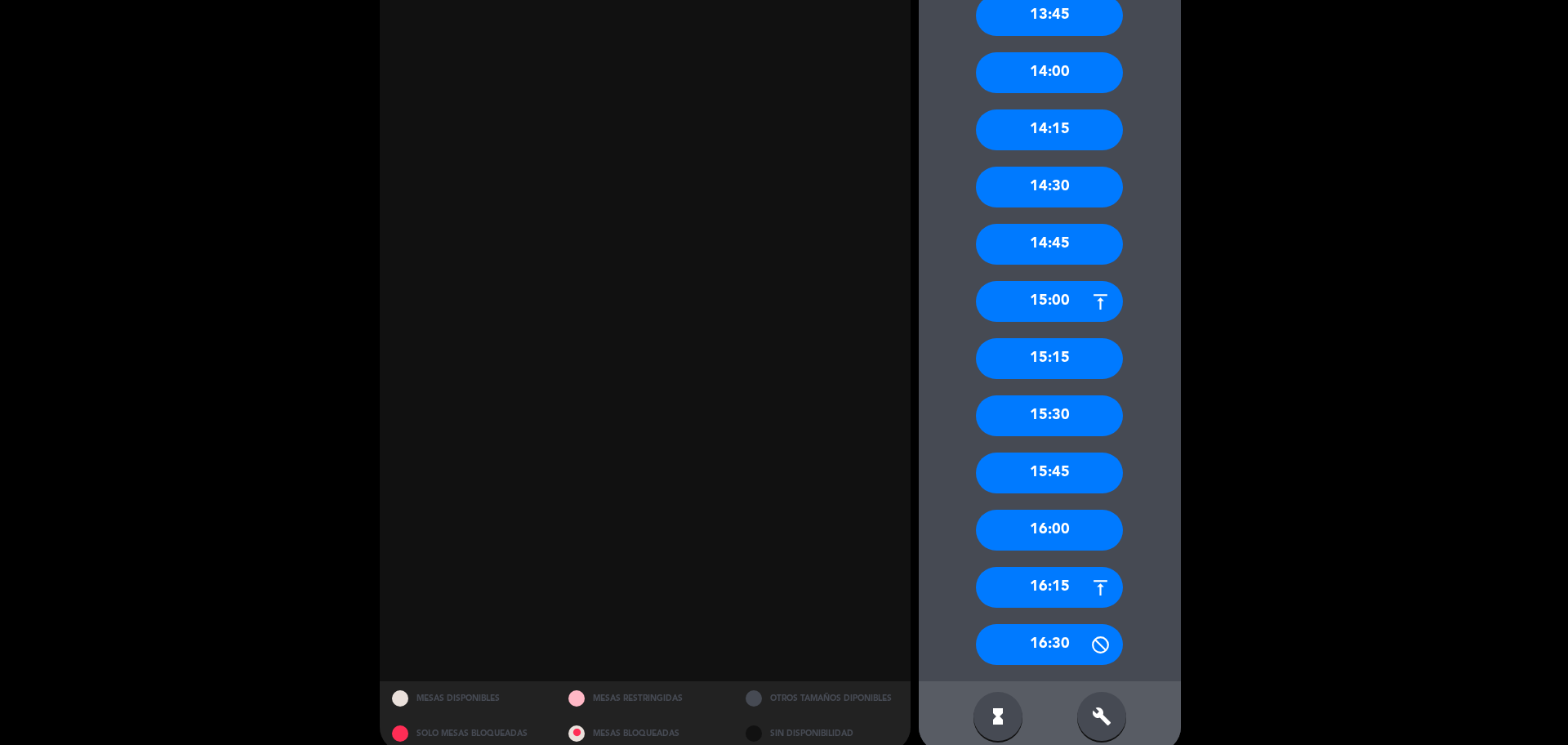
scroll to position [1285, 0]
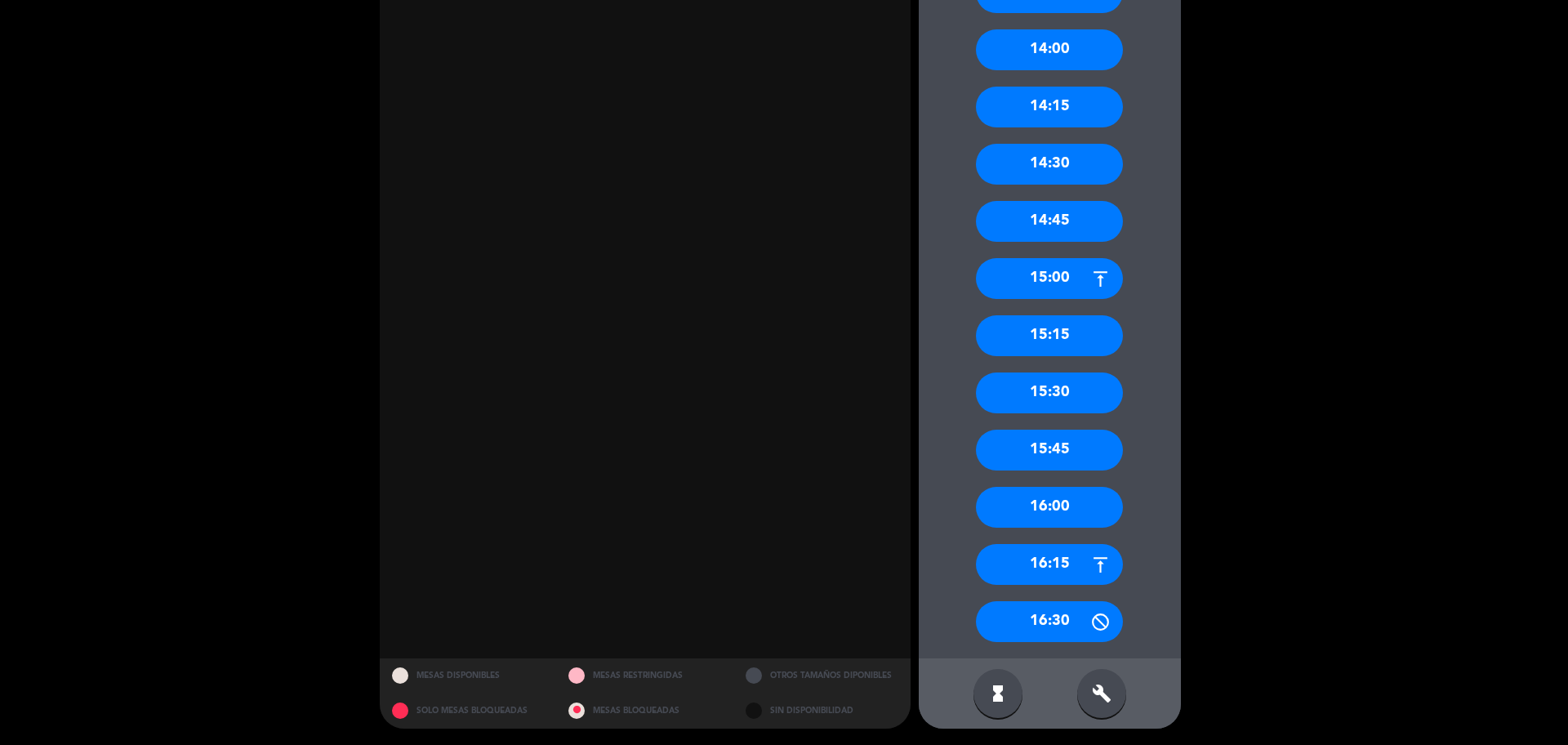
click at [1062, 513] on div "16:00" at bounding box center [1050, 507] width 147 height 41
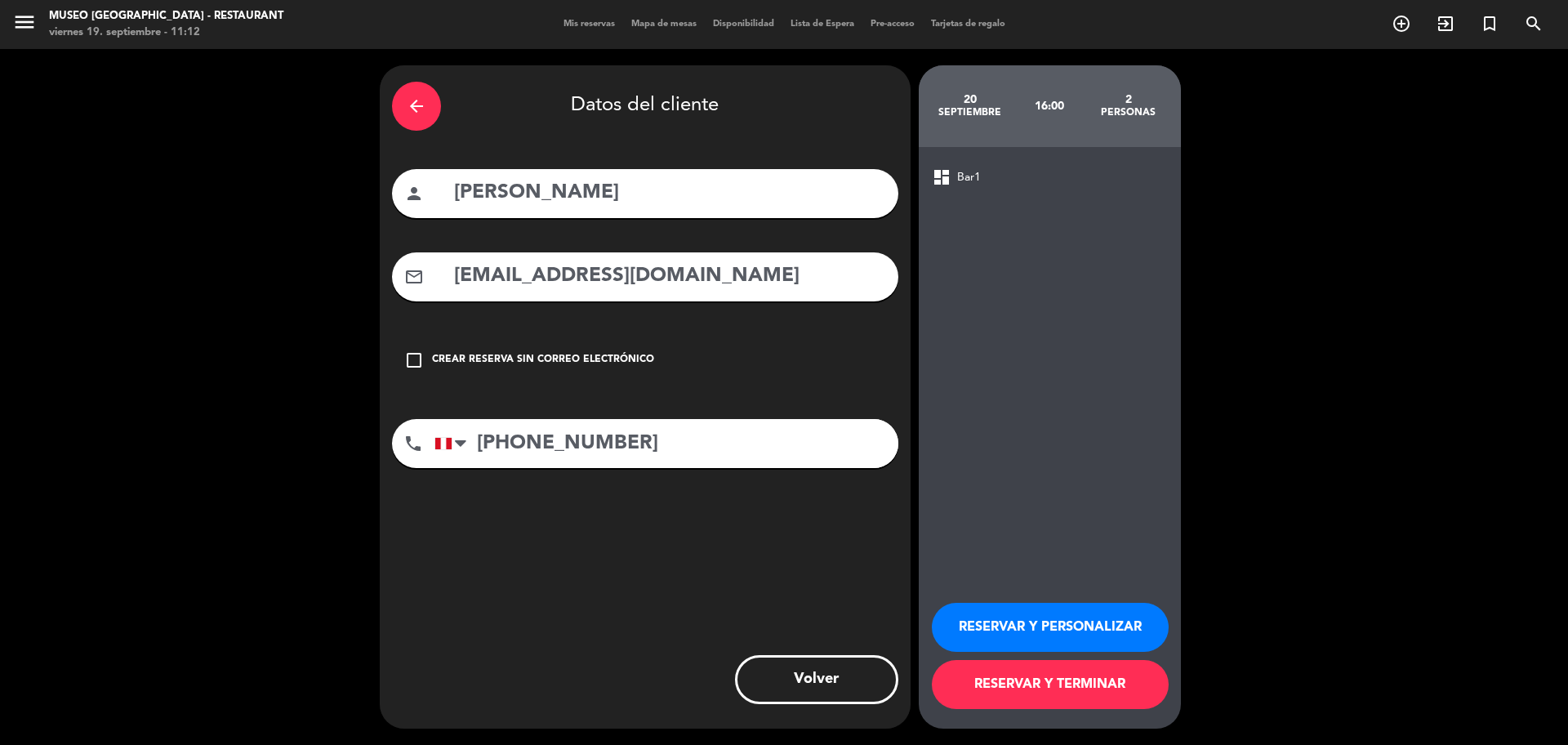
click at [952, 619] on button "RESERVAR Y PERSONALIZAR" at bounding box center [1051, 627] width 237 height 49
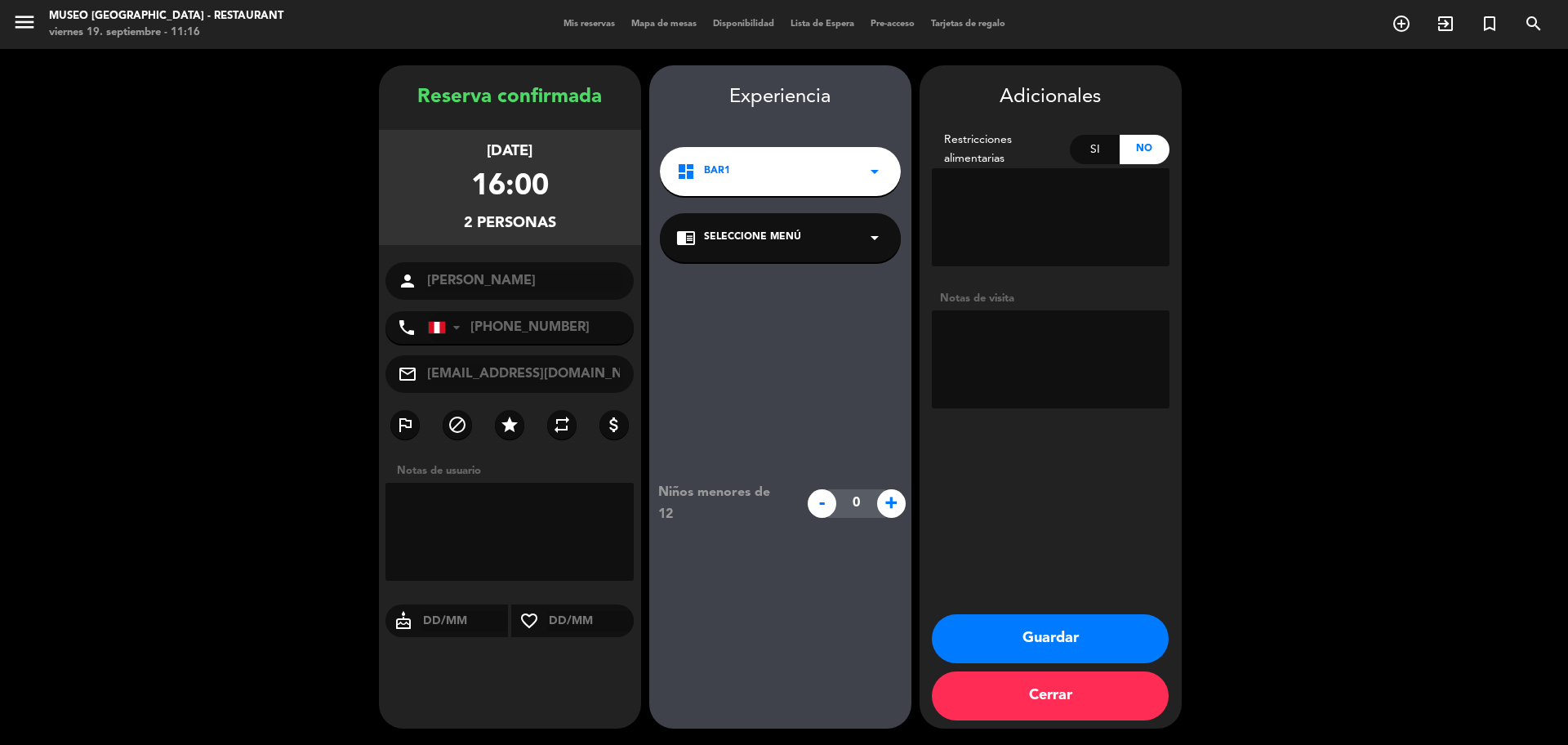
click at [682, 250] on div "chrome_reader_mode Seleccione Menú arrow_drop_down" at bounding box center [780, 238] width 241 height 49
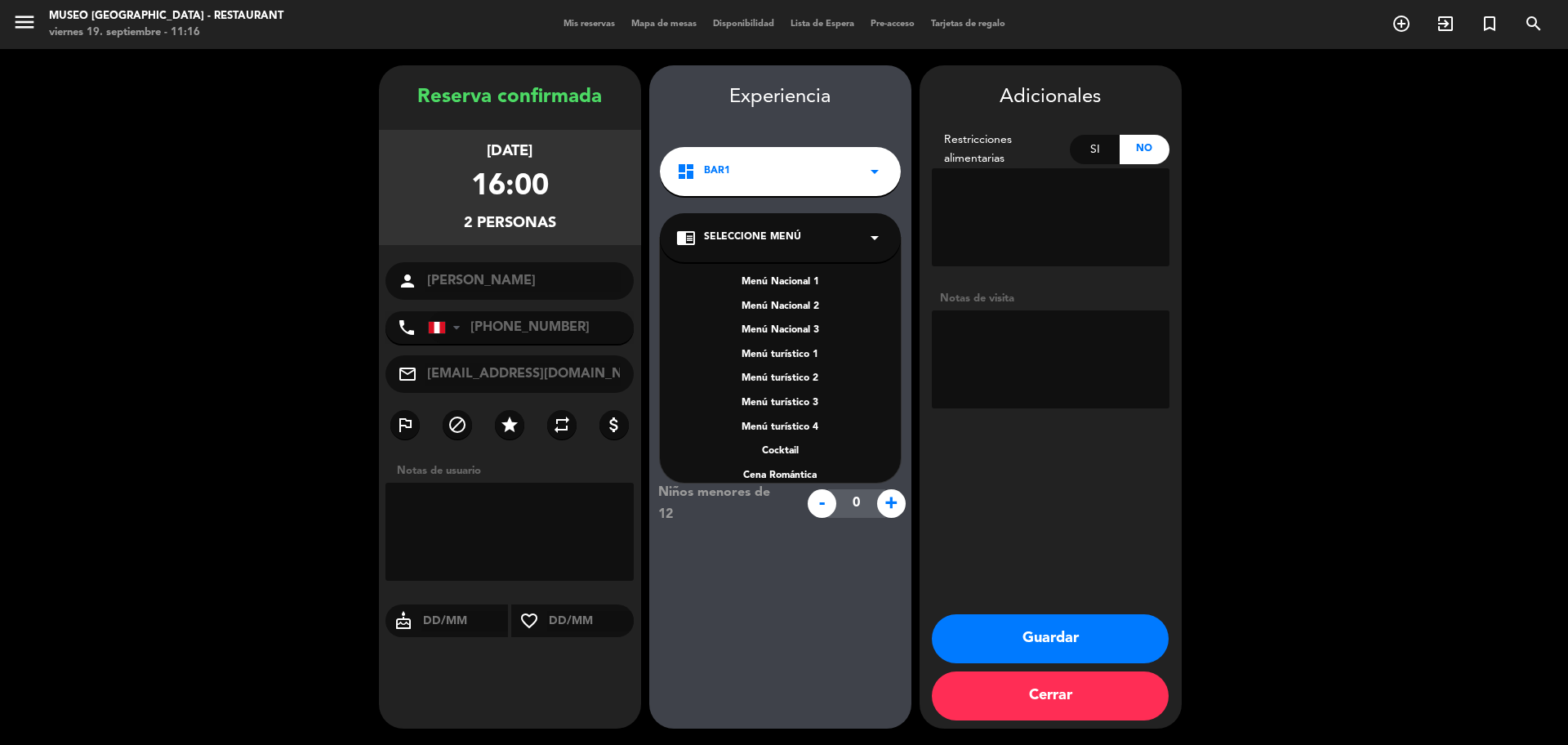
scroll to position [234, 0]
click at [796, 384] on div "A la carta" at bounding box center [780, 386] width 208 height 16
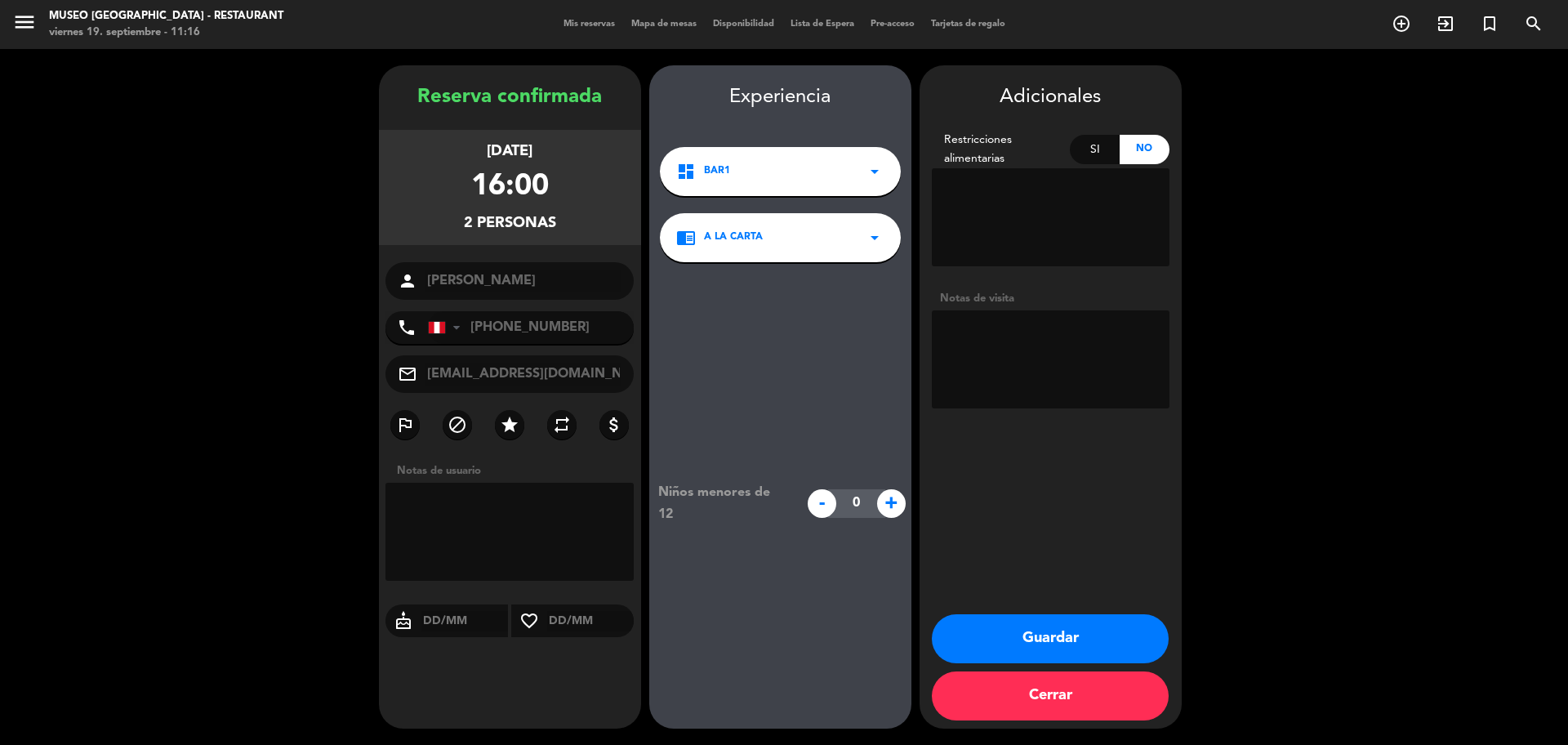
click at [1075, 637] on button "Guardar" at bounding box center [1051, 638] width 237 height 49
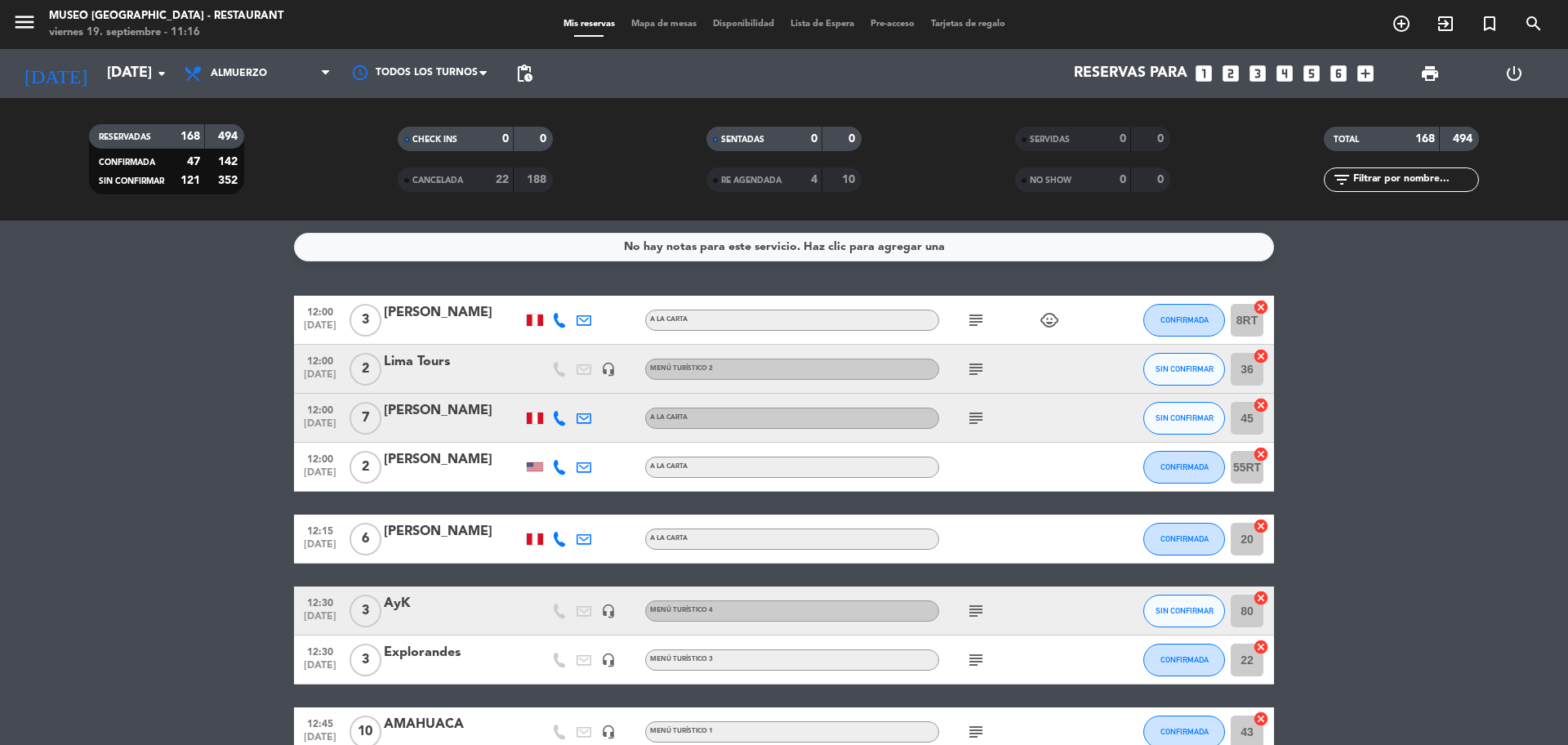
click at [1263, 67] on icon "looks_3" at bounding box center [1258, 74] width 22 height 22
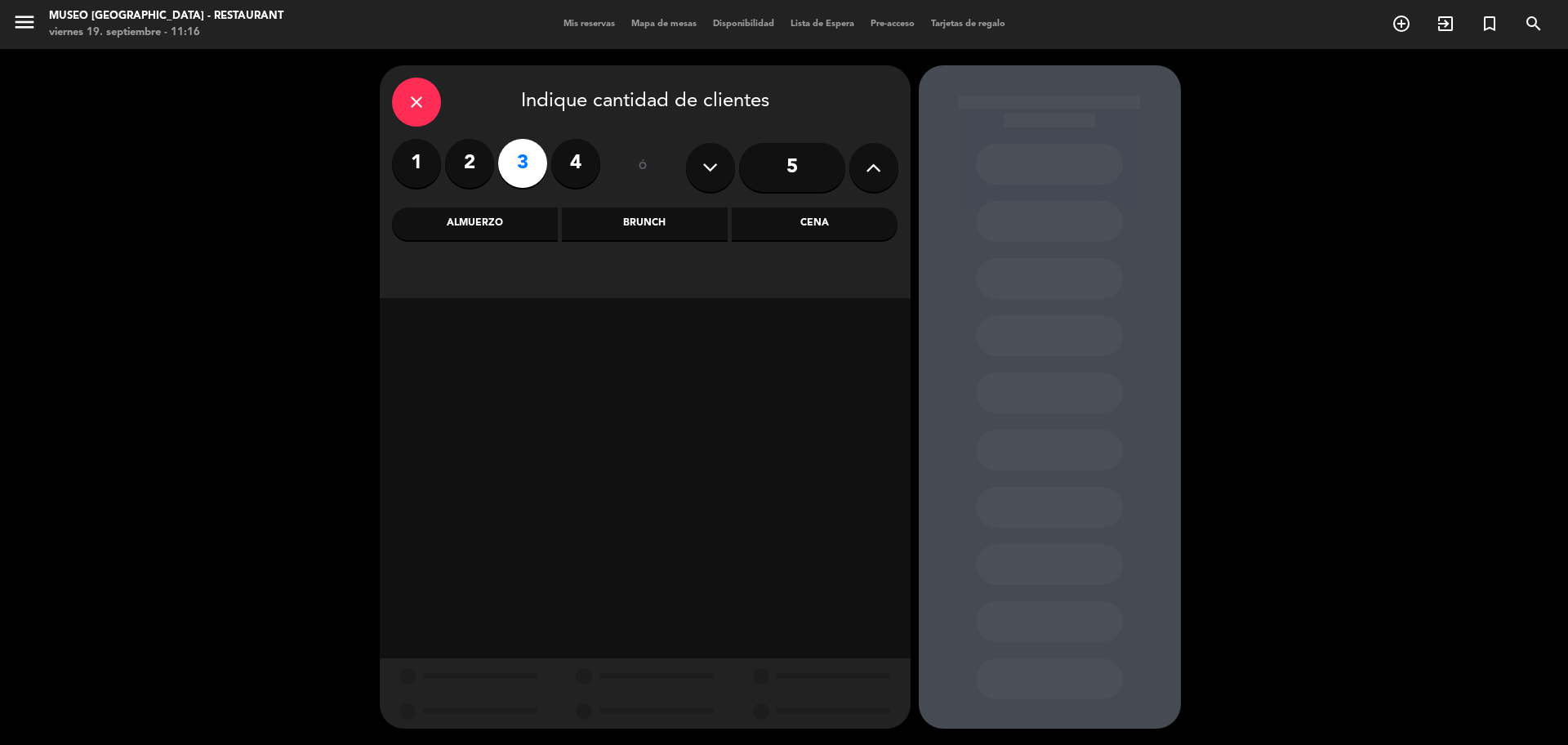
click at [790, 221] on div "Cena" at bounding box center [814, 223] width 166 height 32
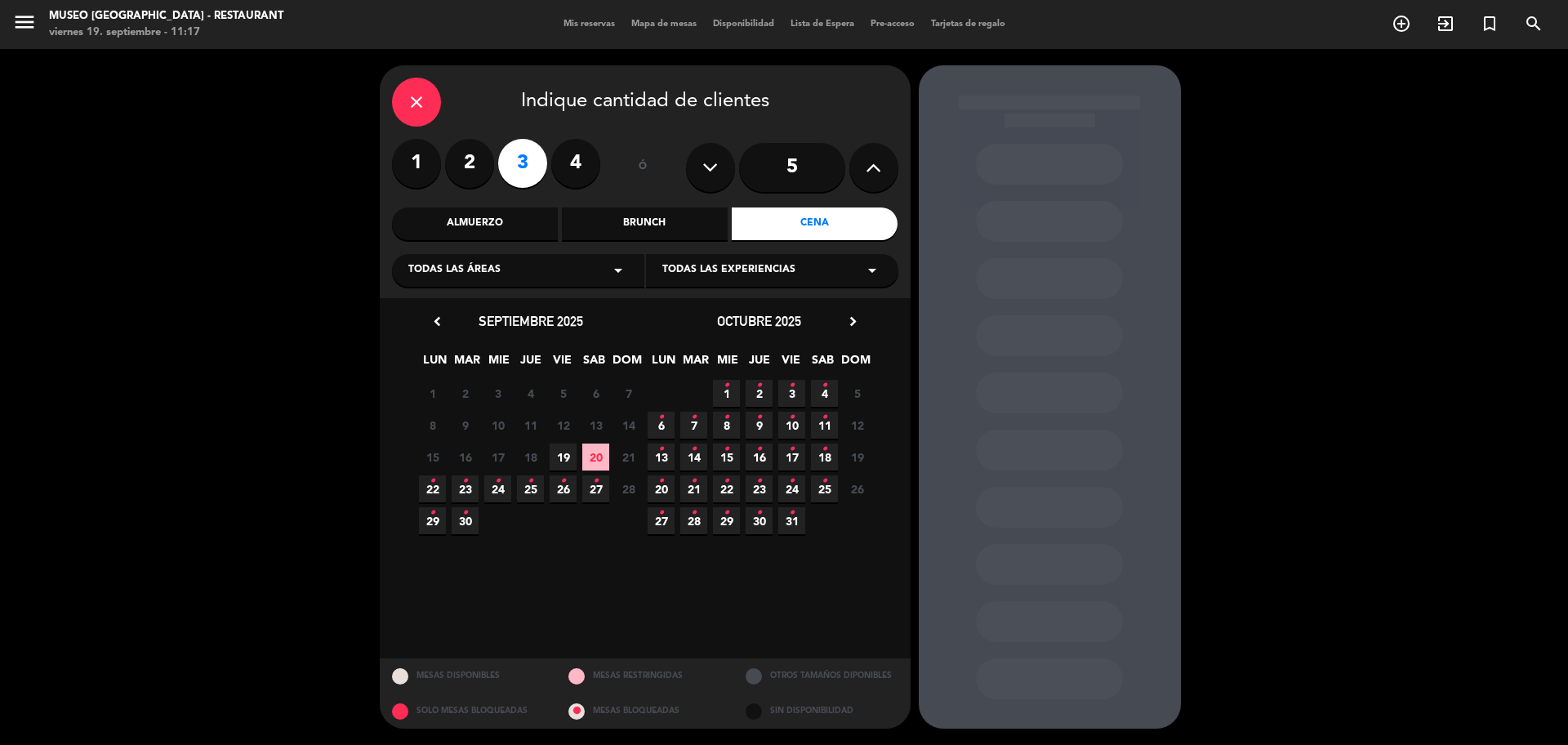
click at [558, 463] on span "19" at bounding box center [563, 457] width 27 height 27
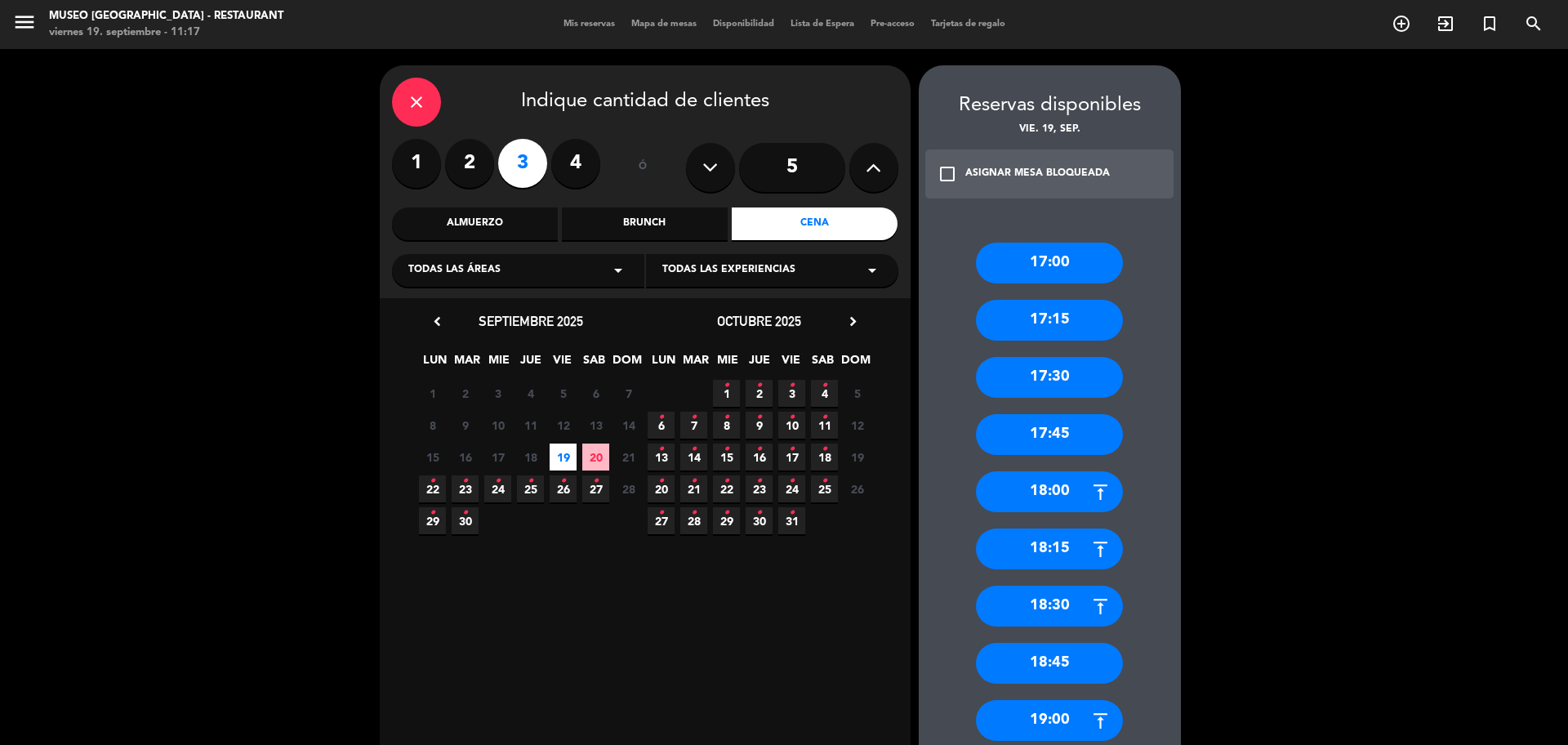
click at [506, 269] on div "Todas las áreas arrow_drop_down" at bounding box center [518, 270] width 253 height 32
drag, startPoint x: 477, startPoint y: 335, endPoint x: 475, endPoint y: 351, distance: 16.1
click at [475, 351] on div "Bar1 Jardines1 Roof Top Salón1" at bounding box center [518, 337] width 253 height 142
click at [465, 330] on div "Jardines1" at bounding box center [518, 334] width 220 height 16
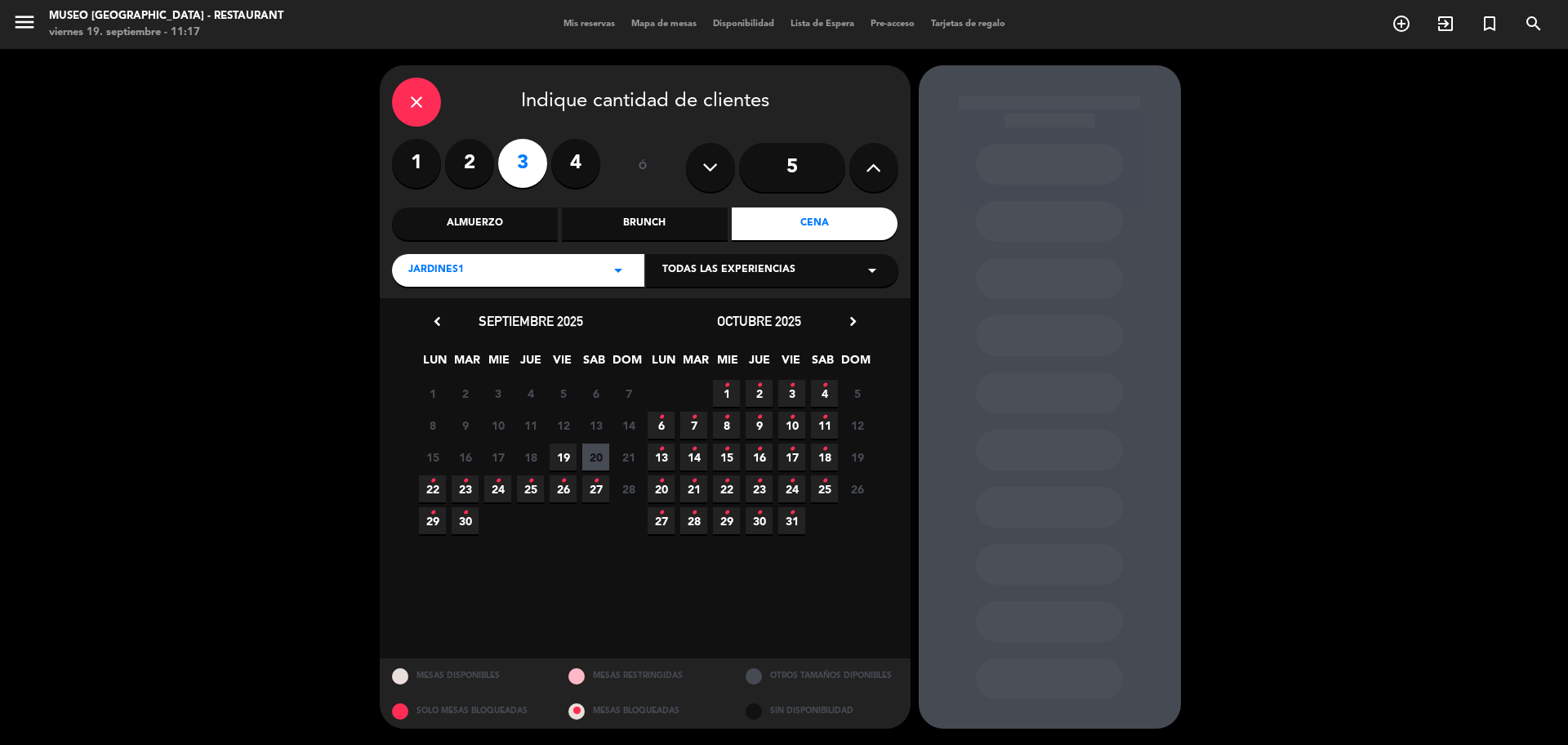
click at [568, 455] on span "19" at bounding box center [563, 457] width 27 height 27
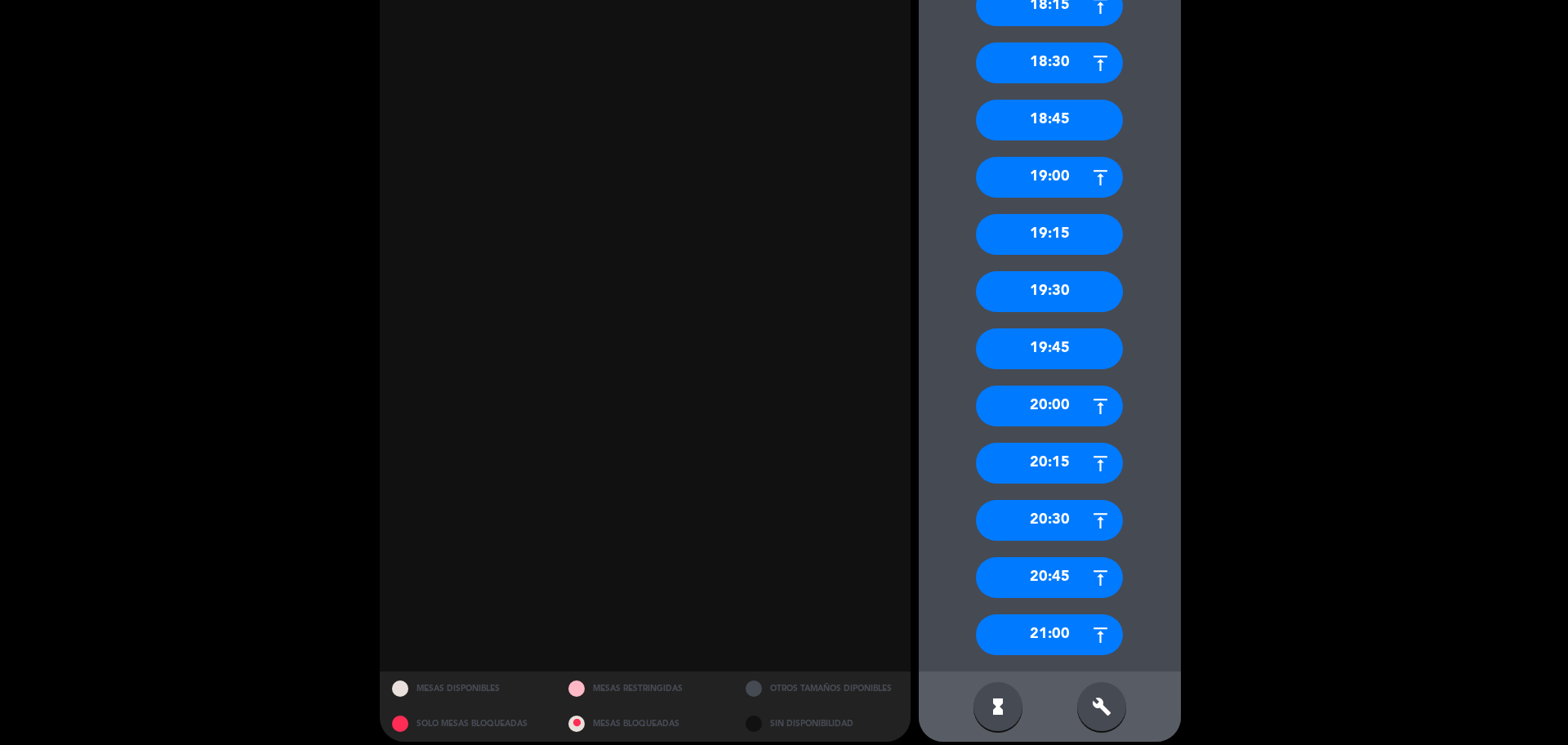
scroll to position [556, 0]
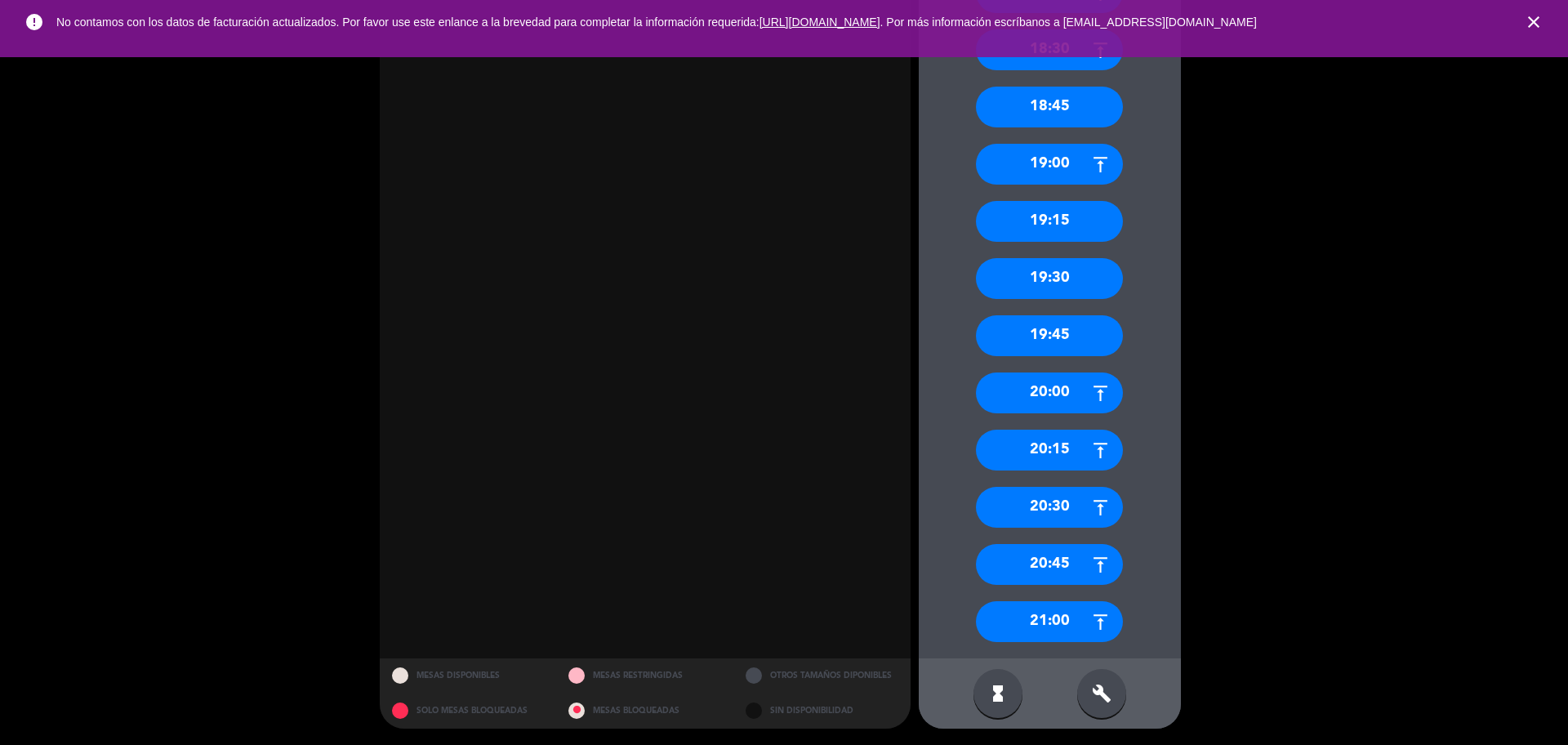
click at [1061, 279] on div "19:30" at bounding box center [1050, 279] width 147 height 41
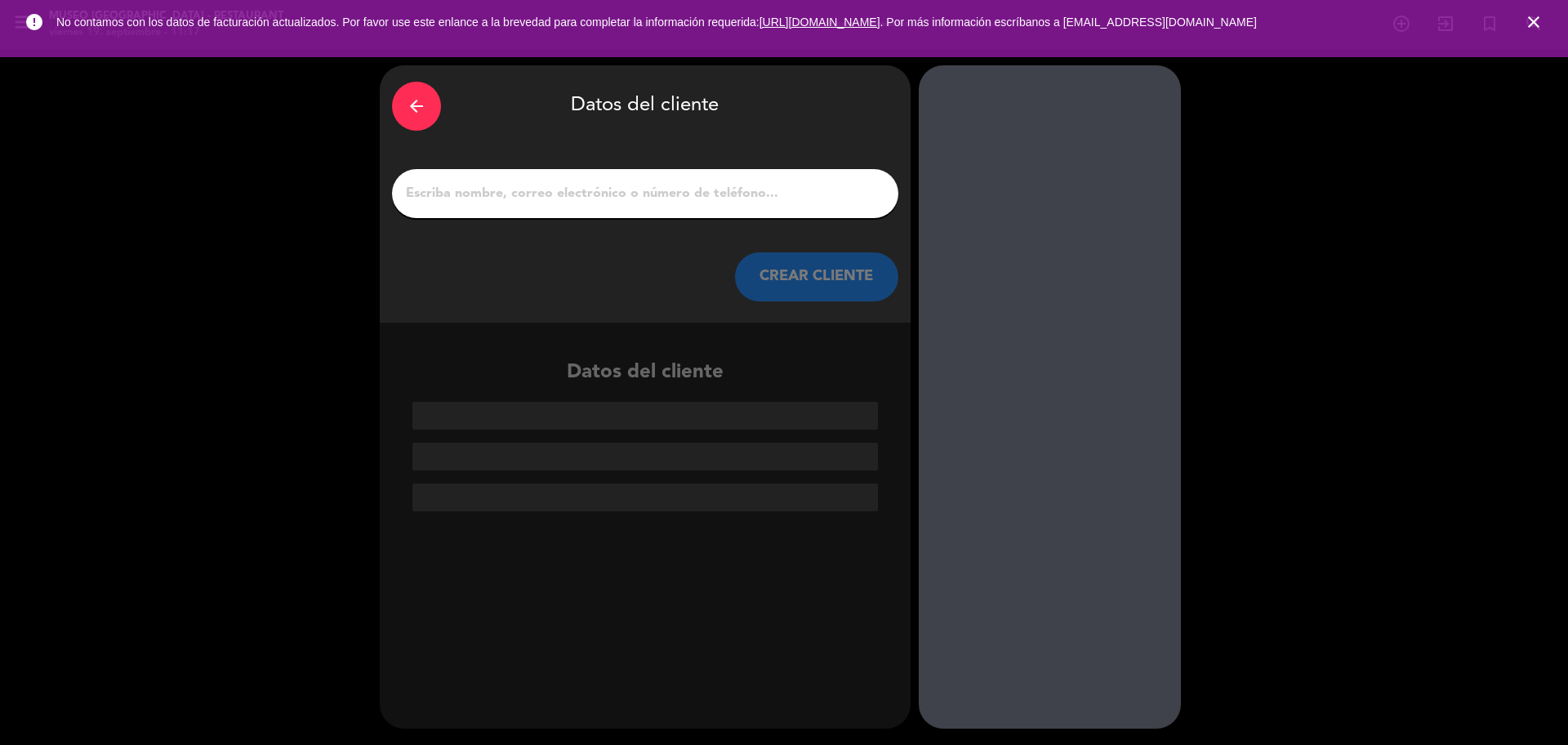
click at [415, 109] on icon "arrow_back" at bounding box center [417, 107] width 20 height 20
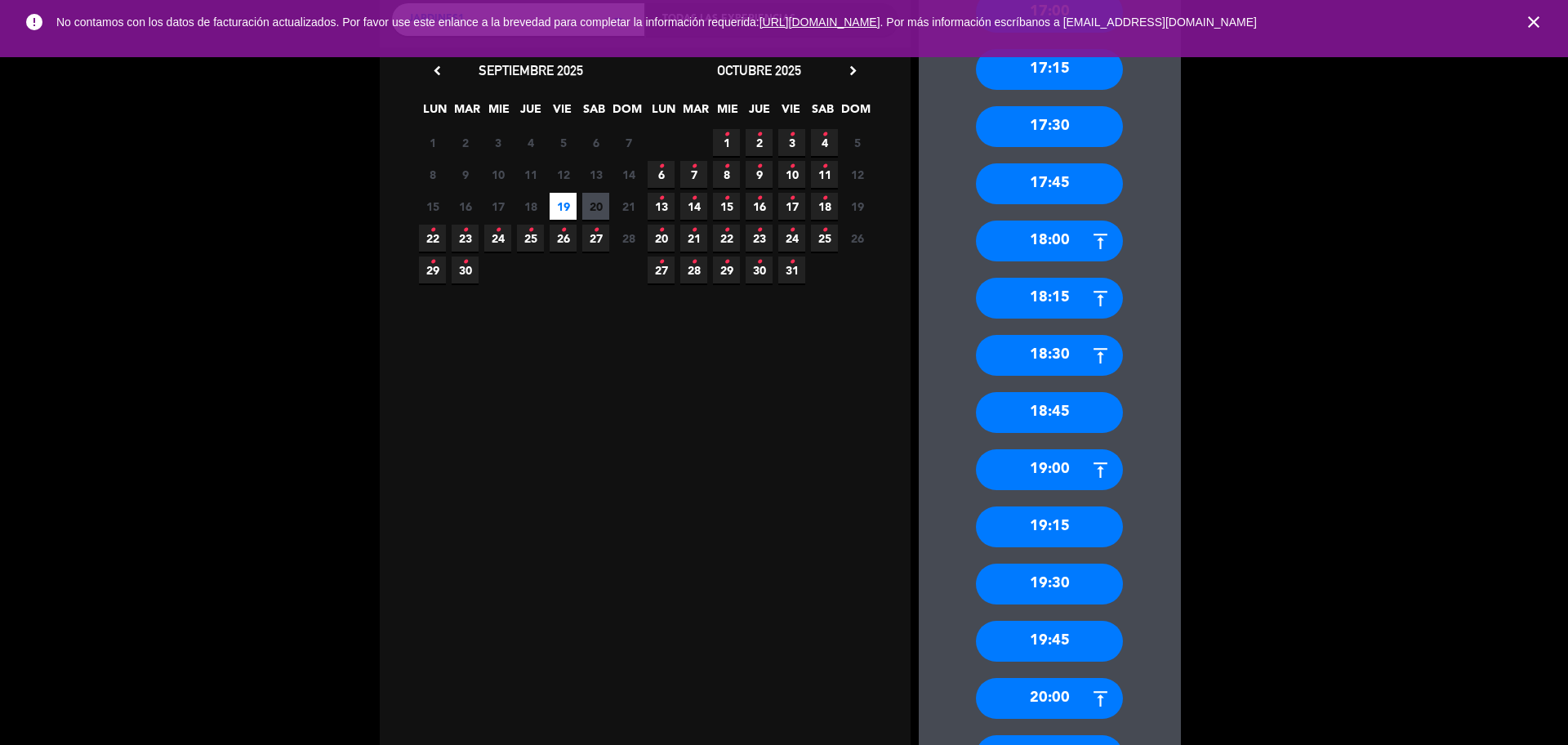
scroll to position [510, 0]
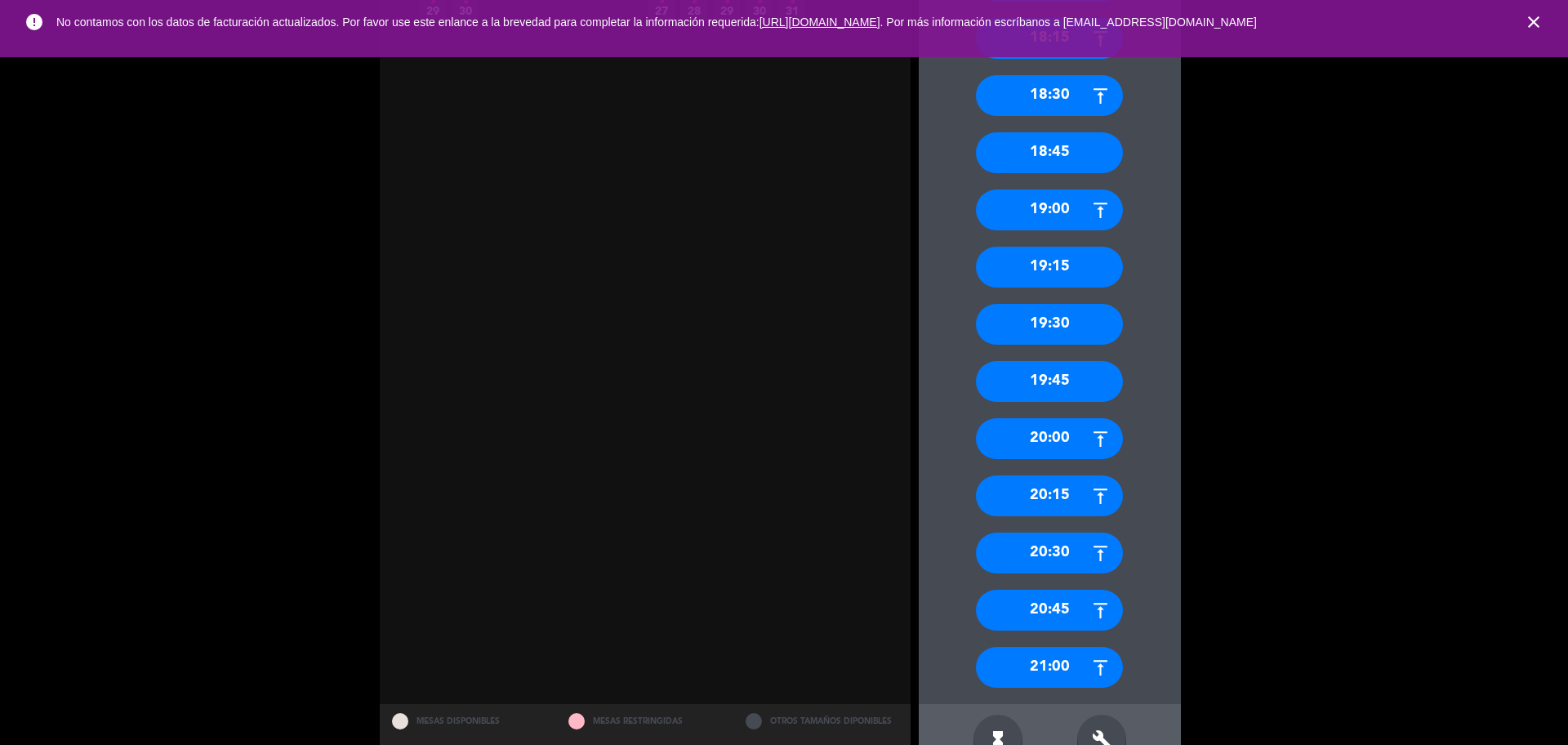
click at [1085, 332] on div "19:30" at bounding box center [1050, 325] width 147 height 41
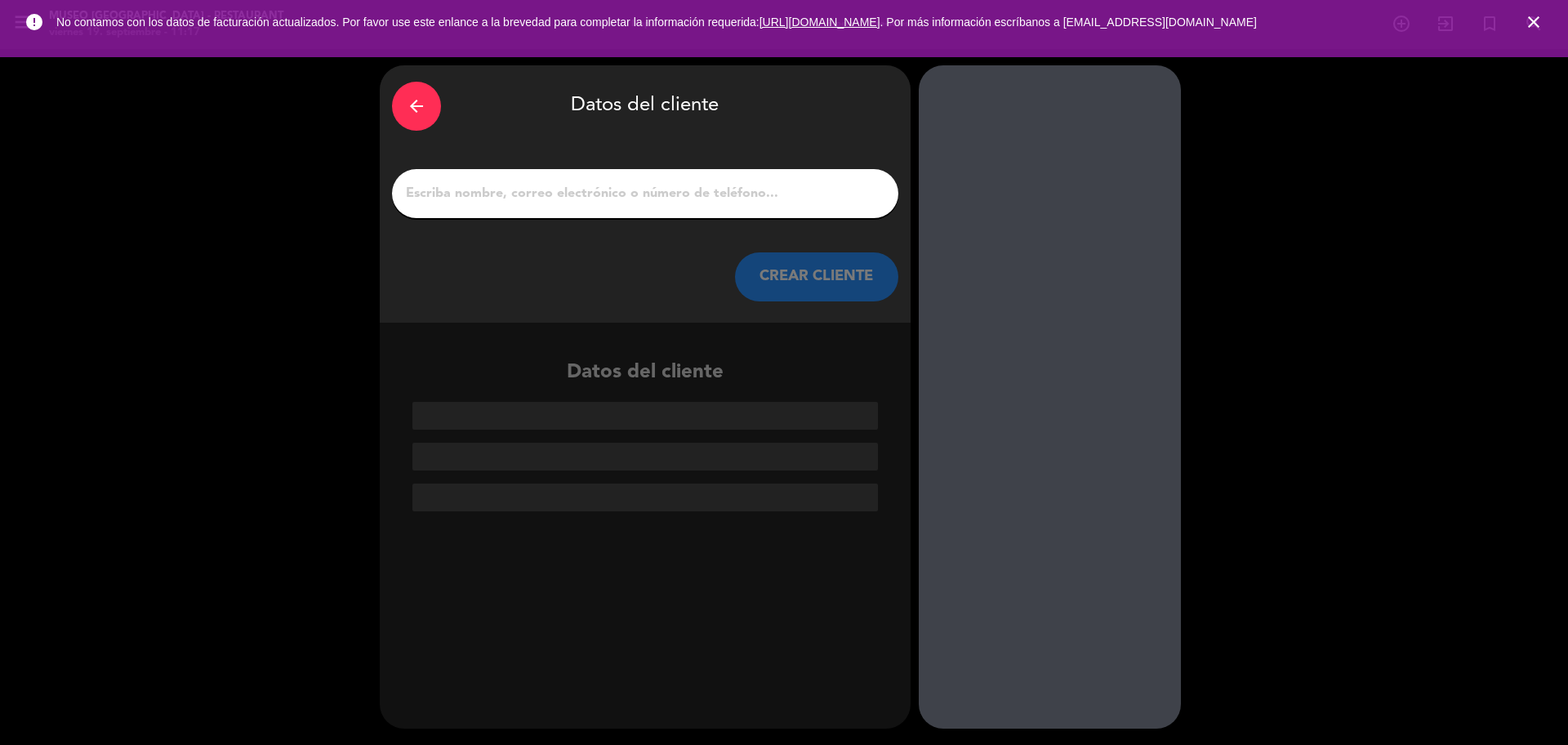
scroll to position [0, 0]
click at [547, 195] on input "1" at bounding box center [645, 194] width 482 height 23
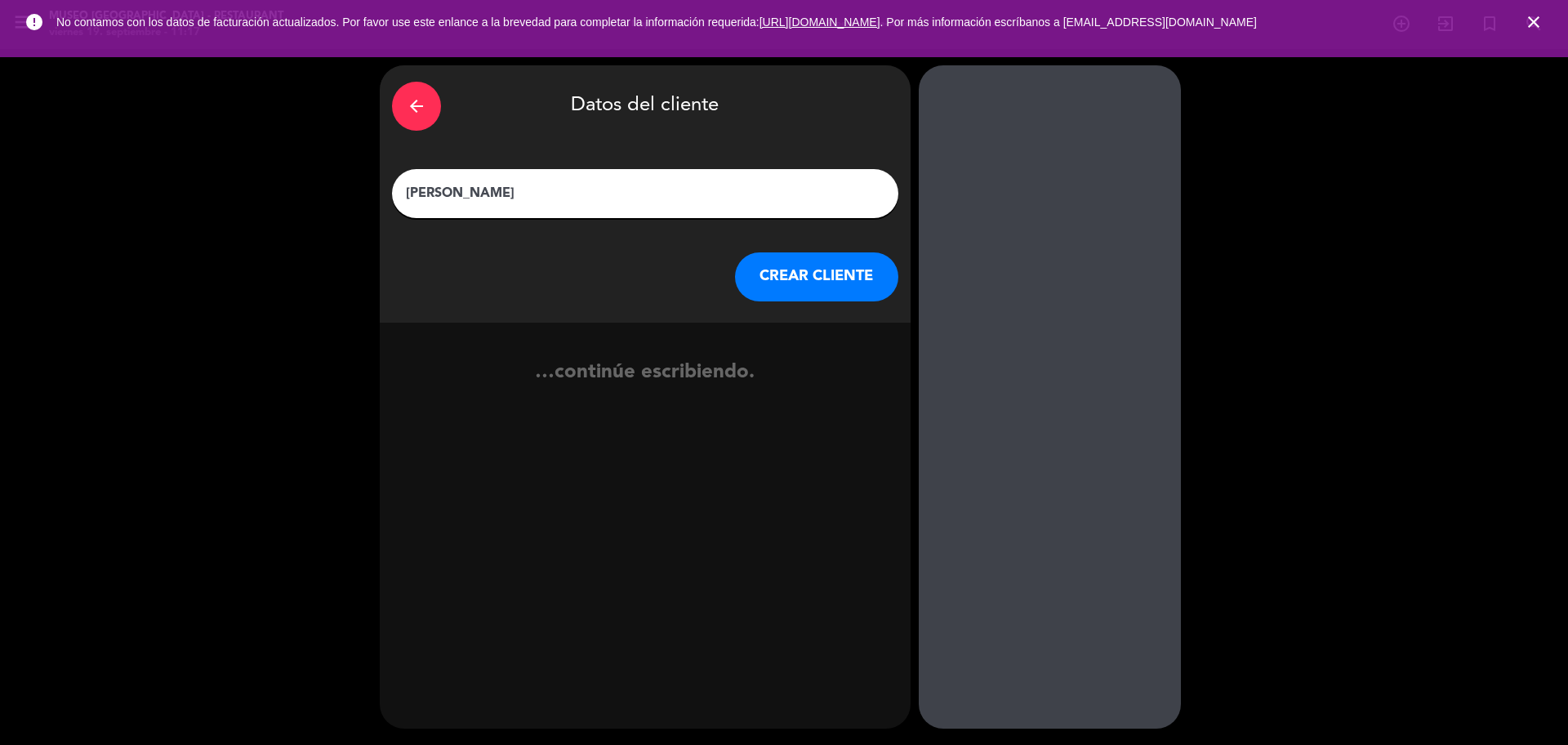
type input "[PERSON_NAME]"
click at [793, 264] on button "CREAR CLIENTE" at bounding box center [817, 277] width 163 height 49
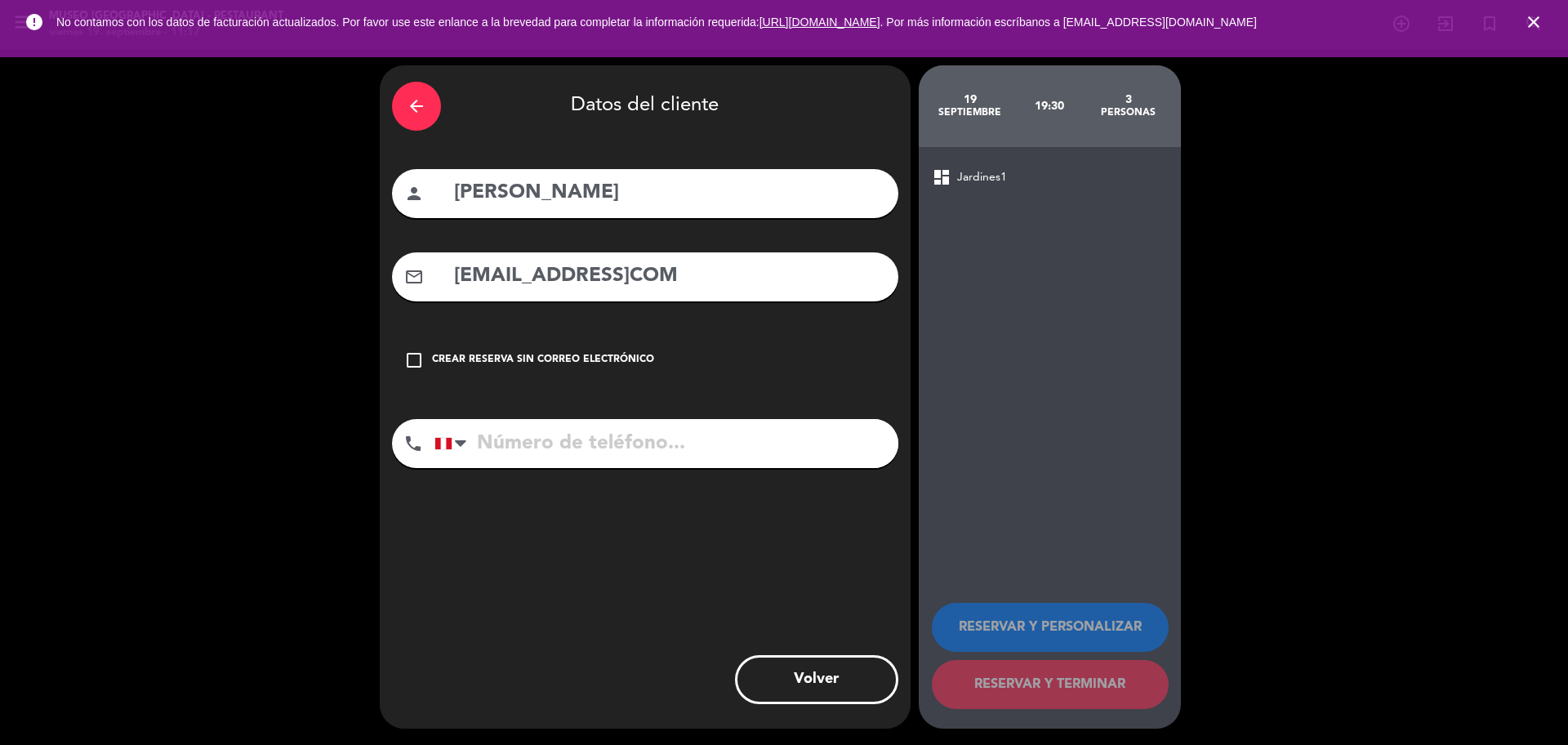
type input "[EMAIL_ADDRESS]COM"
click at [712, 437] on input "tel" at bounding box center [666, 443] width 463 height 49
type input "951590016"
click at [684, 281] on input "[EMAIL_ADDRESS]COM" at bounding box center [670, 276] width 434 height 33
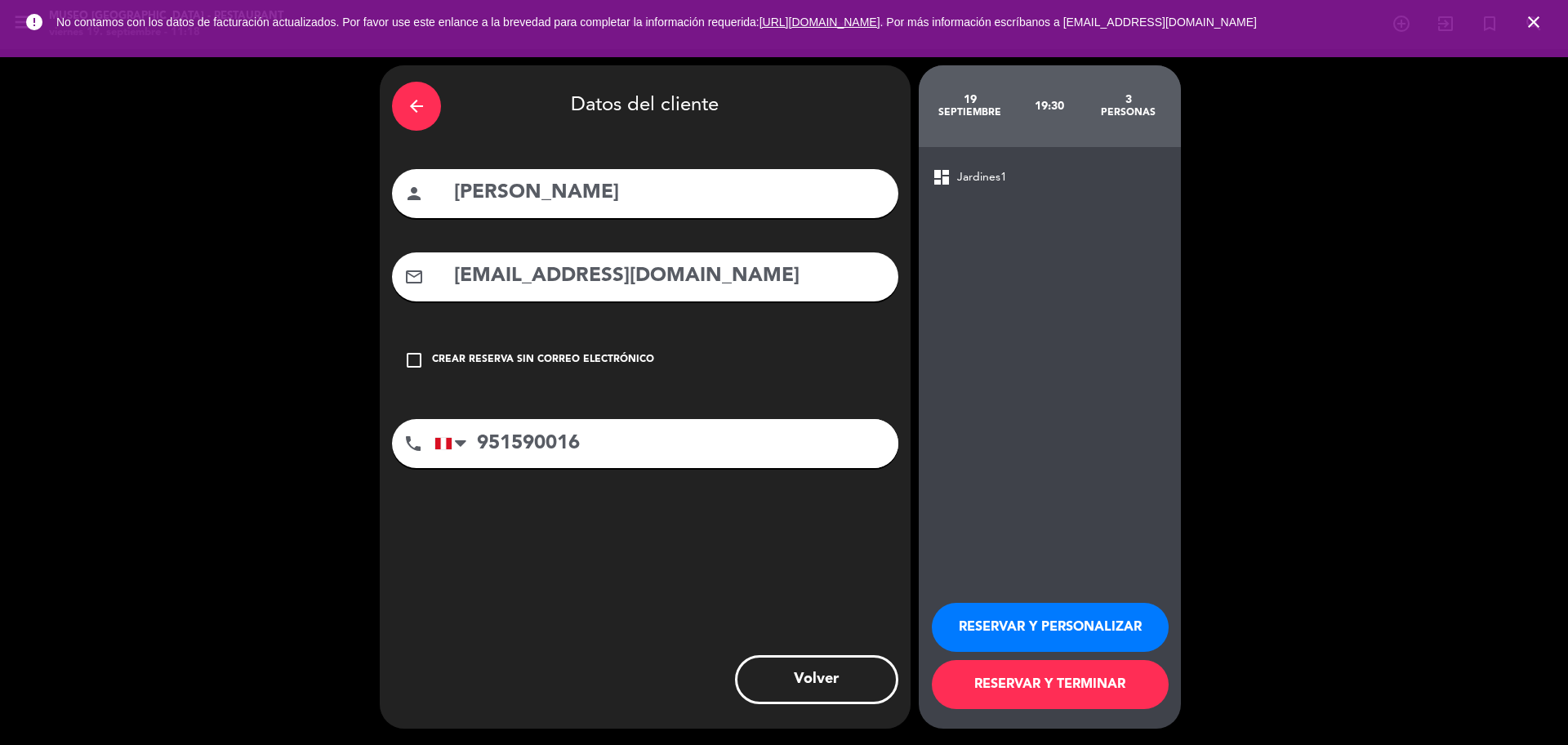
type input "[EMAIL_ADDRESS][DOMAIN_NAME]"
click at [1139, 620] on button "RESERVAR Y PERSONALIZAR" at bounding box center [1051, 627] width 237 height 49
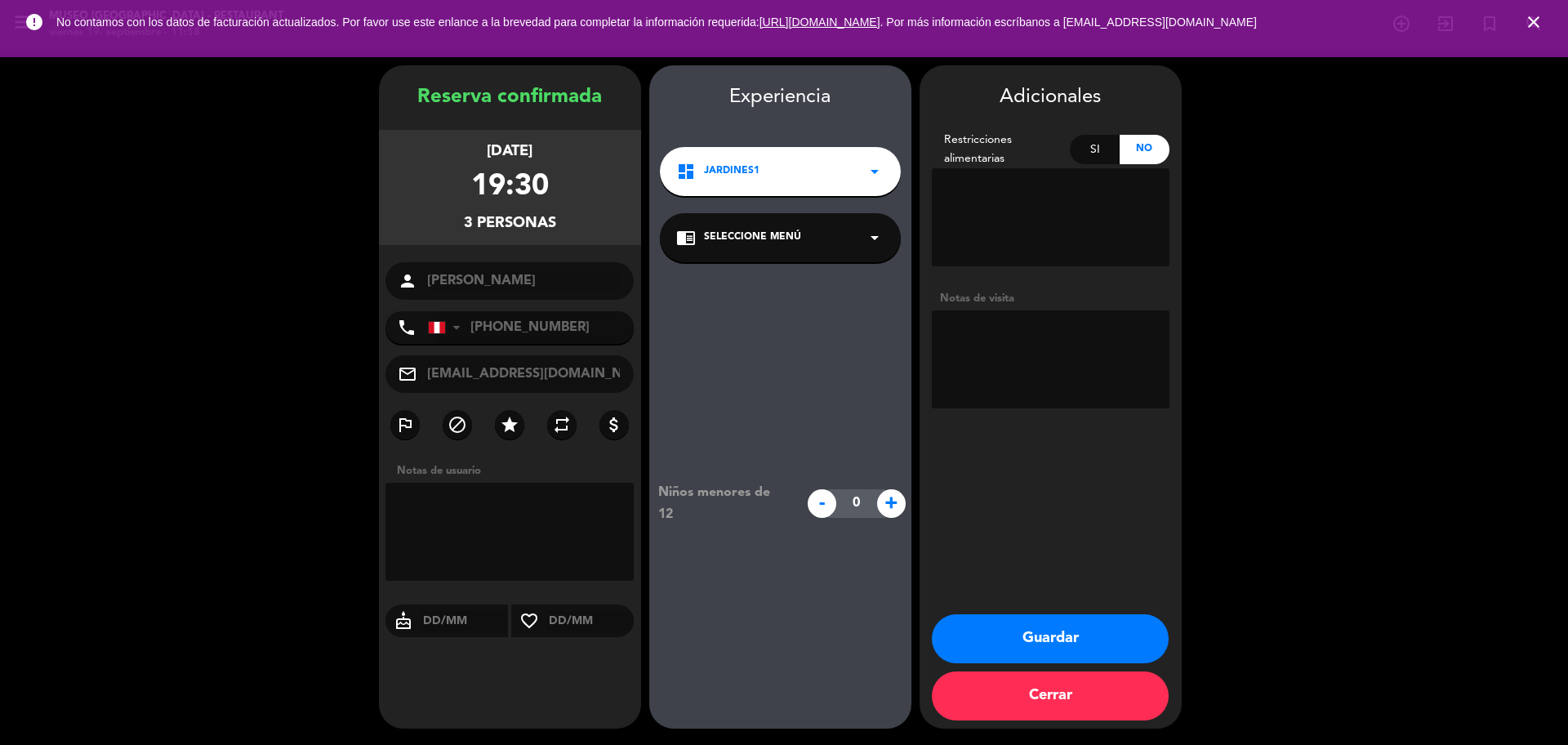
click at [775, 241] on span "Seleccione Menú" at bounding box center [752, 238] width 97 height 16
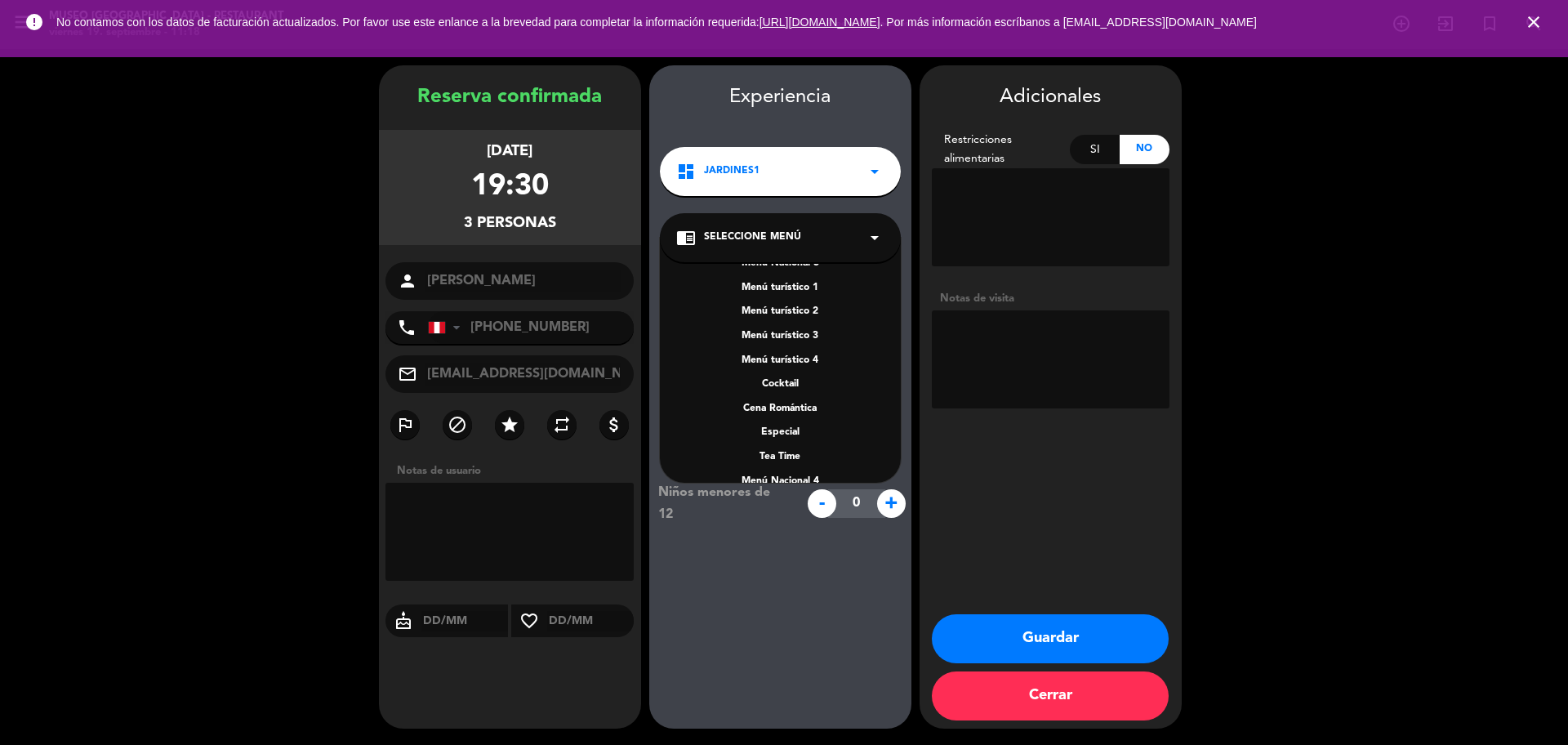
scroll to position [204, 0]
click at [785, 419] on div "A la carta" at bounding box center [780, 417] width 208 height 16
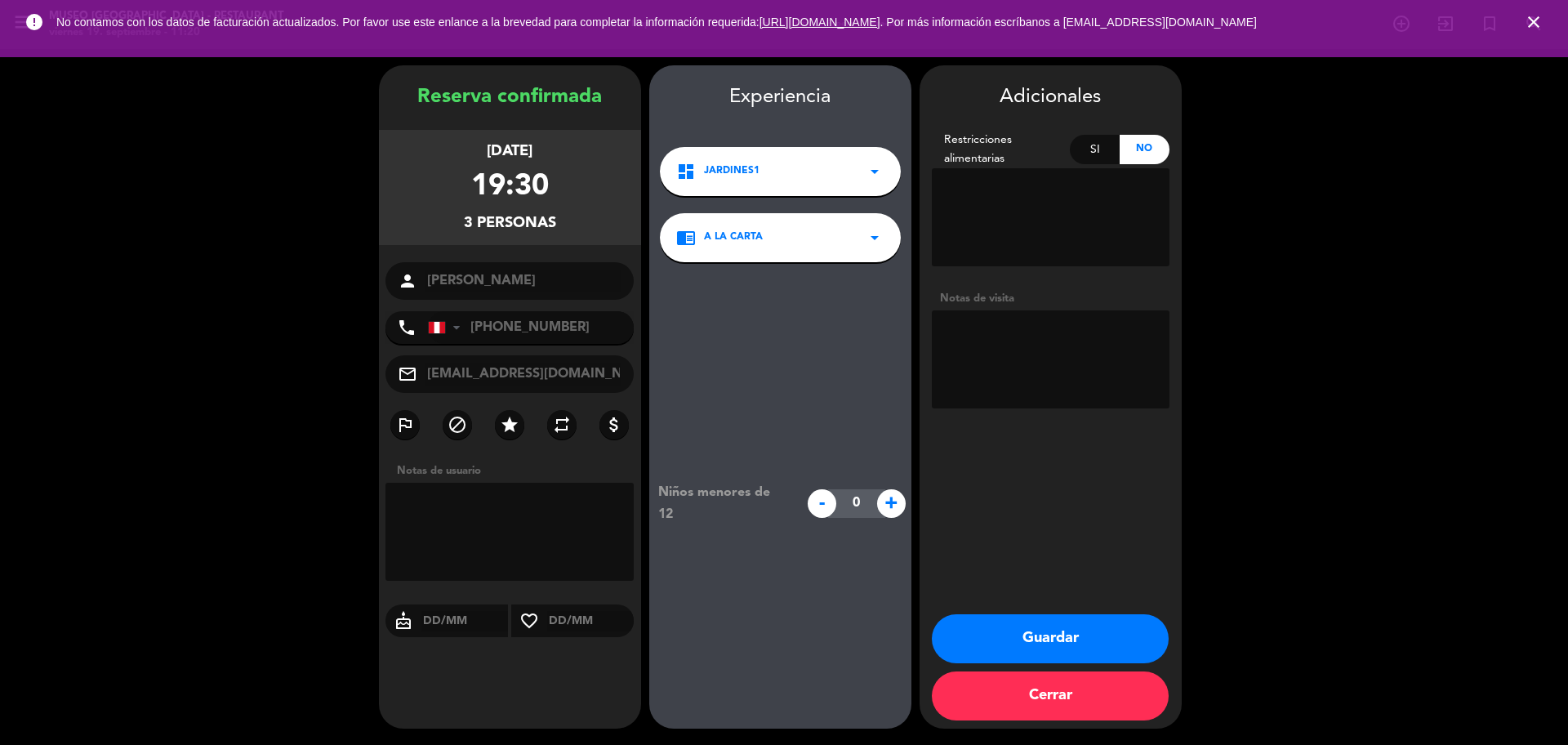
click at [1061, 658] on button "Guardar" at bounding box center [1051, 638] width 237 height 49
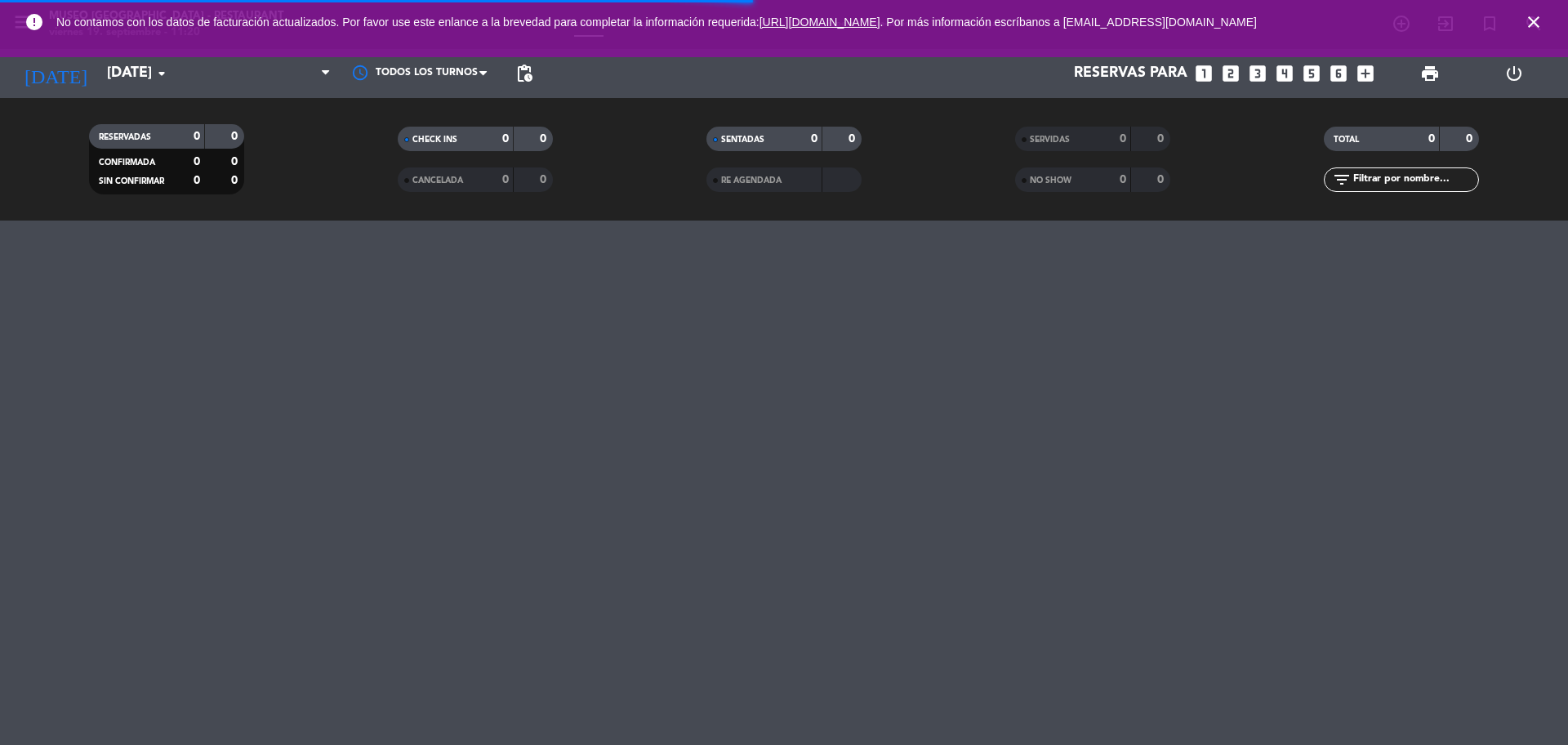
click at [1531, 15] on icon "close" at bounding box center [1534, 22] width 20 height 20
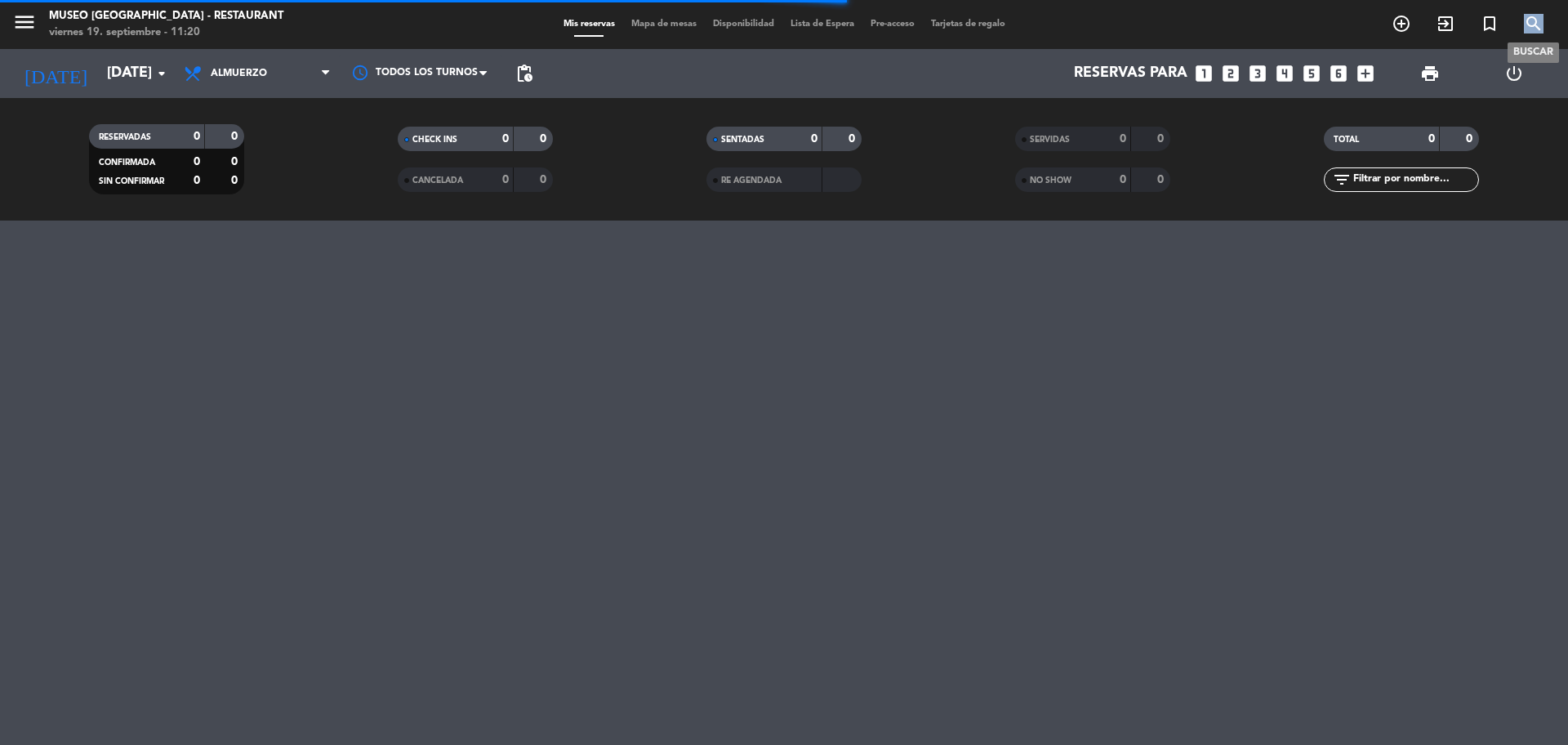
click at [1531, 15] on icon "search" at bounding box center [1534, 23] width 20 height 20
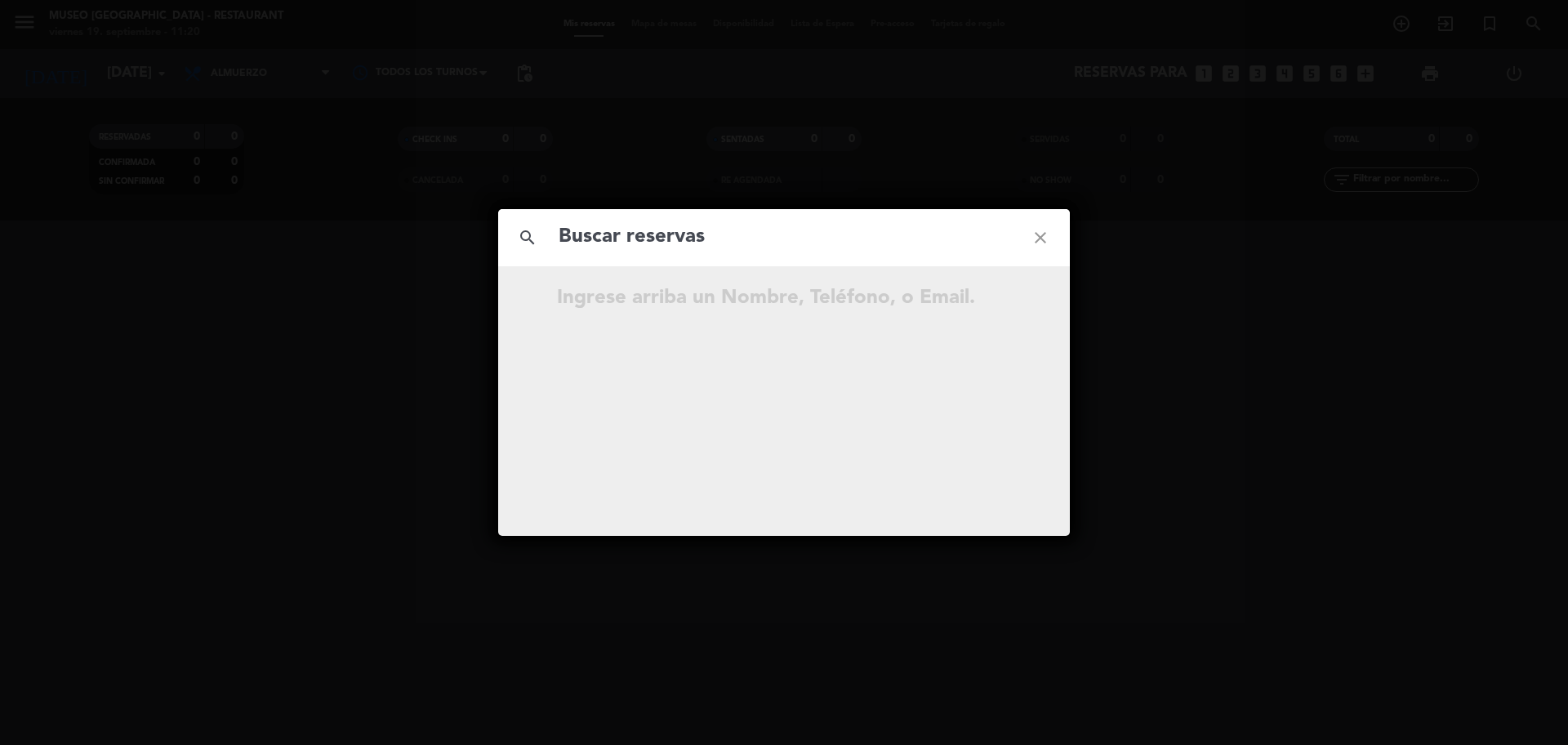
click at [904, 235] on input "text" at bounding box center [784, 237] width 455 height 33
click at [633, 249] on input "963 748 001" at bounding box center [784, 237] width 455 height 33
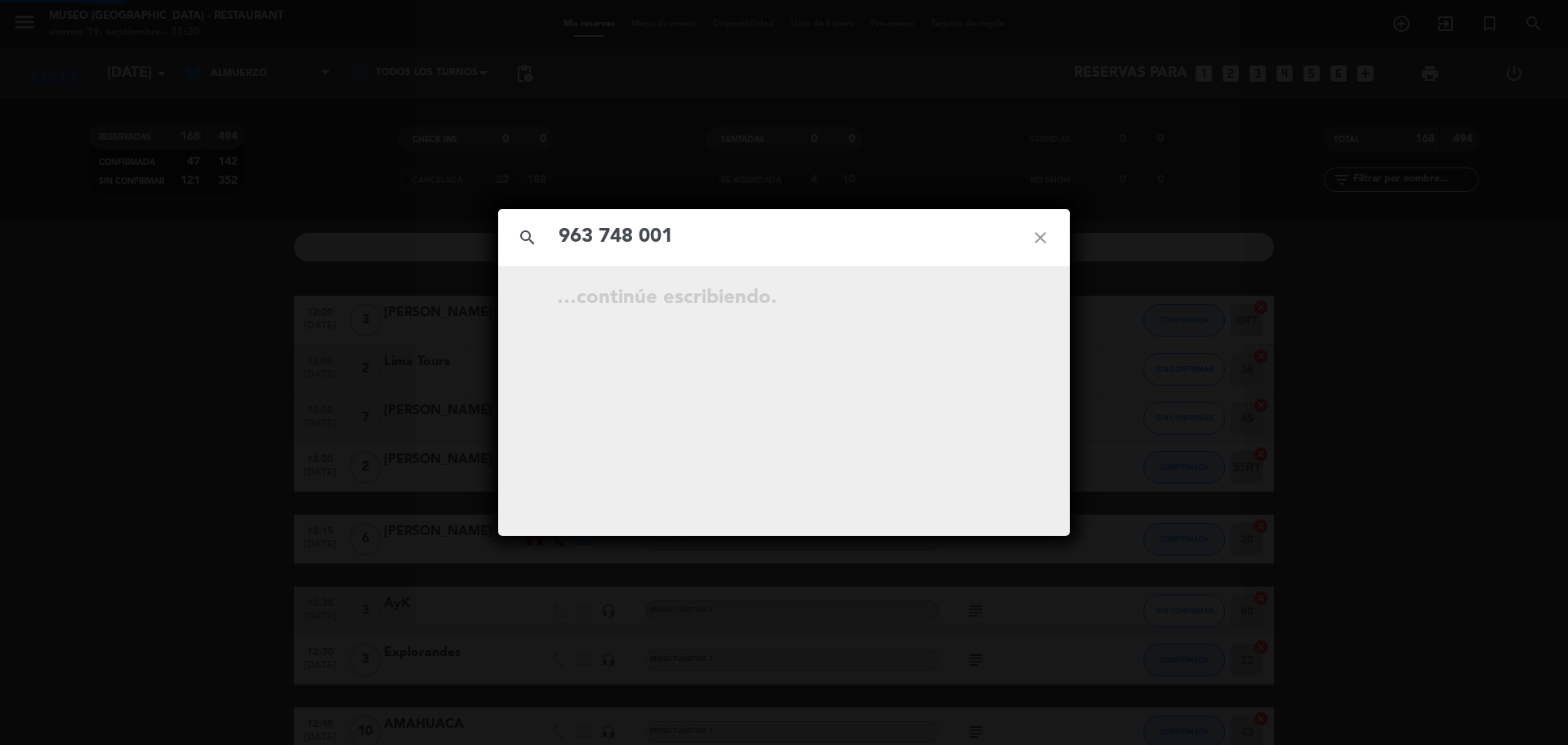
click at [637, 248] on input "963 748 001" at bounding box center [784, 237] width 455 height 33
type input "963748001"
drag, startPoint x: 680, startPoint y: 245, endPoint x: 540, endPoint y: 227, distance: 141.2
click at [550, 239] on div "search 963748001 close" at bounding box center [784, 238] width 572 height 57
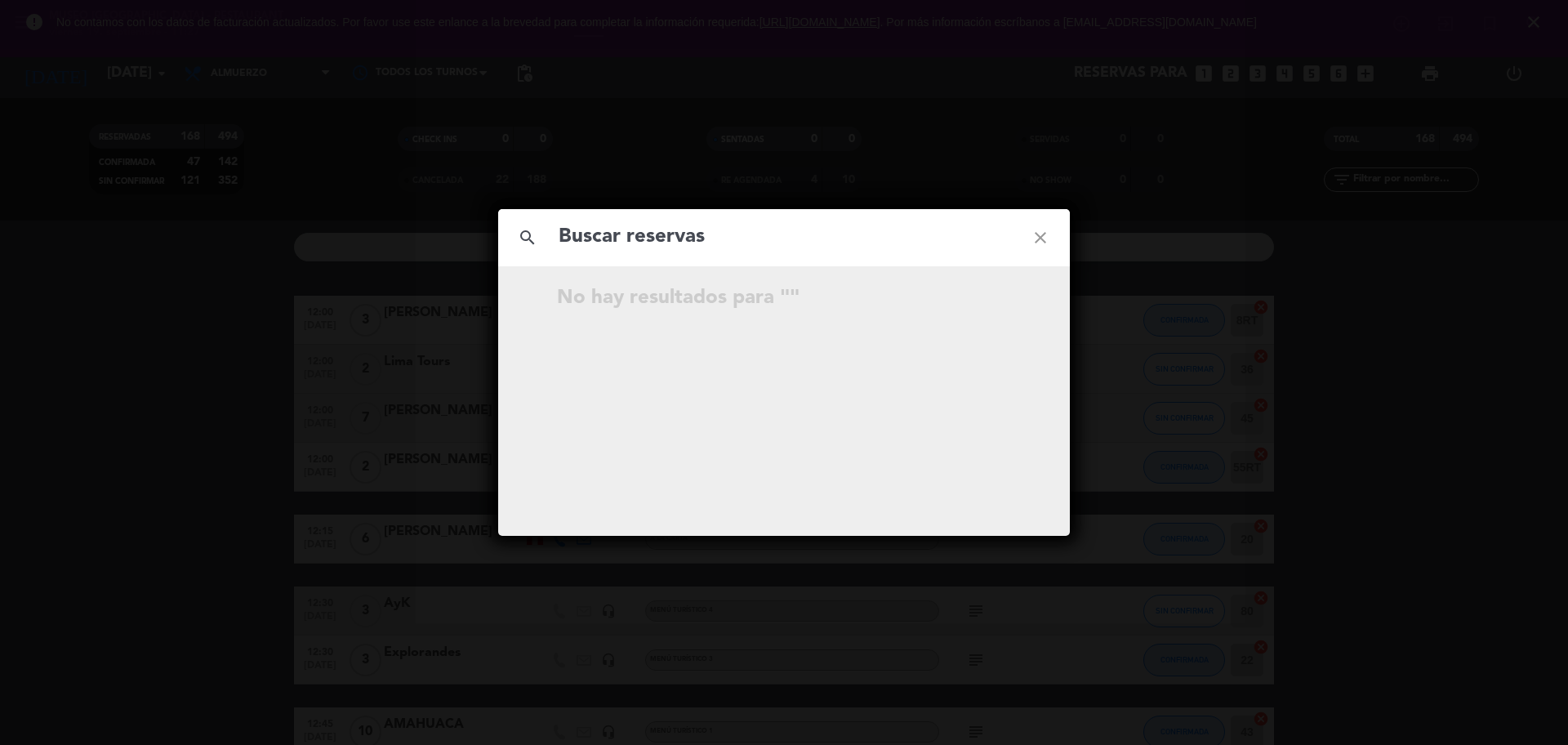
click at [951, 235] on input "text" at bounding box center [784, 237] width 455 height 33
paste input "995 574 694"
click at [643, 236] on input "995 574 694" at bounding box center [784, 237] width 455 height 33
type input "995574694"
click at [673, 239] on input "995574694" at bounding box center [784, 237] width 455 height 33
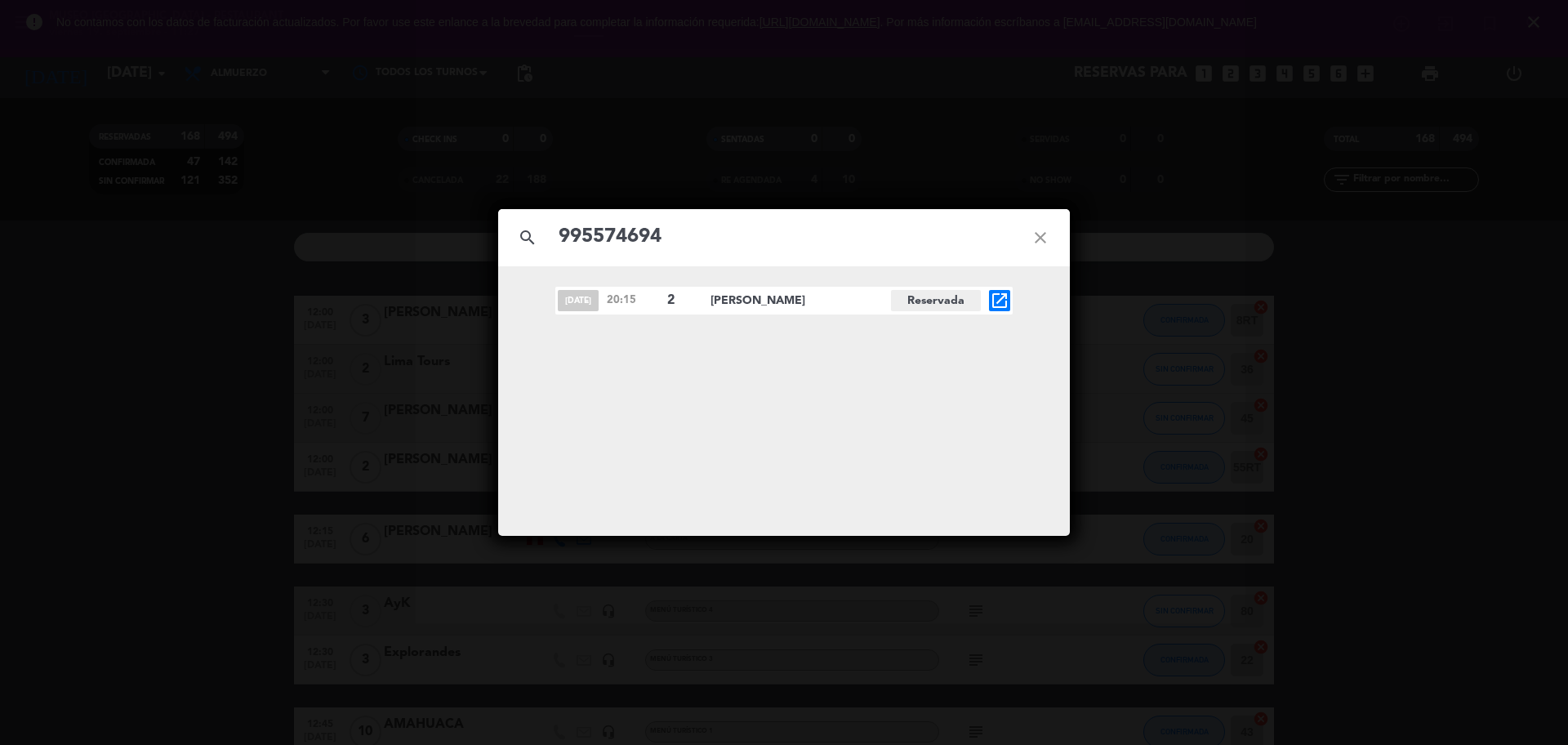
click at [994, 301] on icon "open_in_new" at bounding box center [1000, 300] width 20 height 20
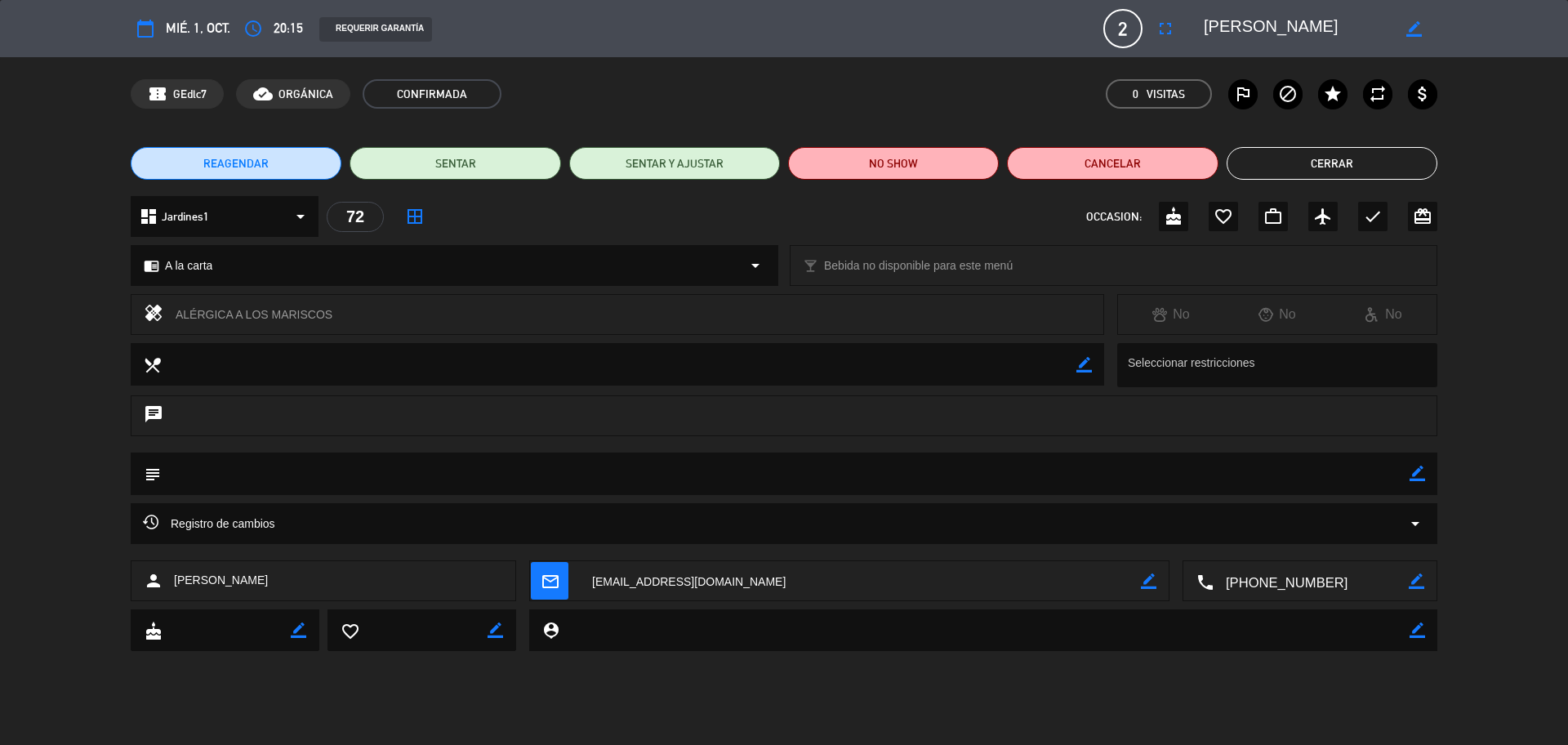
drag, startPoint x: 1265, startPoint y: 172, endPoint x: 1310, endPoint y: 179, distance: 45.5
click at [1266, 172] on button "Cerrar" at bounding box center [1331, 163] width 211 height 32
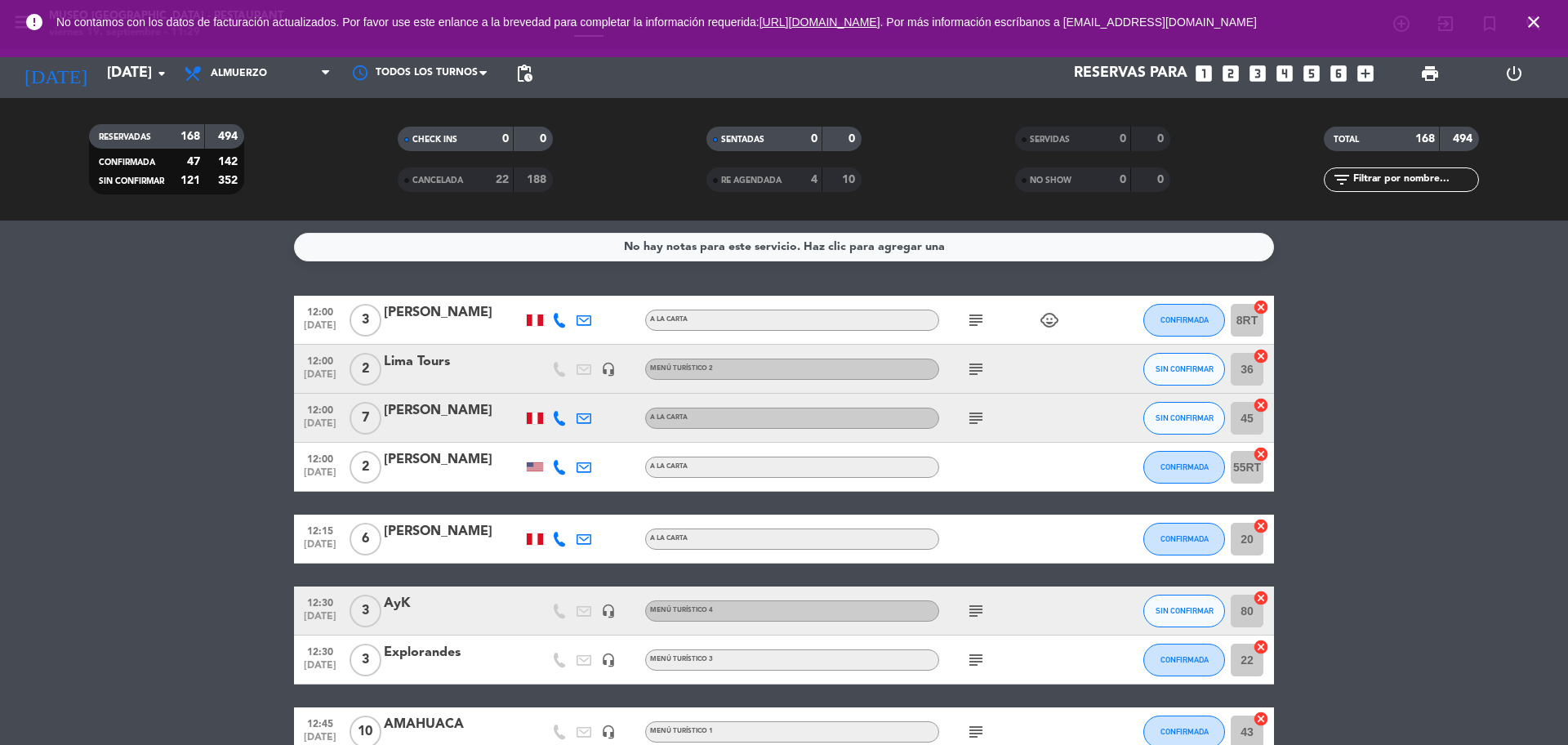
click at [1217, 74] on div "Reservas para looks_one looks_two looks_3 looks_4 looks_5 looks_6 add_box" at bounding box center [961, 74] width 841 height 49
click at [1234, 74] on icon "looks_two" at bounding box center [1231, 74] width 22 height 22
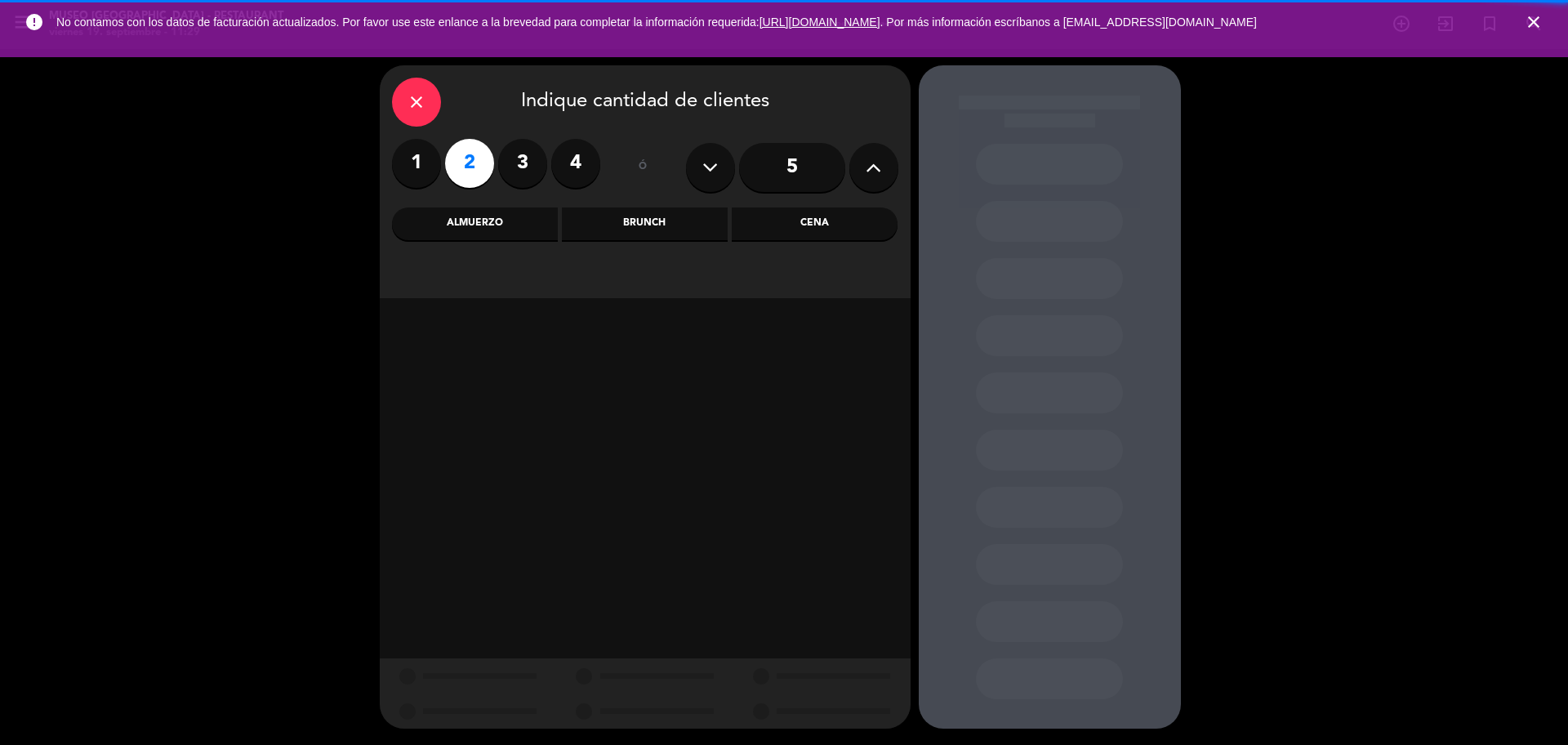
click at [505, 231] on div "Almuerzo" at bounding box center [474, 223] width 166 height 32
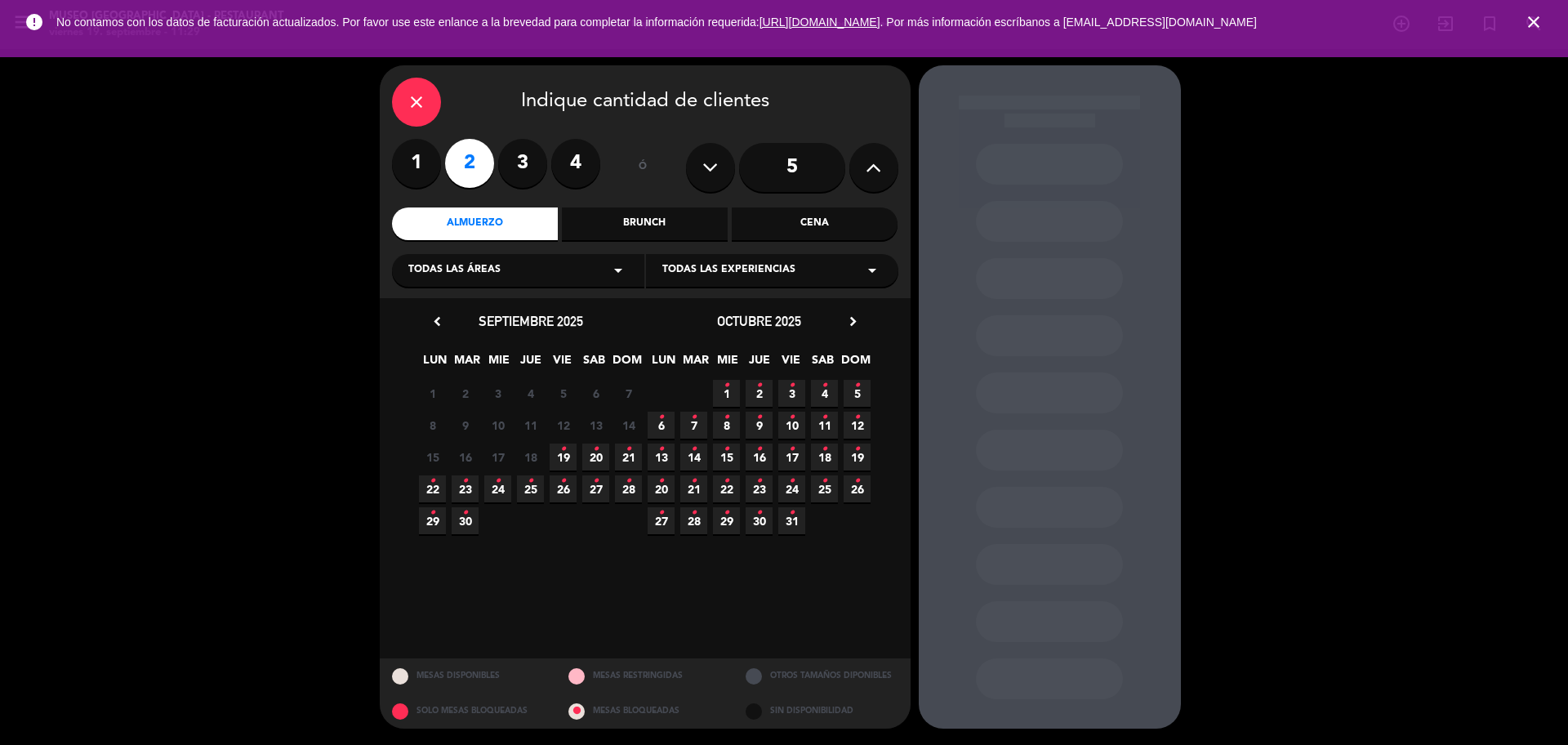
click at [556, 456] on span "19 •" at bounding box center [563, 457] width 27 height 27
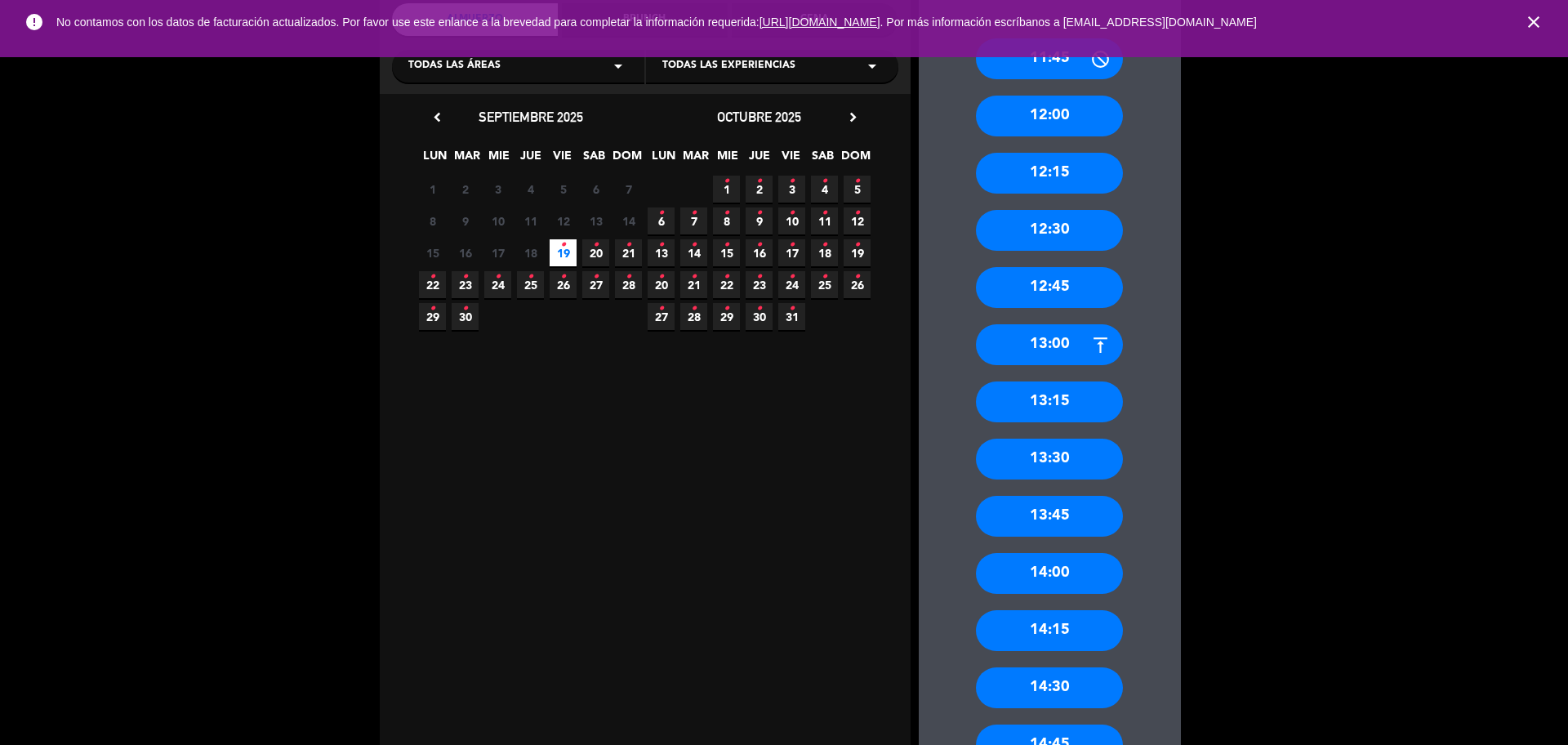
scroll to position [102, 0]
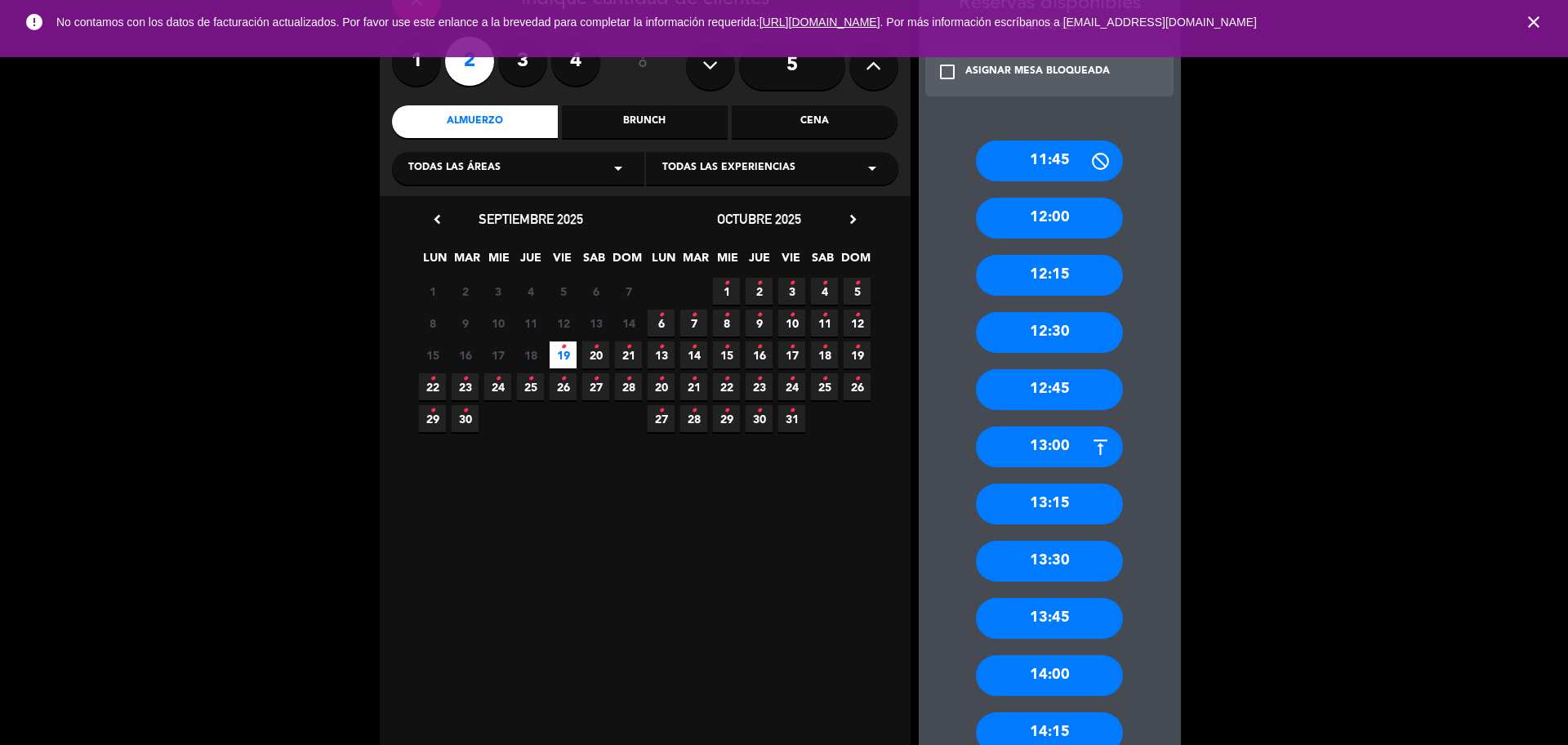
click at [1070, 500] on div "13:15" at bounding box center [1050, 504] width 147 height 41
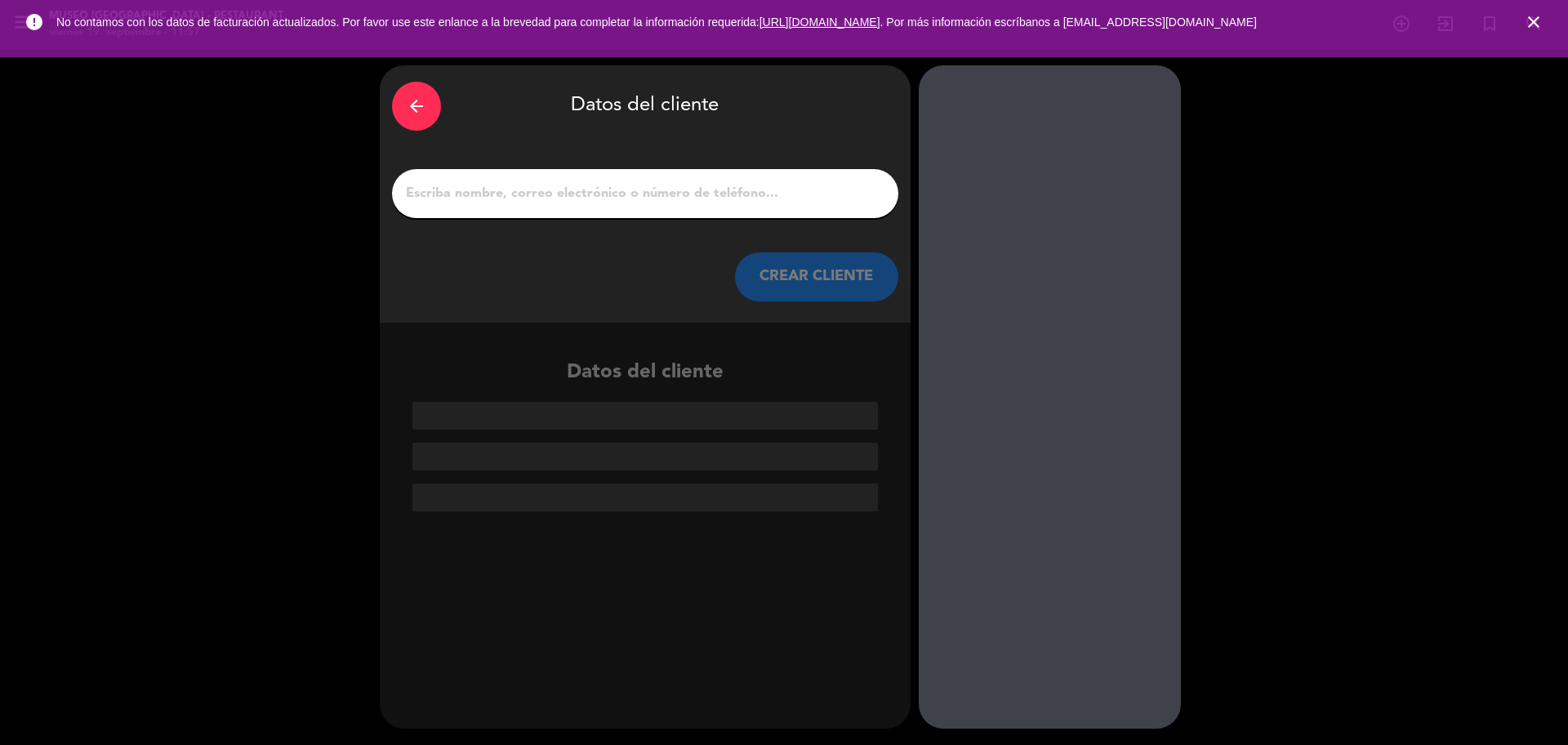
scroll to position [0, 0]
click at [604, 207] on div at bounding box center [645, 194] width 507 height 49
click at [604, 203] on input "1" at bounding box center [645, 194] width 482 height 23
paste input "[PERSON_NAME] y [PERSON_NAME]"
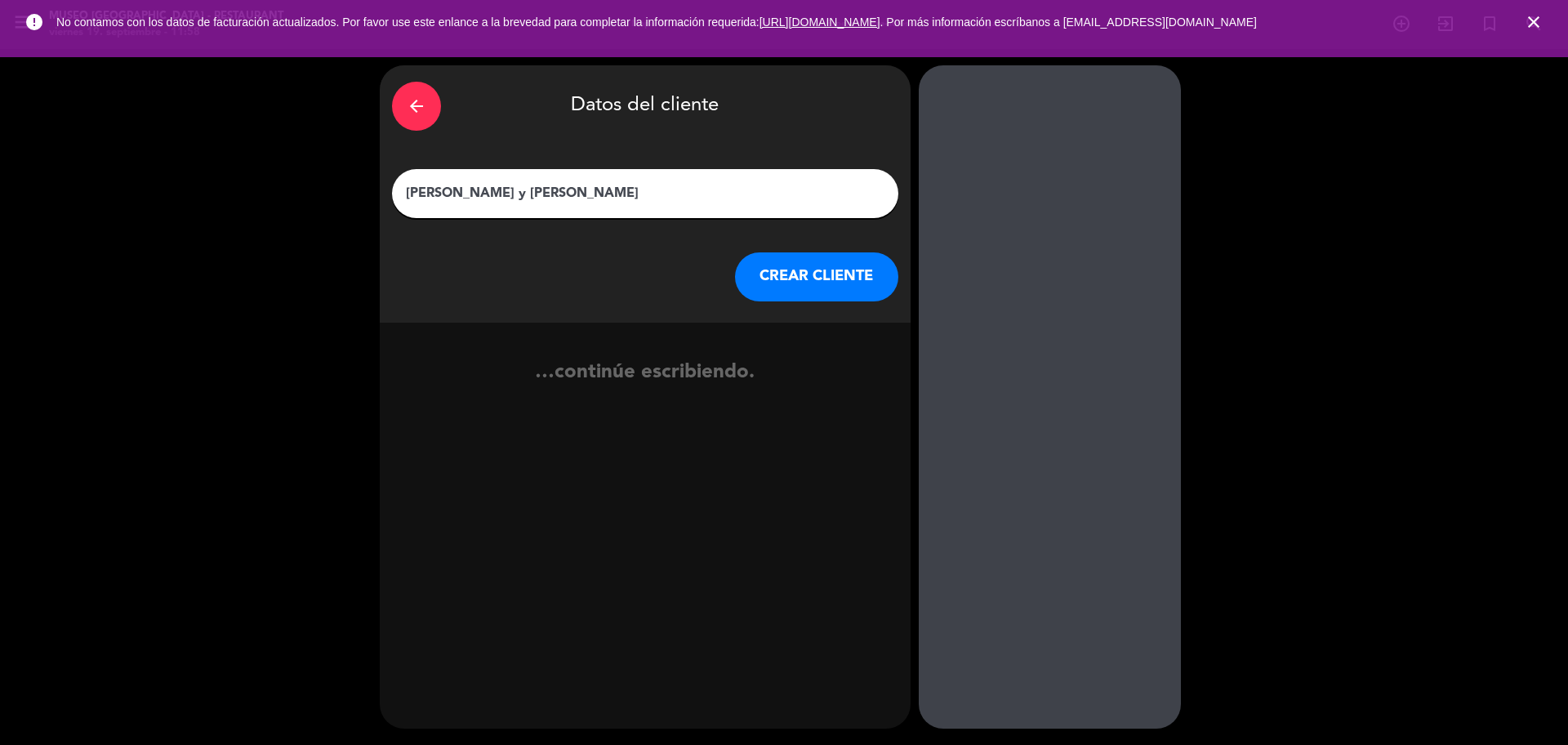
type input "[PERSON_NAME] y [PERSON_NAME]"
click at [775, 302] on div "arrow_back Datos del cliente [PERSON_NAME] y [PERSON_NAME] CREAR CLIENTE" at bounding box center [645, 194] width 531 height 257
click at [773, 296] on button "CREAR CLIENTE" at bounding box center [817, 277] width 163 height 49
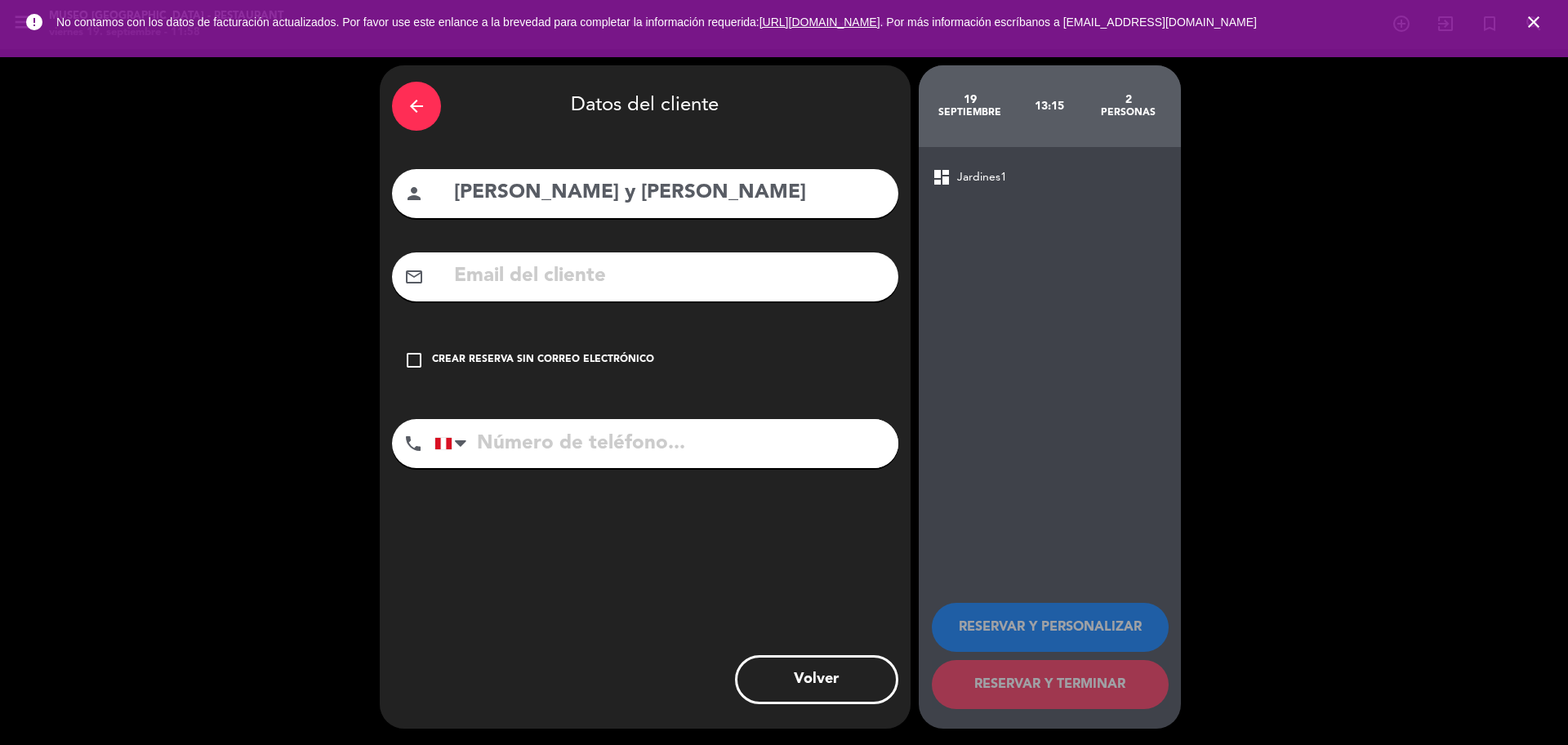
click at [628, 279] on input "text" at bounding box center [670, 276] width 434 height 33
paste input "[EMAIL_ADDRESS][DOMAIN_NAME]"
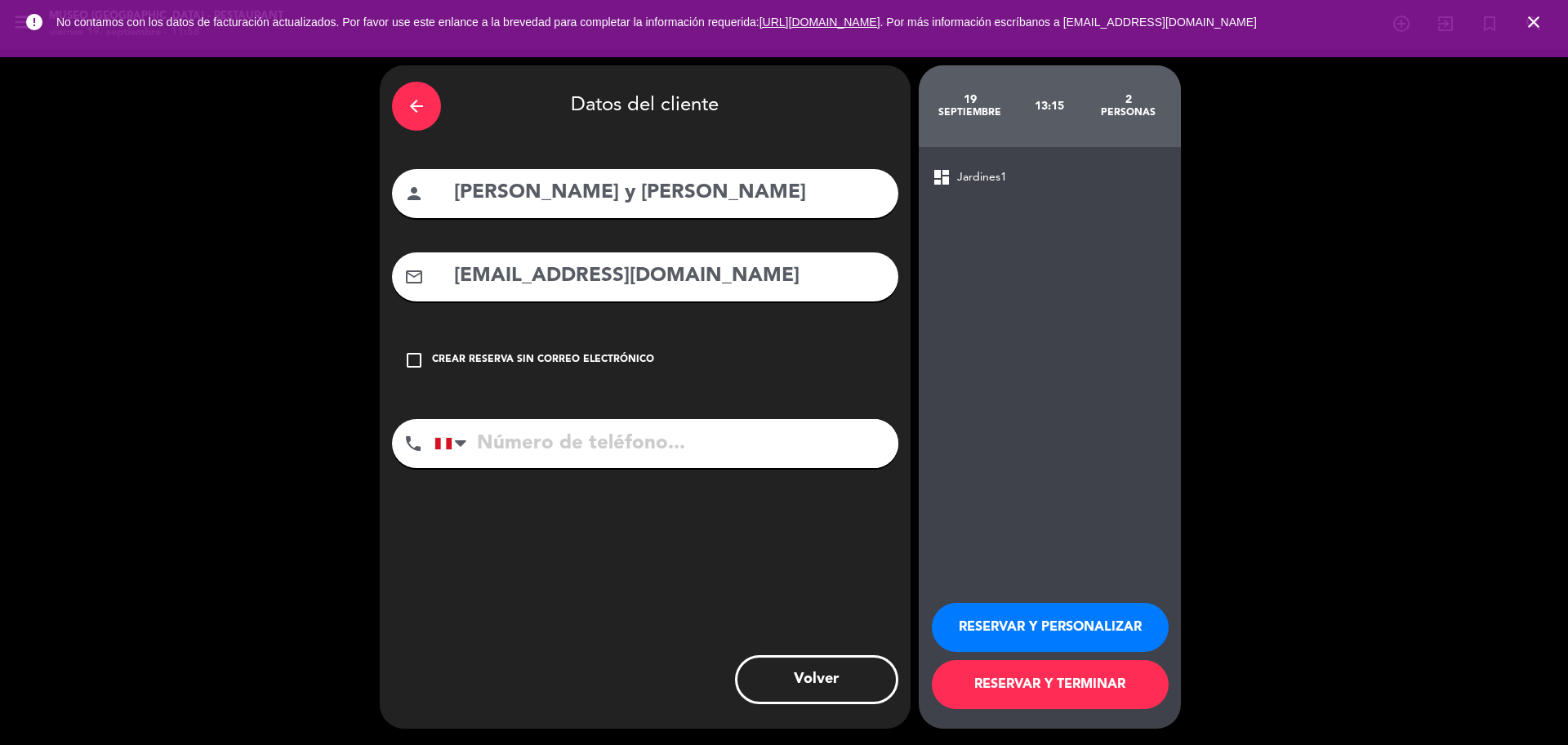
type input "[EMAIL_ADDRESS][DOMAIN_NAME]"
click at [513, 451] on input "tel" at bounding box center [666, 443] width 463 height 49
paste input "57 3144792459"
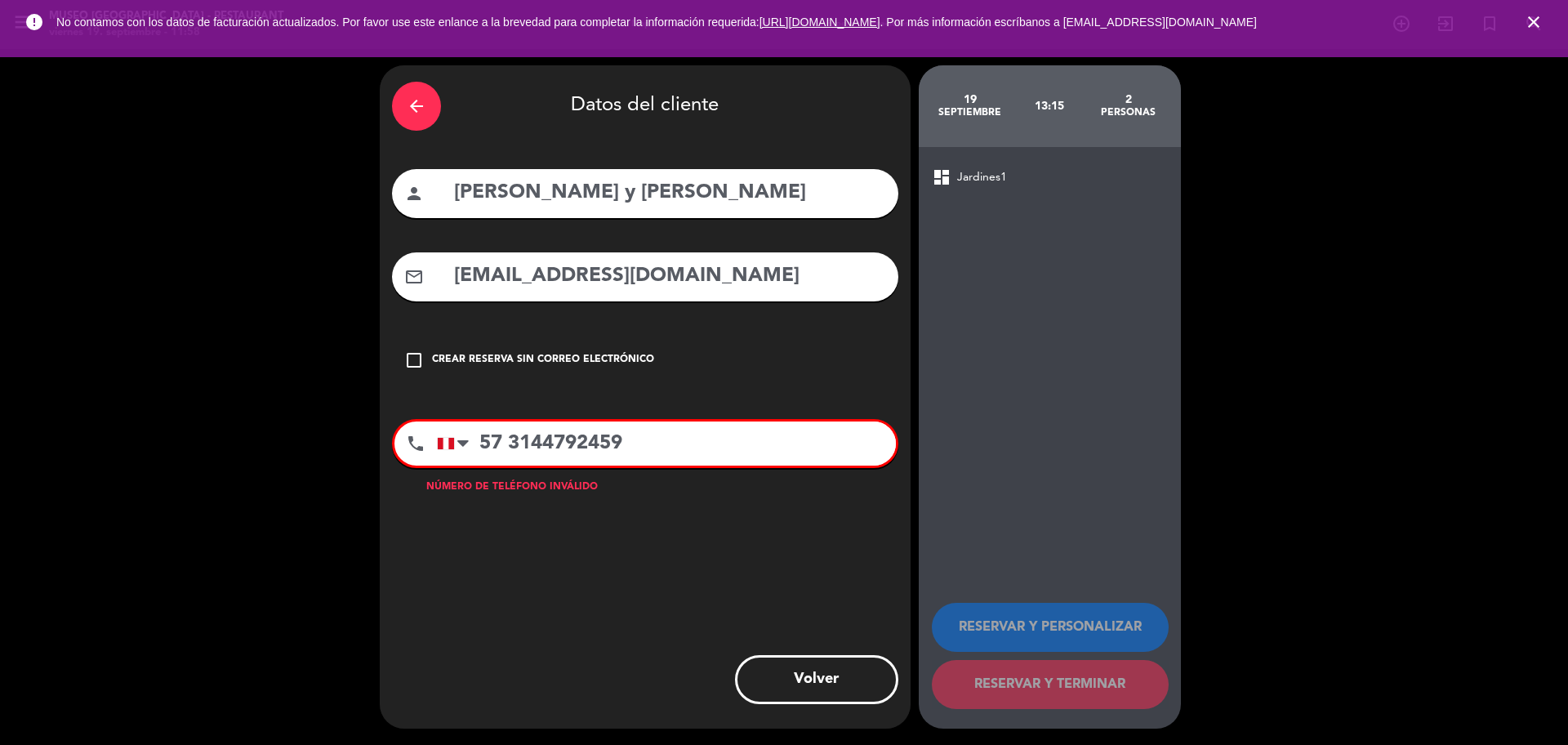
click at [482, 446] on input "57 3144792459" at bounding box center [666, 443] width 459 height 44
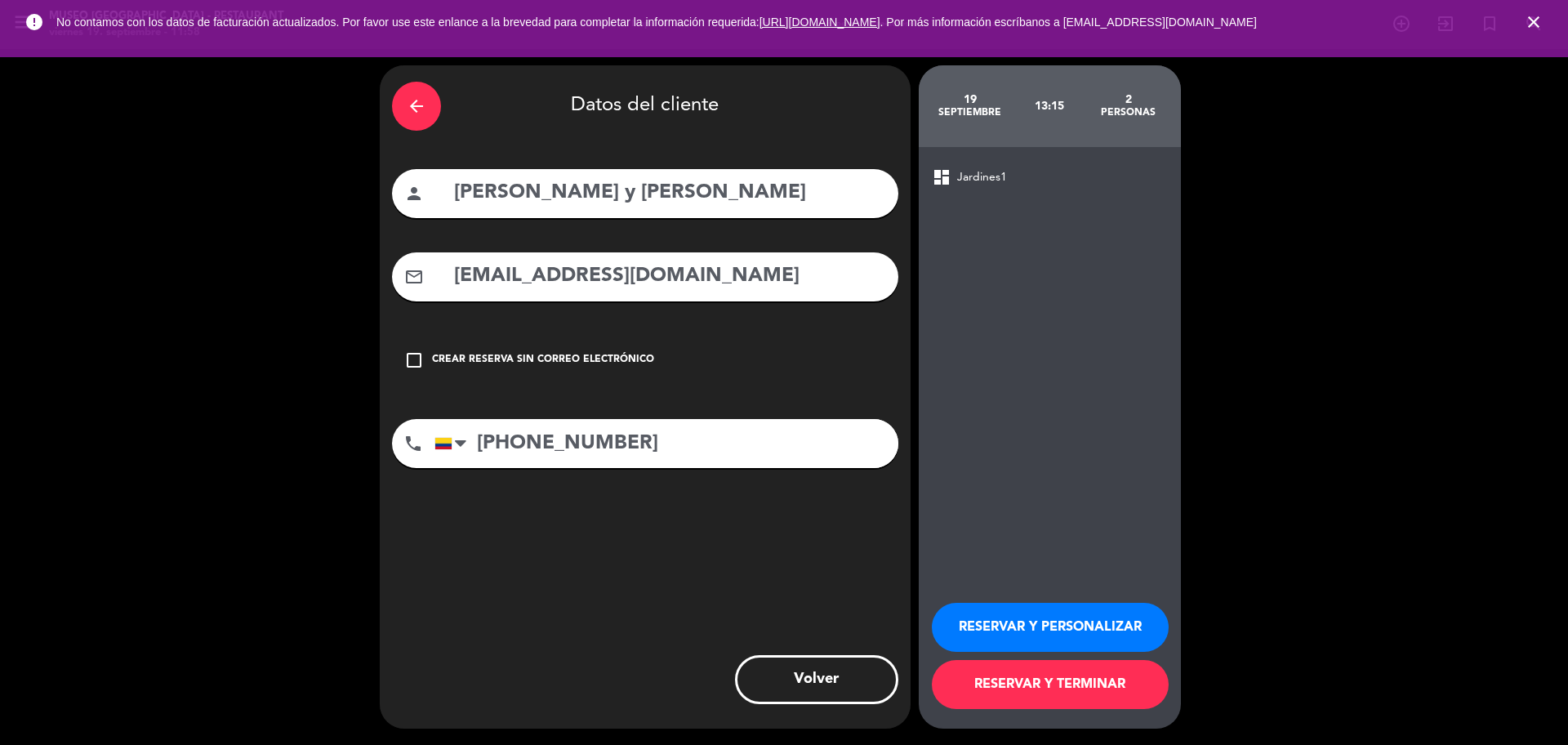
type input "[PHONE_NUMBER]"
click at [1003, 622] on button "RESERVAR Y PERSONALIZAR" at bounding box center [1051, 627] width 237 height 49
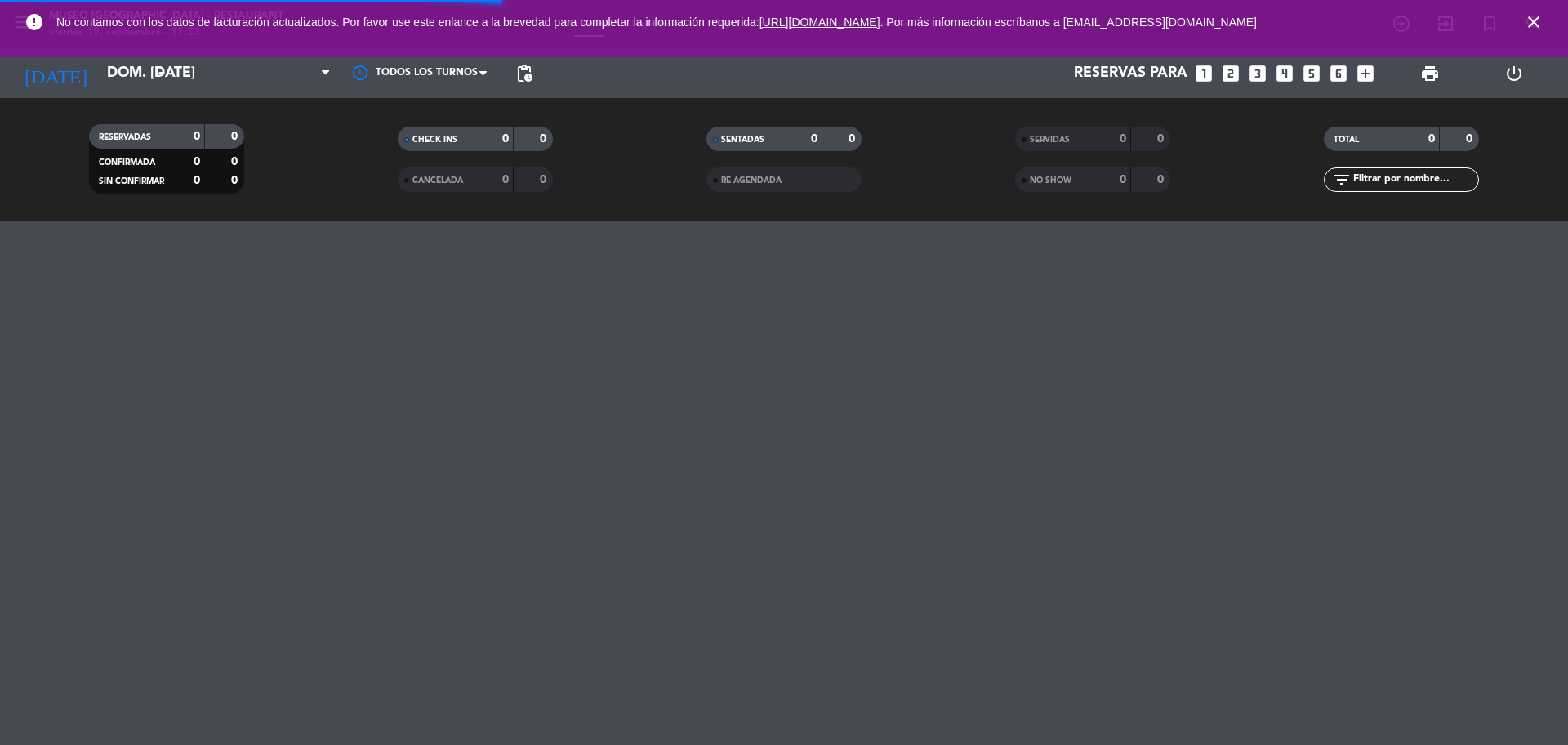
click at [1234, 74] on icon "looks_two" at bounding box center [1231, 74] width 22 height 22
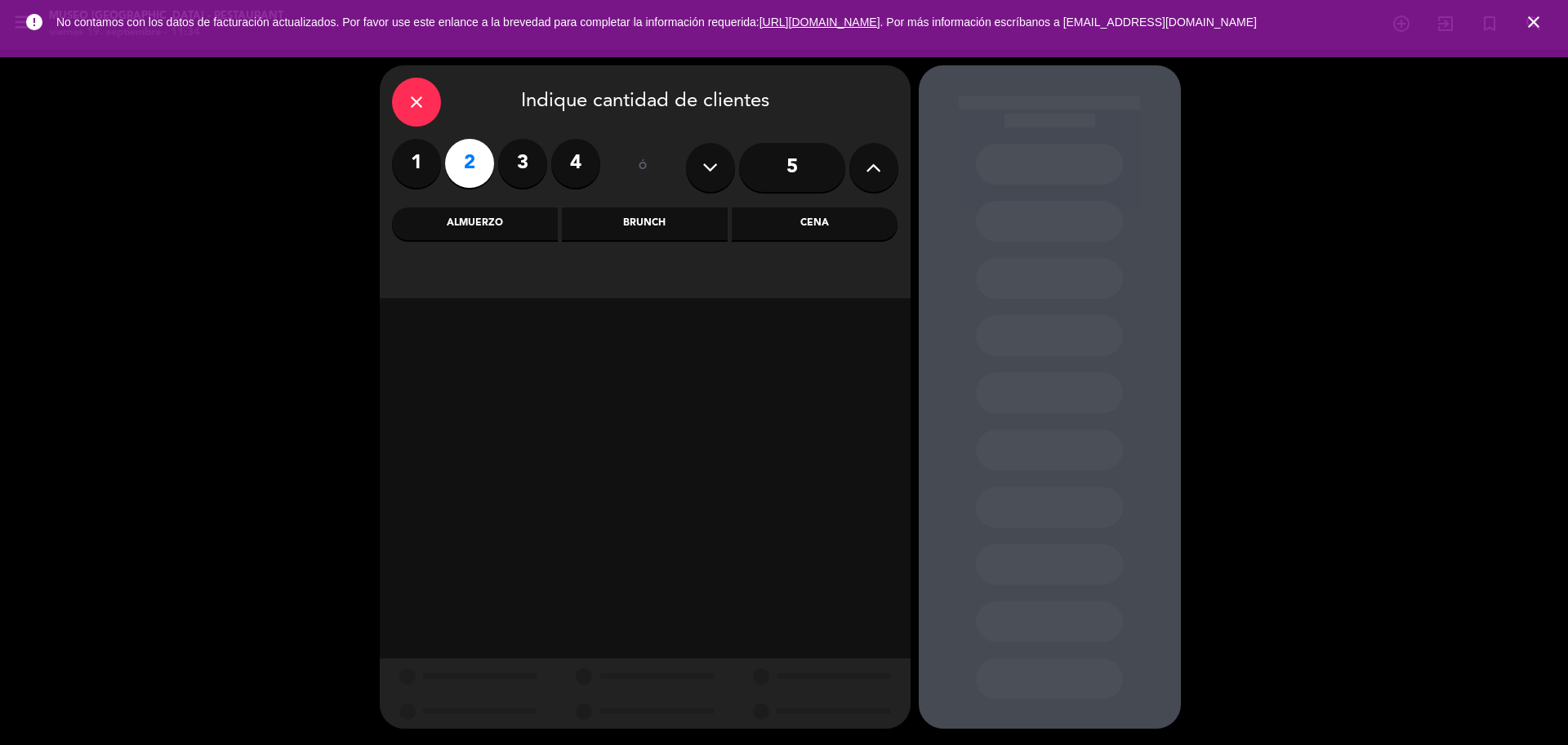
click at [411, 111] on icon "close" at bounding box center [417, 102] width 20 height 20
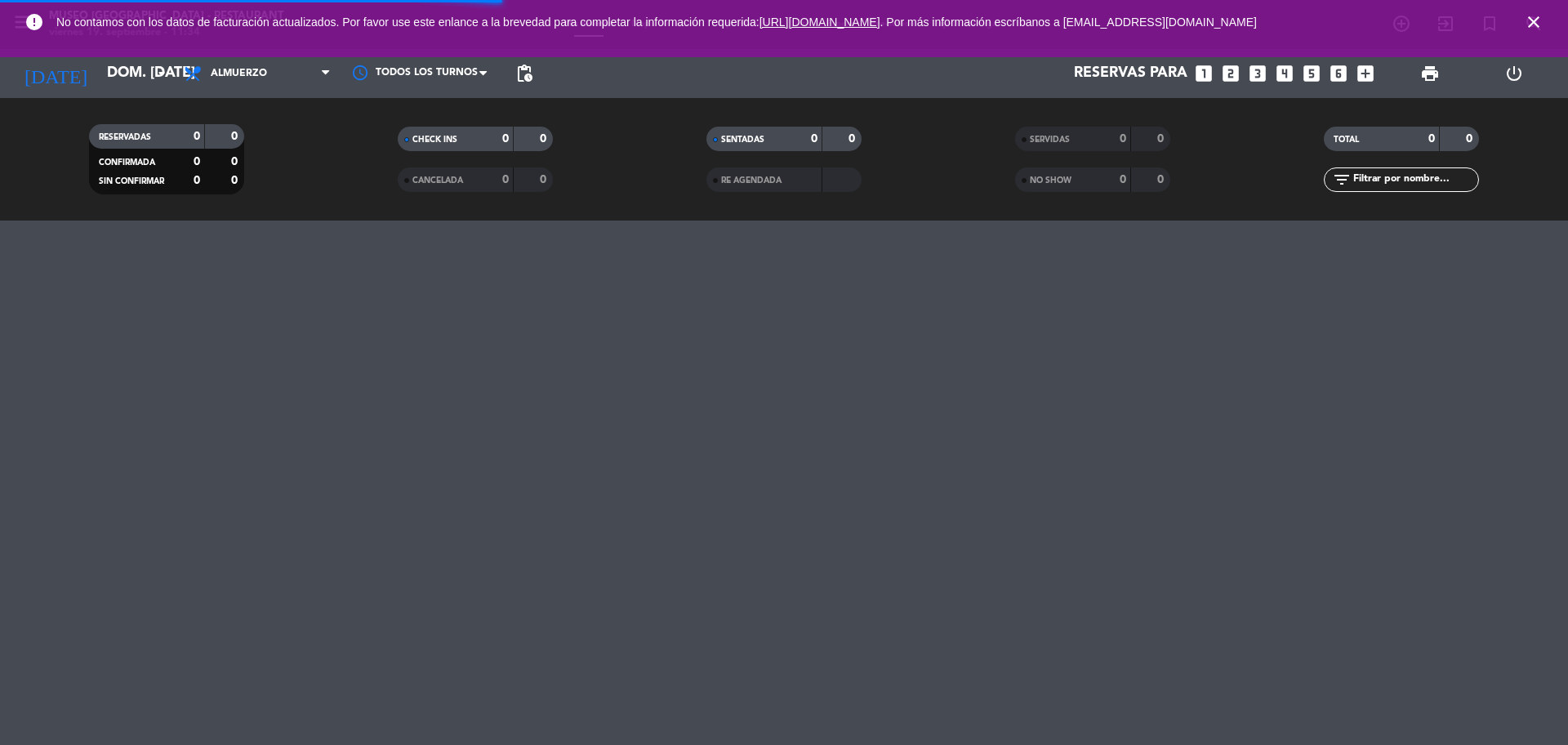
click at [145, 91] on div "[DATE] dom. [DATE] arrow_drop_down" at bounding box center [94, 74] width 163 height 49
click at [135, 76] on input "dom. [DATE]" at bounding box center [193, 74] width 189 height 32
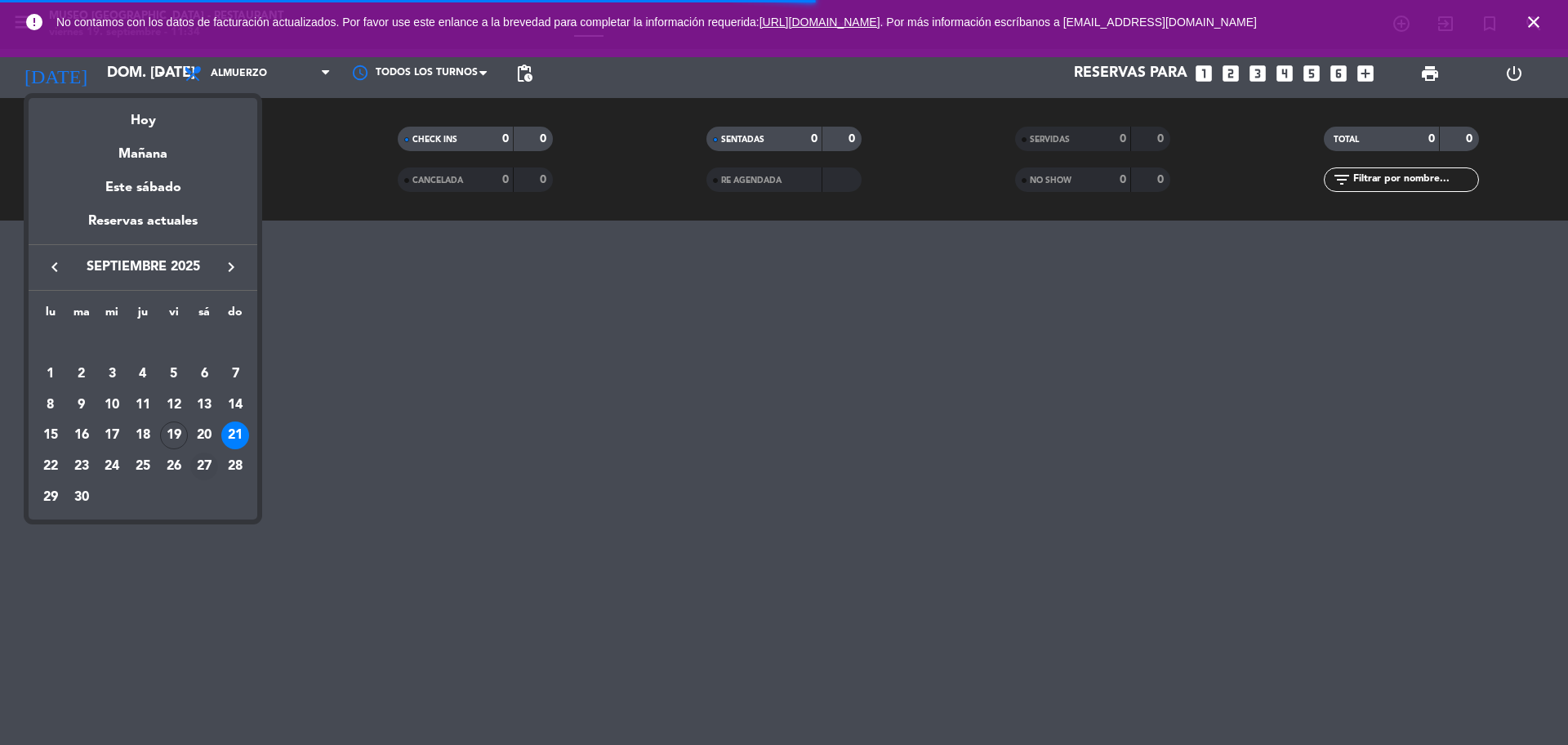
click at [202, 463] on div "27" at bounding box center [204, 466] width 28 height 28
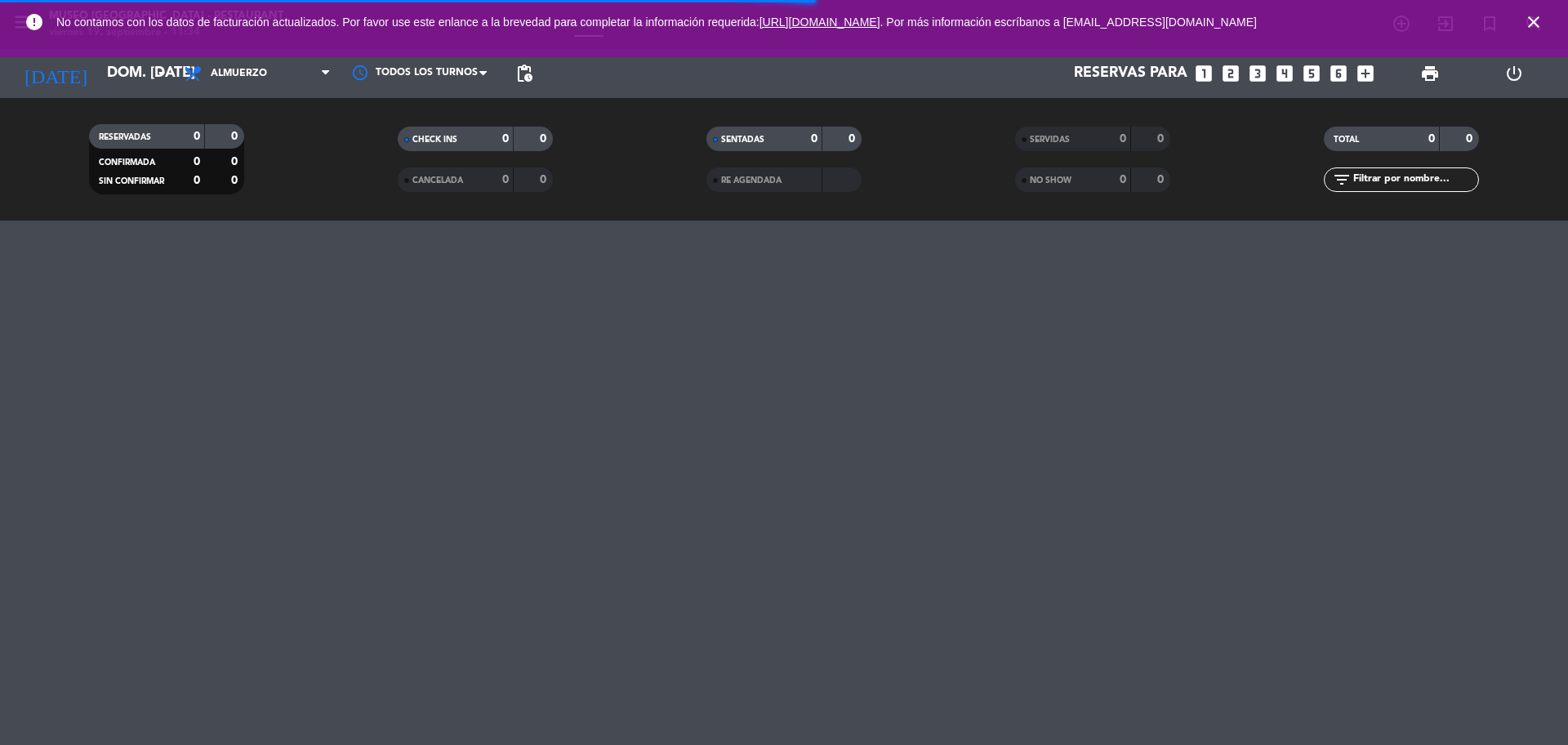
type input "sáb. [DATE]"
click at [238, 85] on span "Almuerzo" at bounding box center [257, 74] width 163 height 36
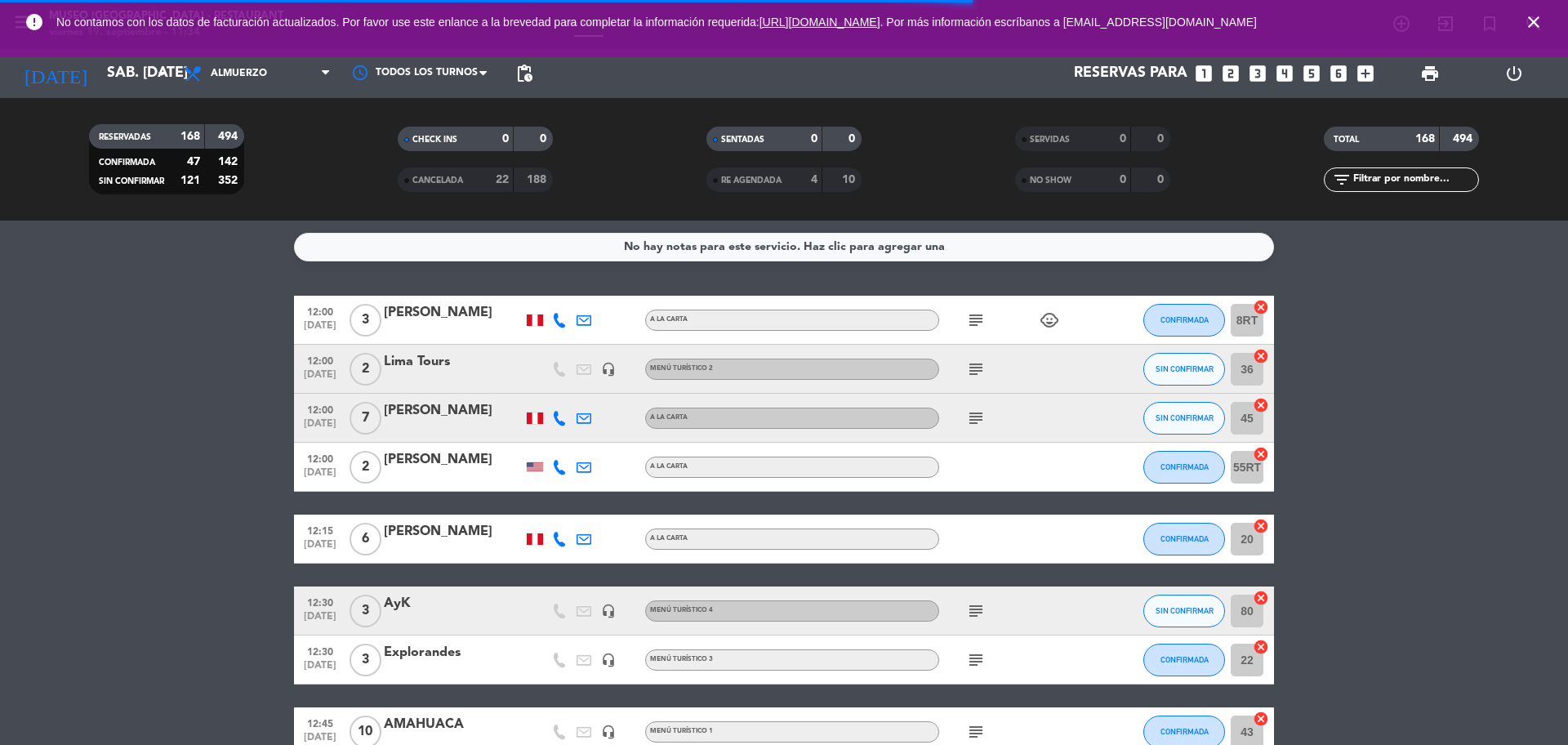
click at [248, 216] on div "RESERVADAS 168 494 CONFIRMADA 47 142 SIN CONFIRMAR 121 352 CHECK INS 0 0 CANCEL…" at bounding box center [784, 159] width 1568 height 123
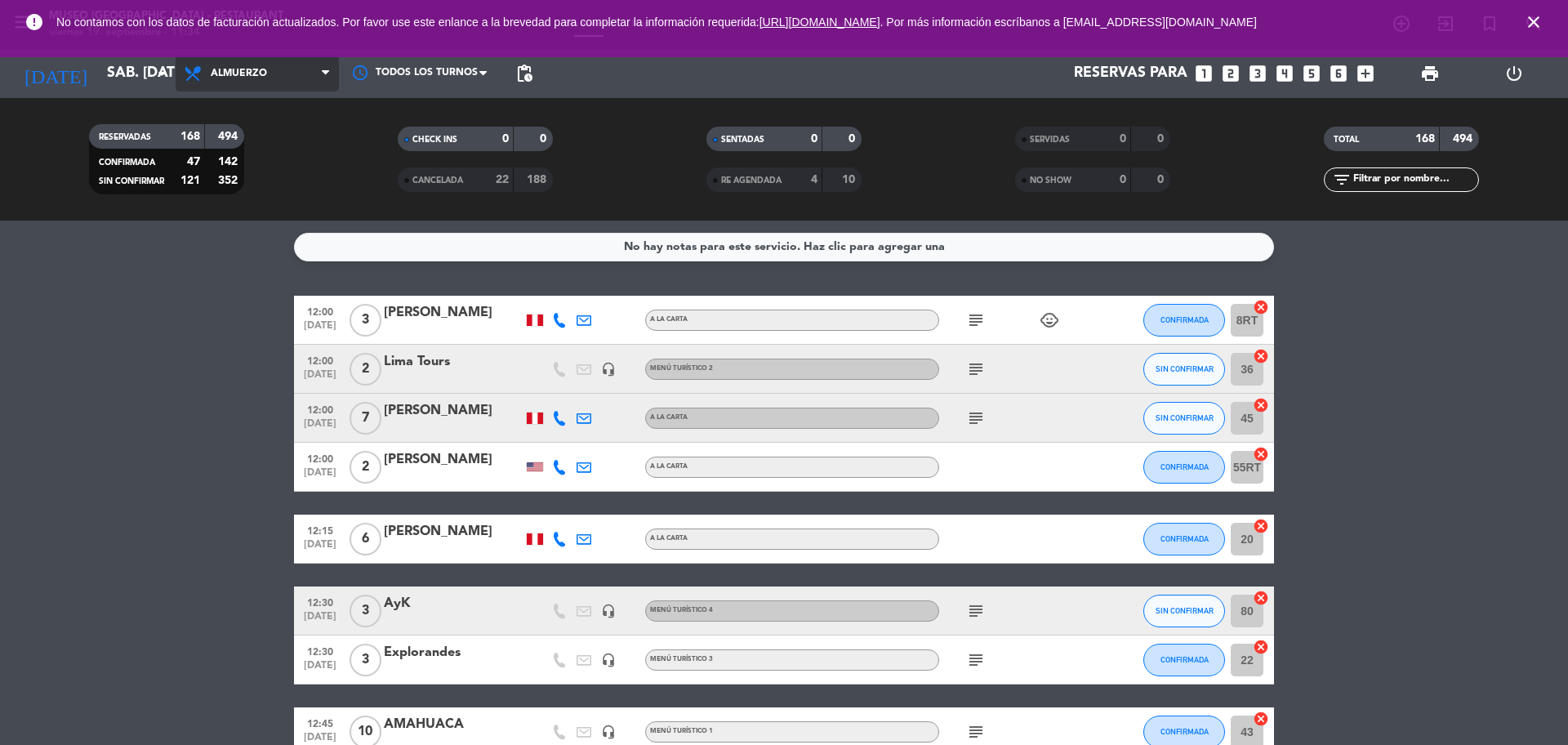
click at [250, 81] on span "Almuerzo" at bounding box center [257, 74] width 163 height 36
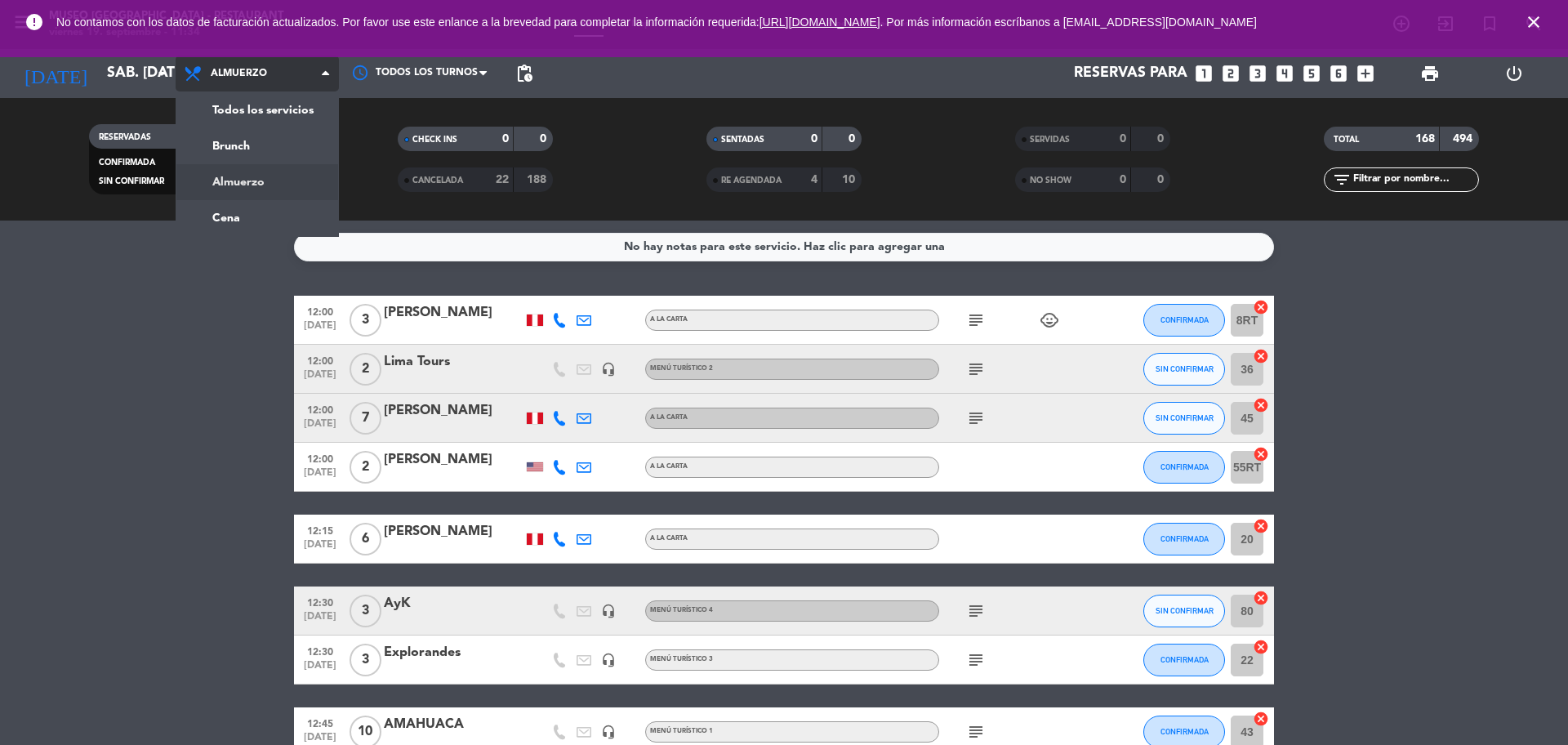
click at [262, 210] on div "menu [GEOGRAPHIC_DATA] - Restaurant viernes 19. septiembre - 11:34 Mis reservas…" at bounding box center [784, 110] width 1568 height 221
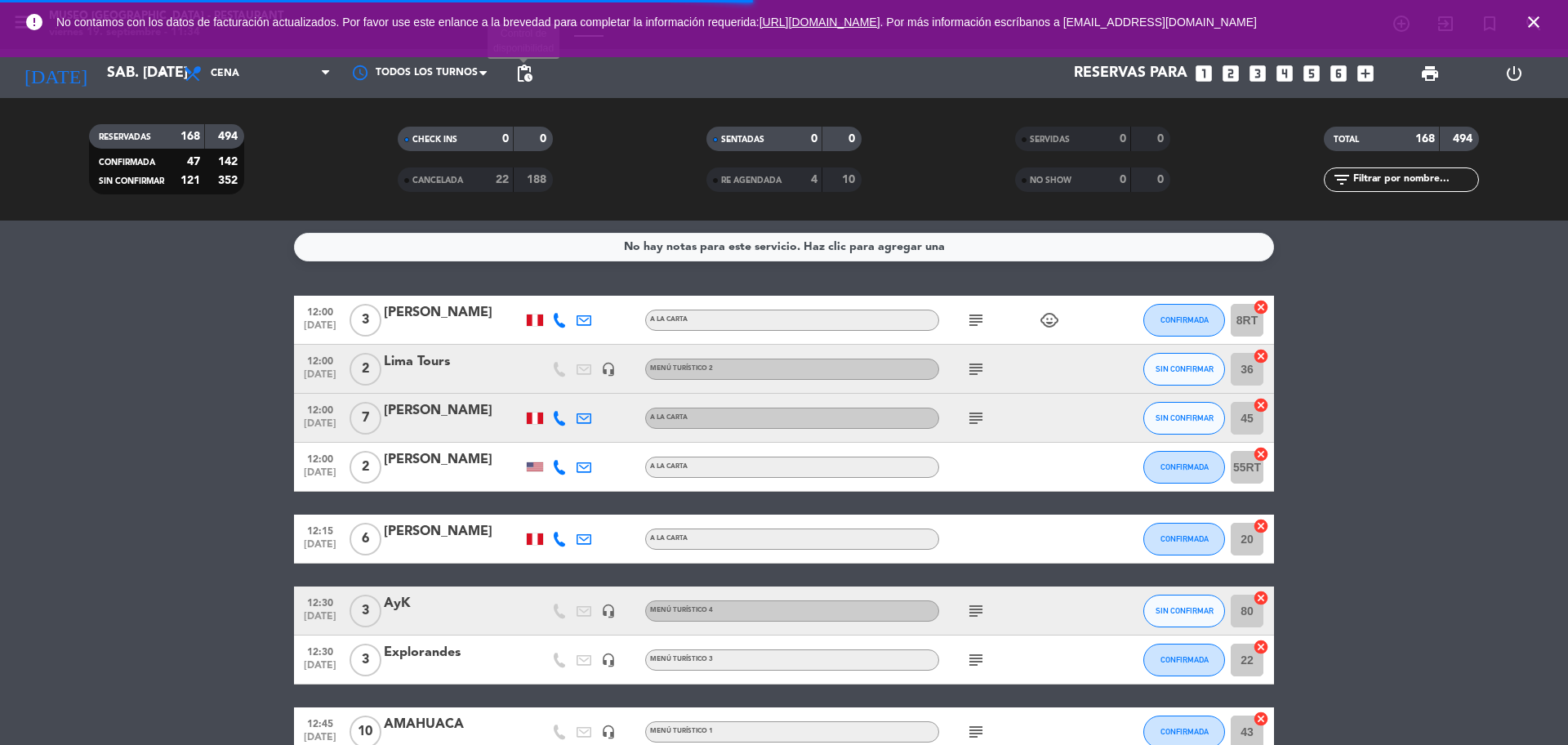
click at [523, 73] on span "pending_actions" at bounding box center [524, 74] width 20 height 20
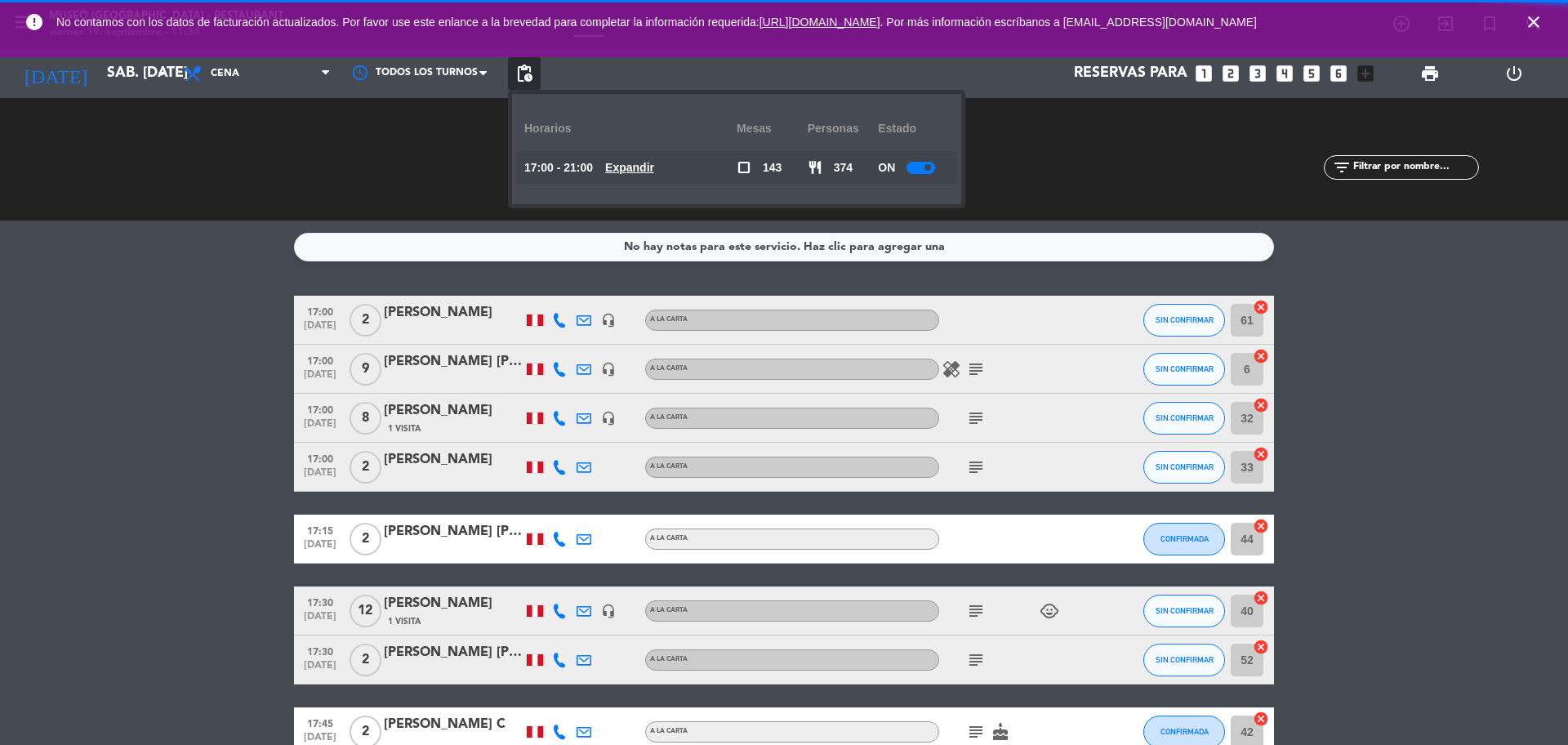
click at [634, 169] on u "Expandir" at bounding box center [629, 167] width 49 height 13
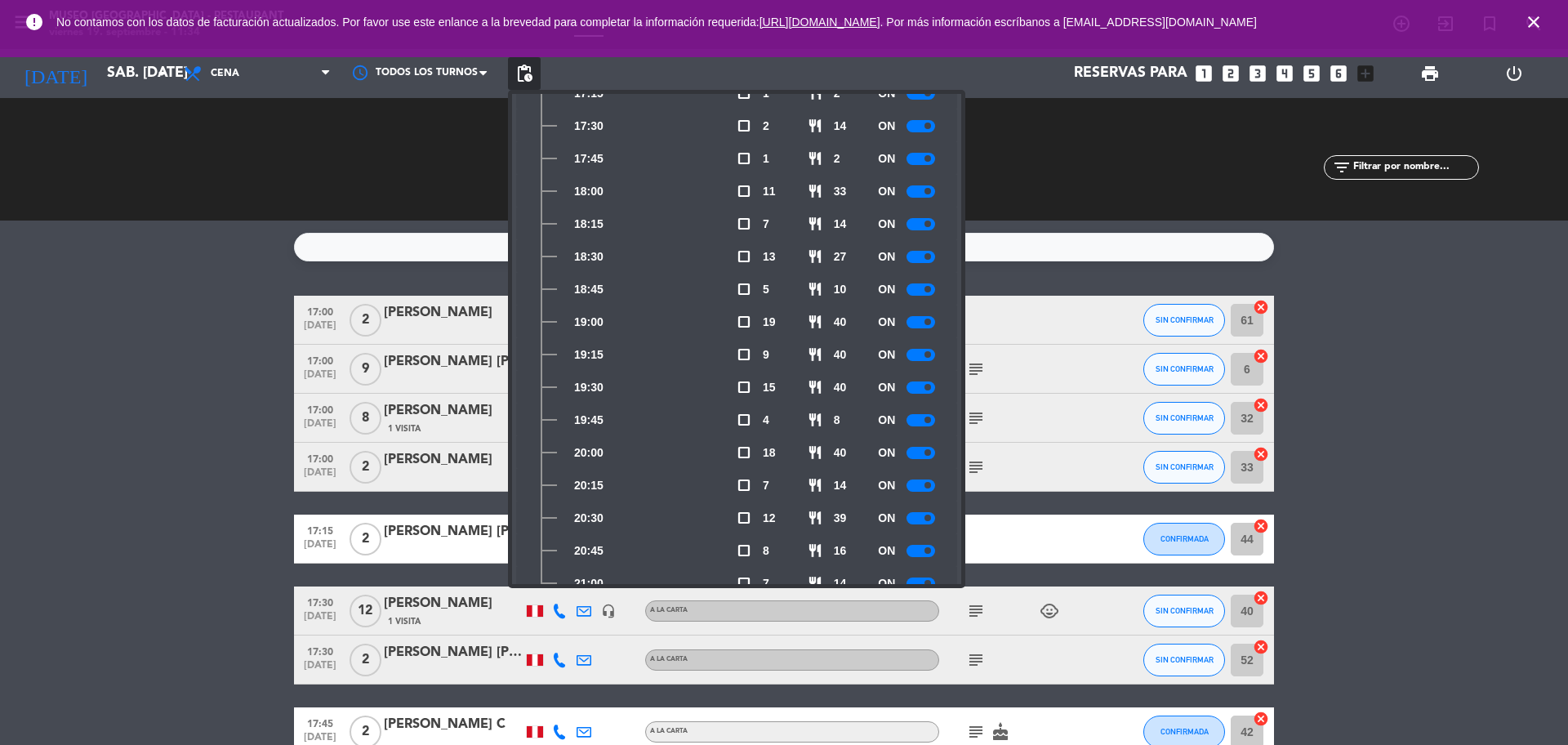
scroll to position [176, 0]
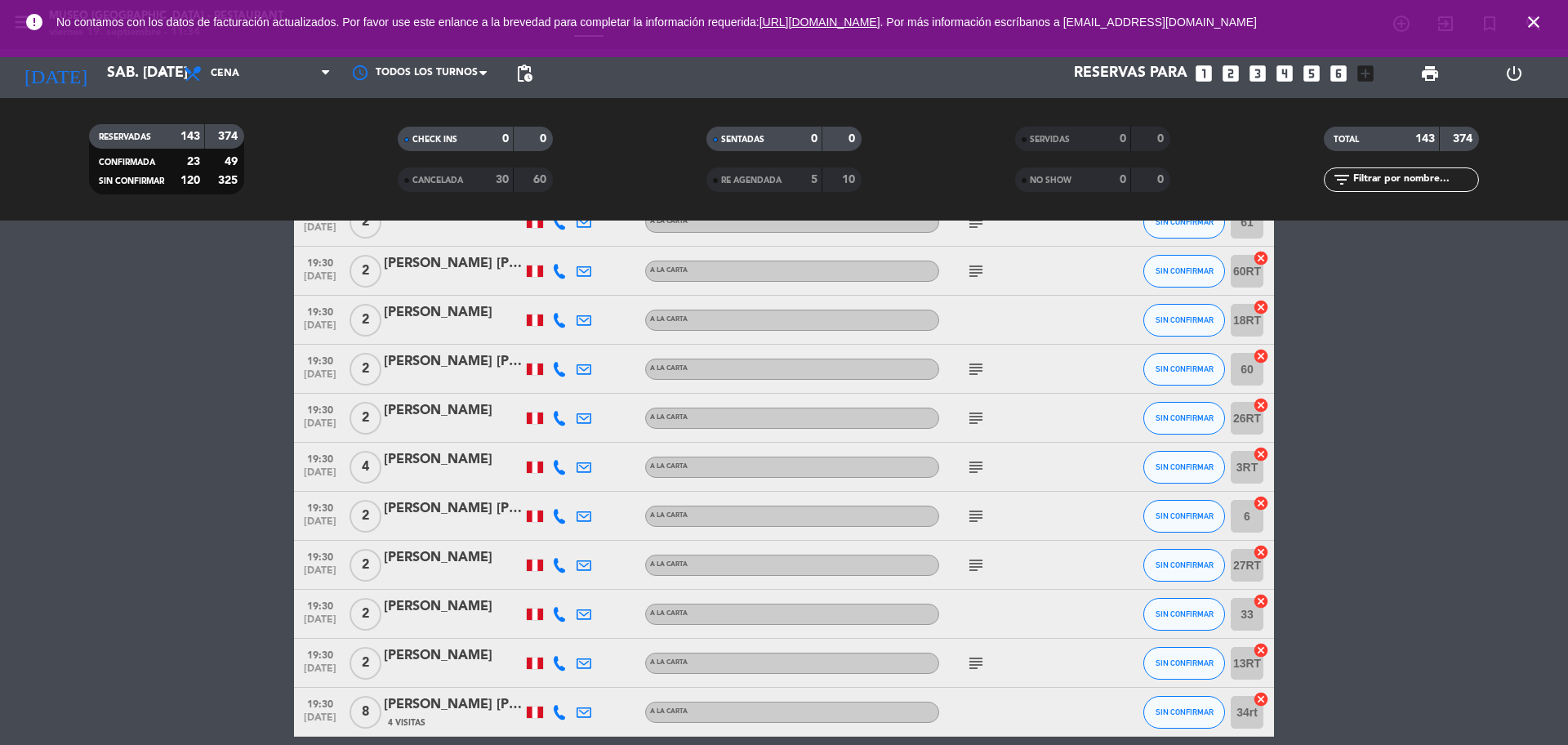
scroll to position [4249, 0]
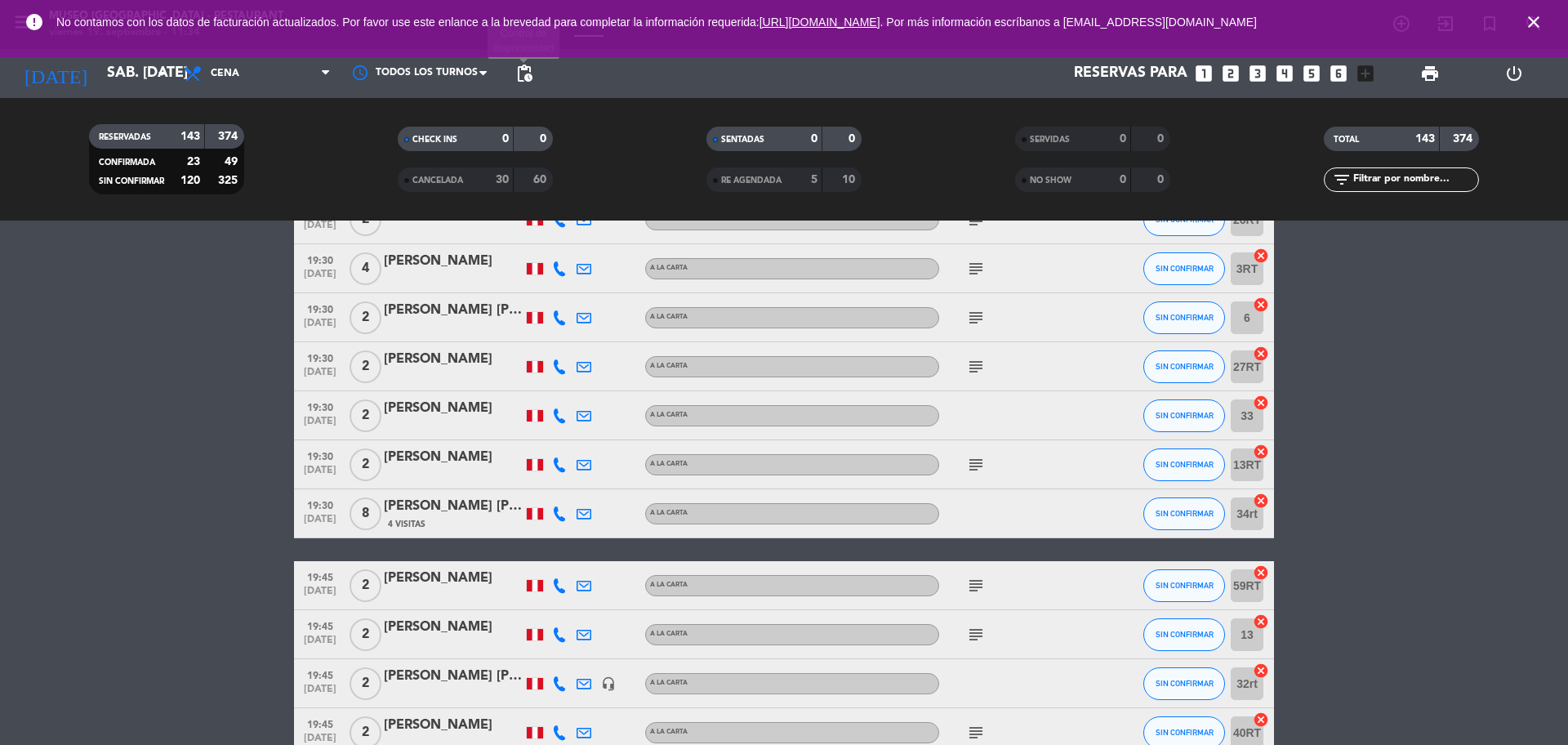
click at [528, 67] on span "pending_actions" at bounding box center [524, 74] width 20 height 20
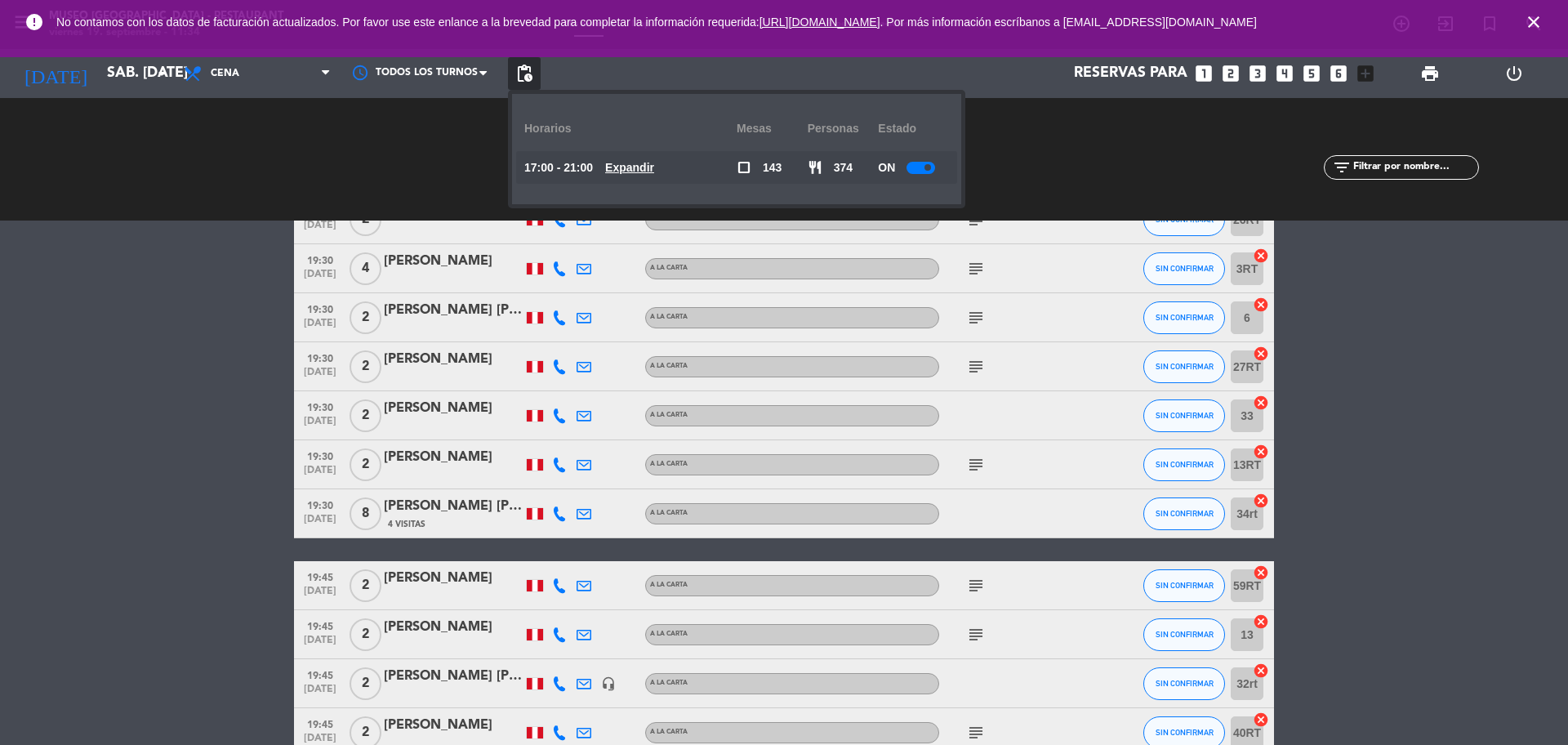
click at [1138, 134] on div "SERVIDAS 0 0 NO SHOW 0 0" at bounding box center [1093, 160] width 308 height 90
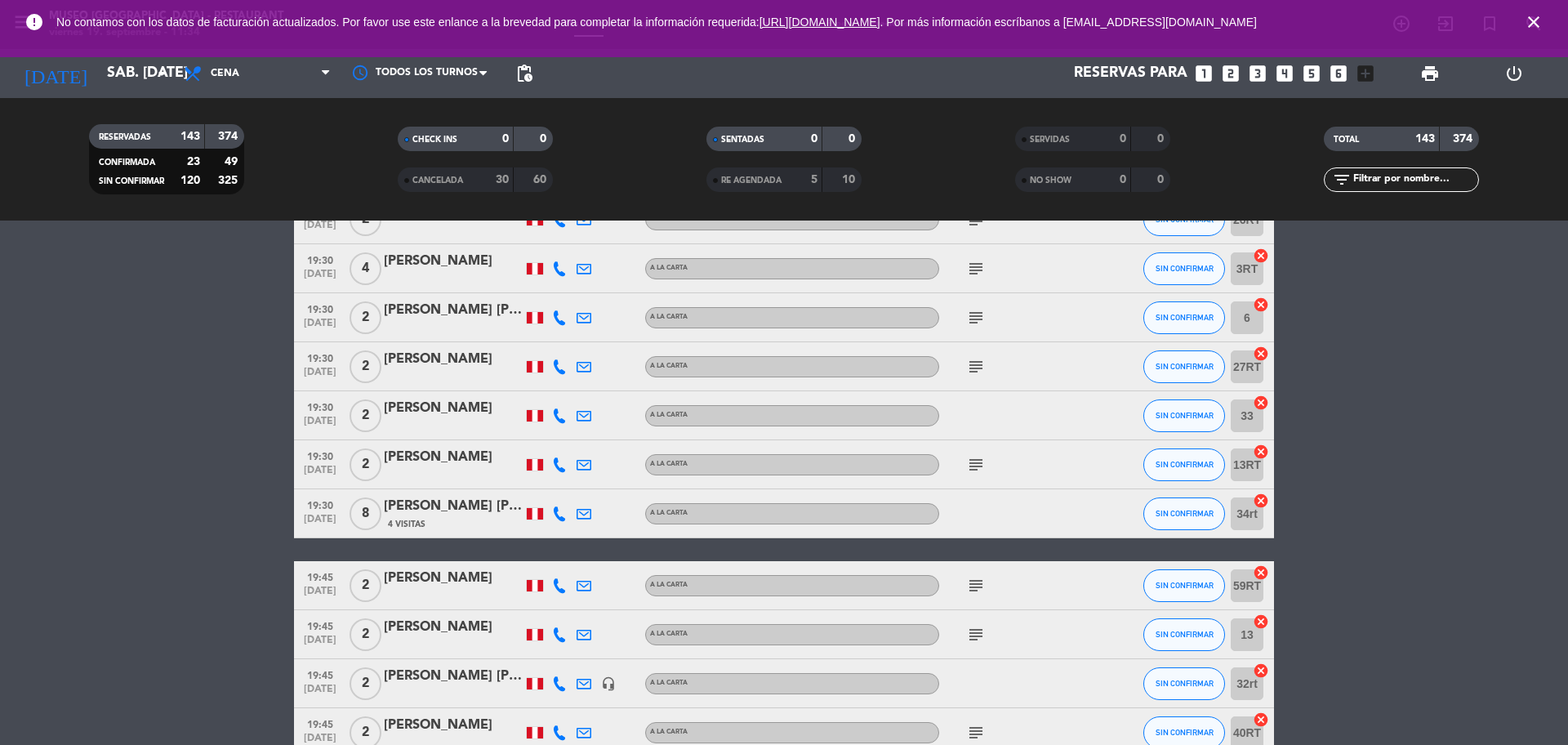
click at [1546, 23] on span "close" at bounding box center [1533, 22] width 44 height 44
click at [1541, 20] on icon "close" at bounding box center [1534, 22] width 20 height 20
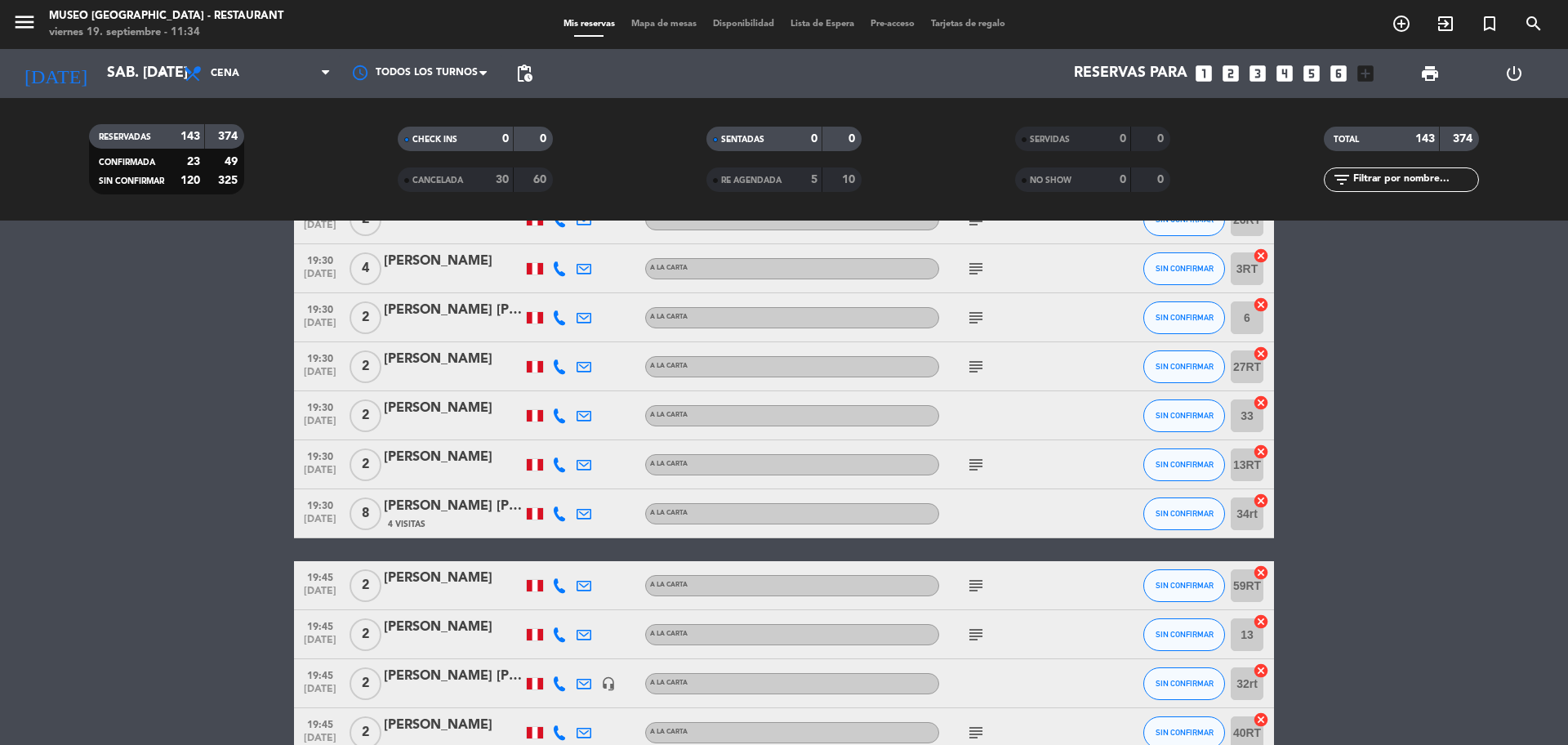
click at [708, 24] on span "Disponibilidad" at bounding box center [743, 24] width 78 height 9
click at [689, 20] on span "Mapa de mesas" at bounding box center [663, 24] width 82 height 9
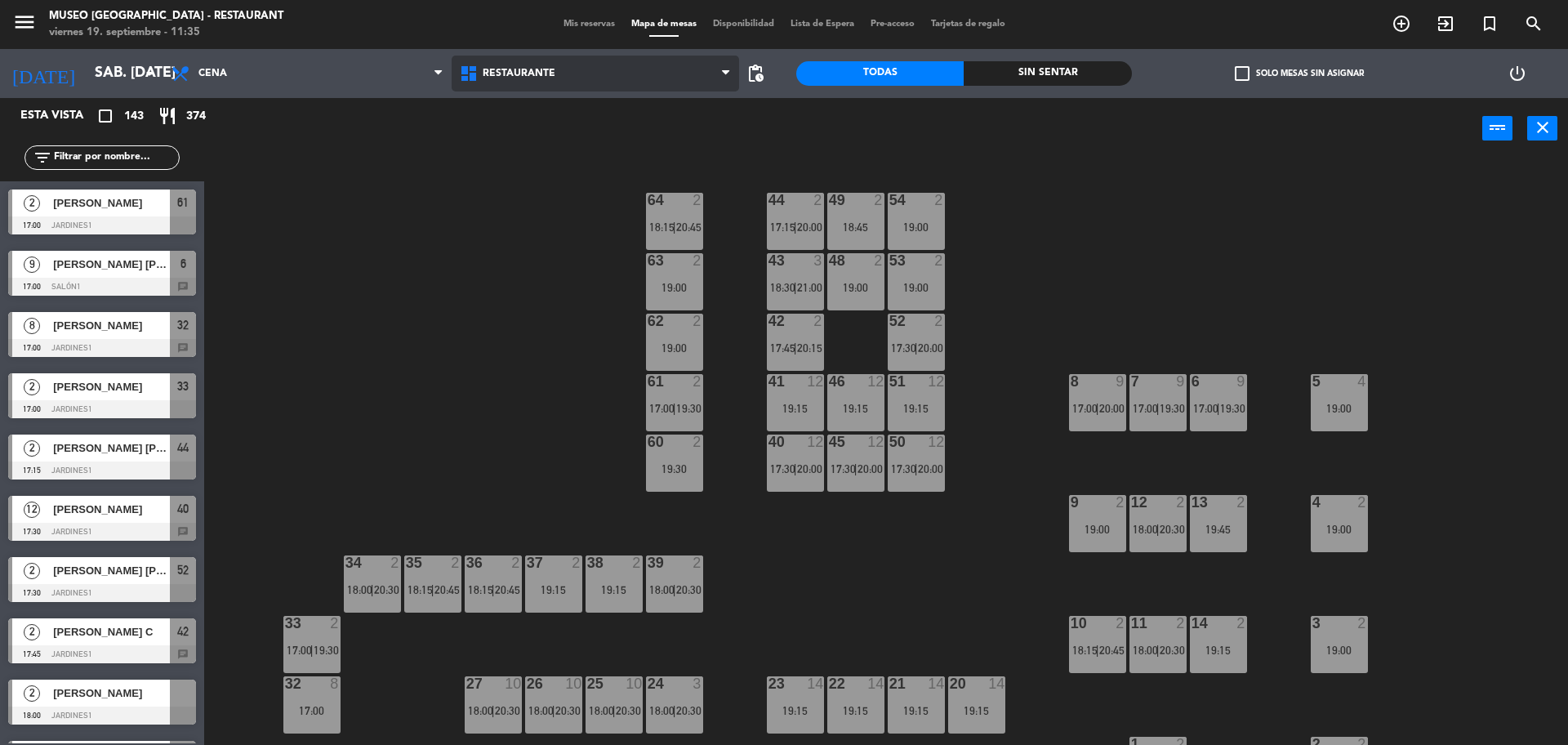
click at [532, 82] on span "Restaurante" at bounding box center [596, 74] width 289 height 36
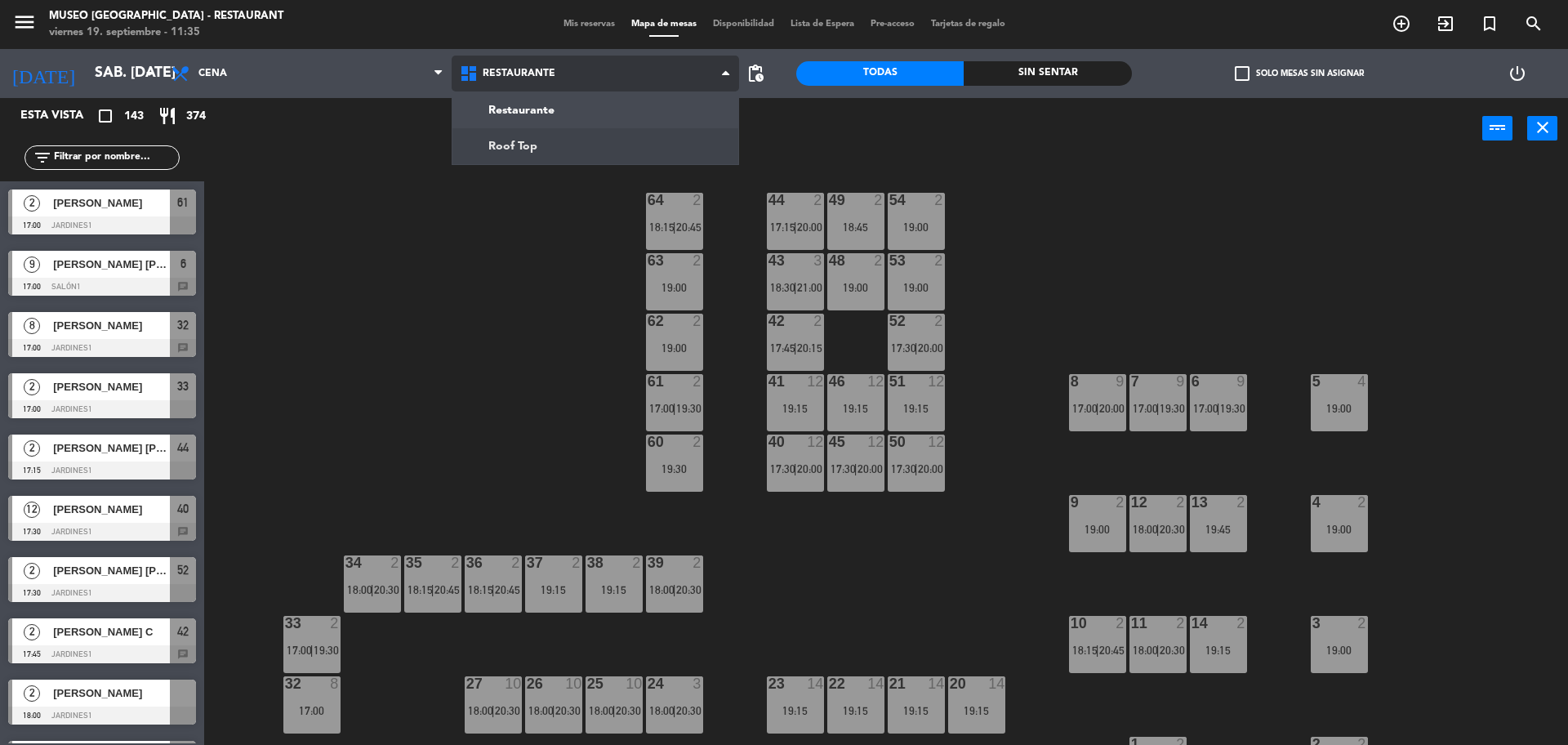
click at [539, 144] on ng-component "menu Museo Larco Café - Restaurant viernes 19. septiembre - 11:35 Mis reservas …" at bounding box center [784, 374] width 1568 height 749
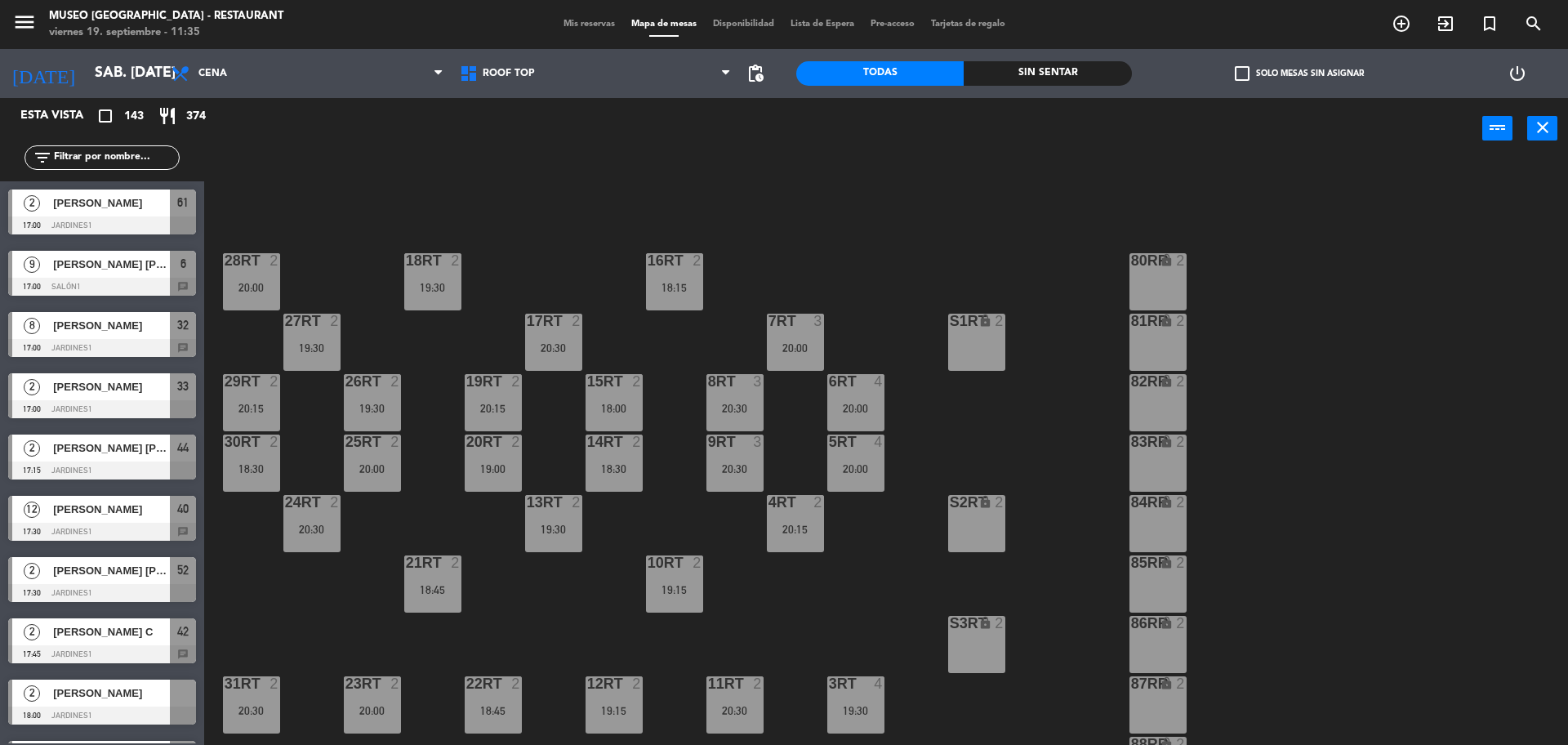
click at [578, 25] on span "Mis reservas" at bounding box center [590, 24] width 68 height 9
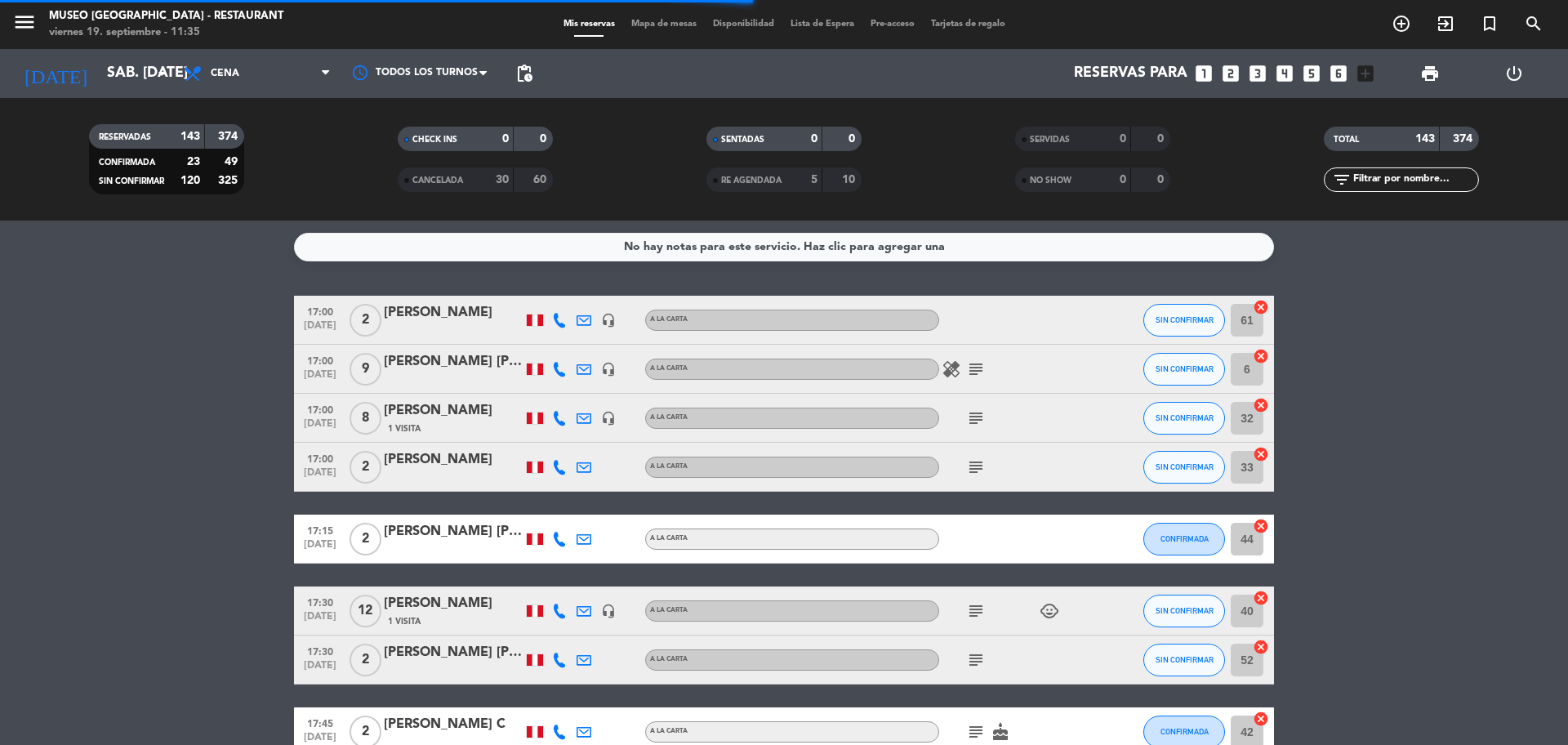
click at [528, 80] on span "pending_actions" at bounding box center [524, 74] width 20 height 20
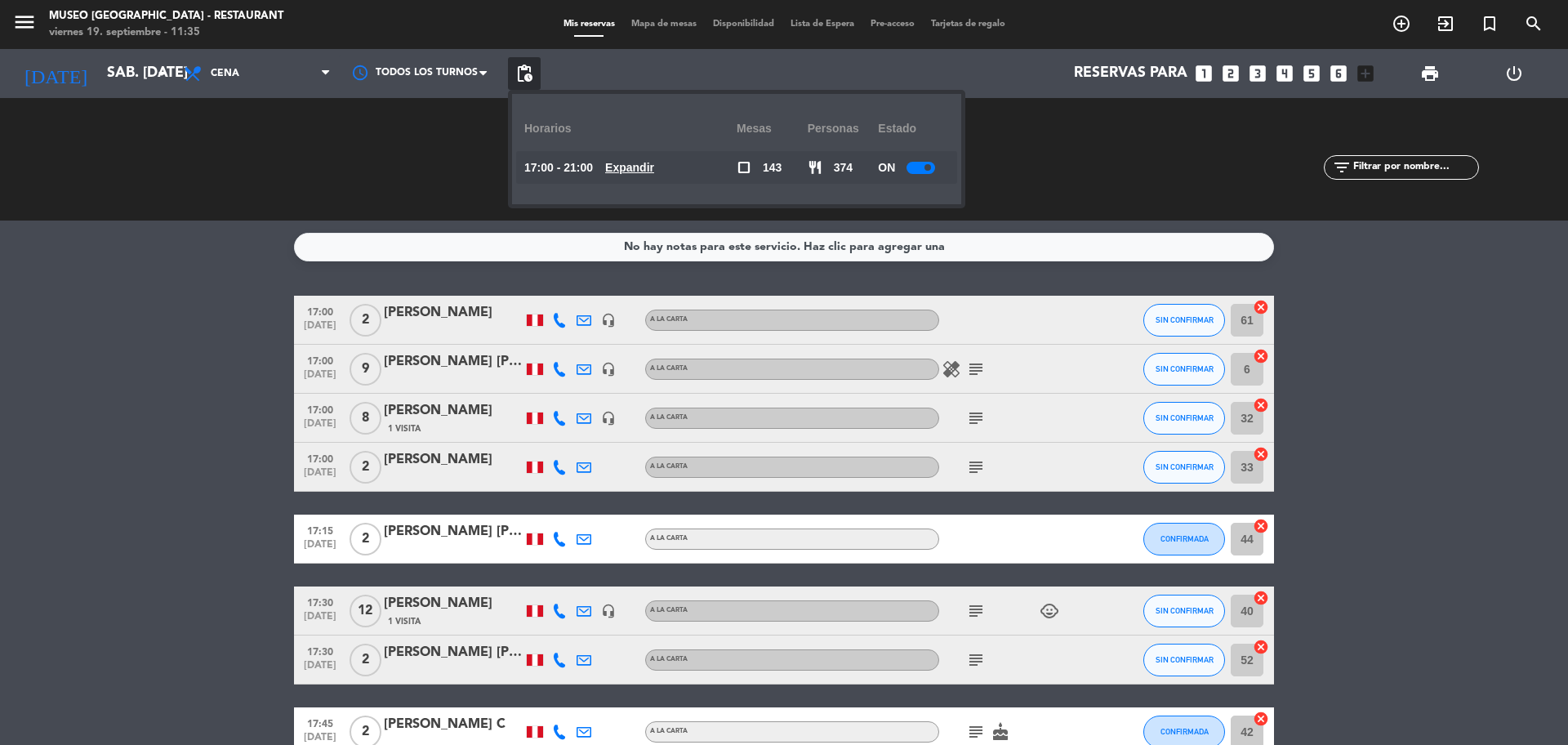
click at [646, 179] on div "17:00 - 21:00 Expandir" at bounding box center [630, 168] width 212 height 32
click at [644, 169] on u "Expandir" at bounding box center [629, 167] width 49 height 13
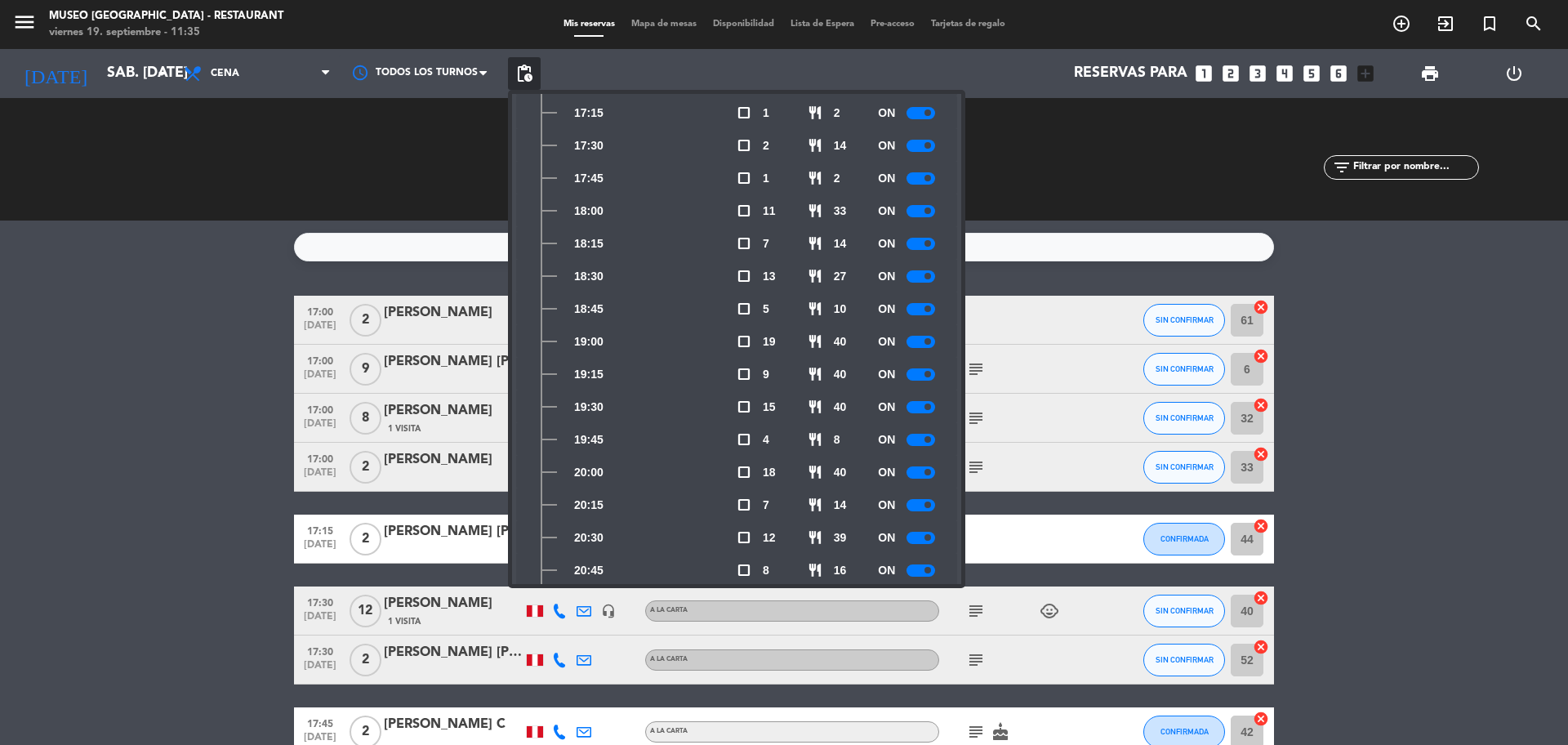
scroll to position [176, 0]
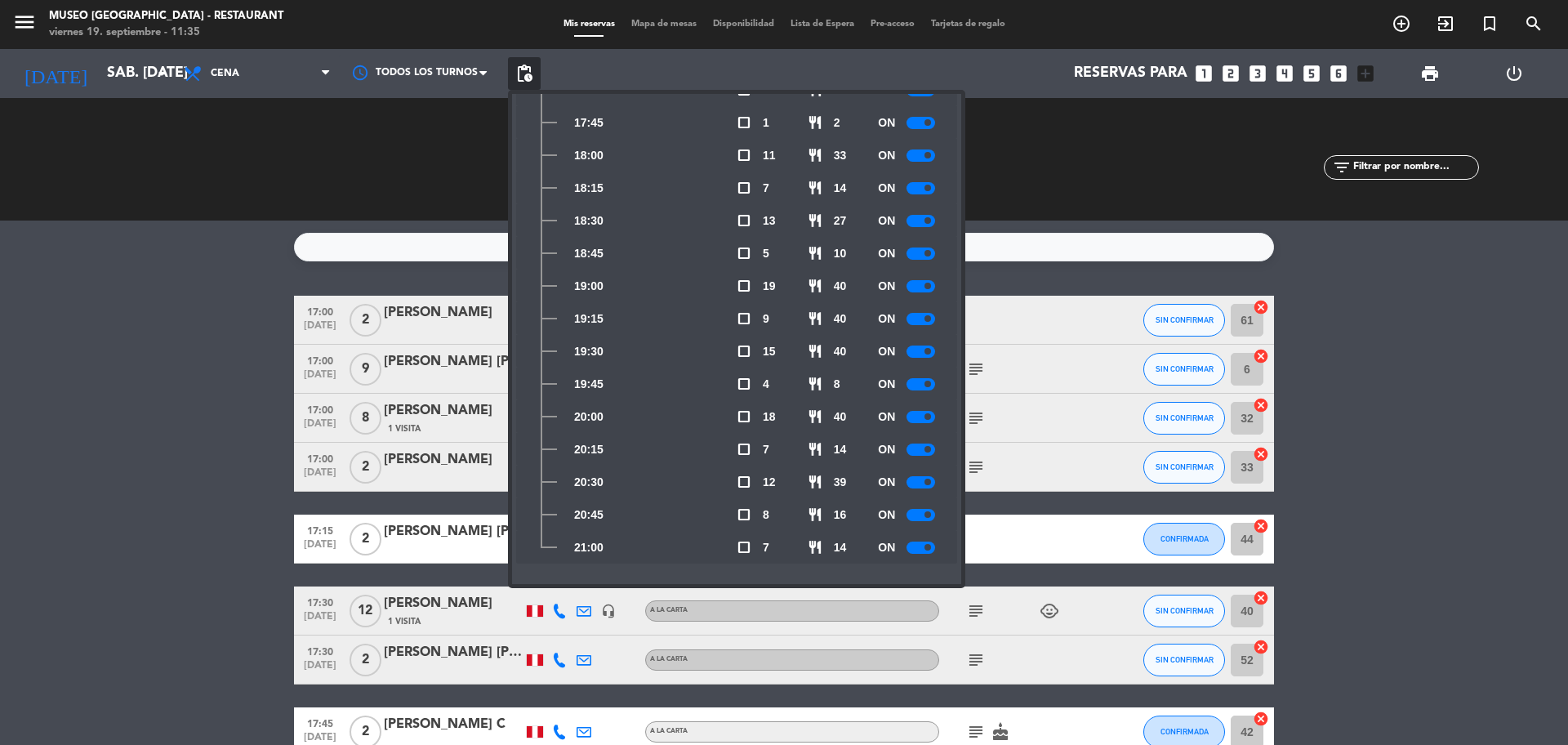
click at [1077, 160] on div "SERVIDAS 0 0" at bounding box center [1093, 160] width 308 height 16
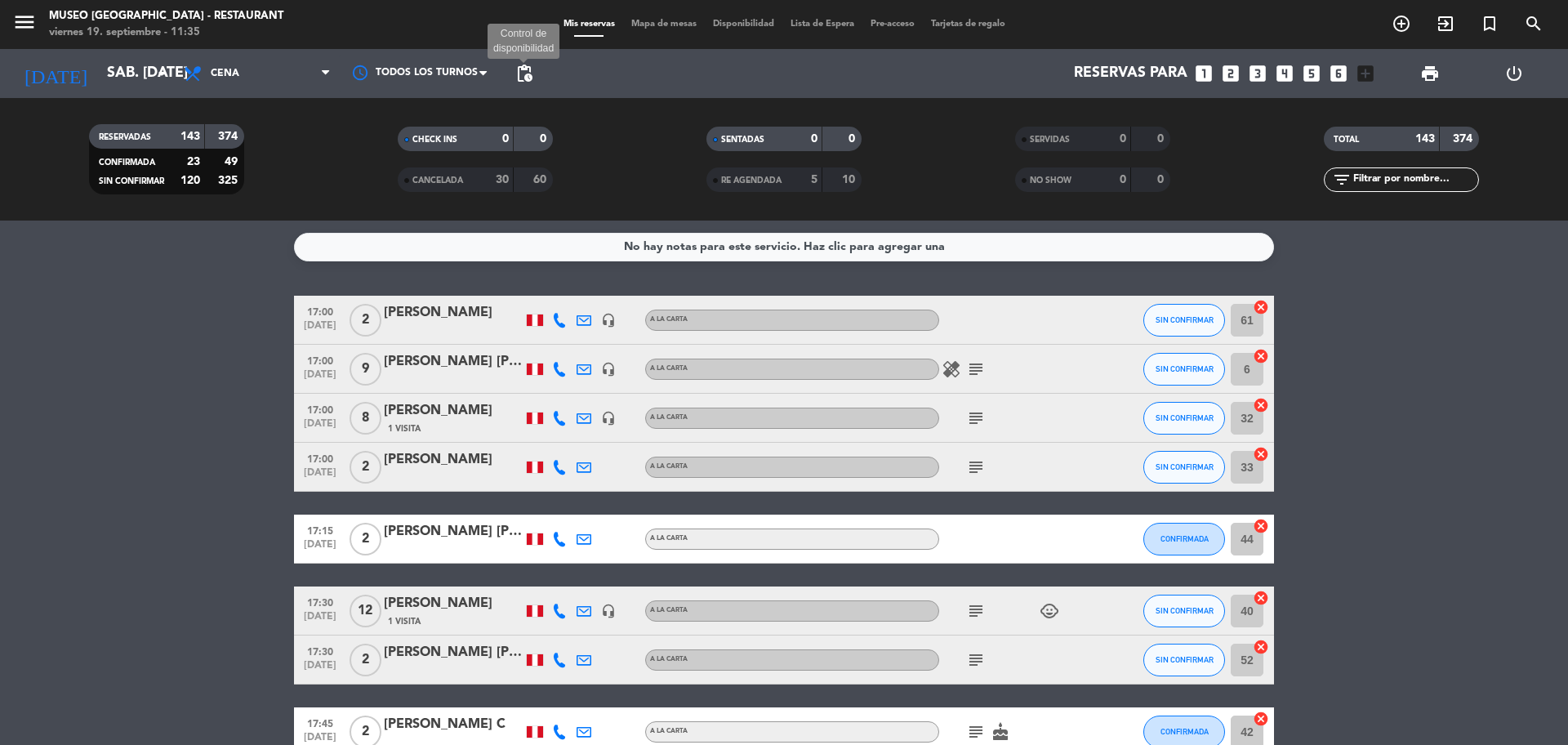
click at [522, 71] on span "pending_actions" at bounding box center [524, 74] width 20 height 20
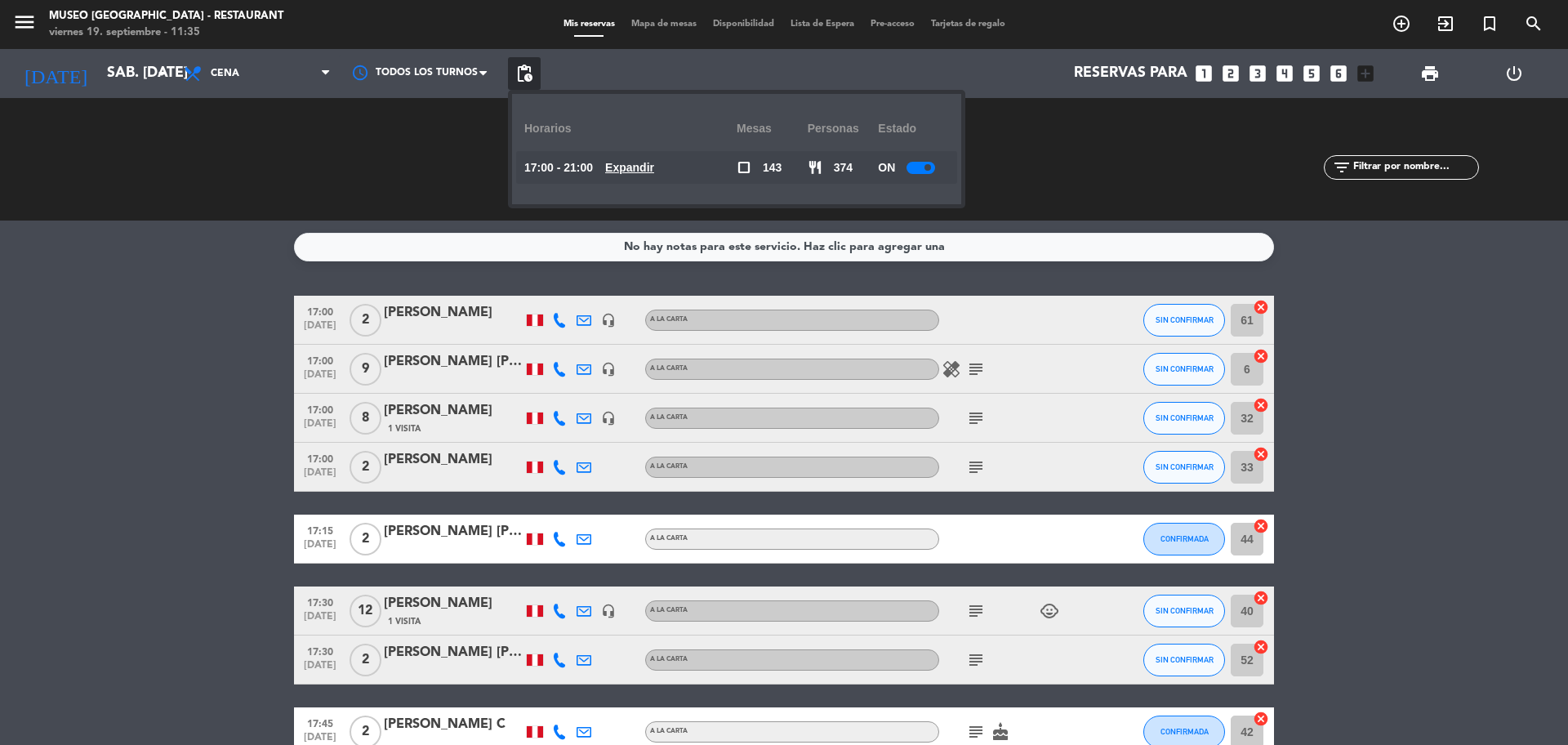
click at [633, 171] on u "Expandir" at bounding box center [629, 167] width 49 height 13
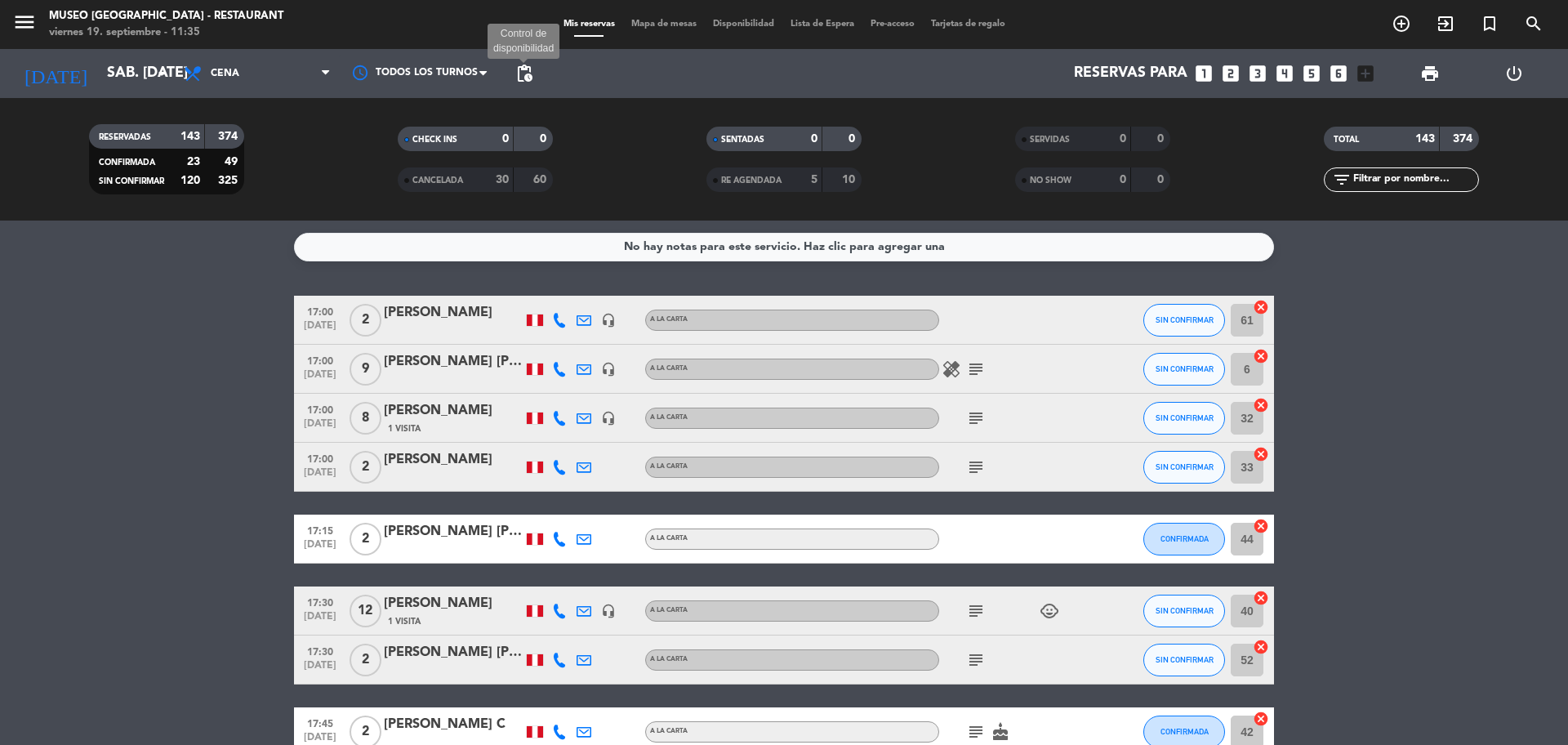
click at [531, 73] on span "pending_actions" at bounding box center [524, 74] width 20 height 20
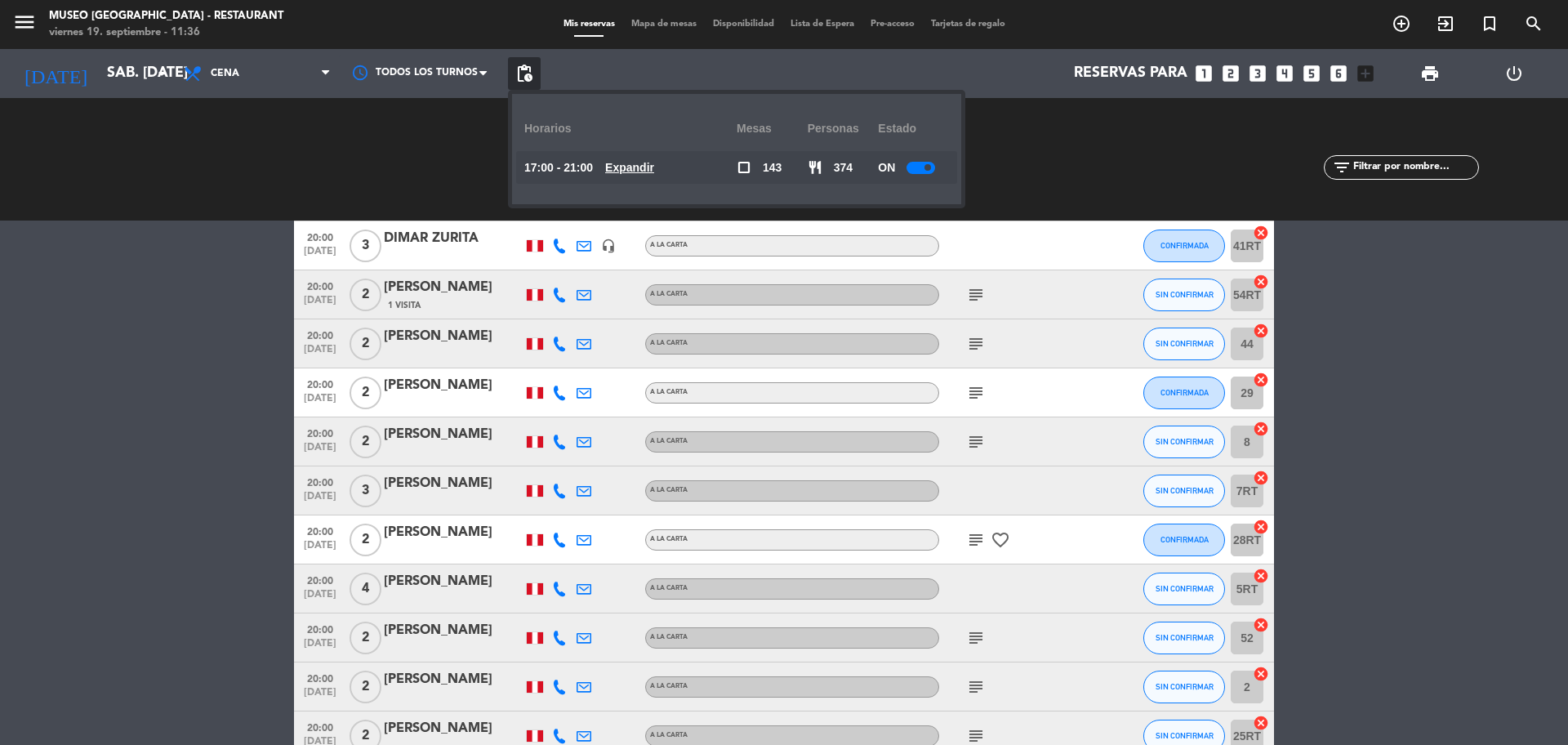
scroll to position [5105, 0]
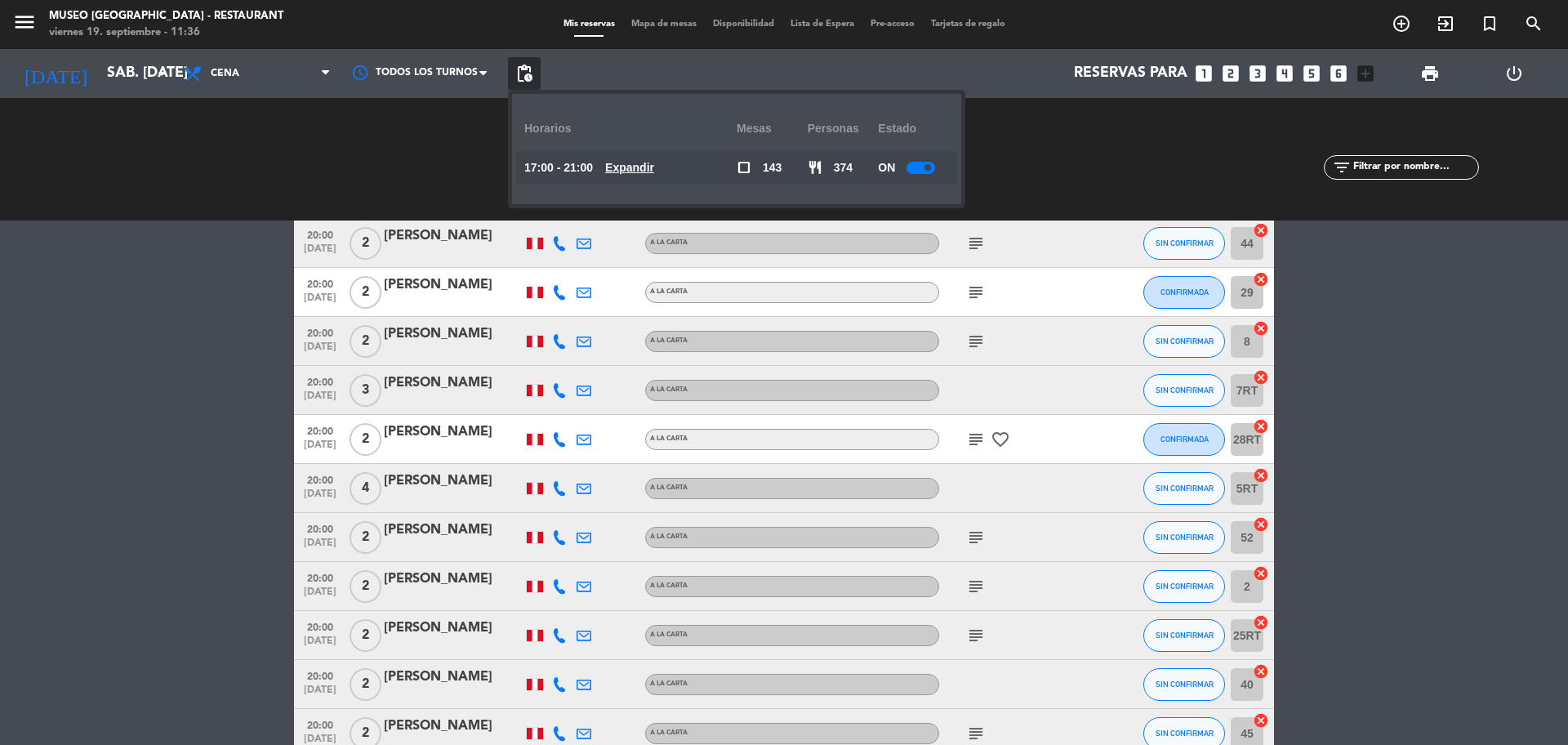
click at [654, 12] on div "menu Museo Larco Café - Restaurant viernes 19. septiembre - 11:36 Mis reservas …" at bounding box center [784, 24] width 1568 height 49
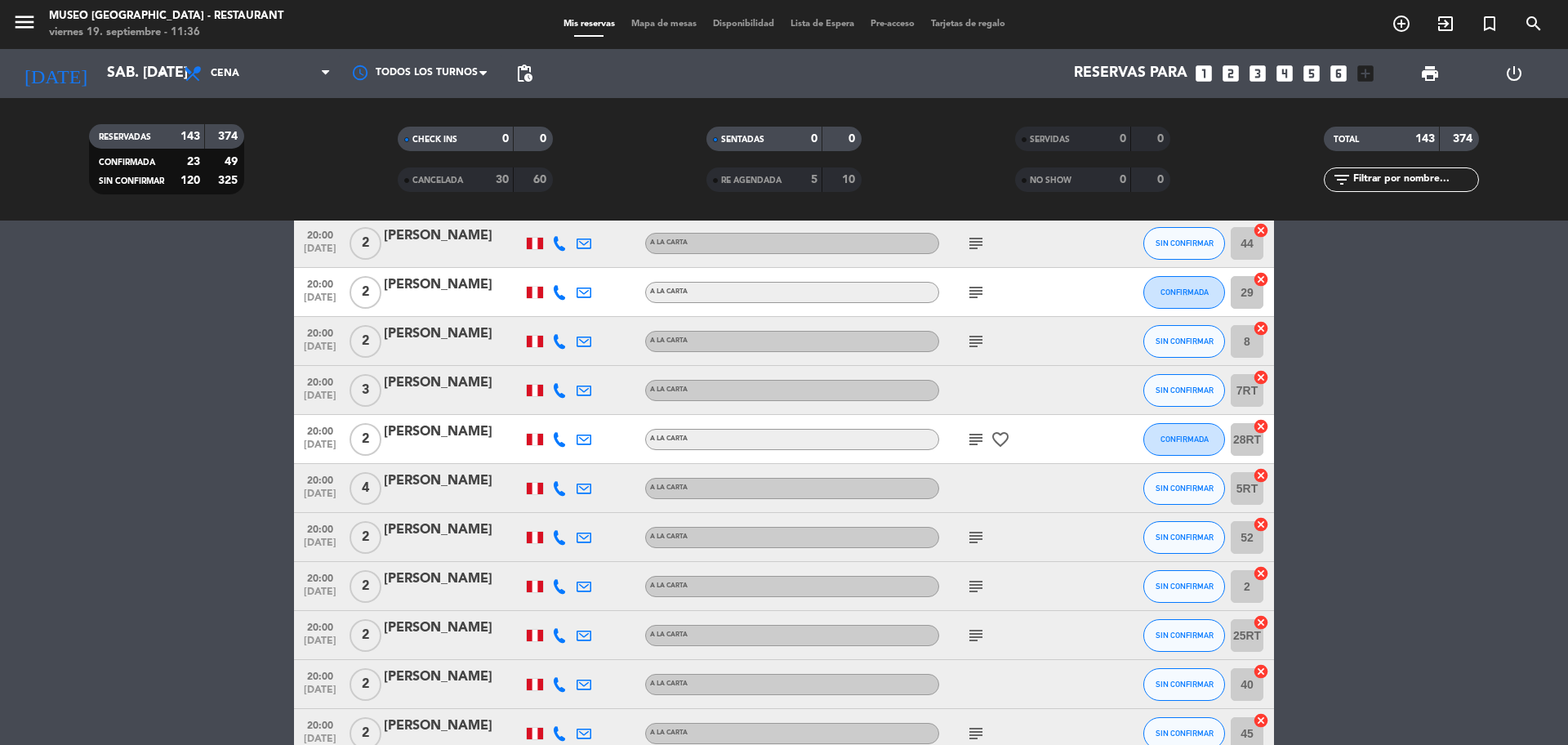
click at [649, 20] on span "Mapa de mesas" at bounding box center [663, 24] width 82 height 9
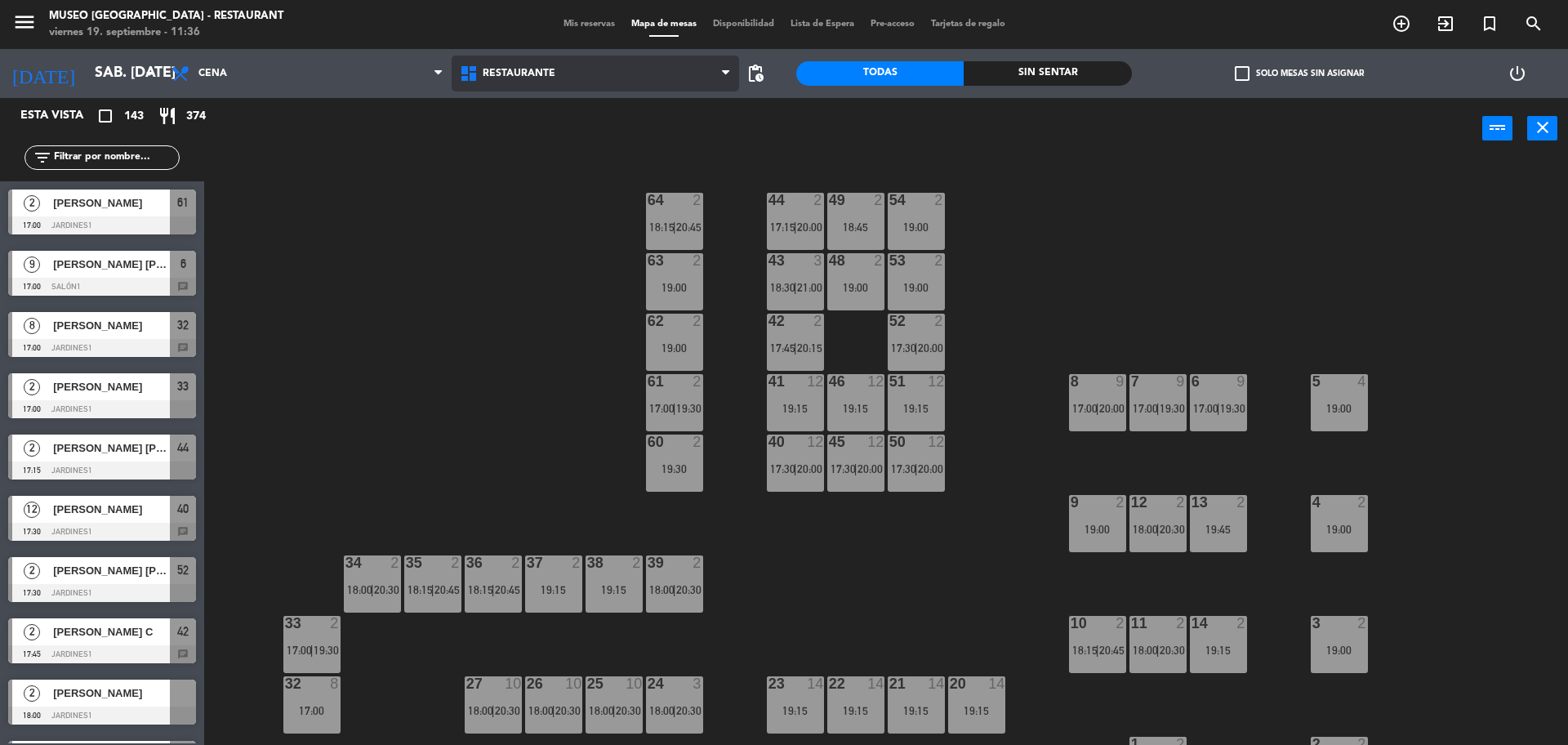
click at [548, 71] on span "Restaurante" at bounding box center [518, 74] width 73 height 12
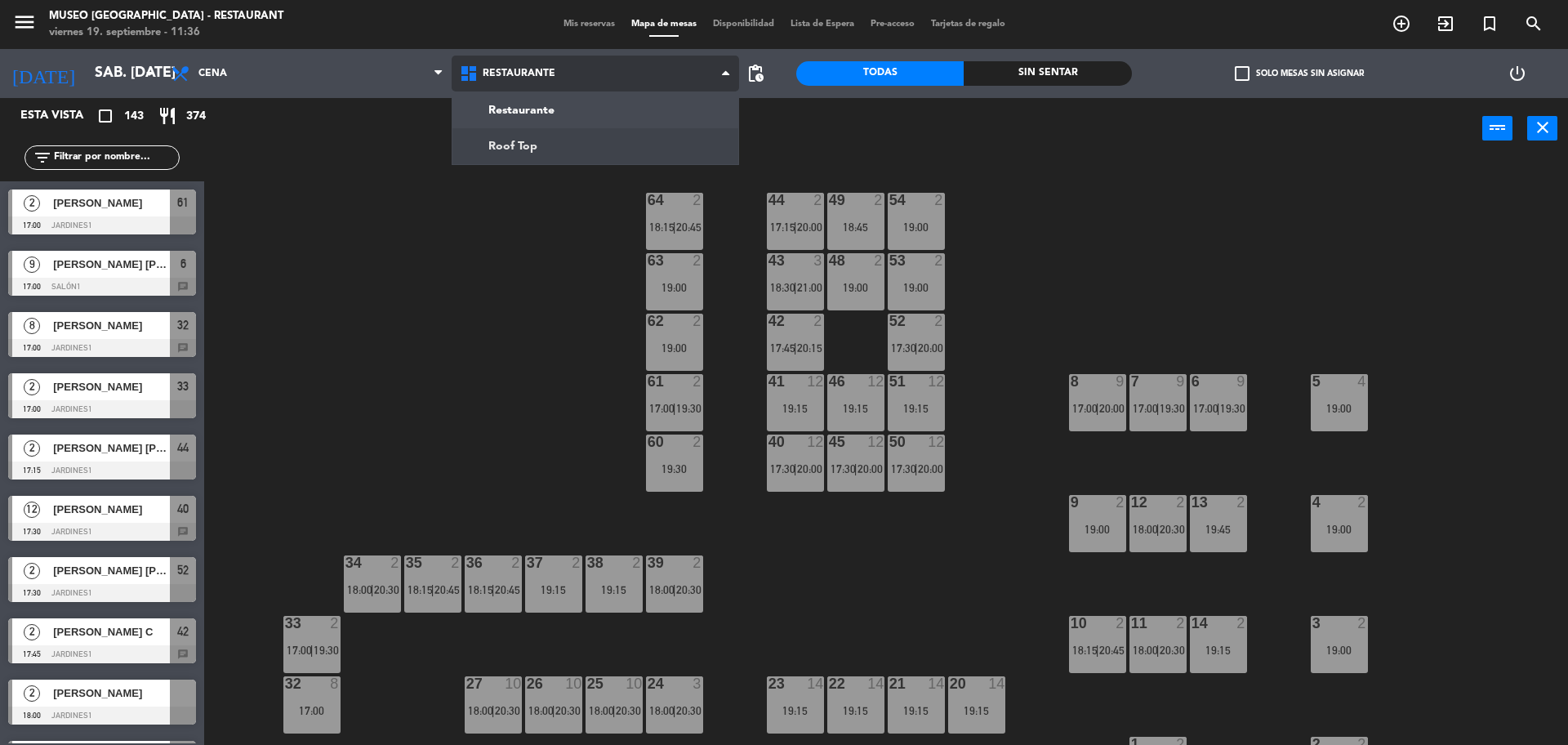
click at [551, 137] on ng-component "menu Museo Larco Café - Restaurant viernes 19. septiembre - 11:36 Mis reservas …" at bounding box center [784, 374] width 1568 height 749
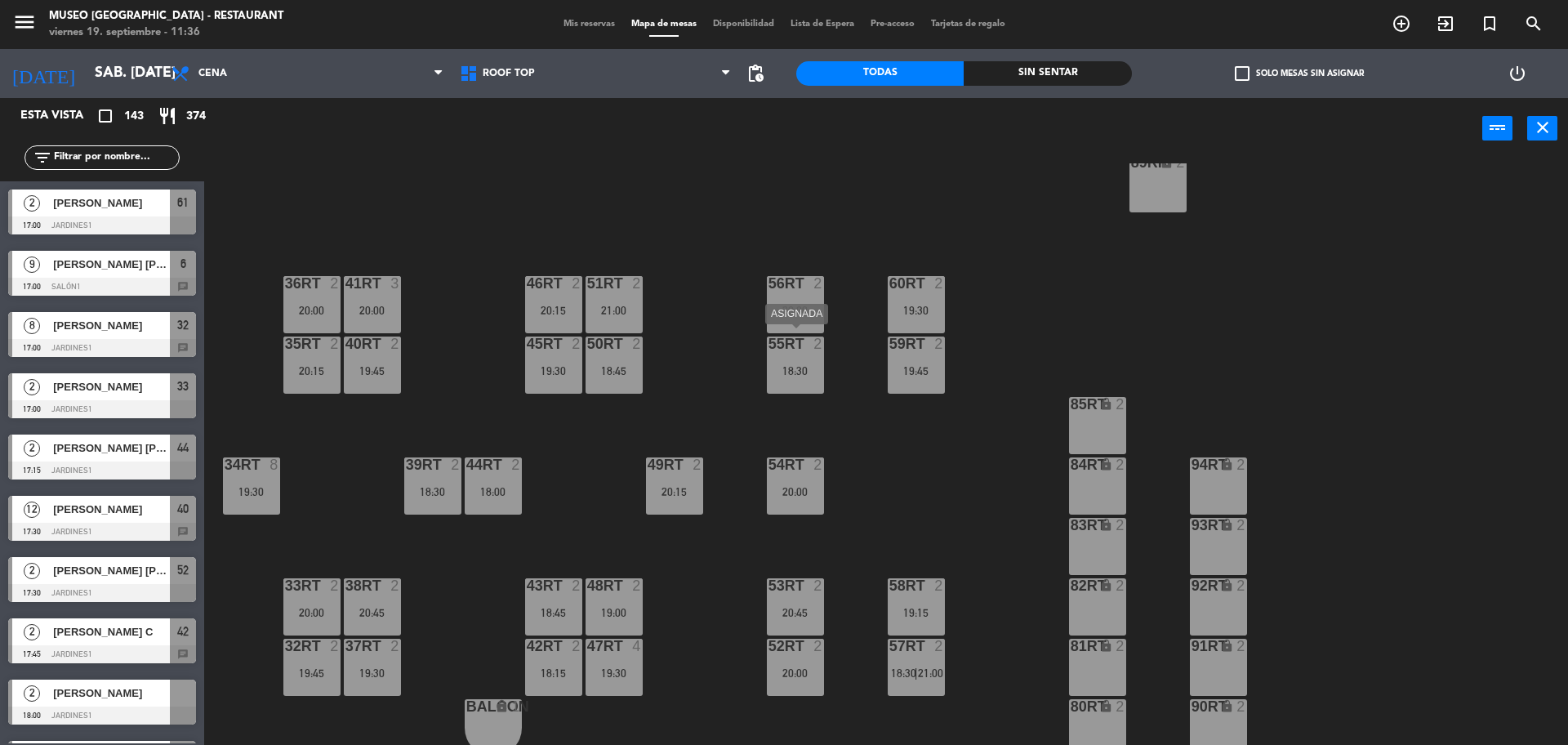
scroll to position [649, 0]
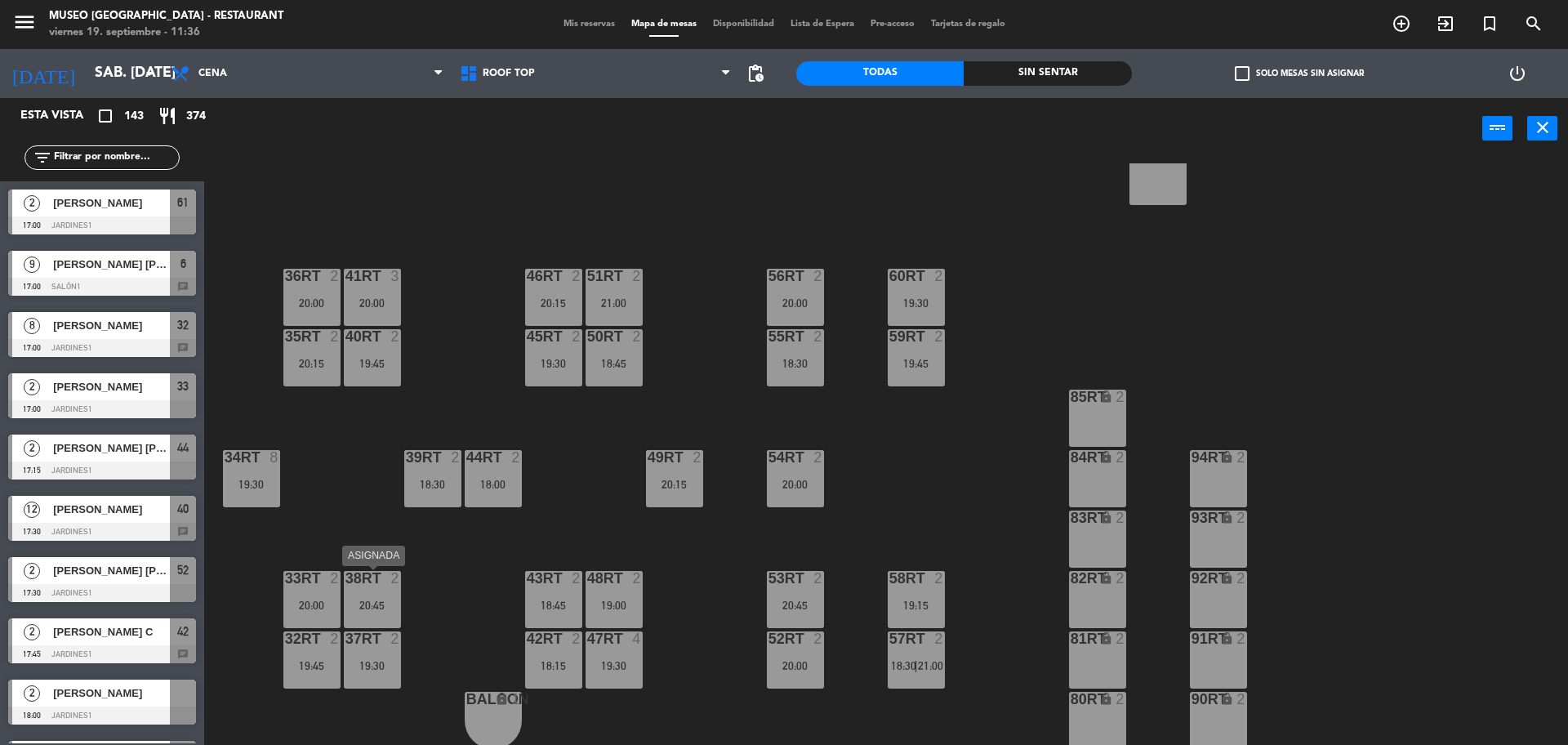
click at [368, 602] on div "20:45" at bounding box center [373, 605] width 57 height 12
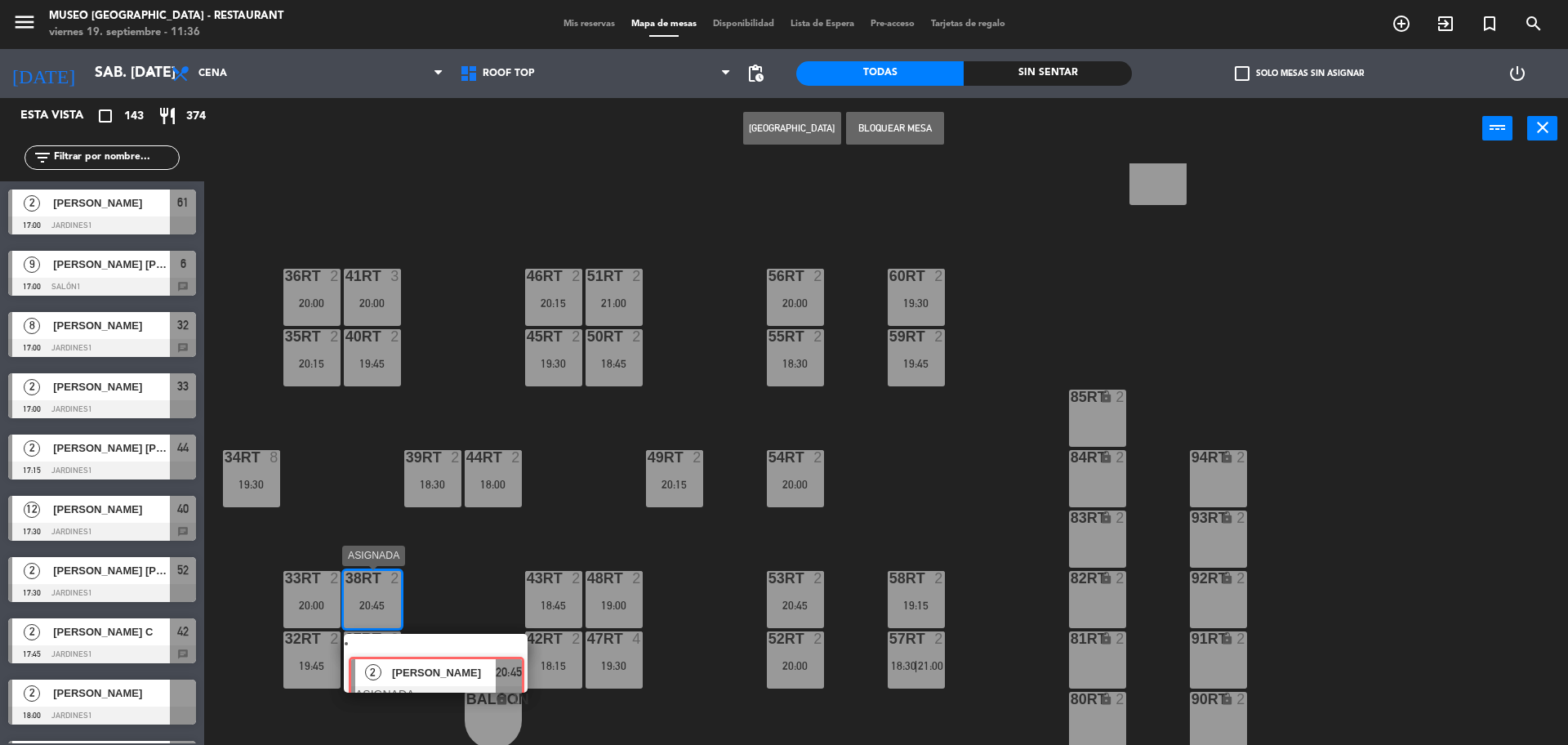
click at [439, 657] on div "2 Danilo Ramos ASIGNADA 20:45" at bounding box center [436, 663] width 208 height 59
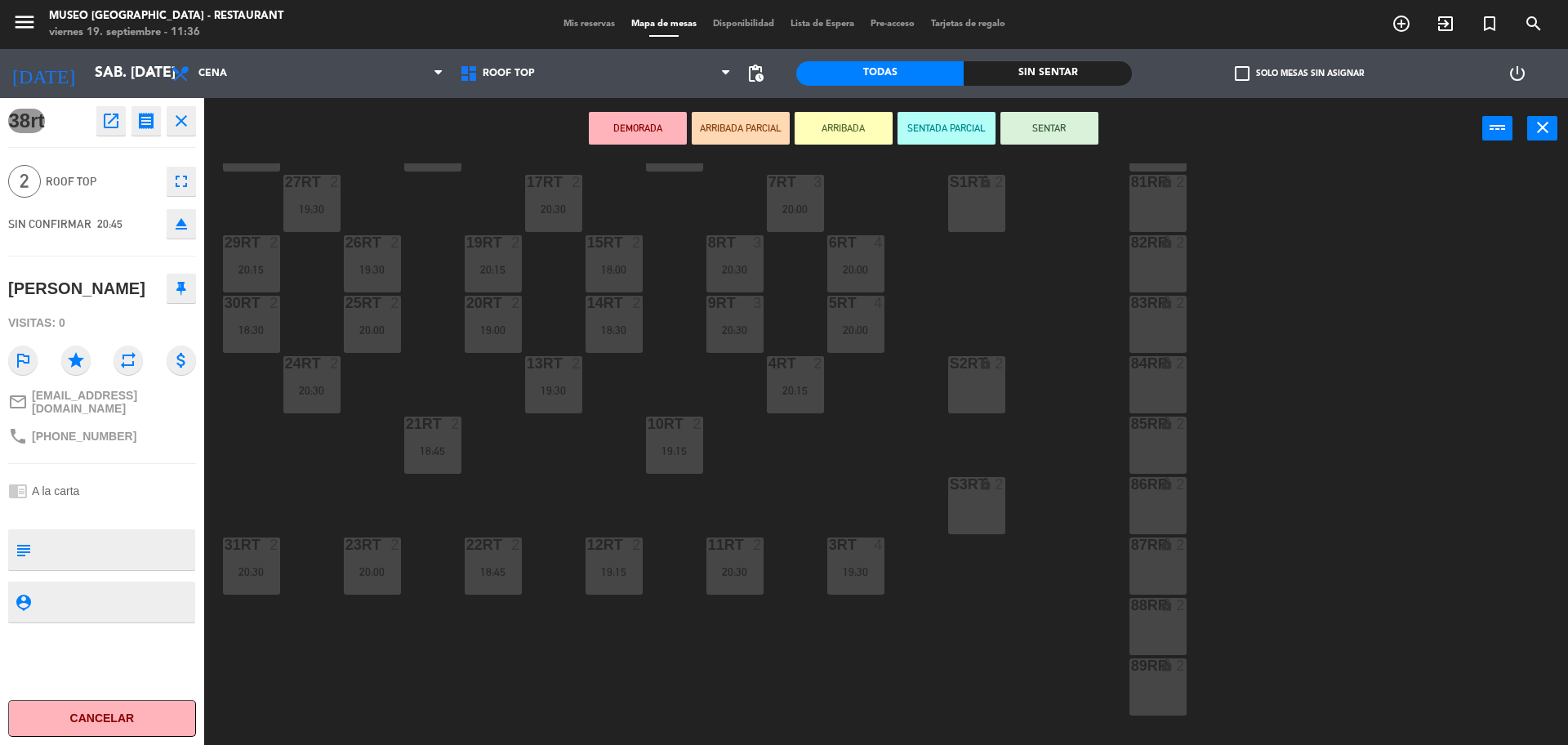
scroll to position [0, 0]
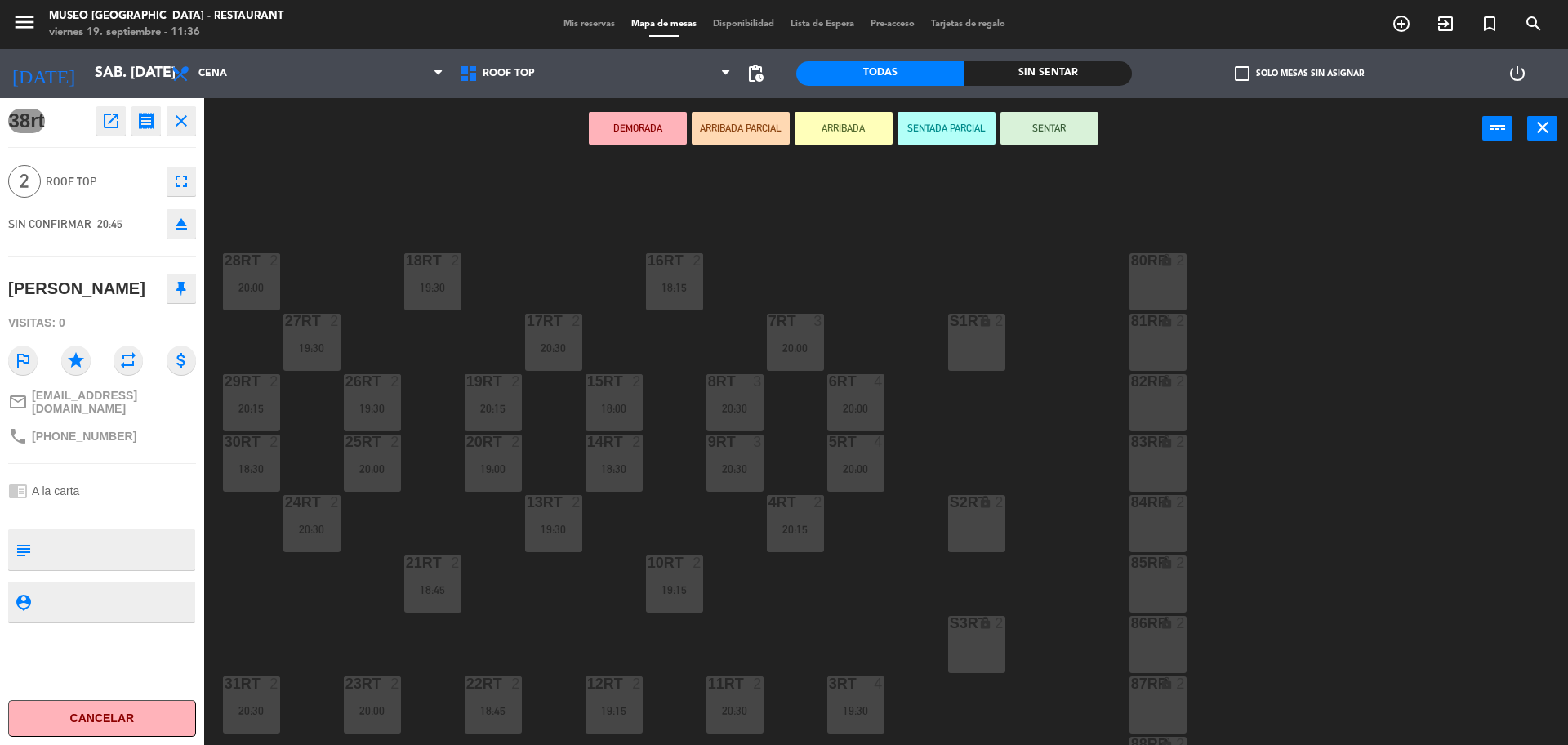
click at [883, 591] on div "18RT 2 19:30 16RT 2 18:15 28RT 2 20:00 80RR lock 2 27RT 2 19:30 7RT 3 20:00 S1R…" at bounding box center [894, 455] width 1348 height 585
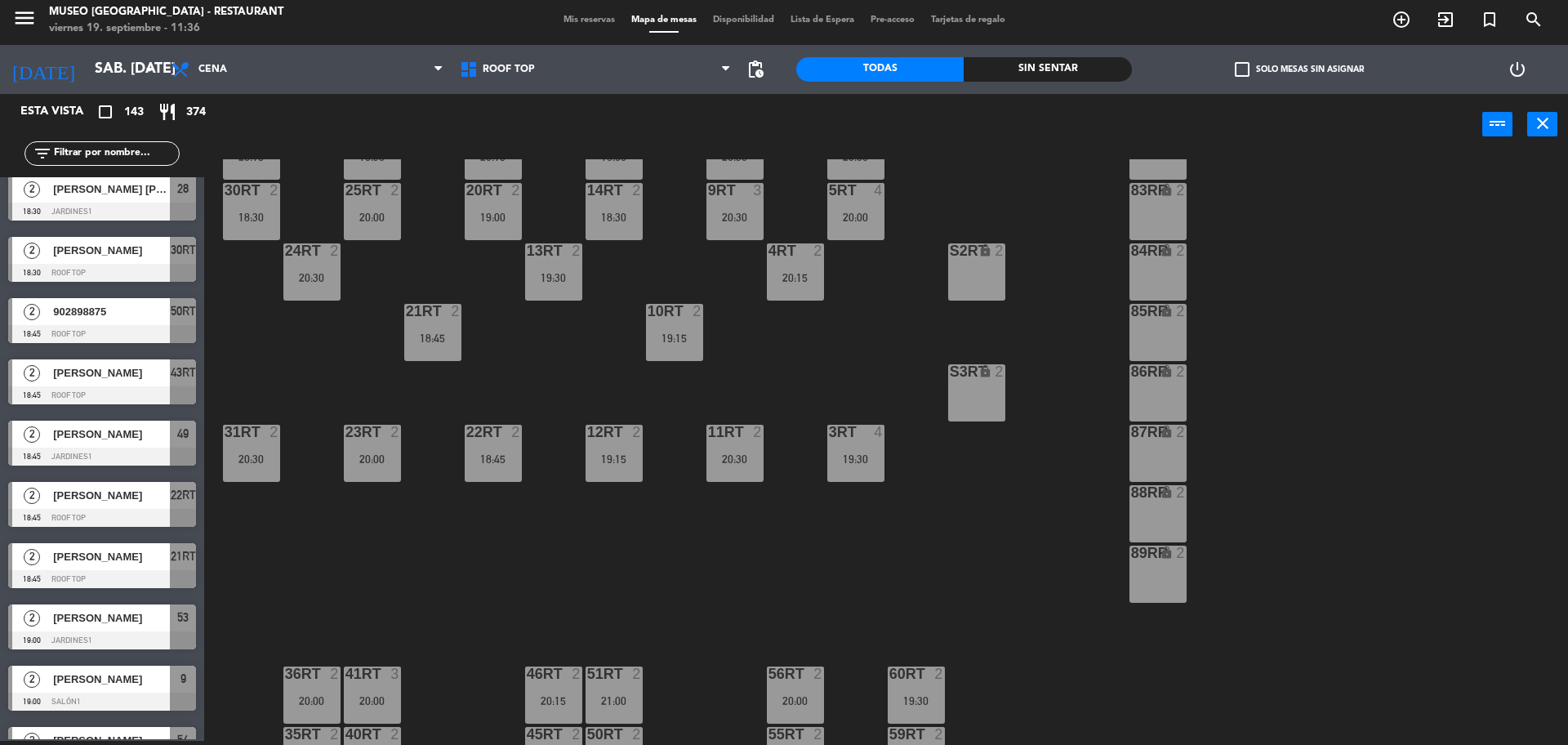
scroll to position [649, 0]
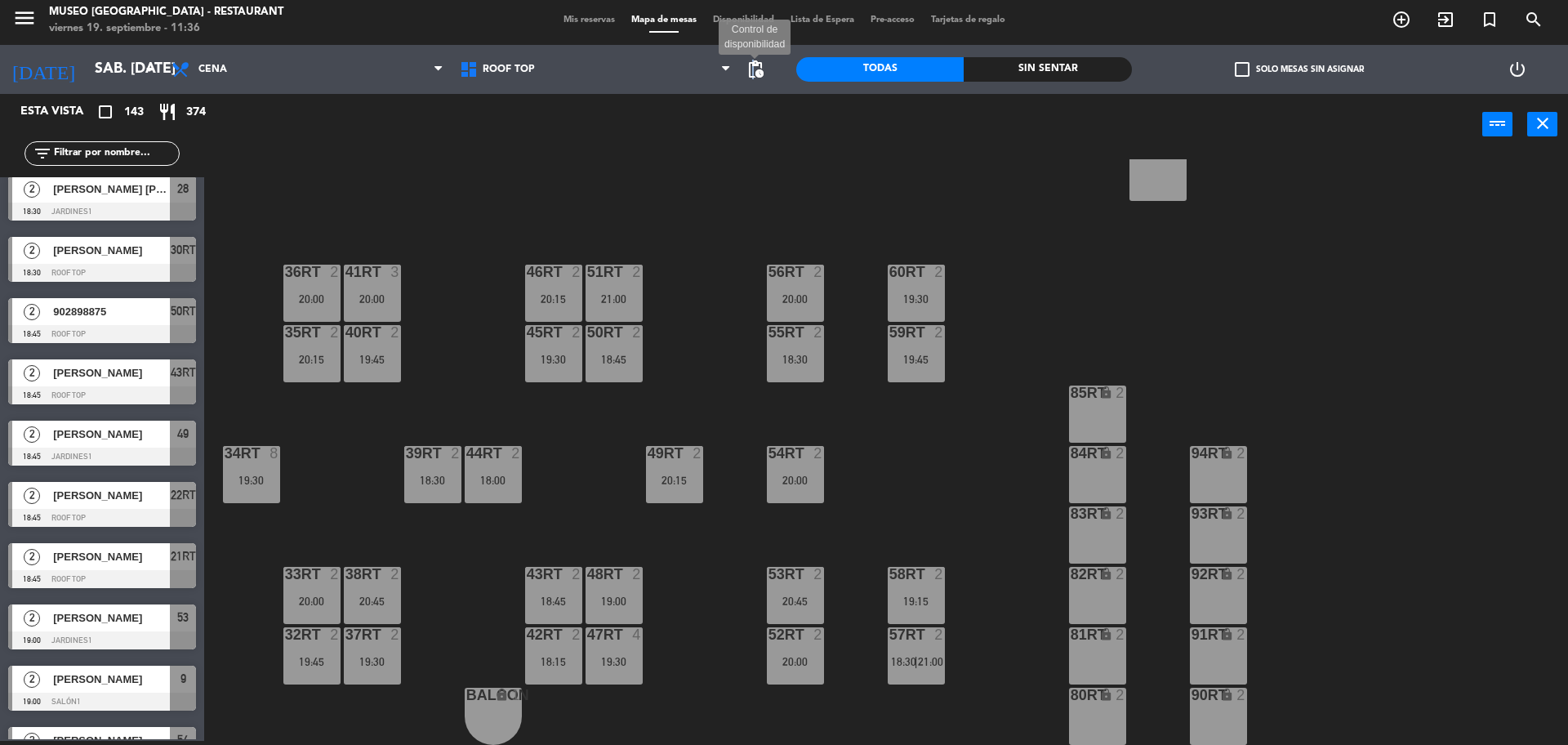
click at [753, 63] on span "pending_actions" at bounding box center [756, 70] width 20 height 20
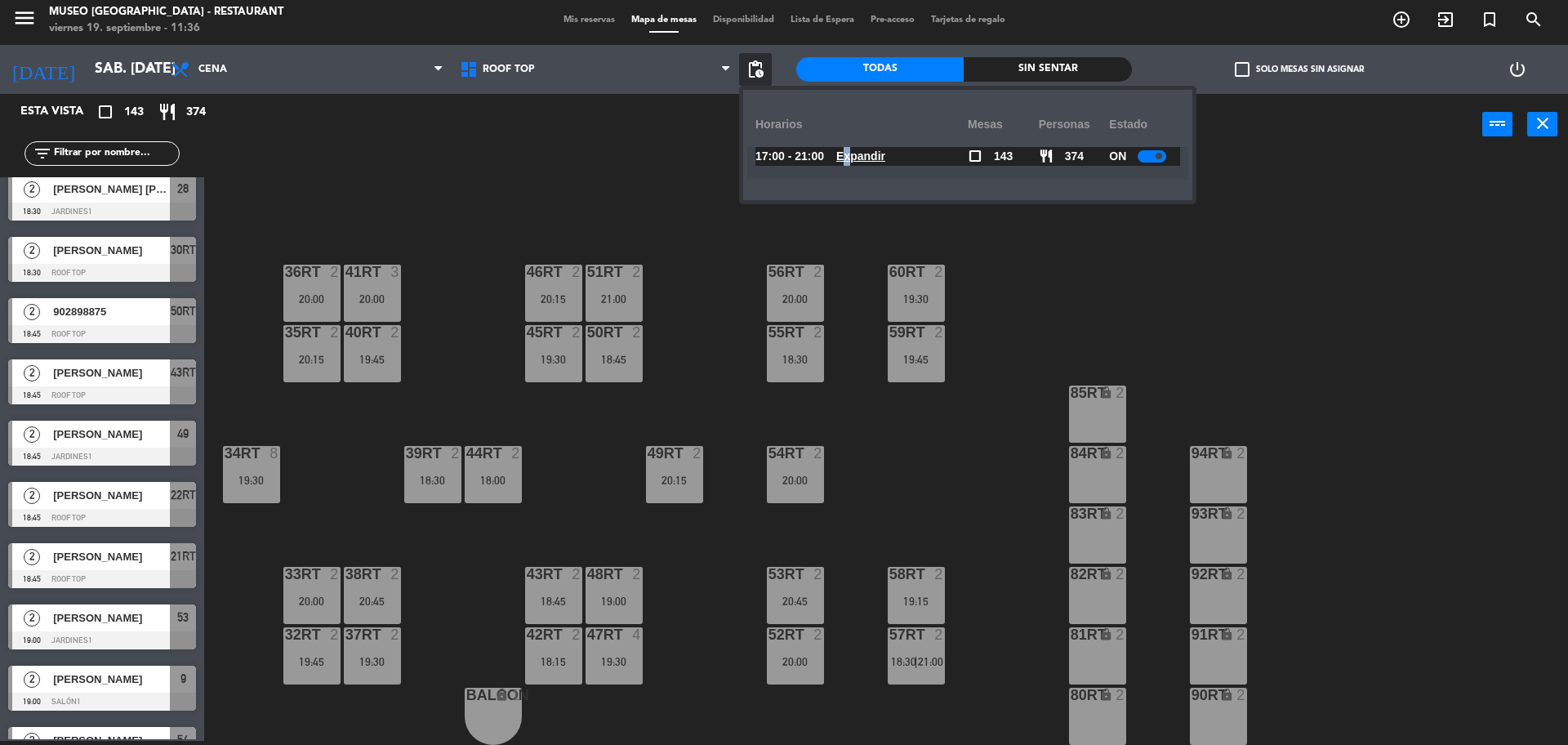
click at [860, 156] on u "Expandir" at bounding box center [861, 156] width 49 height 13
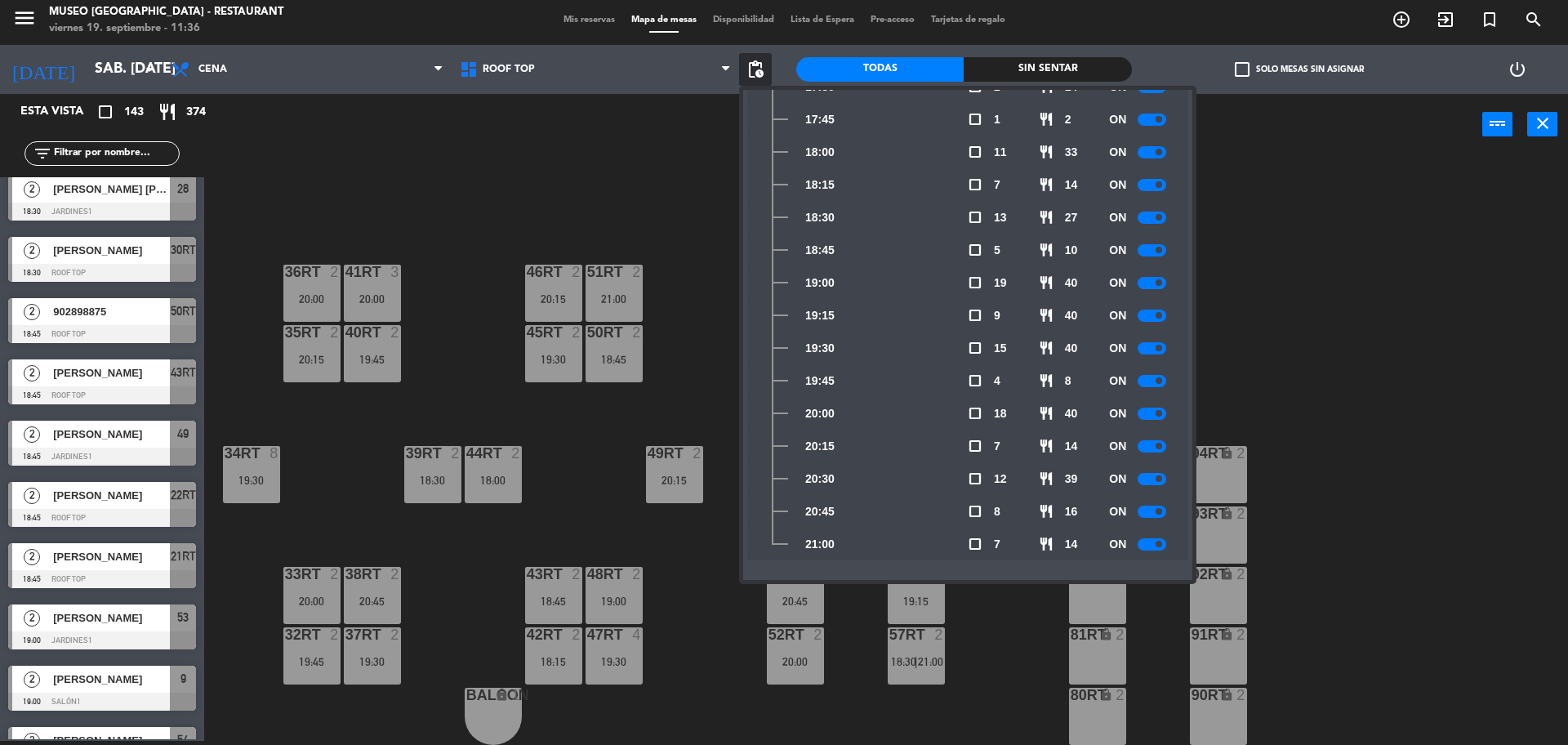
scroll to position [176, 0]
drag, startPoint x: 1428, startPoint y: 430, endPoint x: 1416, endPoint y: 418, distance: 17.0
click at [1428, 429] on div "18RT 2 19:30 16RT 2 18:15 28RT 2 20:00 80RR lock 2 27RT 2 19:30 7RT 3 20:00 S1R…" at bounding box center [894, 452] width 1348 height 585
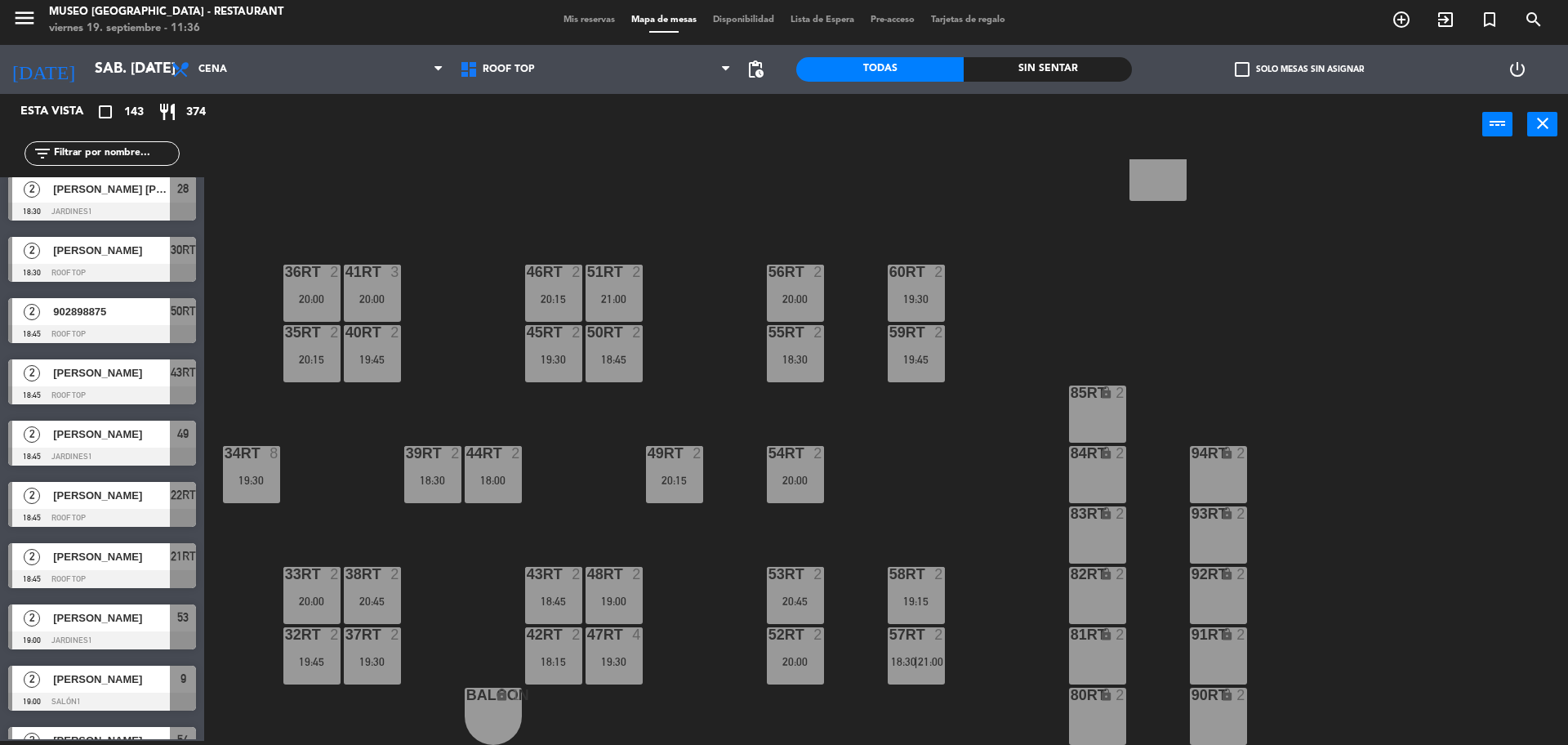
click at [599, 19] on span "Mis reservas" at bounding box center [590, 20] width 68 height 9
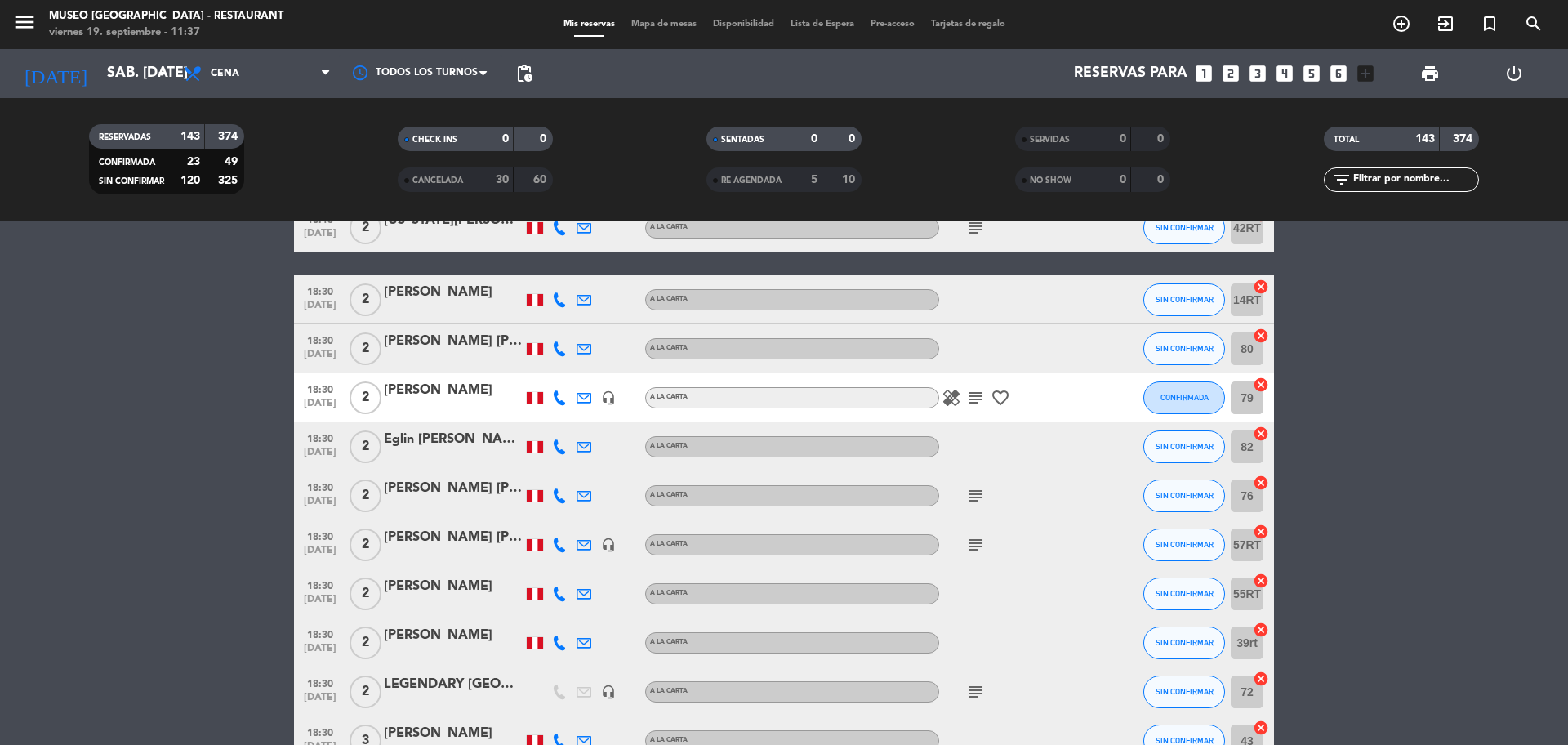
scroll to position [1123, 0]
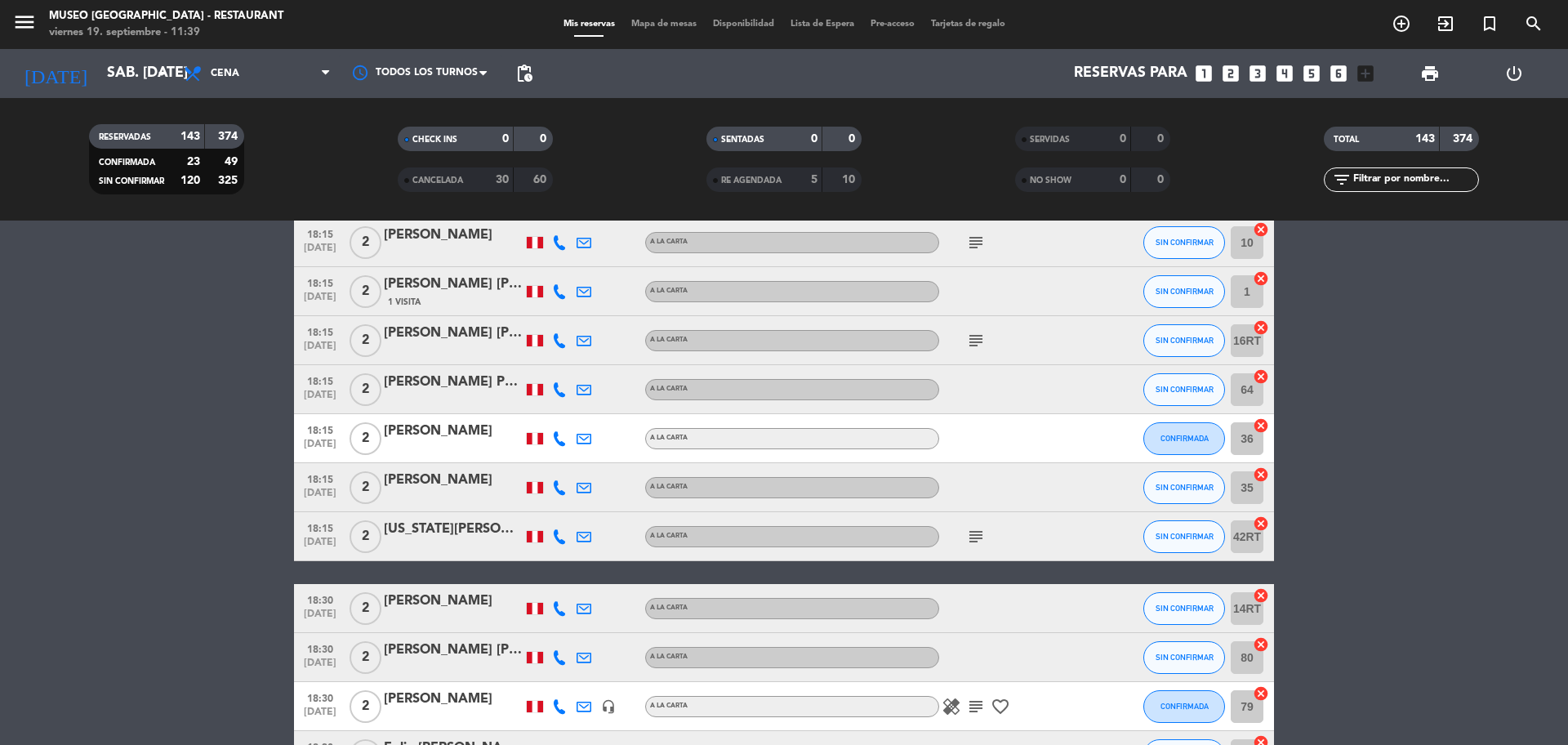
click at [1235, 74] on icon "looks_two" at bounding box center [1231, 74] width 22 height 22
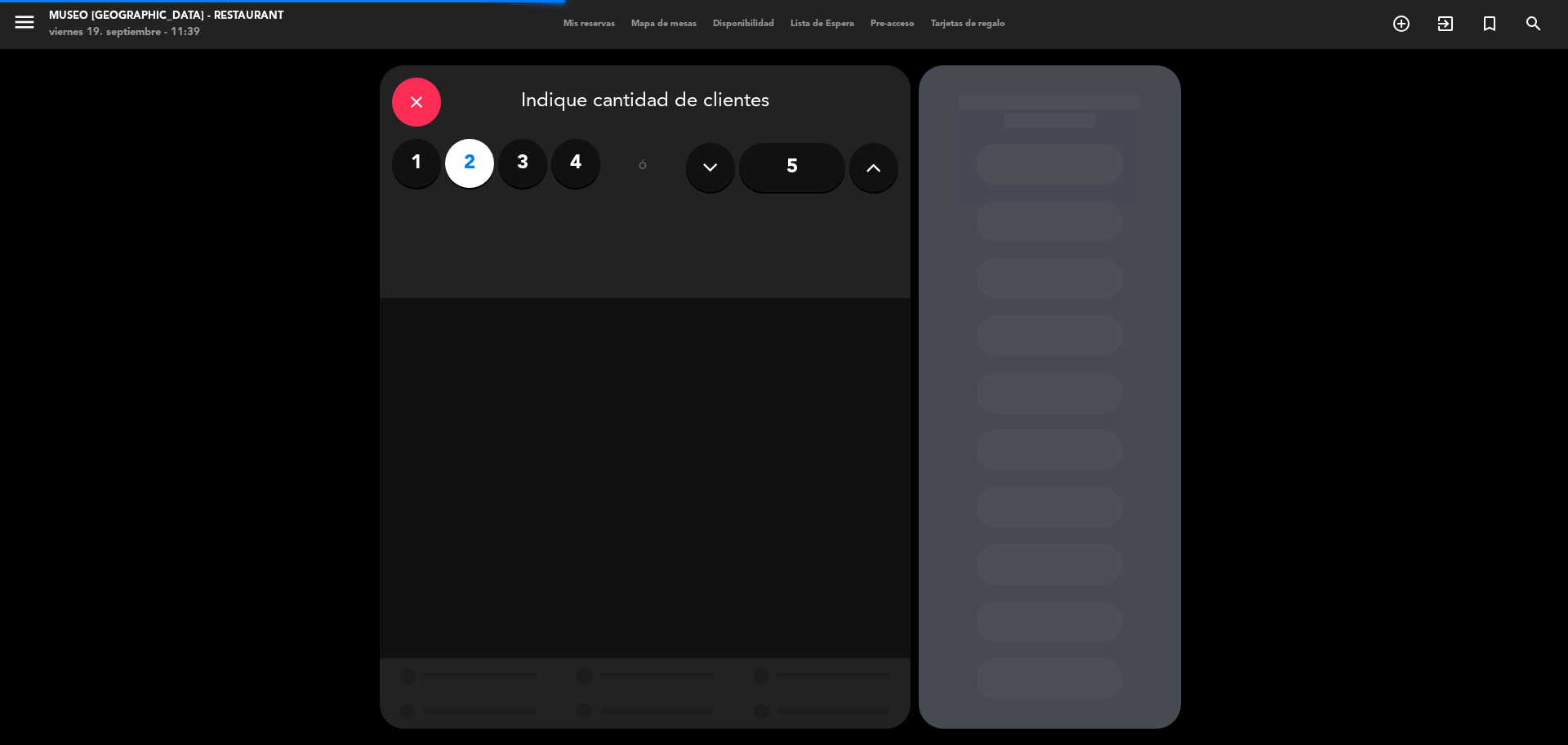
click at [526, 178] on label "3" at bounding box center [523, 163] width 49 height 49
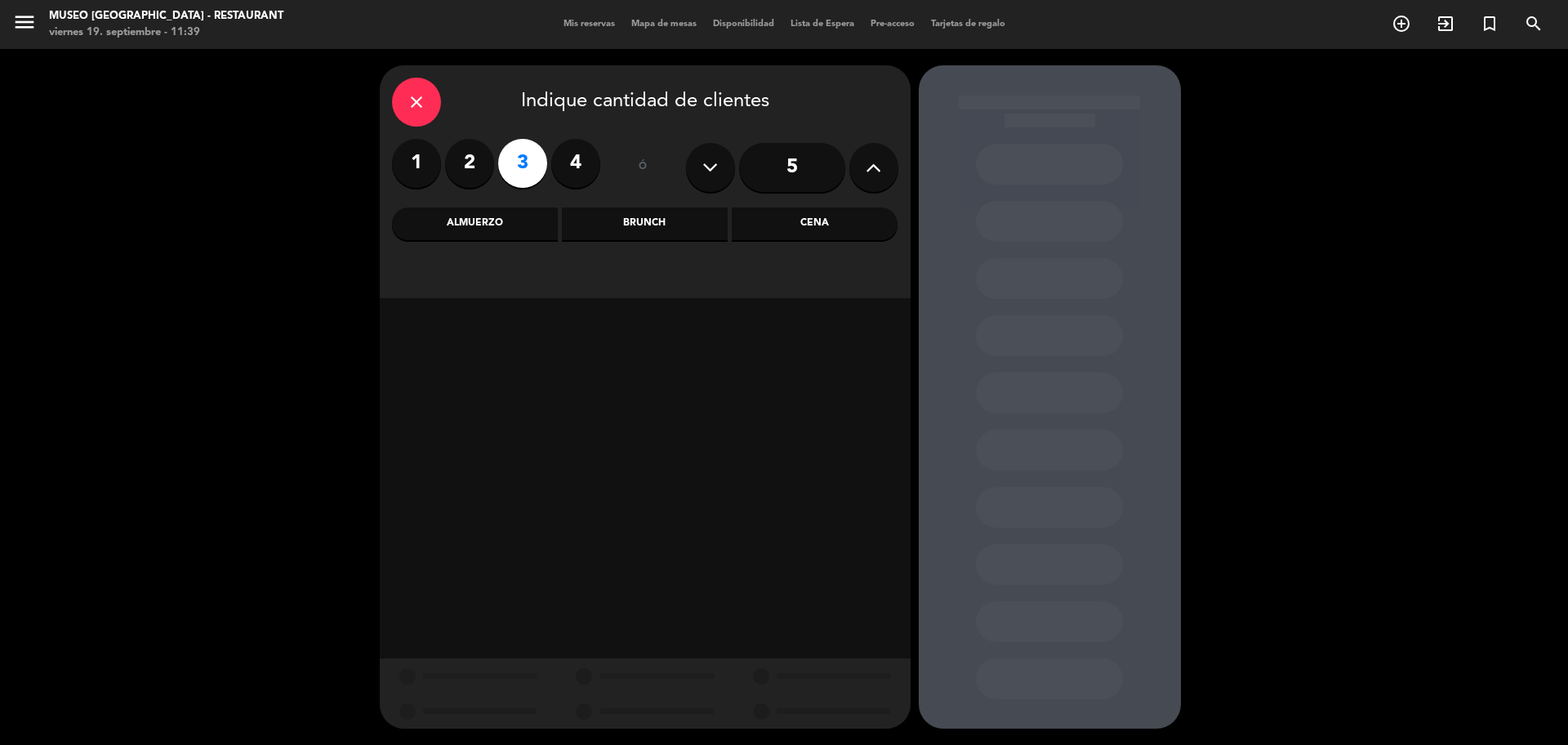
click at [498, 230] on div "Almuerzo" at bounding box center [474, 223] width 166 height 32
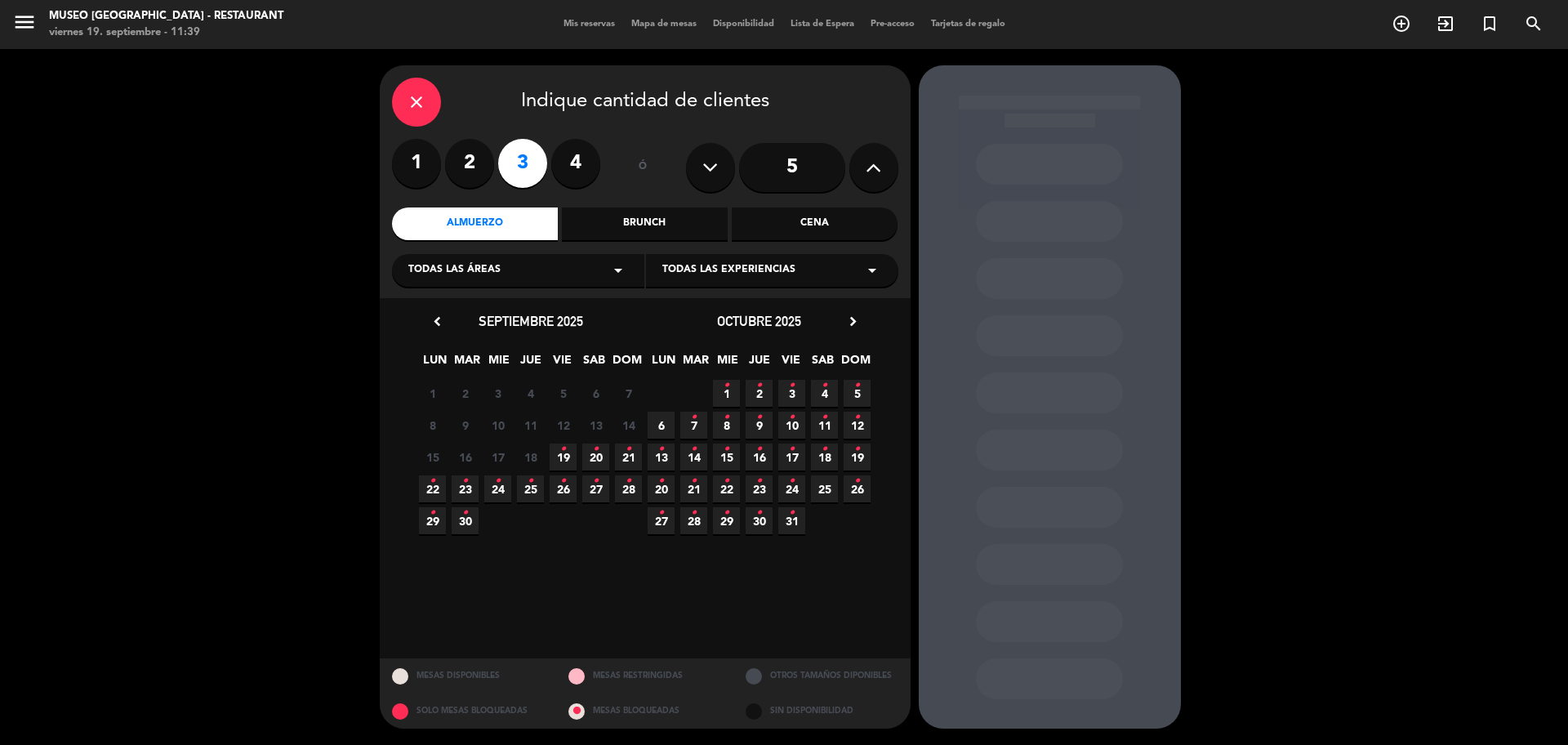
click at [562, 455] on icon "•" at bounding box center [563, 449] width 5 height 26
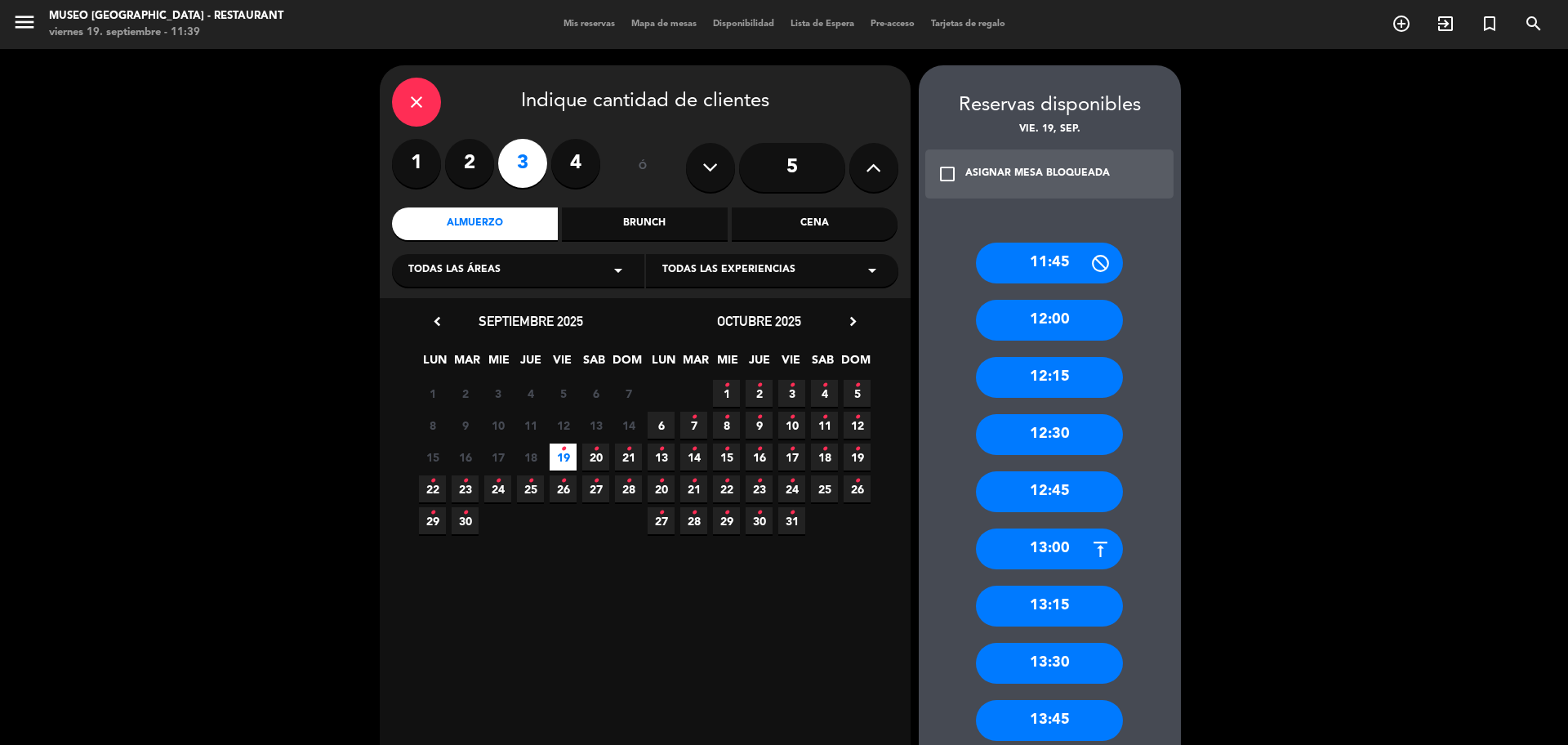
click at [1089, 494] on div "12:45" at bounding box center [1050, 492] width 147 height 41
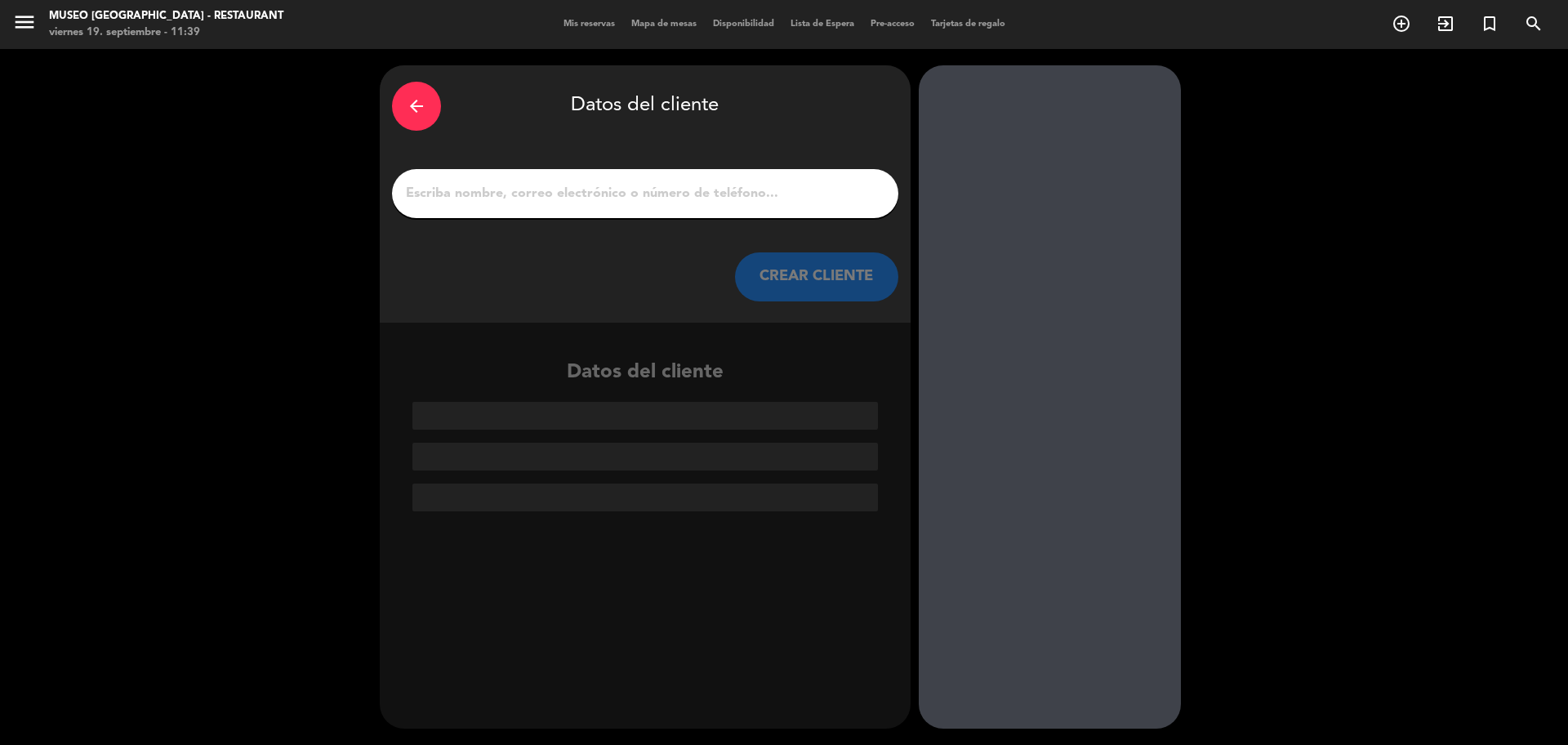
click at [654, 200] on input "1" at bounding box center [645, 194] width 482 height 23
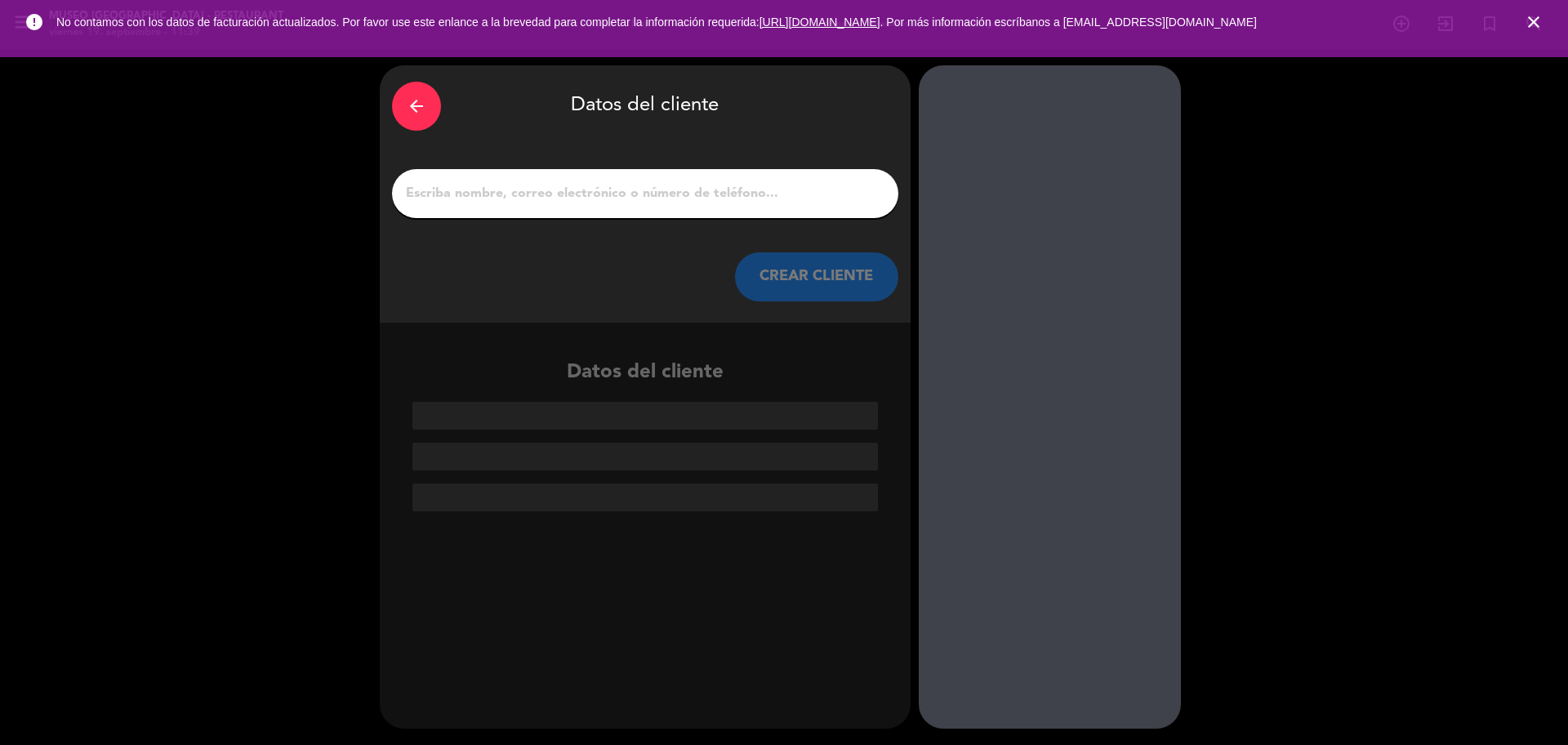
click at [628, 193] on input "1" at bounding box center [645, 194] width 482 height 23
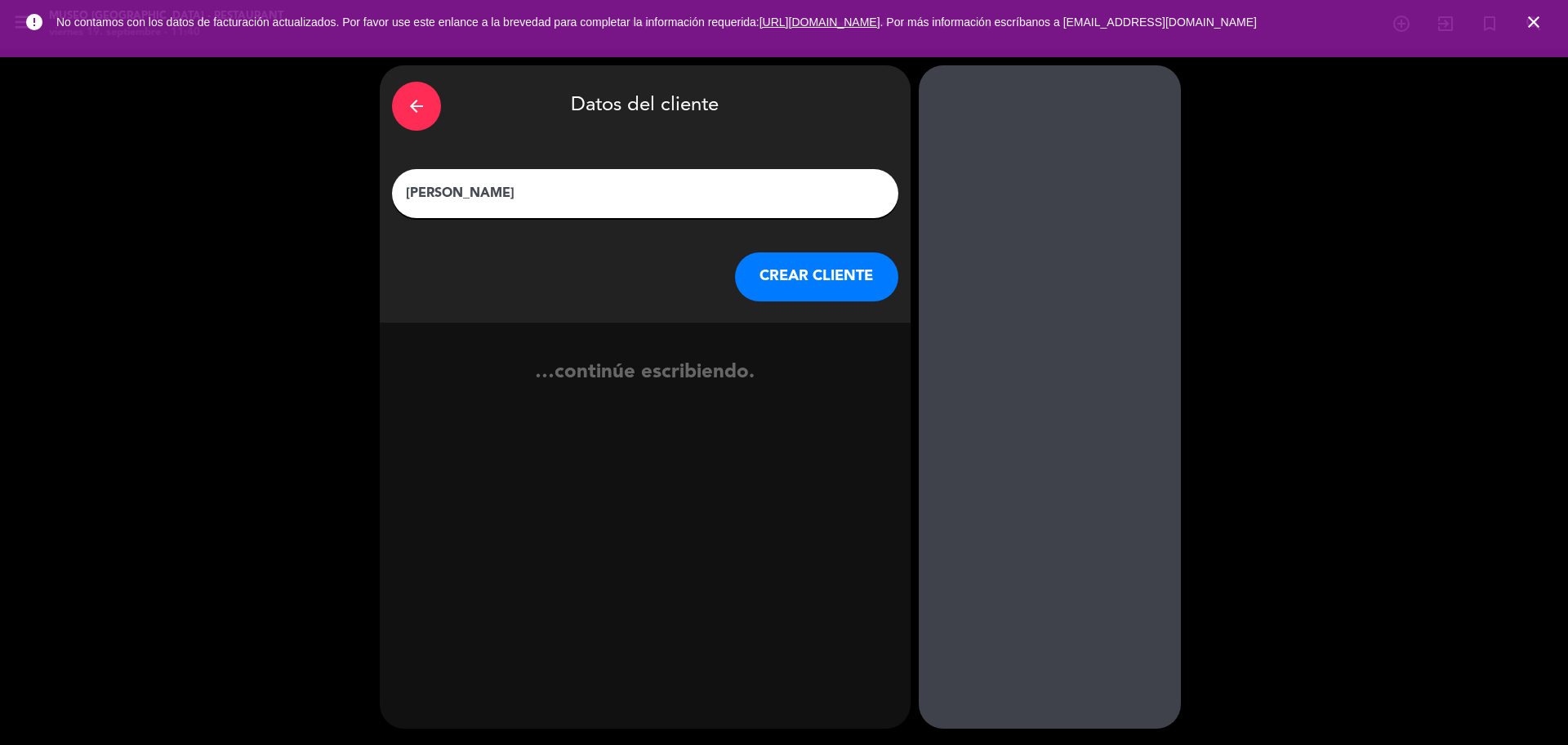
type input "SAUL VASQUEZ"
click at [773, 279] on button "CREAR CLIENTE" at bounding box center [817, 277] width 163 height 49
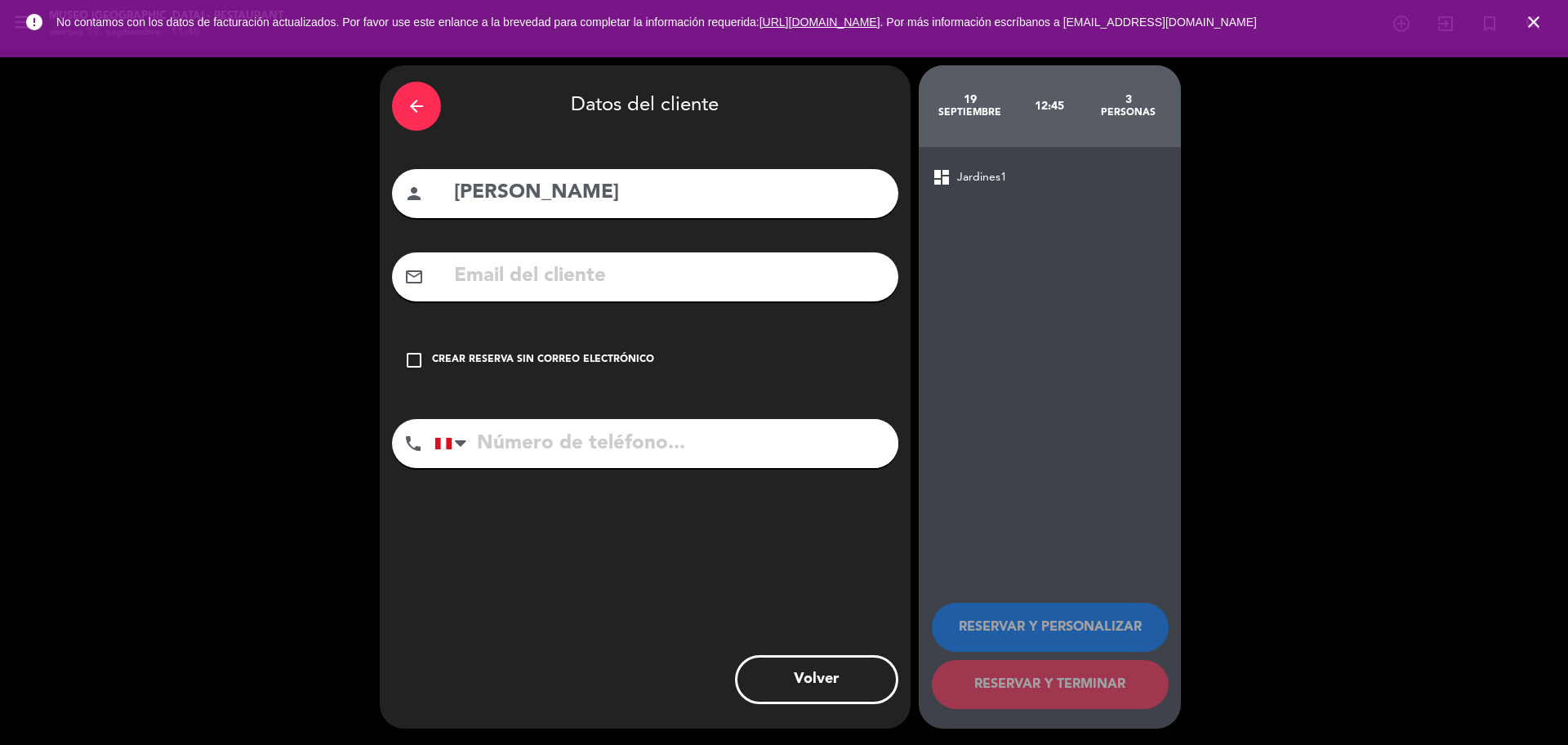
click at [741, 273] on input "text" at bounding box center [670, 276] width 434 height 33
drag, startPoint x: 673, startPoint y: 201, endPoint x: 406, endPoint y: 210, distance: 267.2
click at [406, 210] on div "person SAUL VASQUEZ" at bounding box center [645, 194] width 507 height 49
type input "JOSE ZEVALLOS"
click at [489, 280] on input "text" at bounding box center [670, 276] width 434 height 33
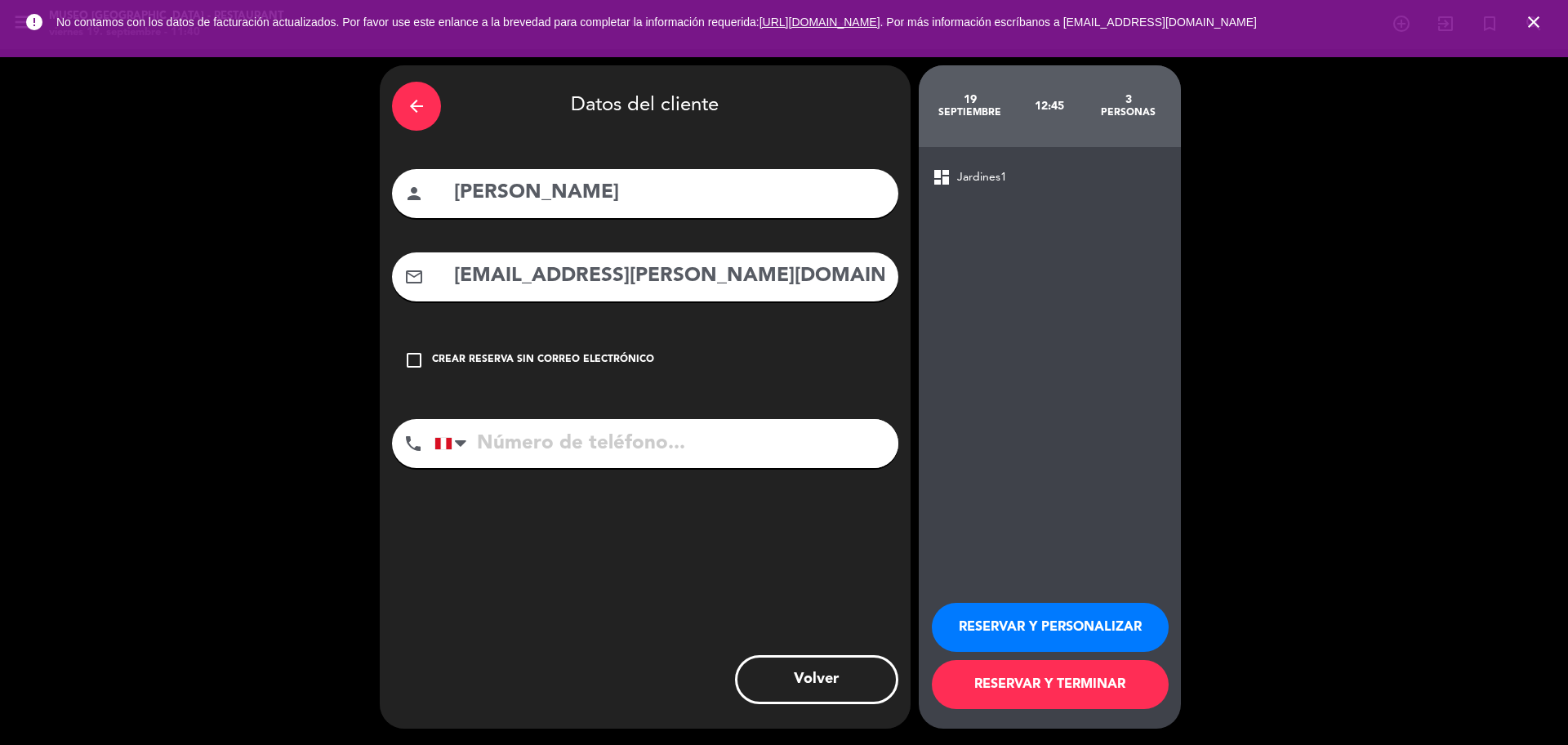
click at [558, 280] on input "J.ZEVALLAS.ALVAREZ@GMAIL.COM" at bounding box center [670, 276] width 434 height 33
type input "J.ZEVALLOS.ALVAREZ@GMAIL.COM"
click at [558, 485] on div "arrow_back Datos del cliente person JOSE ZEVALLOS mail_outline J.ZEVALLOS.ALVAR…" at bounding box center [645, 397] width 531 height 663
click at [552, 440] on input "tel" at bounding box center [666, 443] width 463 height 49
type input "995746760"
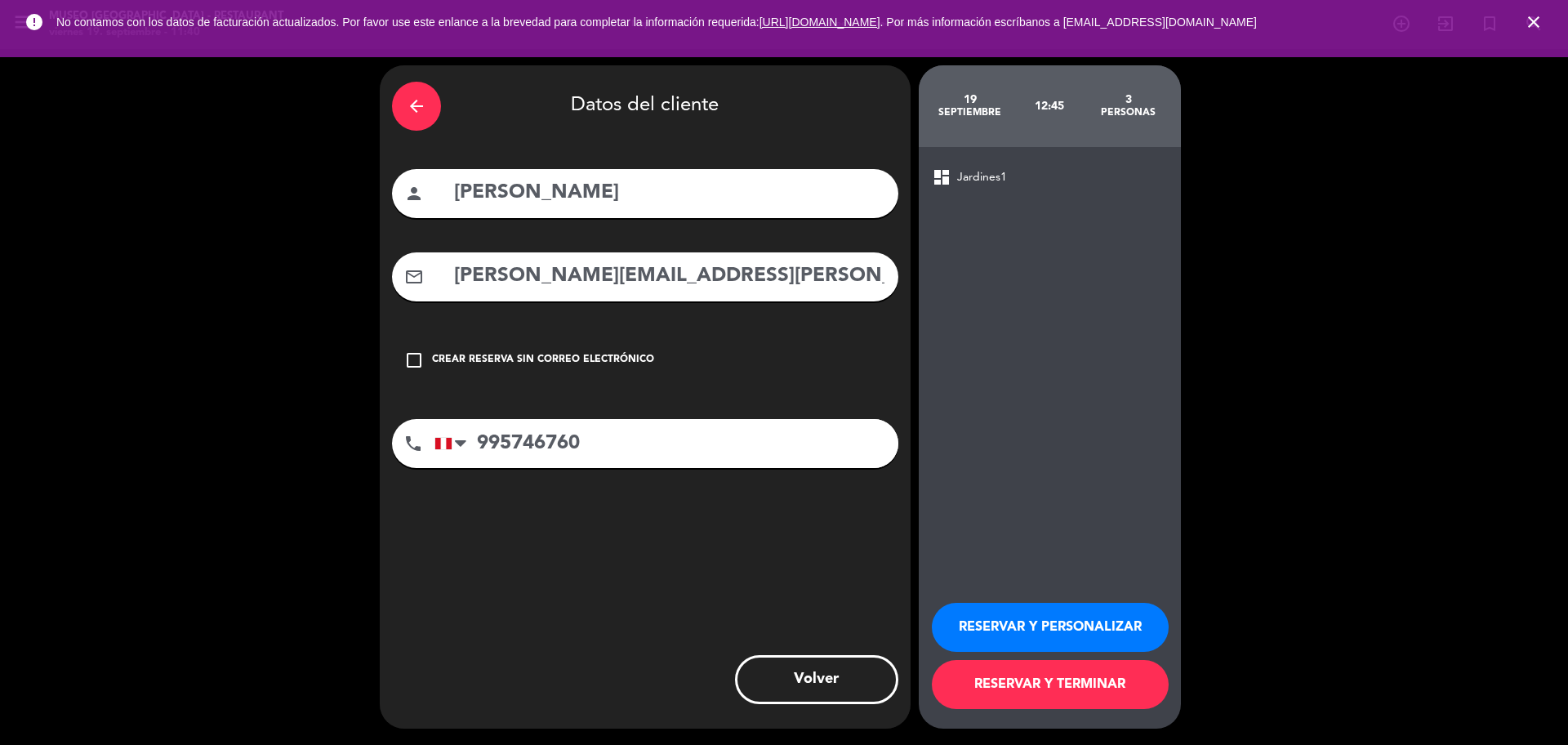
click at [1050, 620] on button "RESERVAR Y PERSONALIZAR" at bounding box center [1051, 627] width 237 height 49
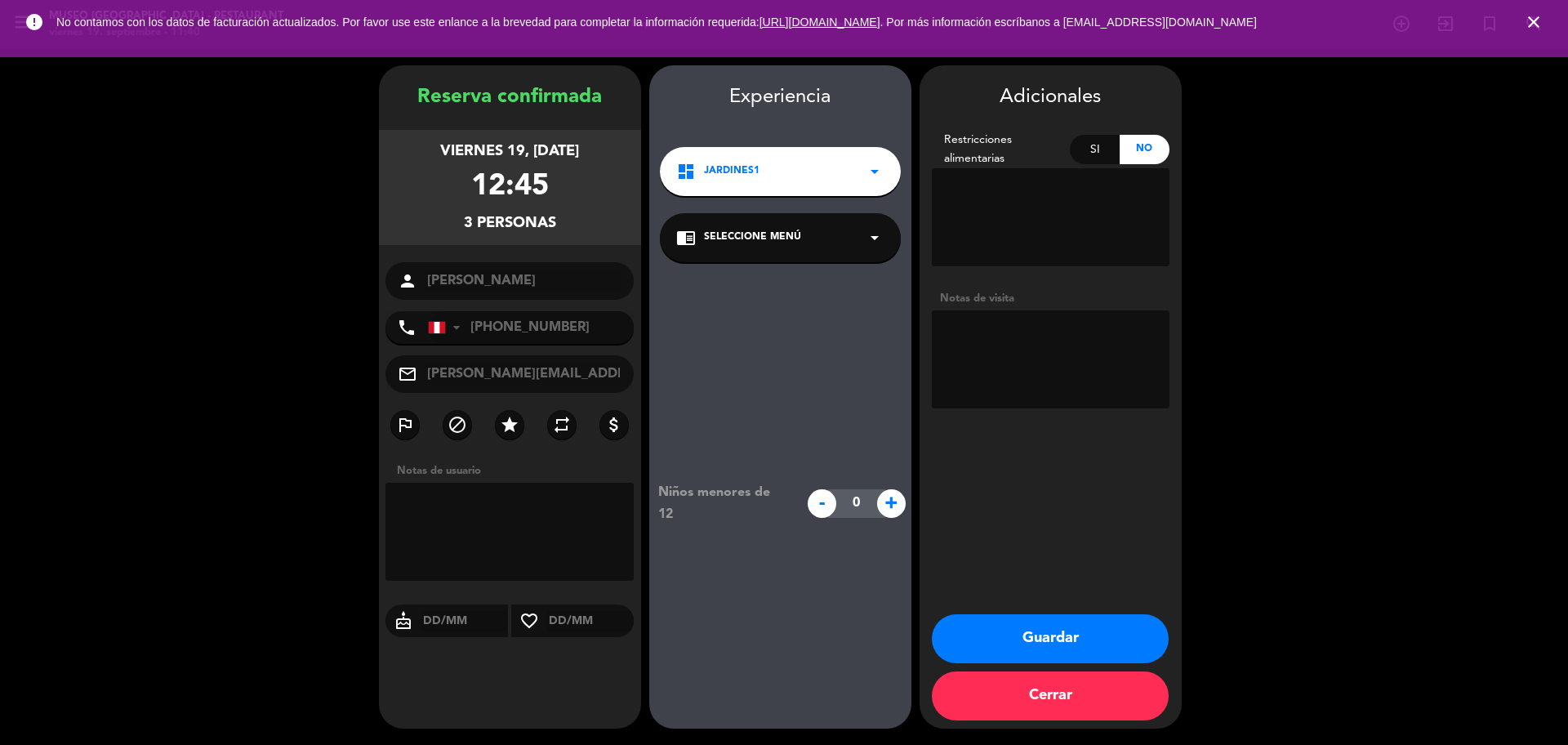
click at [784, 230] on span "Seleccione Menú" at bounding box center [752, 238] width 97 height 16
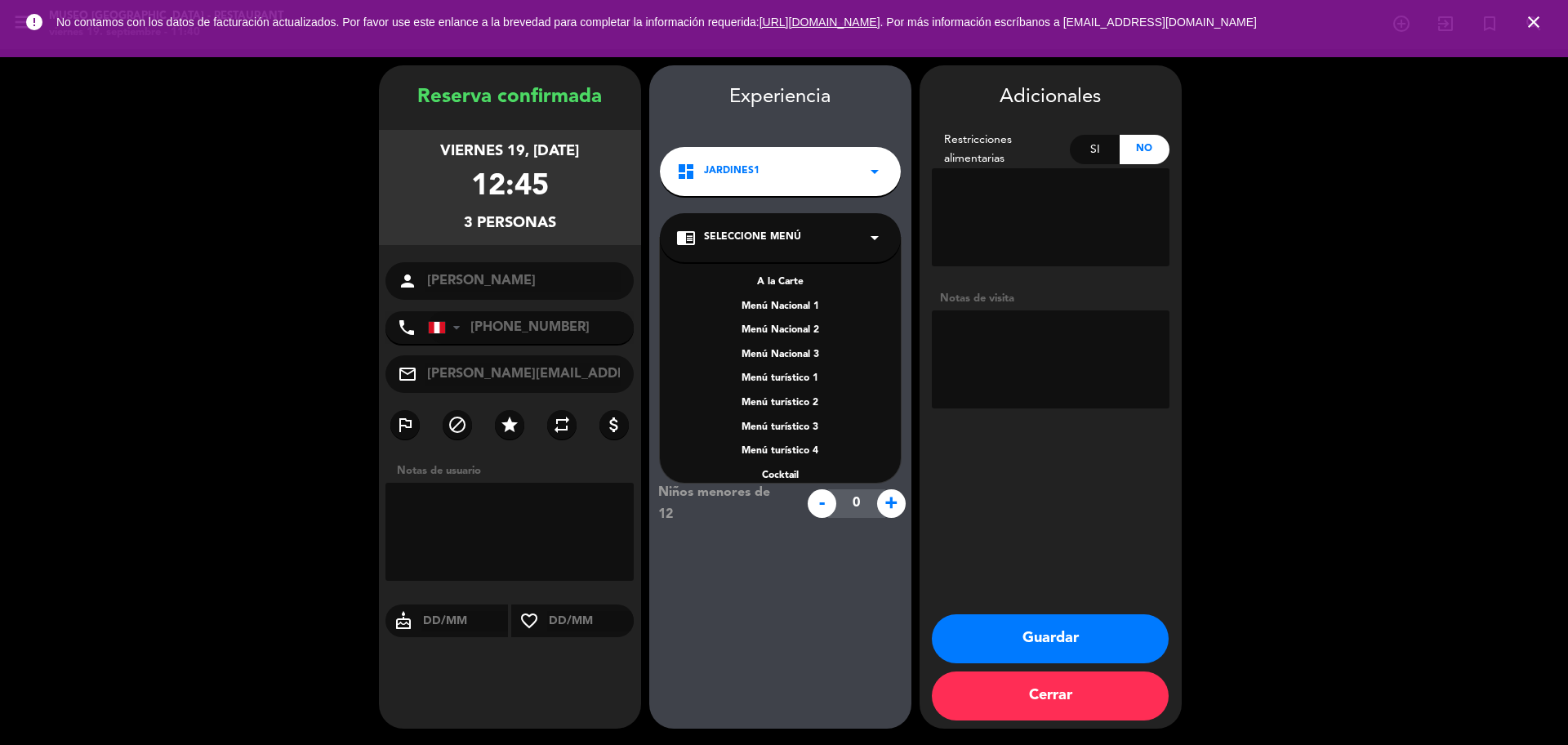
click at [775, 278] on div "A la Carte" at bounding box center [780, 282] width 208 height 16
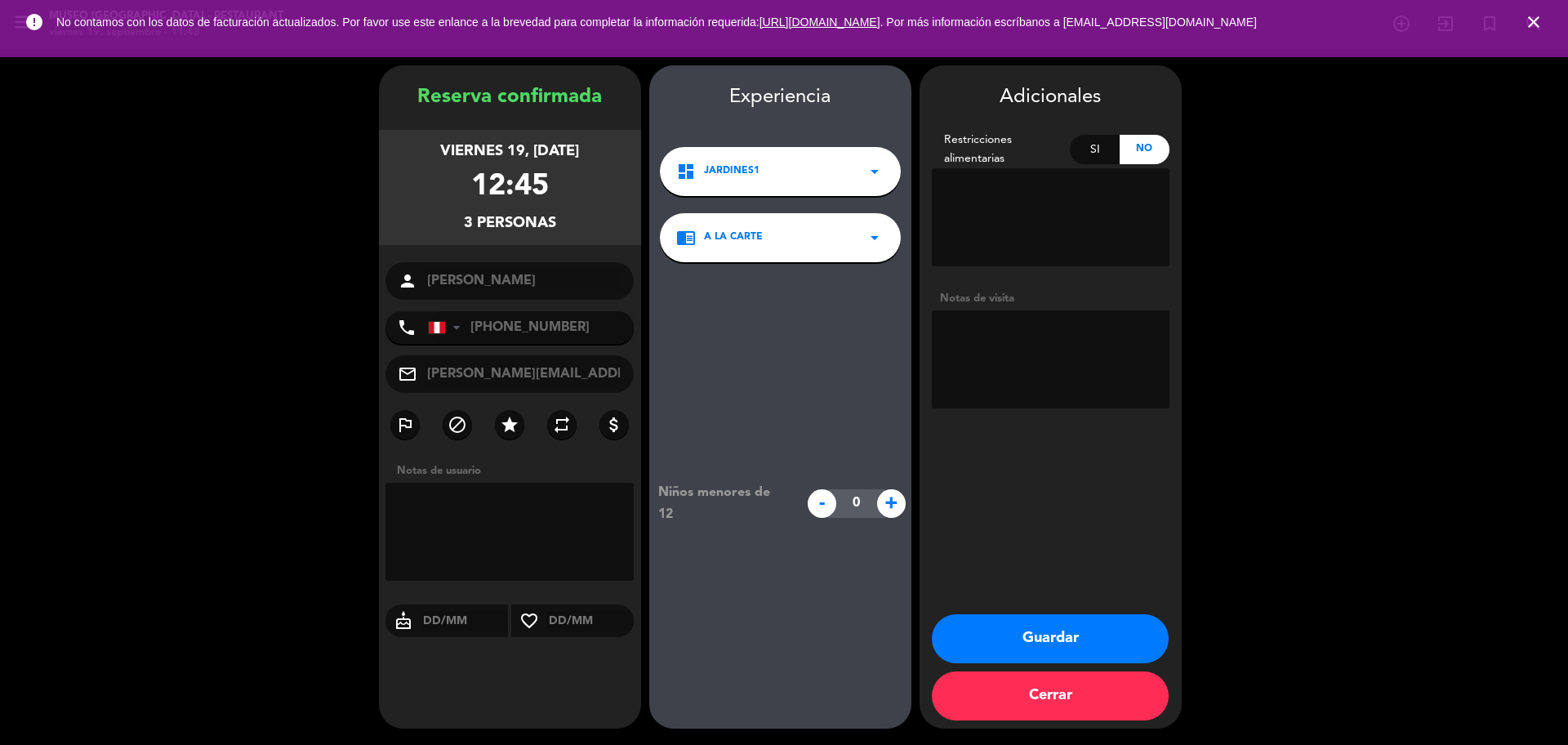
click at [1076, 643] on button "Guardar" at bounding box center [1051, 638] width 237 height 49
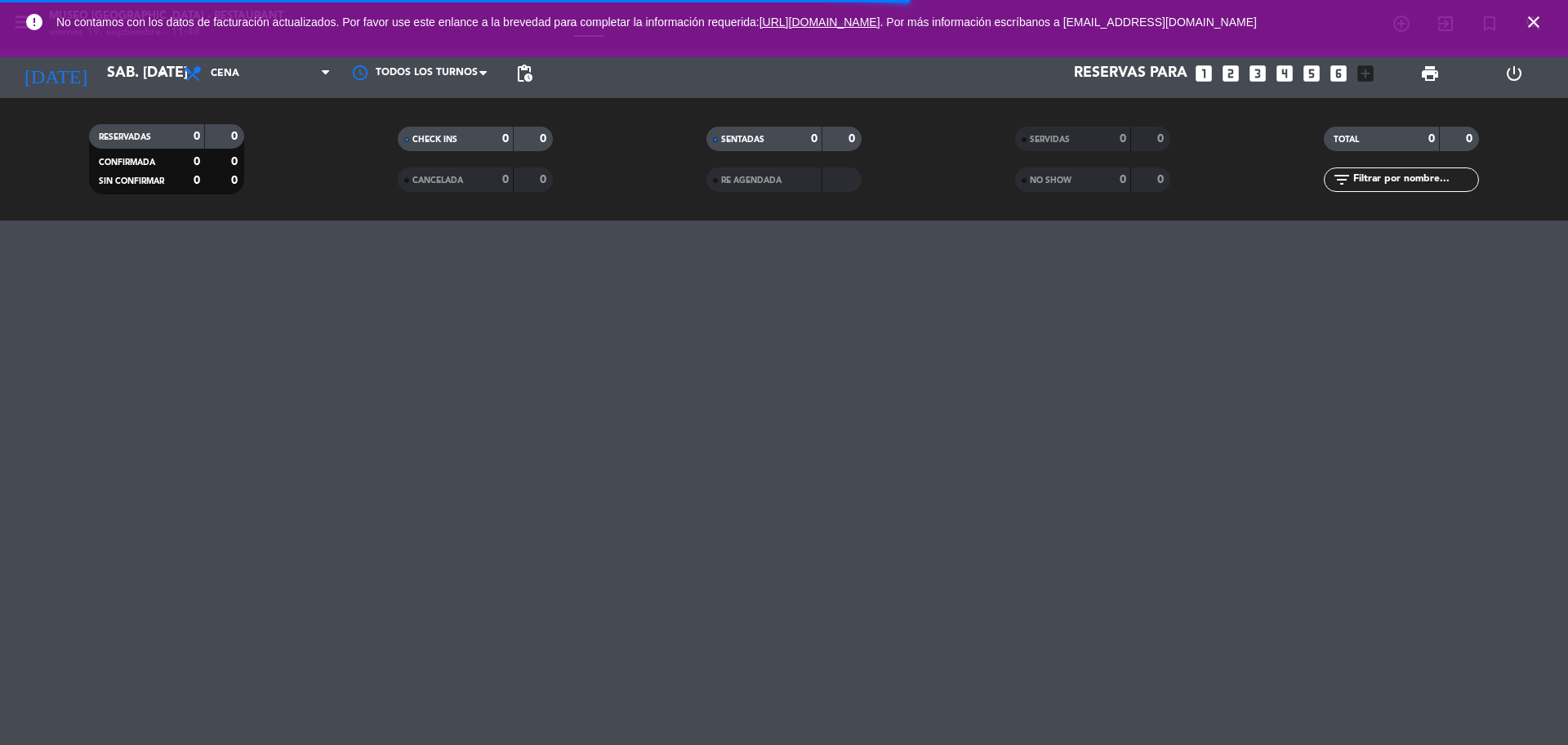
click at [1529, 22] on icon "close" at bounding box center [1534, 22] width 20 height 20
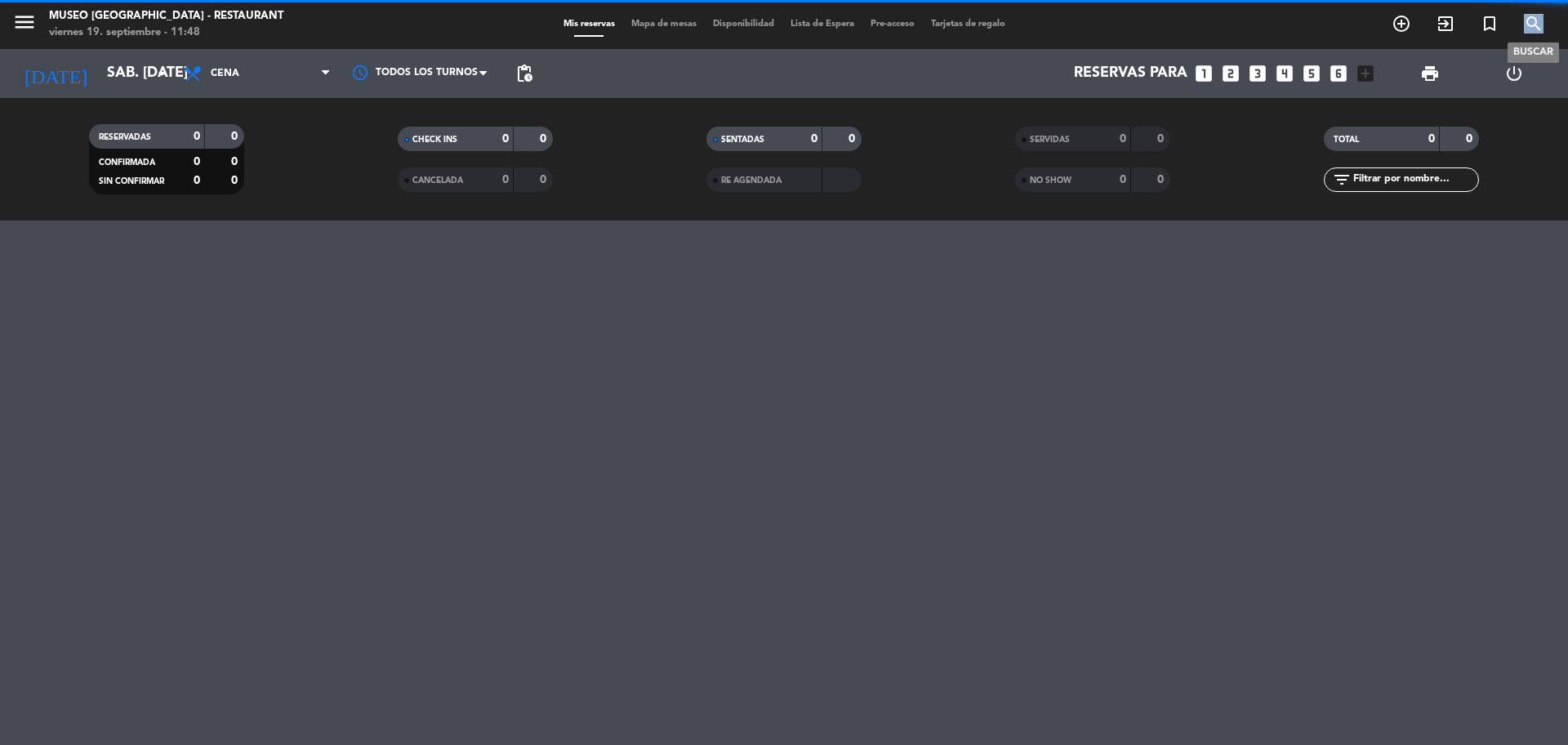
click at [1529, 23] on icon "search" at bounding box center [1534, 23] width 20 height 20
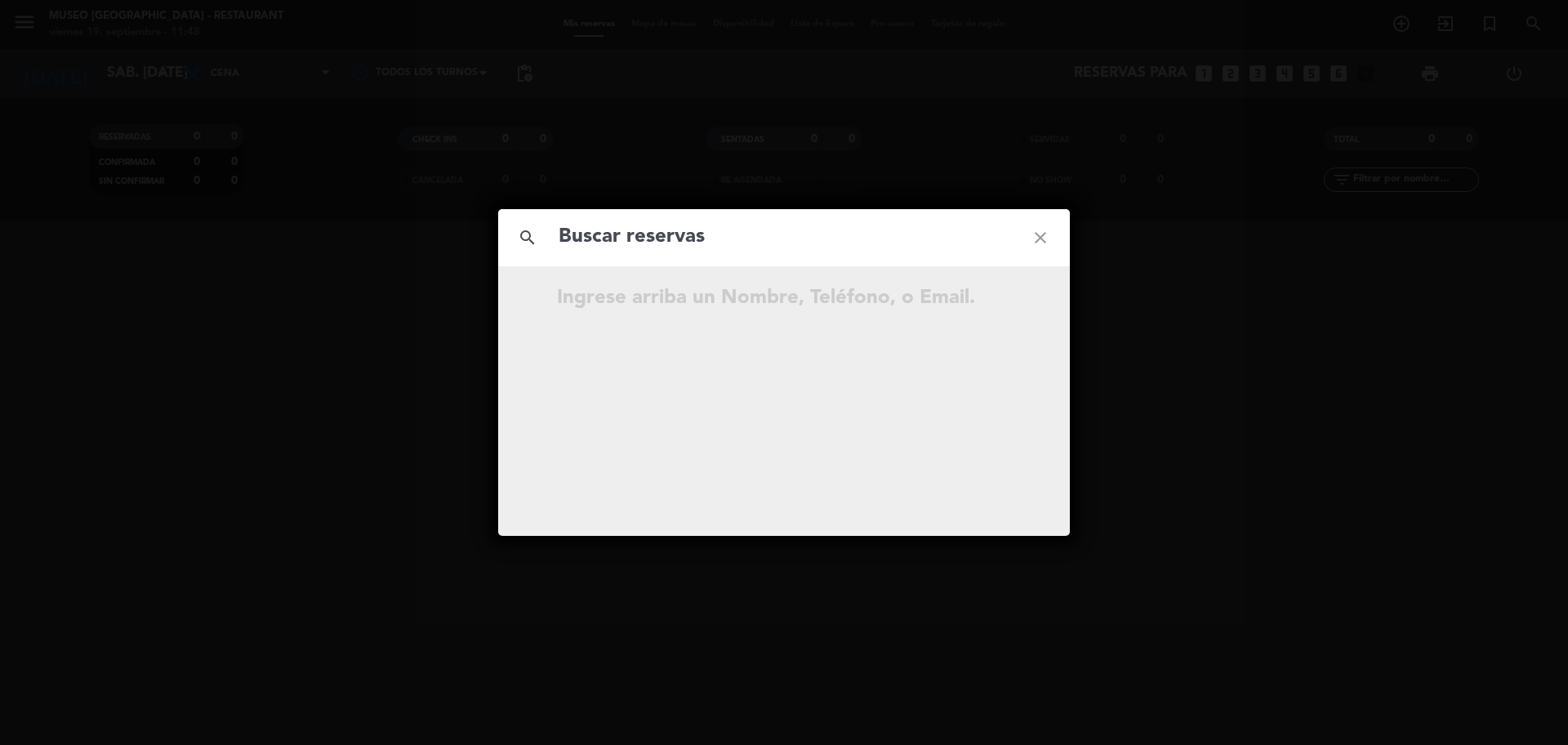
click at [746, 244] on input "text" at bounding box center [784, 237] width 455 height 33
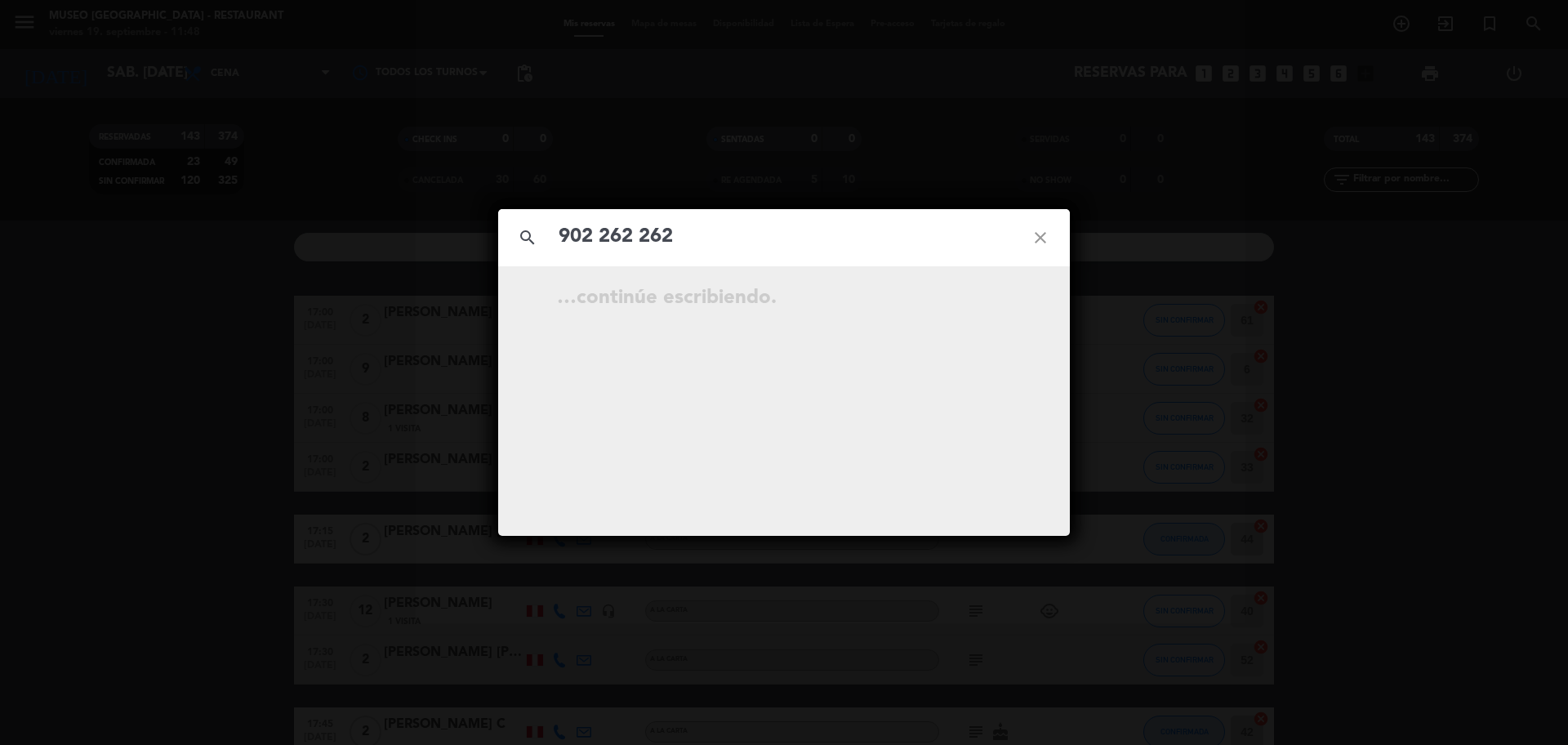
click at [642, 239] on input "902 262 262" at bounding box center [784, 237] width 455 height 33
type input "902262262"
click at [706, 231] on input "902262262" at bounding box center [784, 237] width 455 height 33
click at [997, 304] on icon "open_in_new" at bounding box center [1000, 300] width 20 height 20
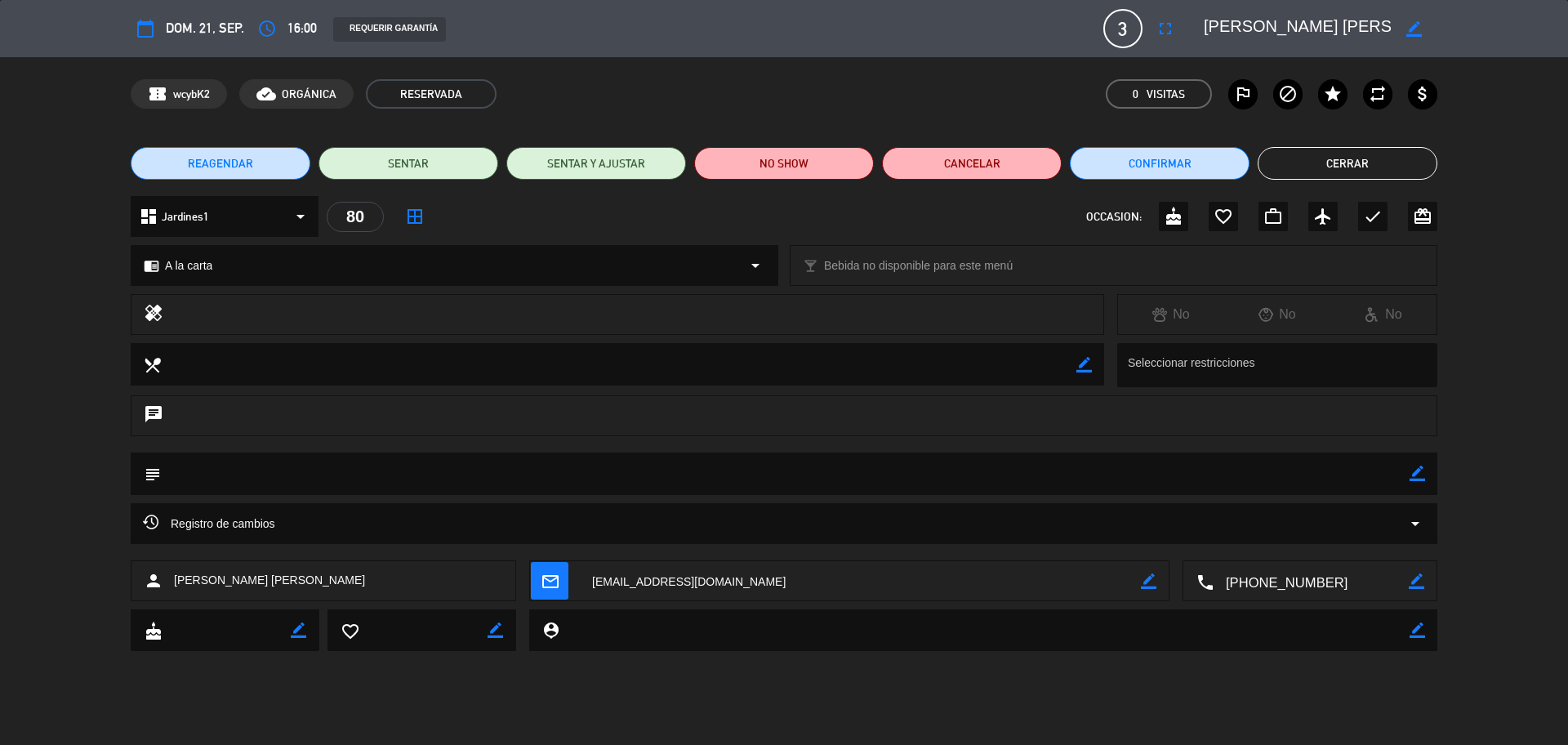
click at [1417, 469] on icon "border_color" at bounding box center [1417, 472] width 15 height 15
click at [1330, 480] on textarea at bounding box center [784, 473] width 1249 height 41
type textarea "motivo : cumpleaños, otorgar cortesía y cartel"
click at [1415, 472] on icon at bounding box center [1417, 472] width 15 height 15
click at [1171, 213] on icon "cake" at bounding box center [1174, 217] width 20 height 20
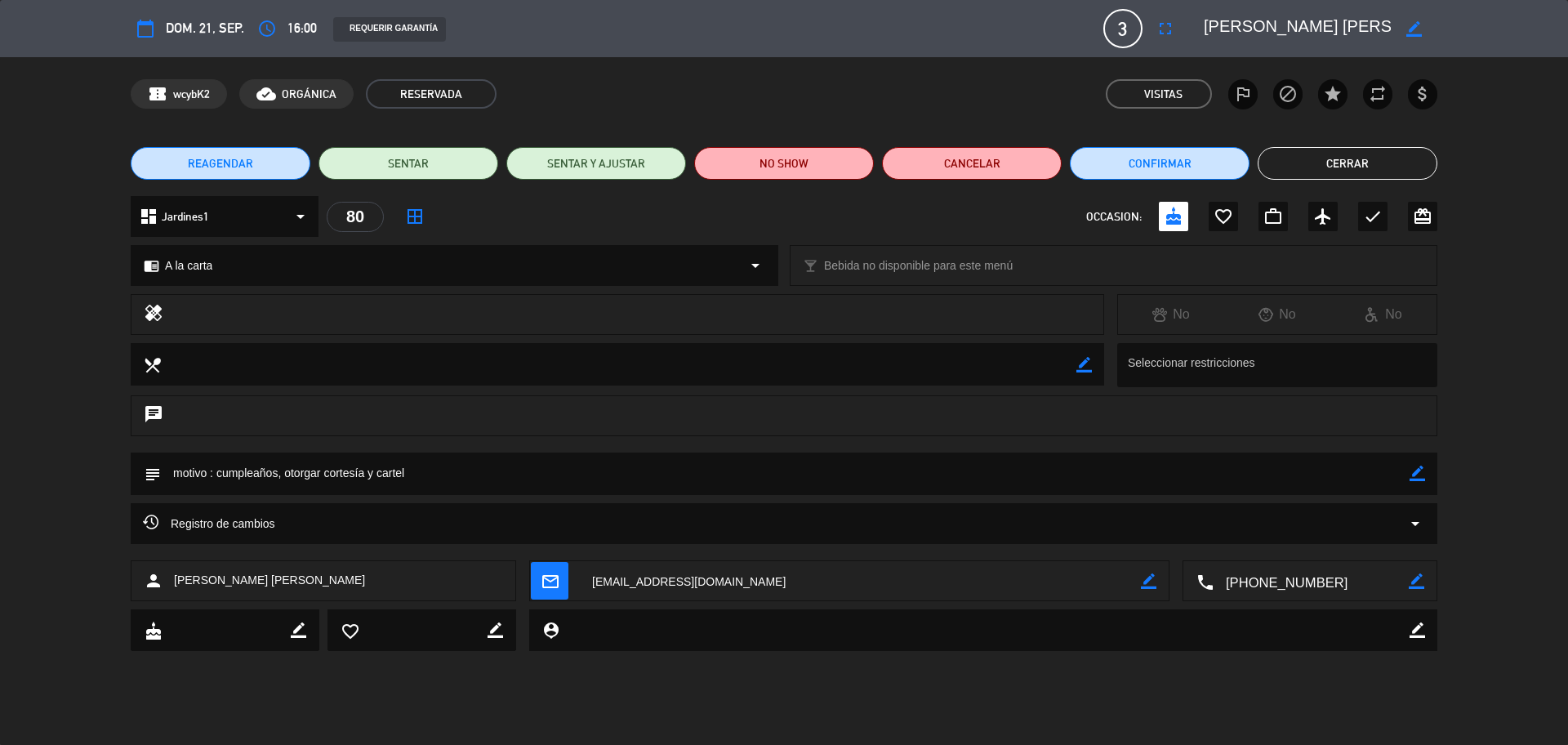
click at [1337, 156] on button "Cerrar" at bounding box center [1347, 163] width 179 height 32
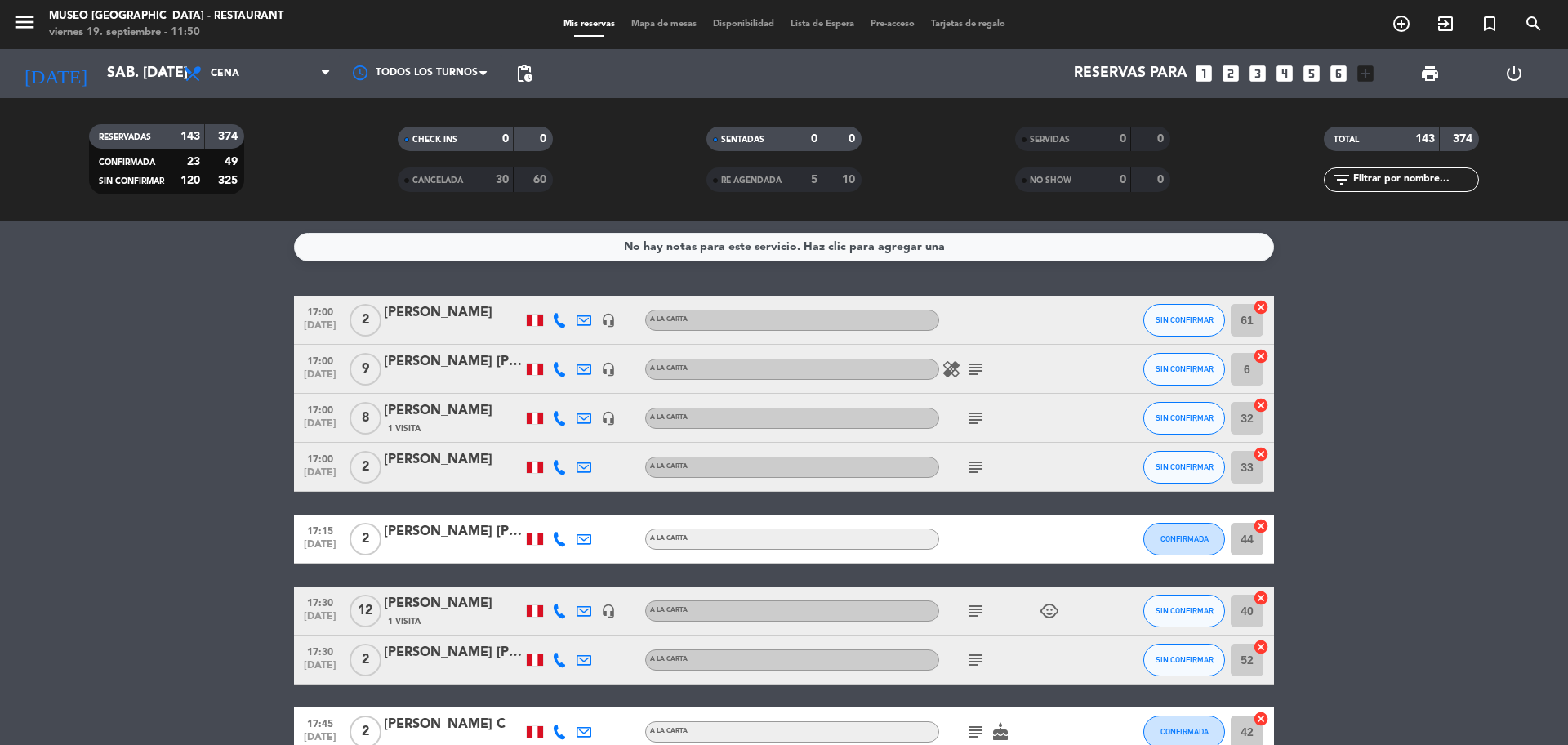
click at [1234, 69] on icon "looks_two" at bounding box center [1231, 74] width 22 height 22
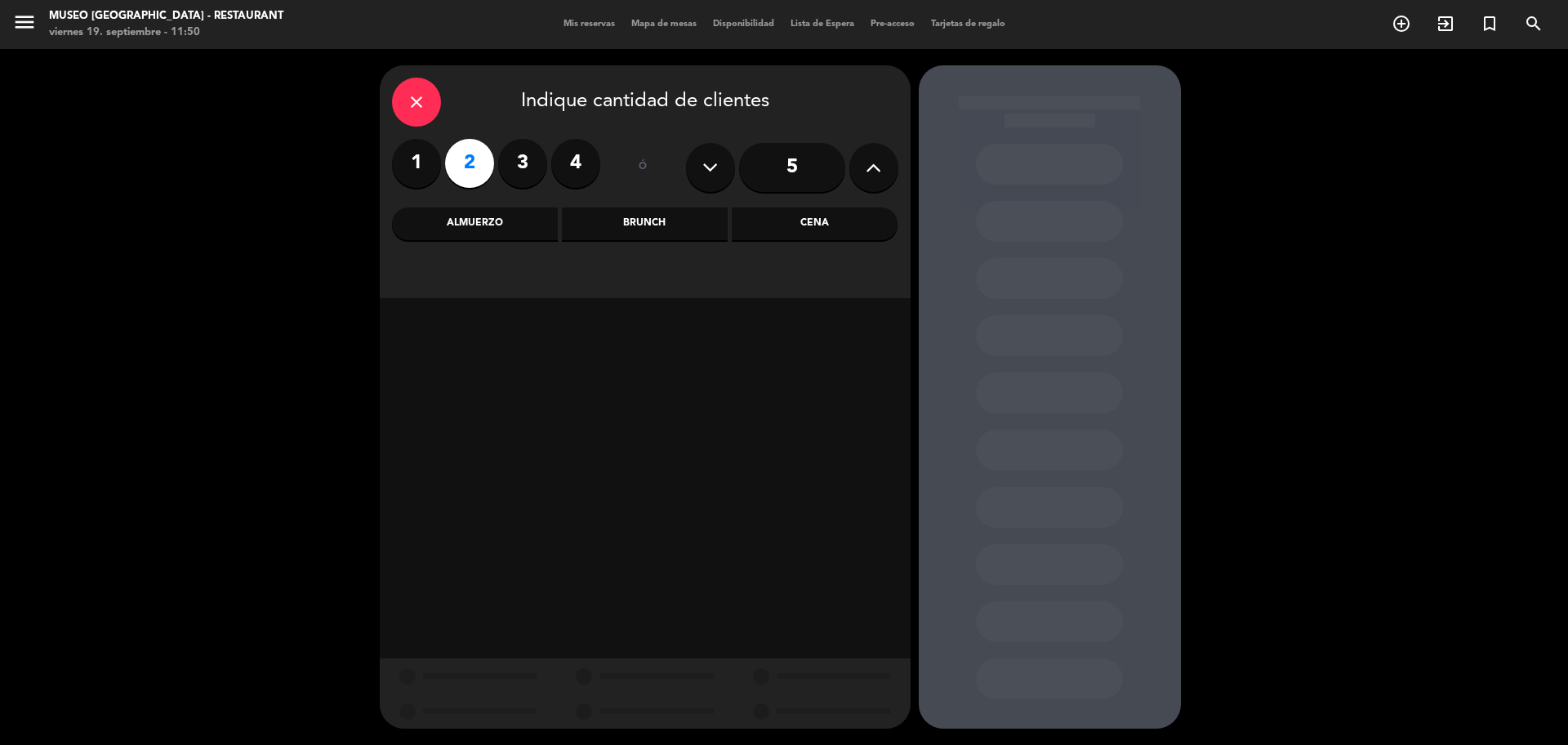
click at [816, 230] on div "Cena" at bounding box center [814, 223] width 166 height 32
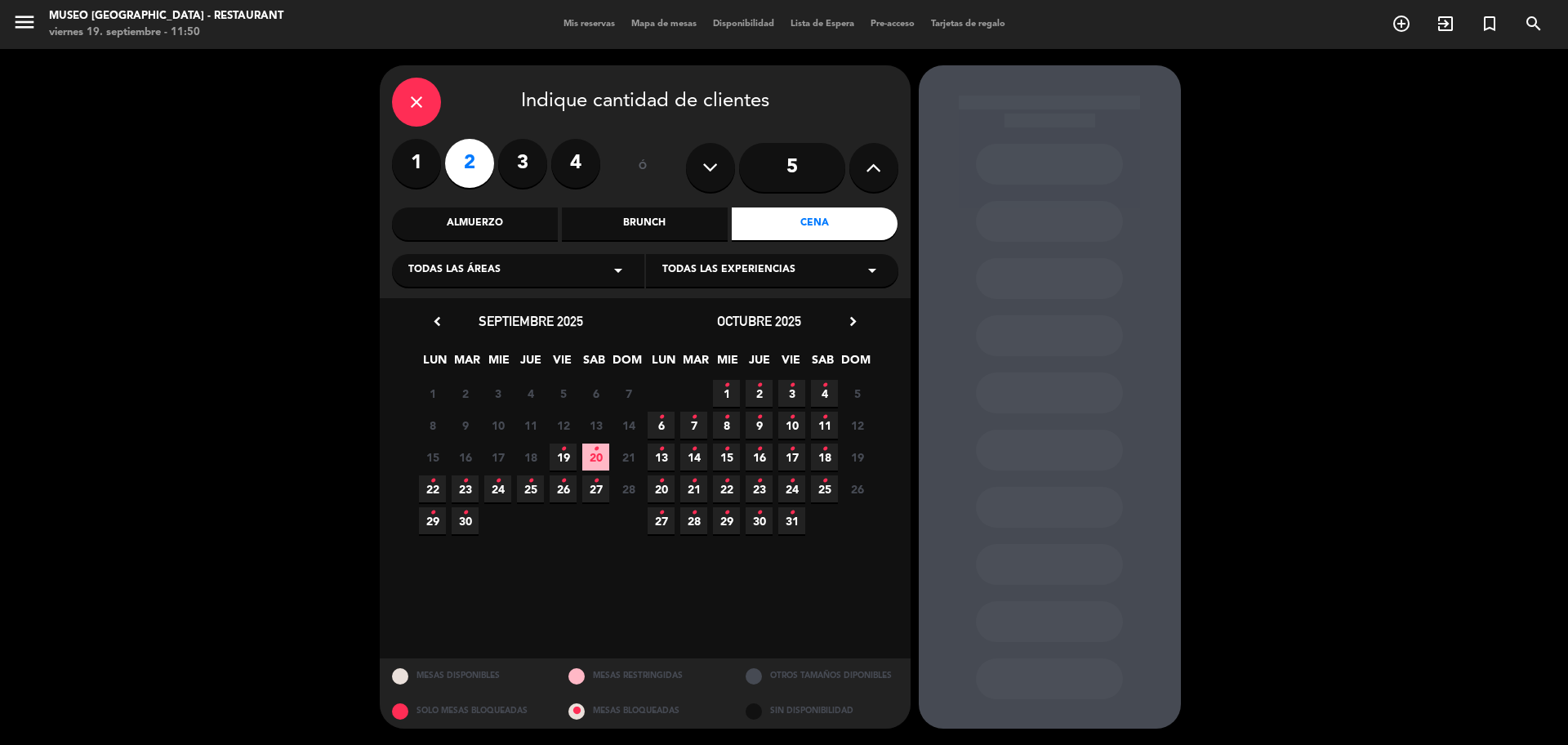
click at [567, 450] on span "19 •" at bounding box center [563, 457] width 27 height 27
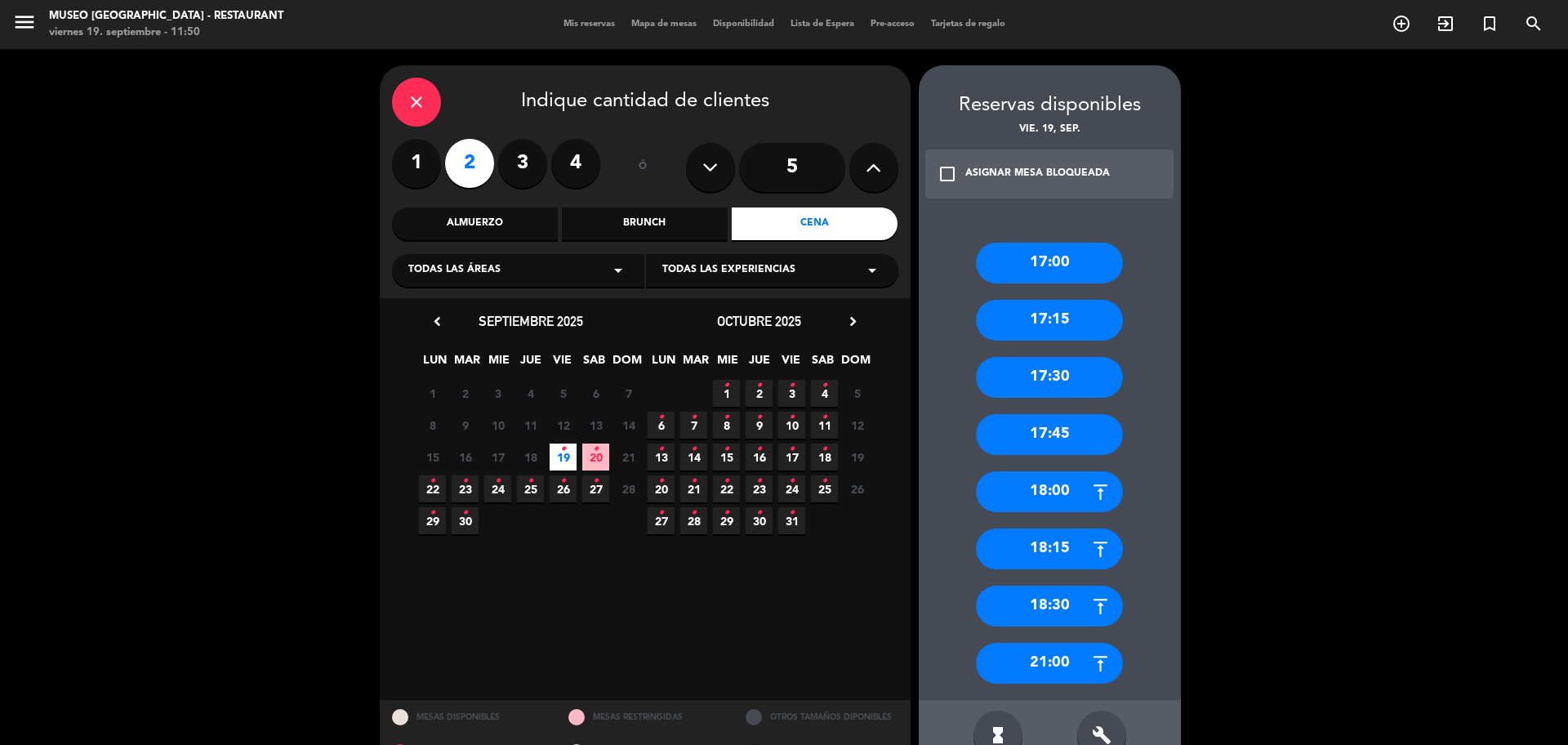
click at [1079, 382] on div "17:30" at bounding box center [1050, 377] width 147 height 41
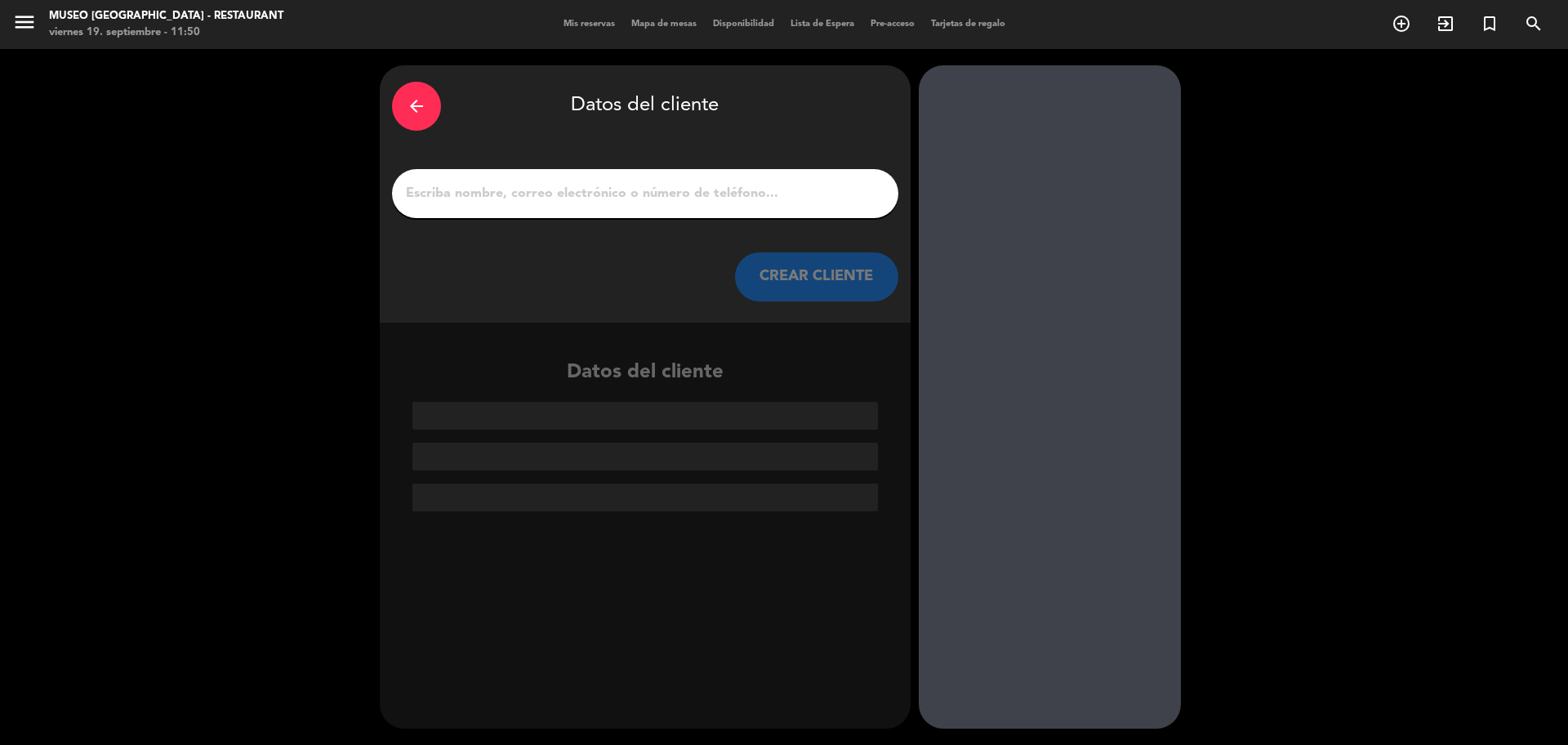
click at [653, 190] on input "1" at bounding box center [645, 194] width 482 height 23
paste input "Ana aybar atoche"
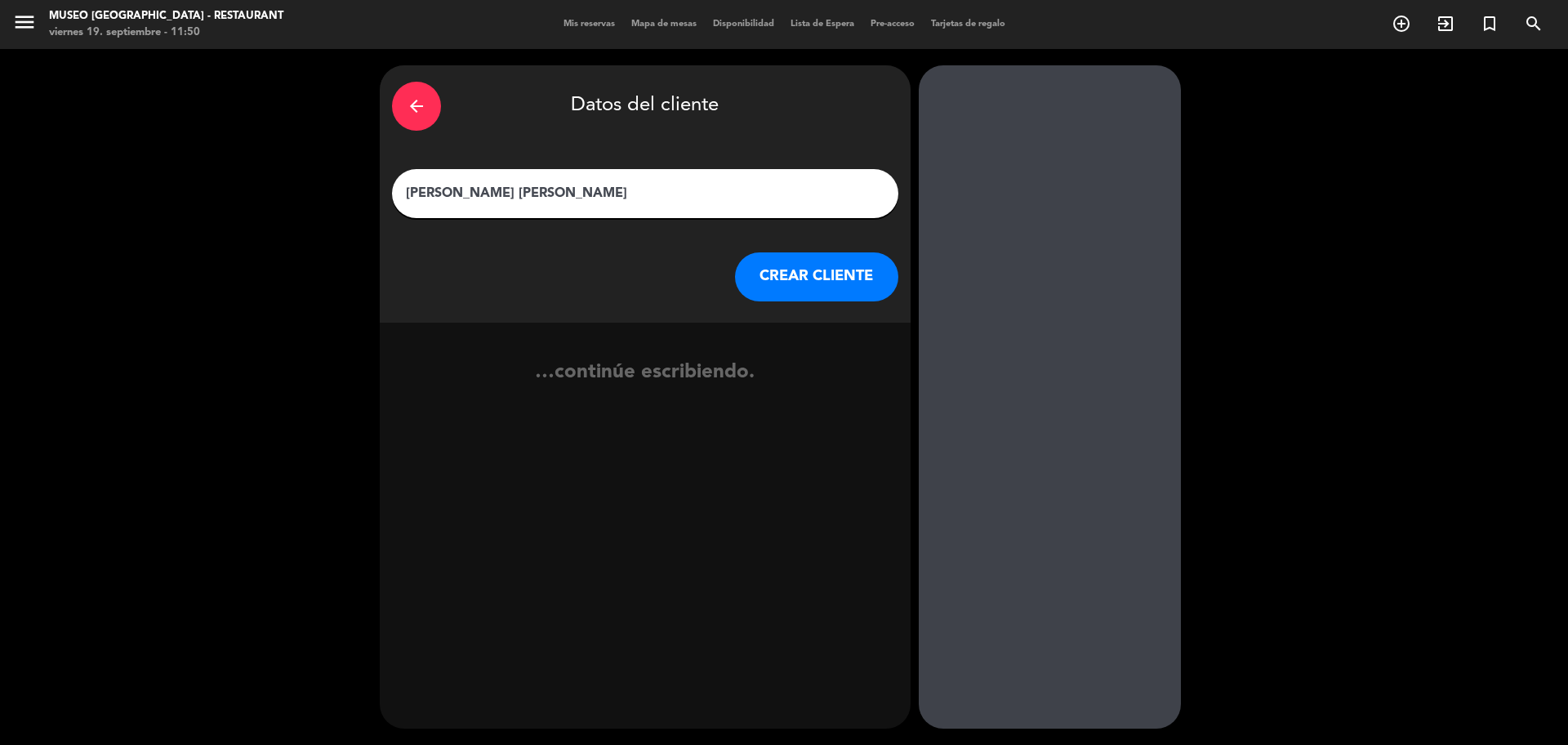
type input "Ana aybar atoche"
click at [763, 288] on button "CREAR CLIENTE" at bounding box center [817, 277] width 163 height 49
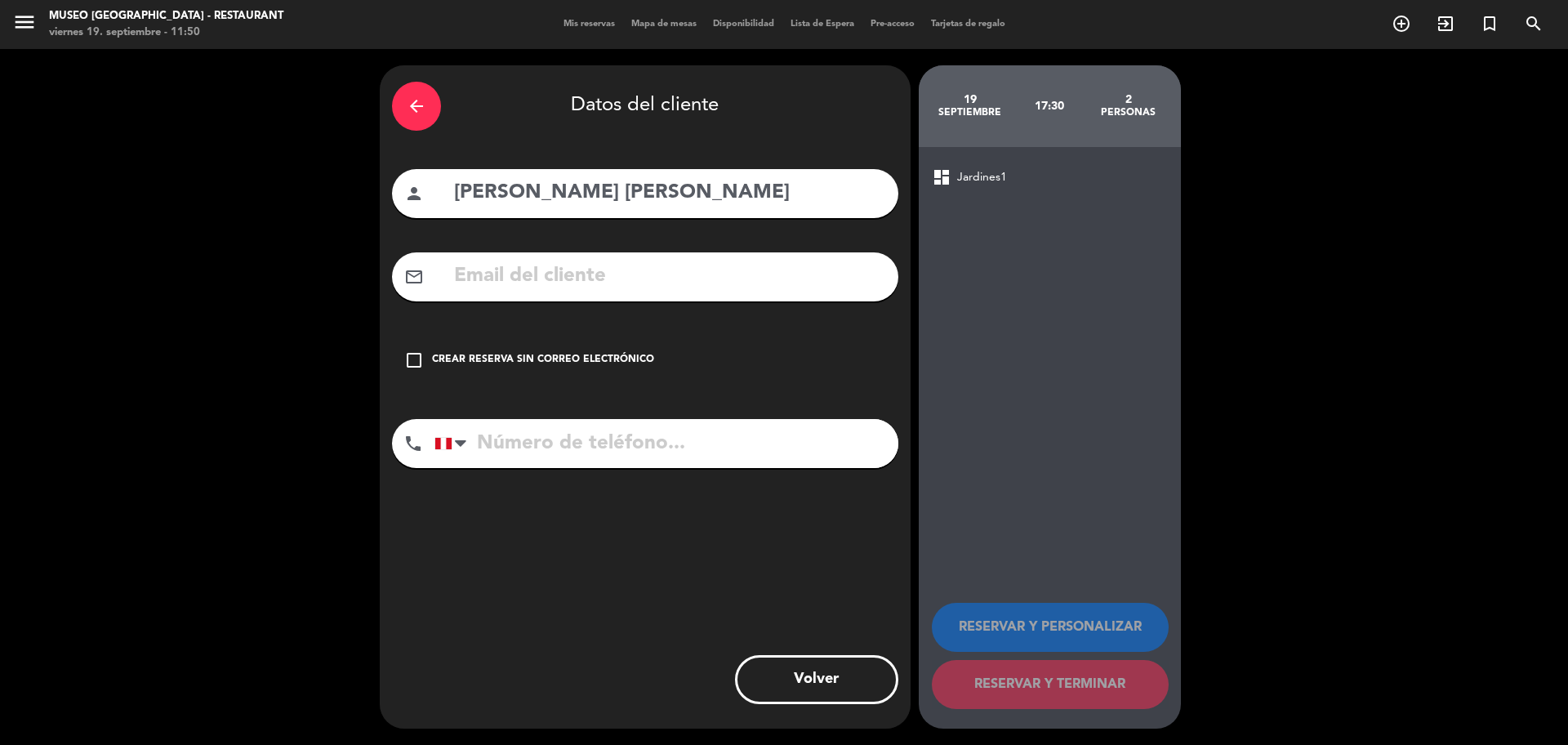
click at [651, 283] on input "text" at bounding box center [670, 276] width 434 height 33
paste input "Aybarannna@gmail.com"
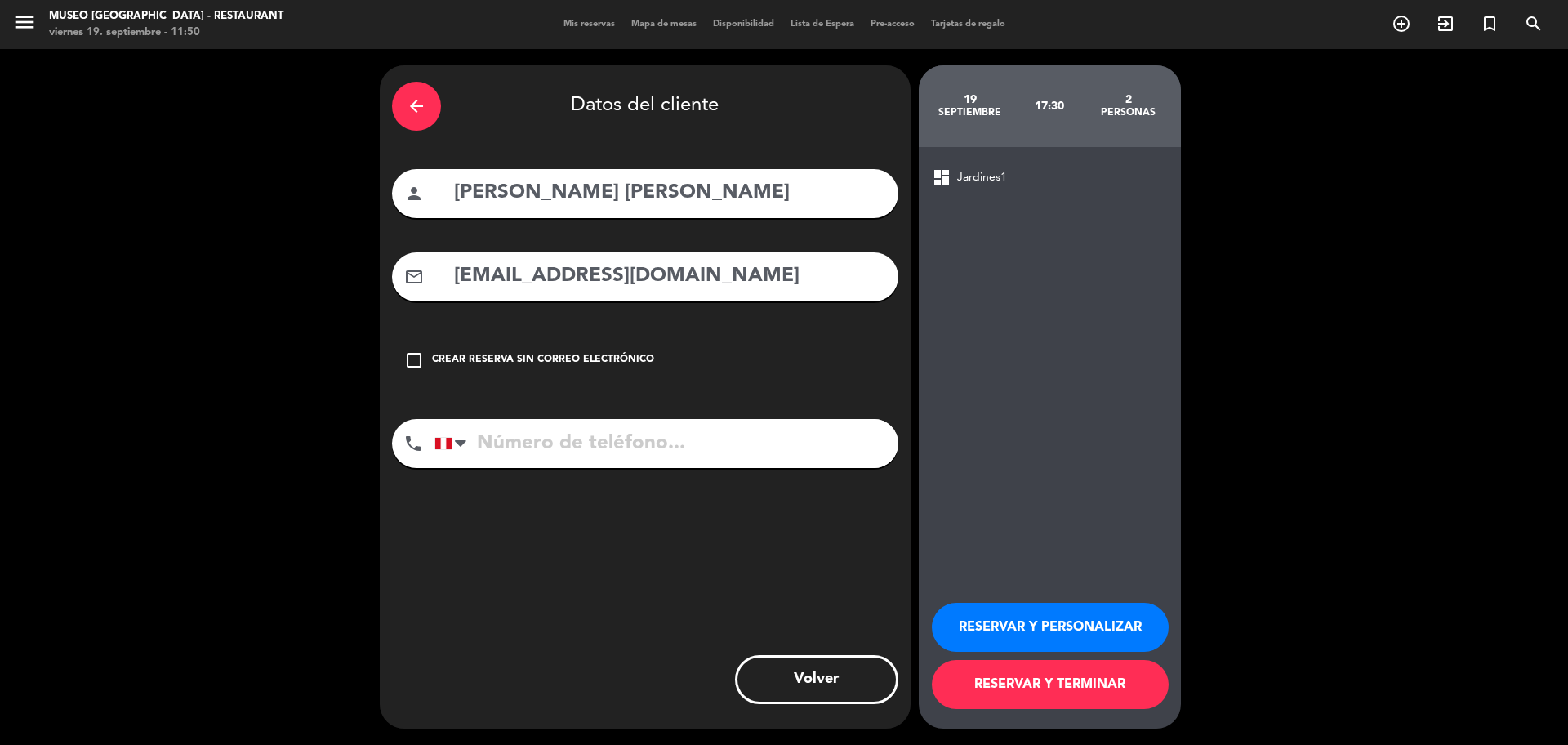
type input "Aybarannna@gmail.com"
click at [591, 467] on input "tel" at bounding box center [666, 443] width 463 height 49
click at [585, 455] on input "tel" at bounding box center [666, 443] width 463 height 49
paste input "902565648"
type input "902565648"
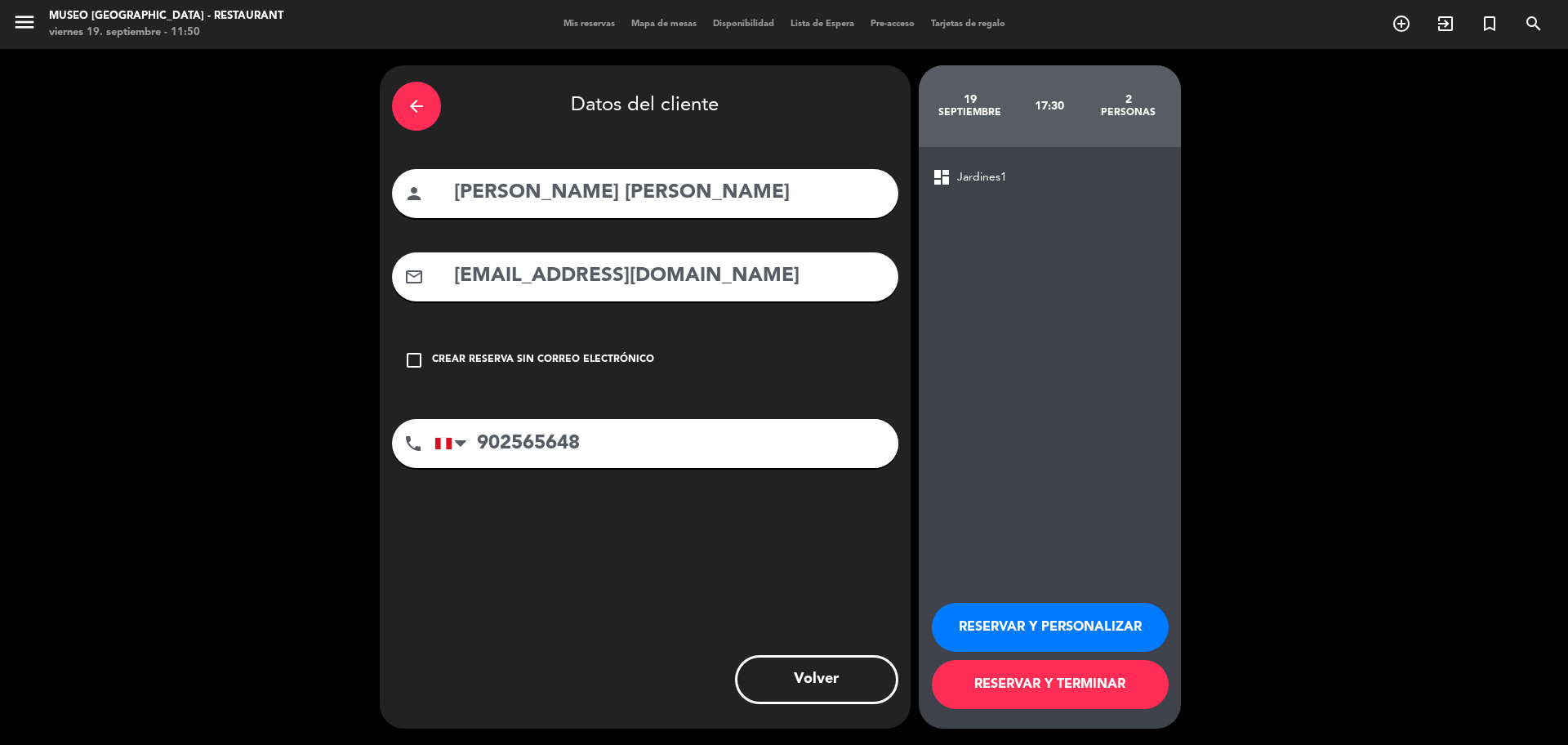
click at [957, 627] on button "RESERVAR Y PERSONALIZAR" at bounding box center [1051, 627] width 237 height 49
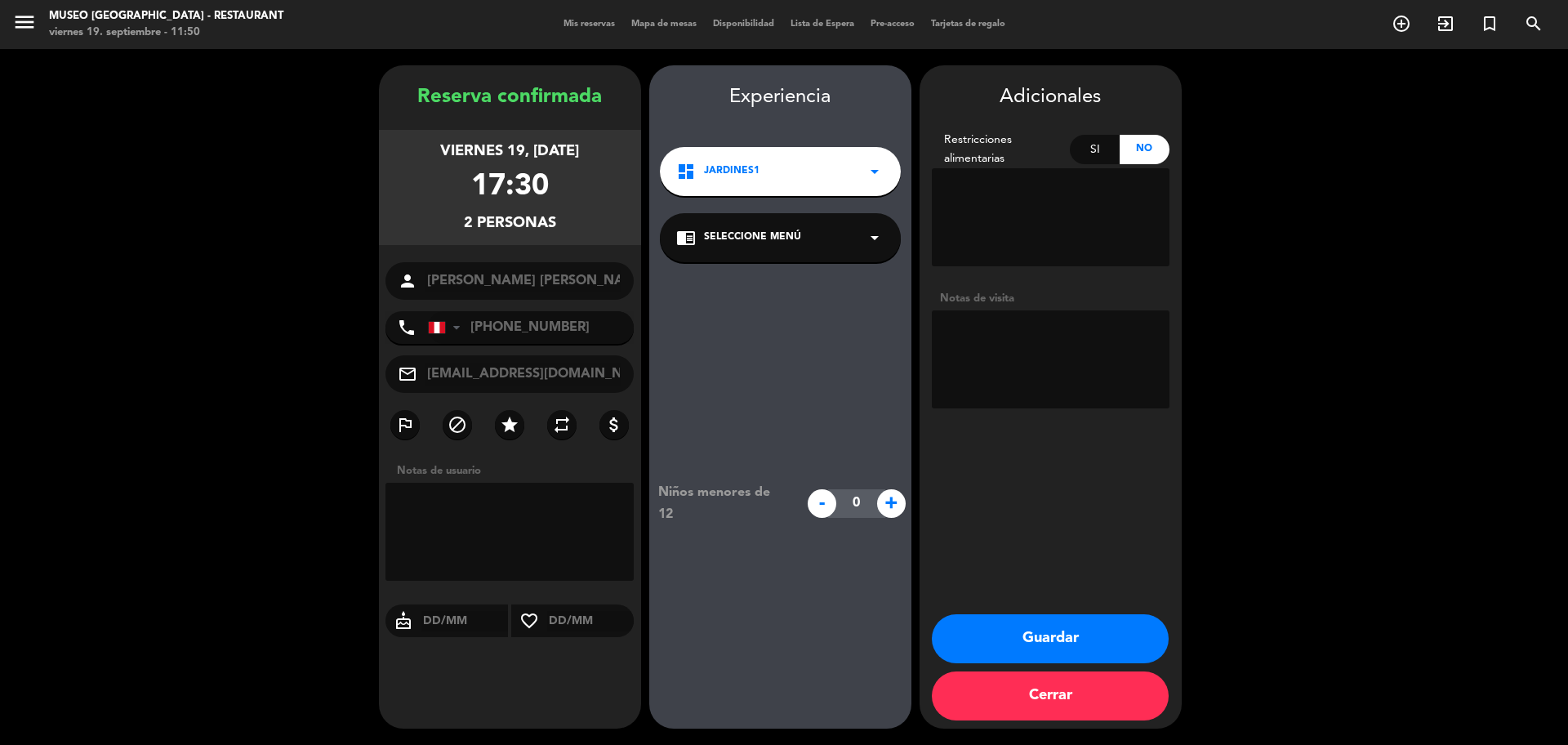
click at [723, 258] on div "chrome_reader_mode Seleccione Menú arrow_drop_down" at bounding box center [780, 238] width 241 height 49
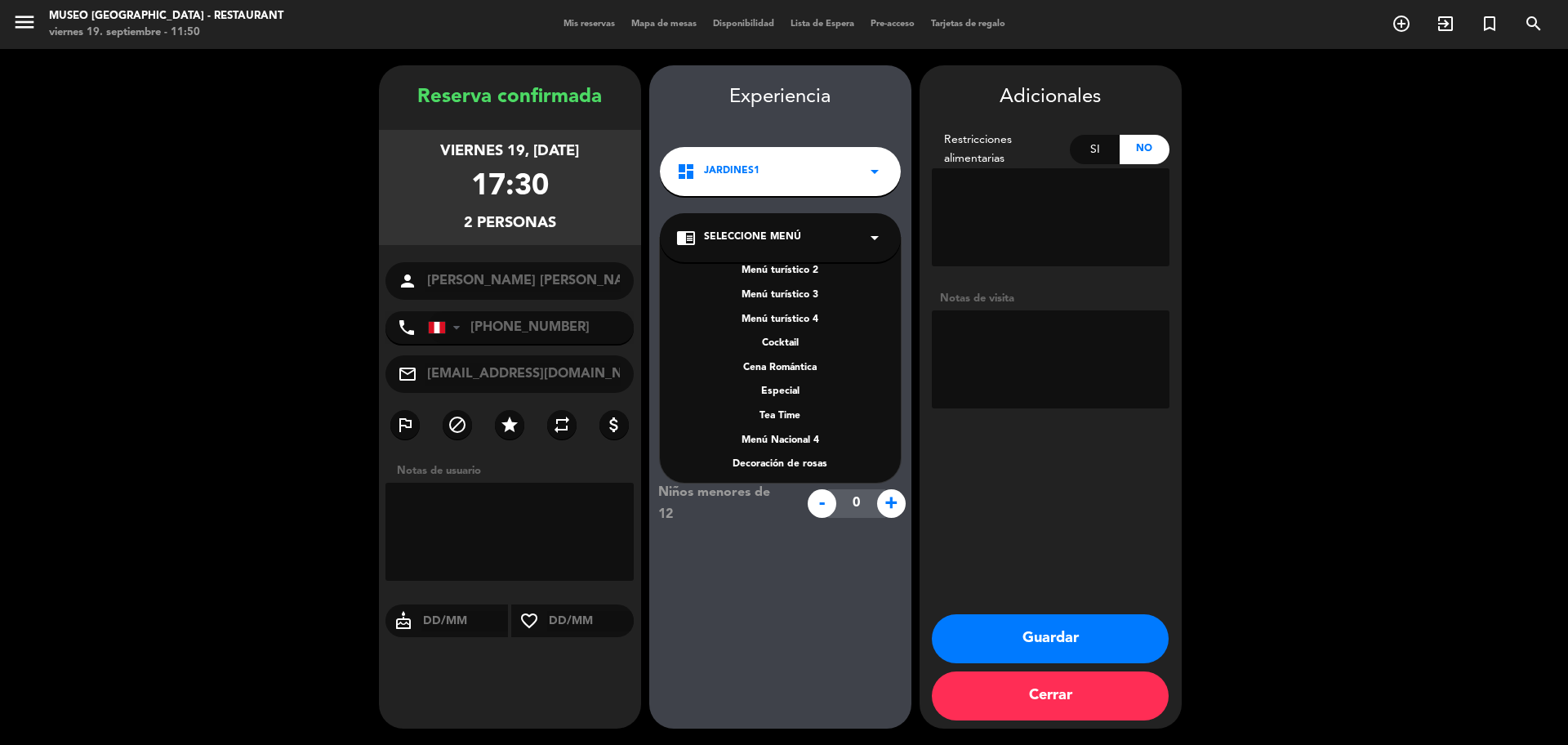
scroll to position [234, 0]
click at [769, 386] on div "A la carta" at bounding box center [780, 386] width 208 height 16
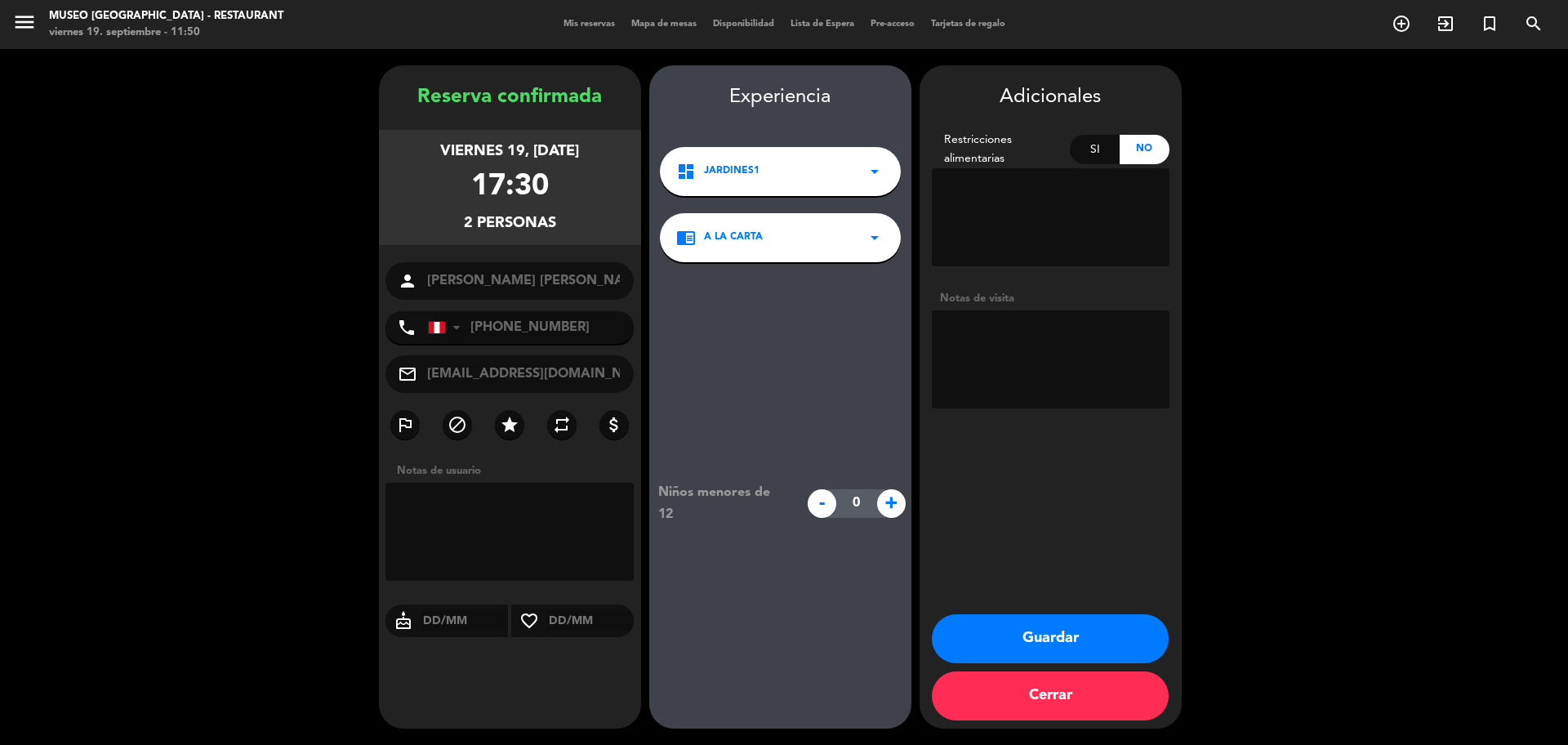
click at [980, 344] on textarea at bounding box center [1051, 359] width 238 height 98
paste textarea "La Molina"
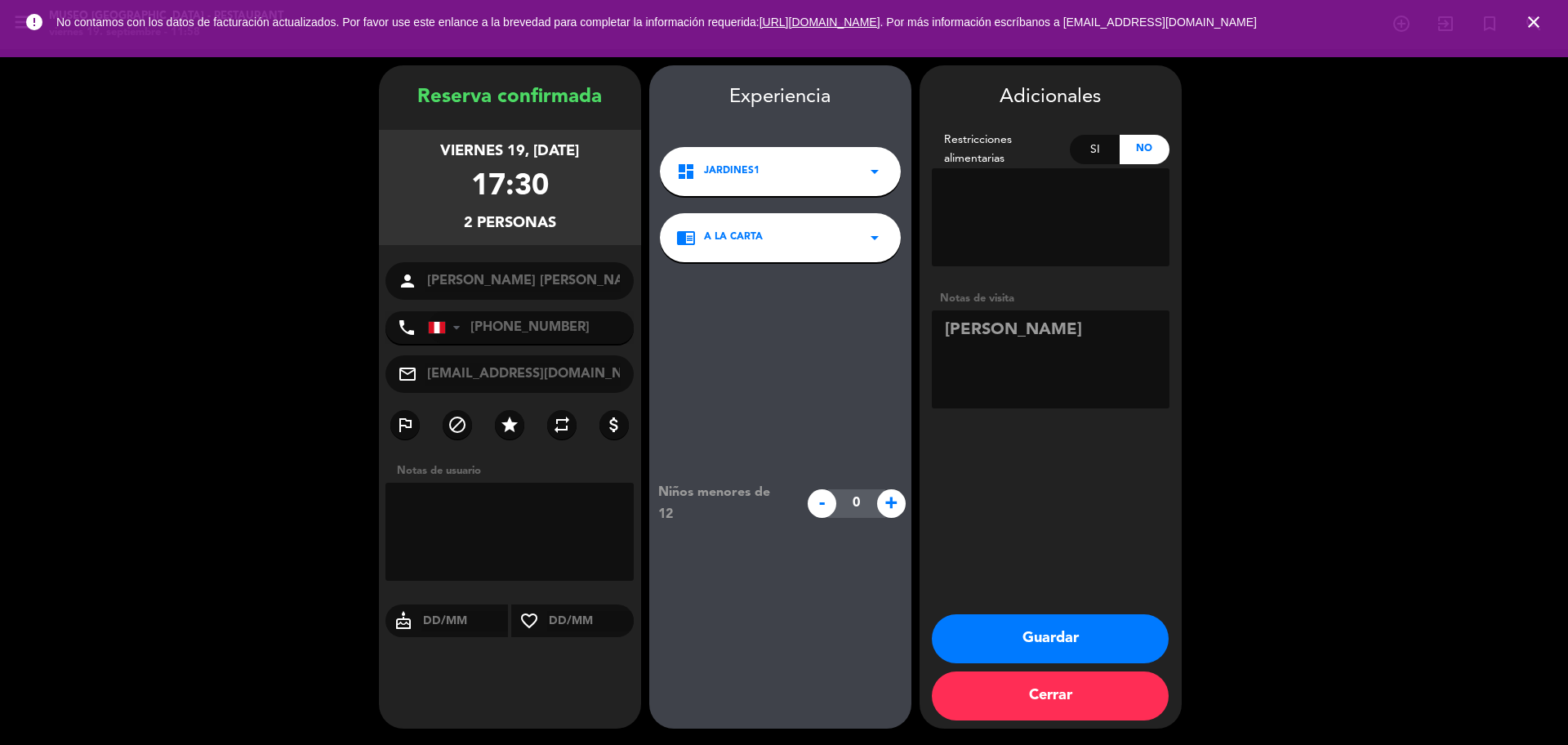
paste textarea "franceses ningún alegia"
type textarea "La Molina franceses ningún alegia"
